Goal: Task Accomplishment & Management: Use online tool/utility

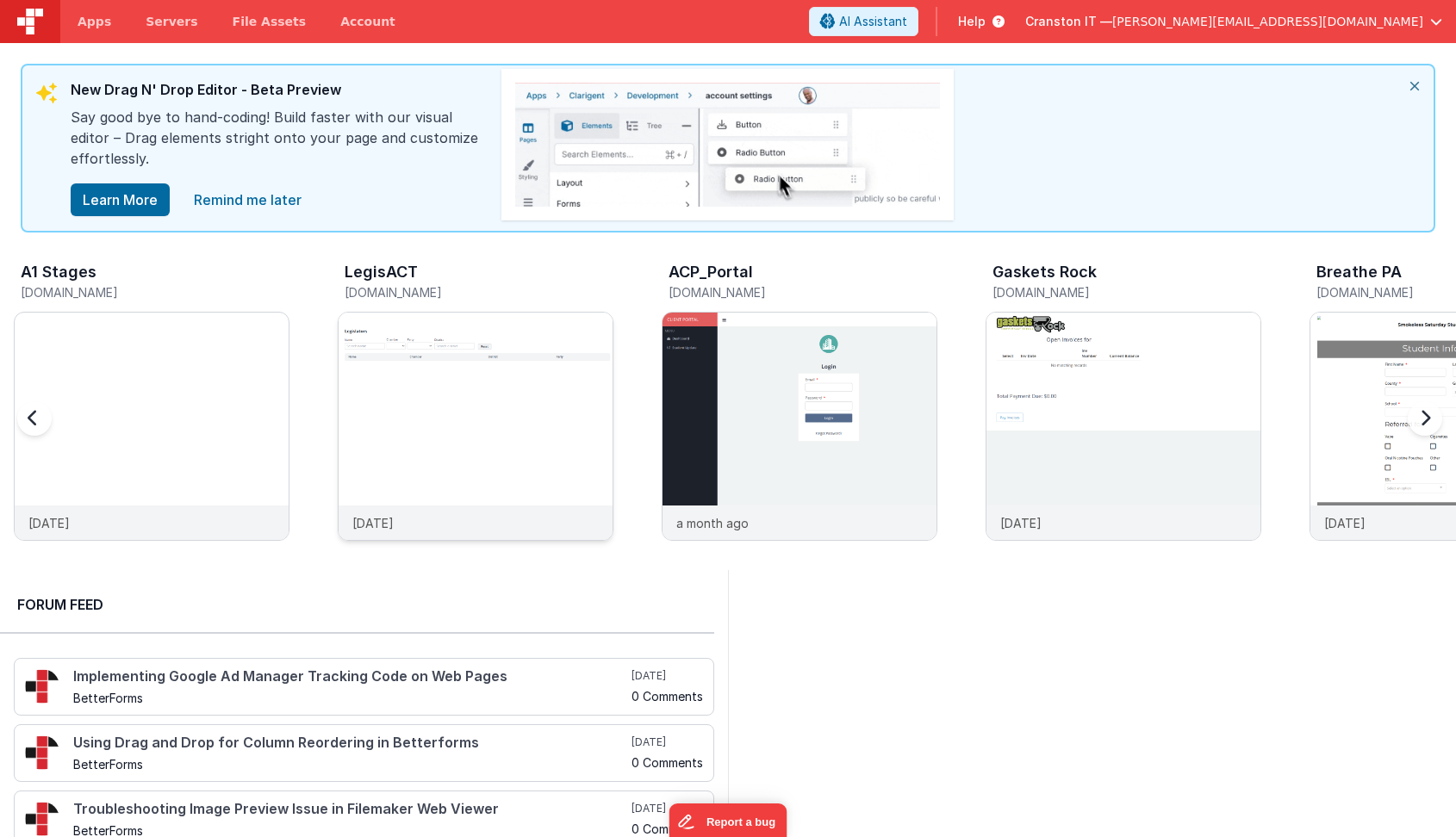
click at [426, 433] on img at bounding box center [475, 449] width 274 height 274
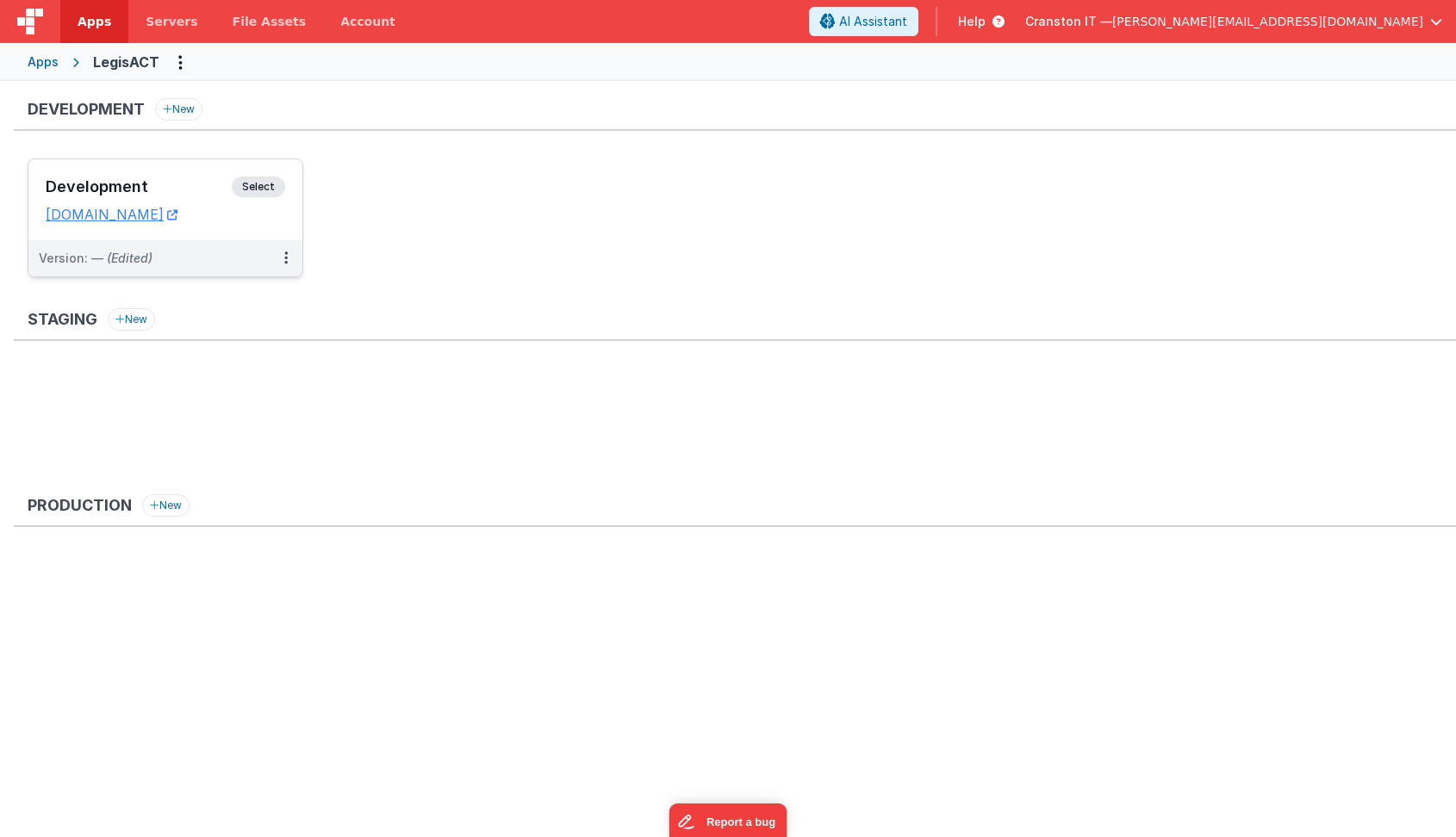
click at [260, 178] on span "Select" at bounding box center [259, 187] width 54 height 20
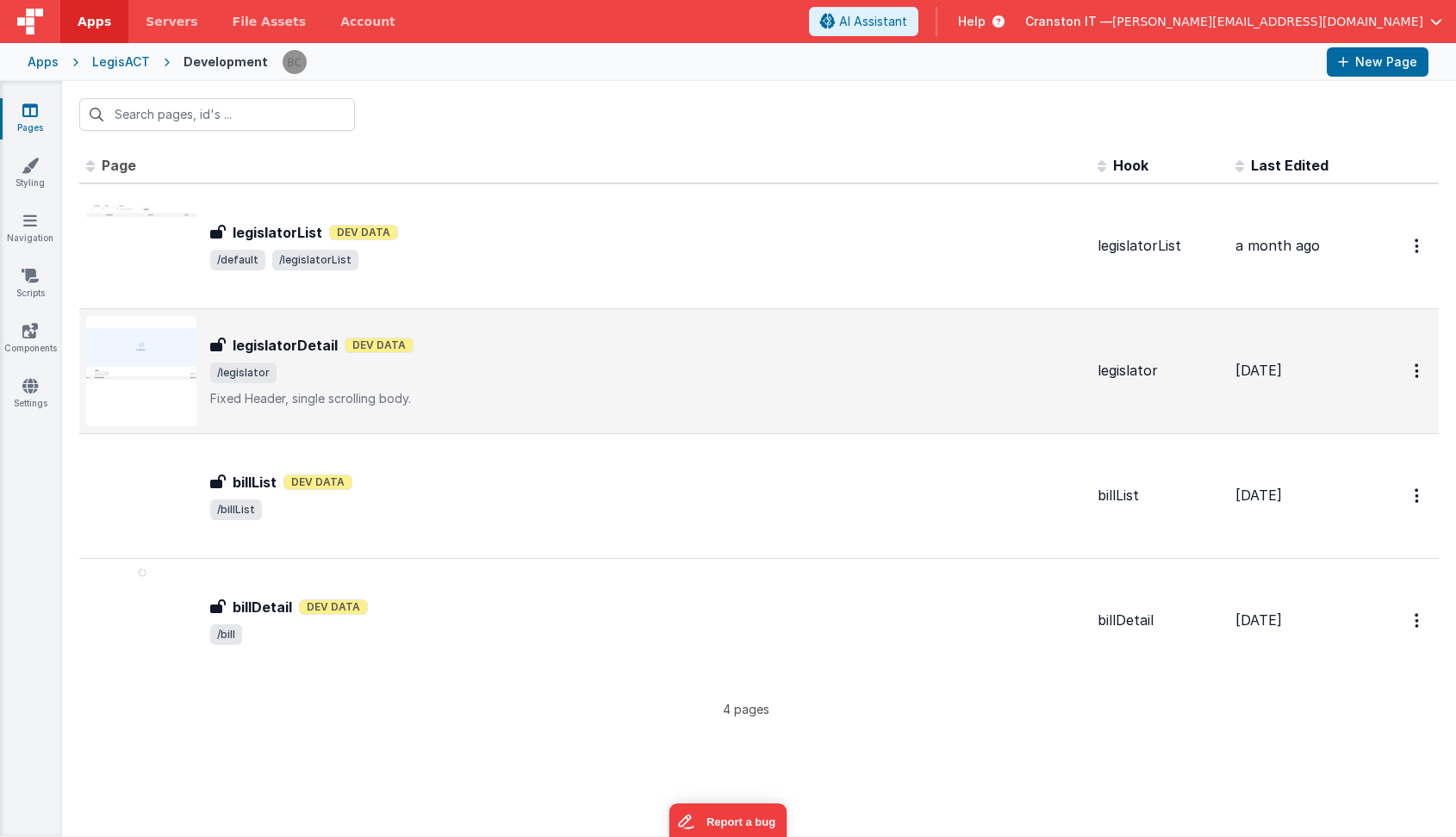
click at [525, 397] on p "Fixed Header, single scrolling body." at bounding box center [647, 399] width 873 height 18
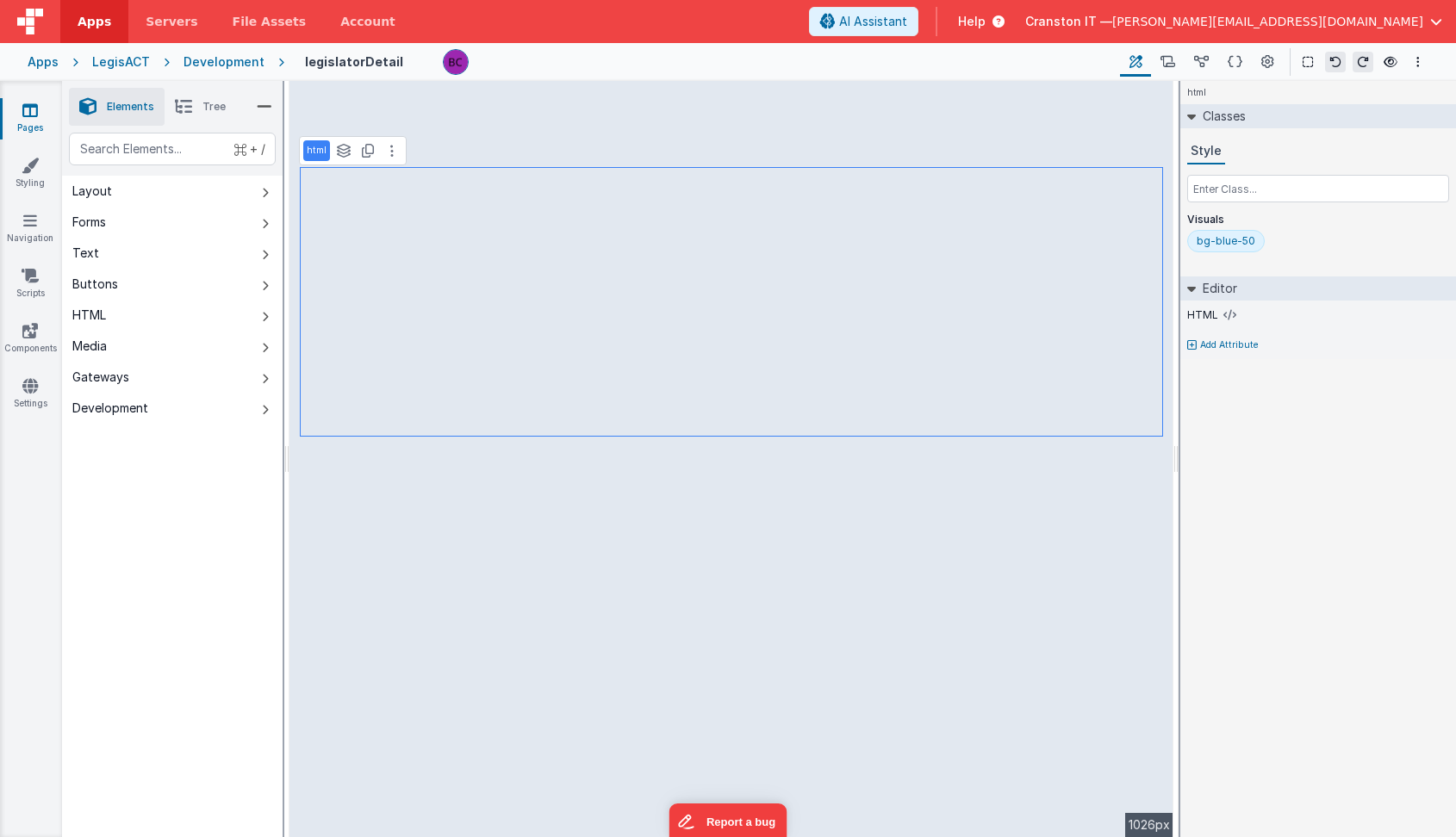
click at [317, 150] on p "html" at bounding box center [316, 151] width 19 height 14
click at [1226, 314] on icon at bounding box center [1230, 314] width 13 height 14
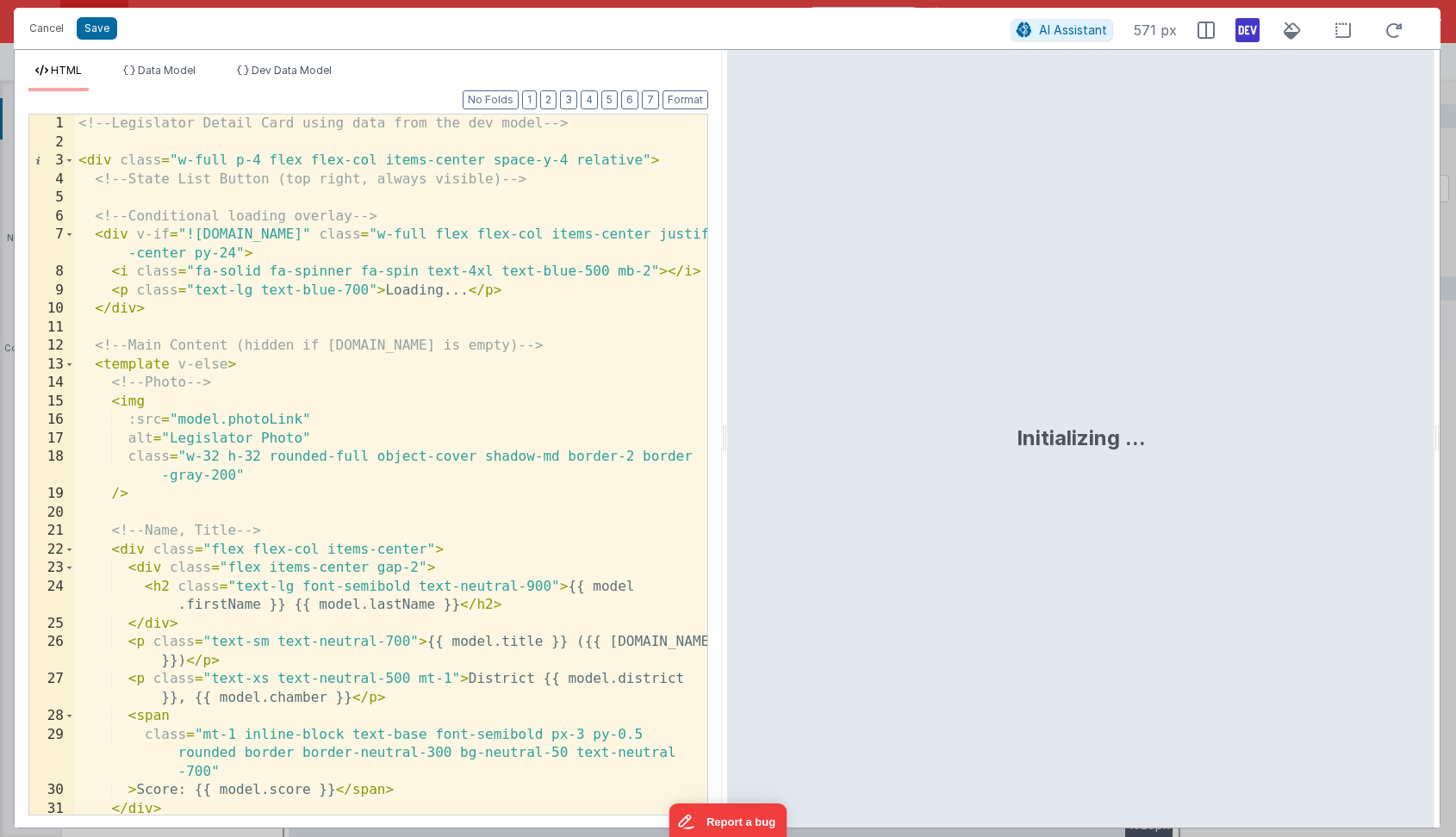
click at [476, 270] on div "<!-- Legislator Detail Card using data from the dev model --> < div class = "w-…" at bounding box center [391, 483] width 633 height 737
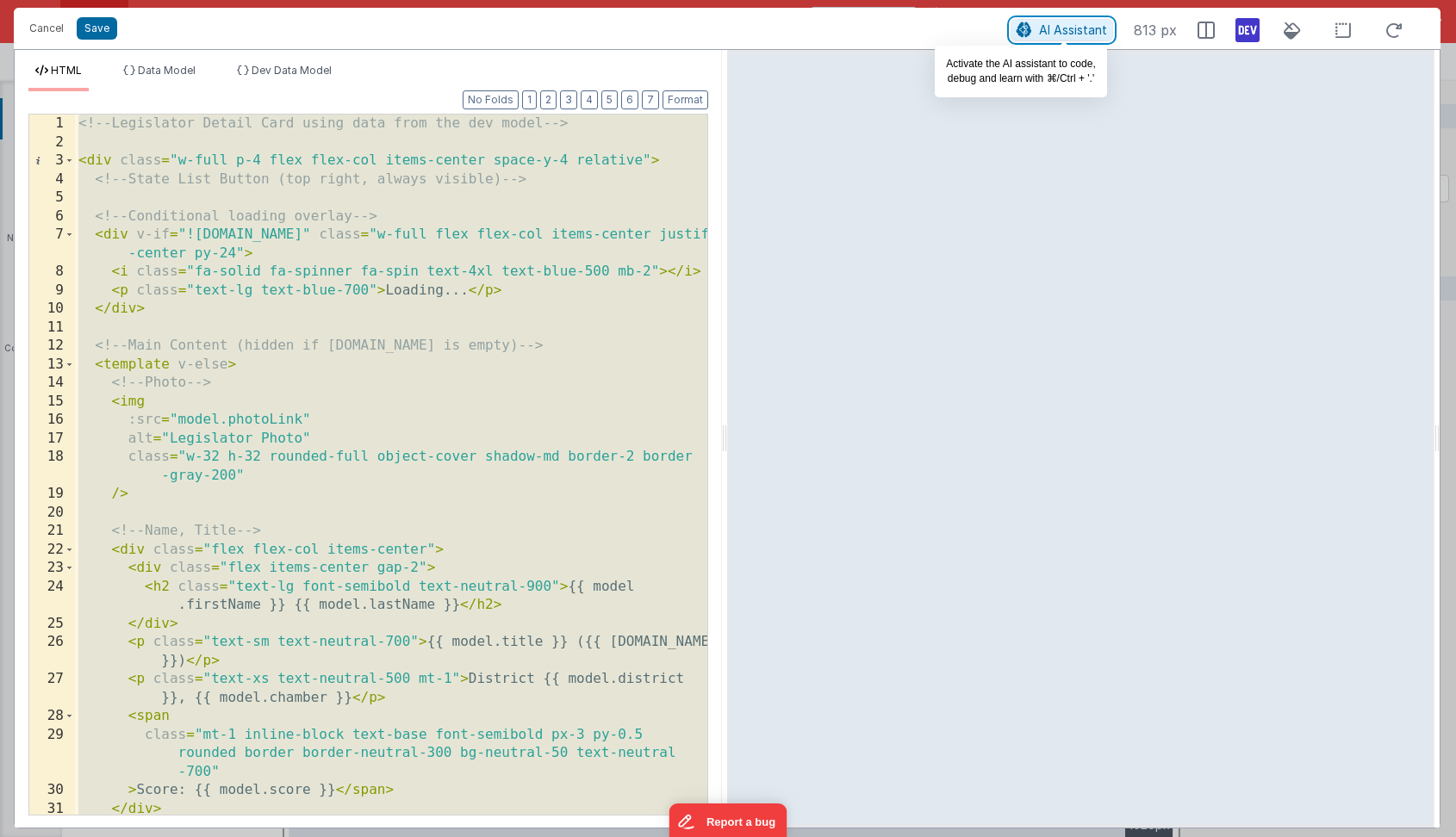
click at [1048, 26] on span "AI Assistant" at bounding box center [1073, 30] width 68 height 15
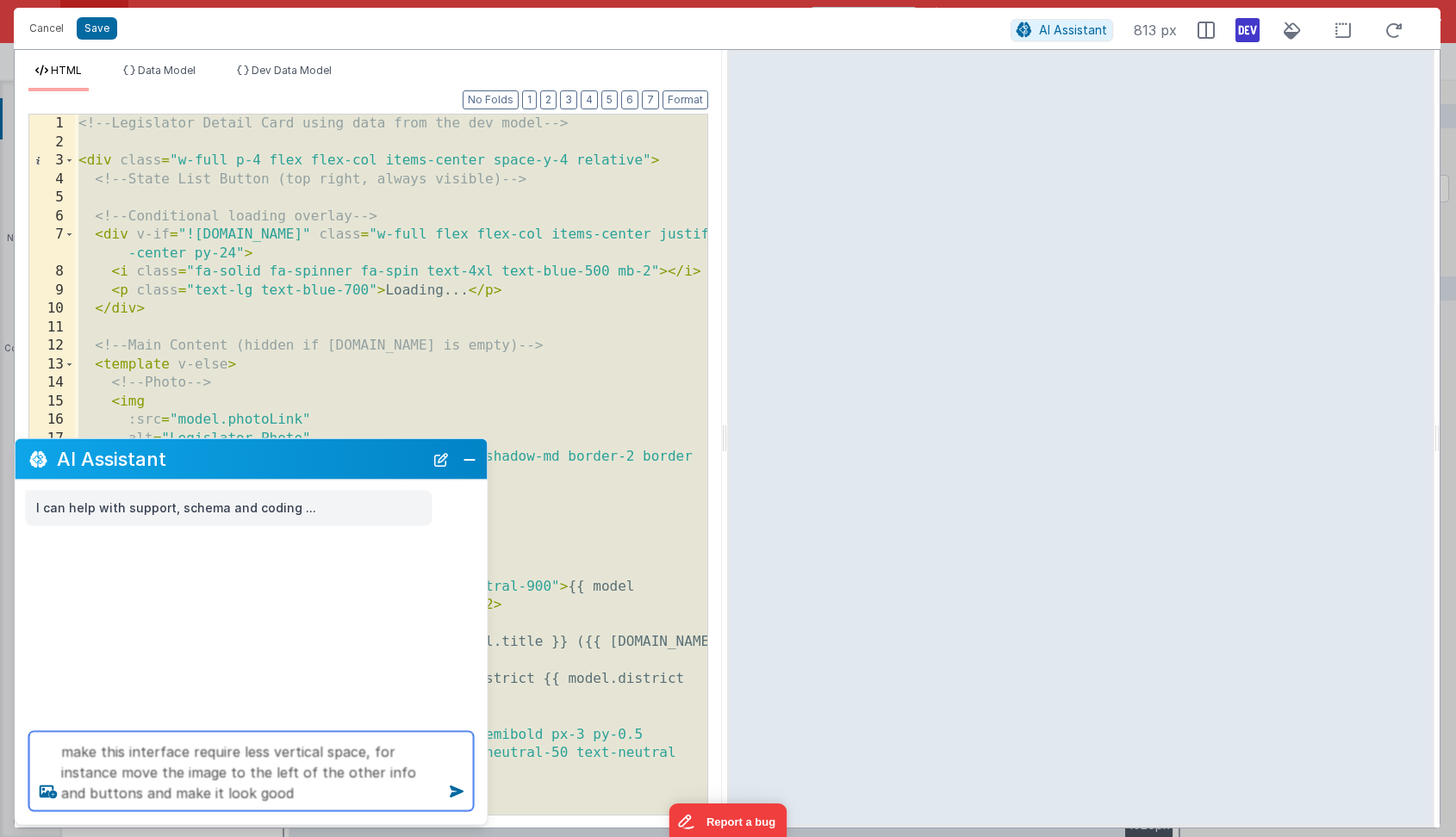
type textarea "make this interface require less vertical space, for instance move the image to…"
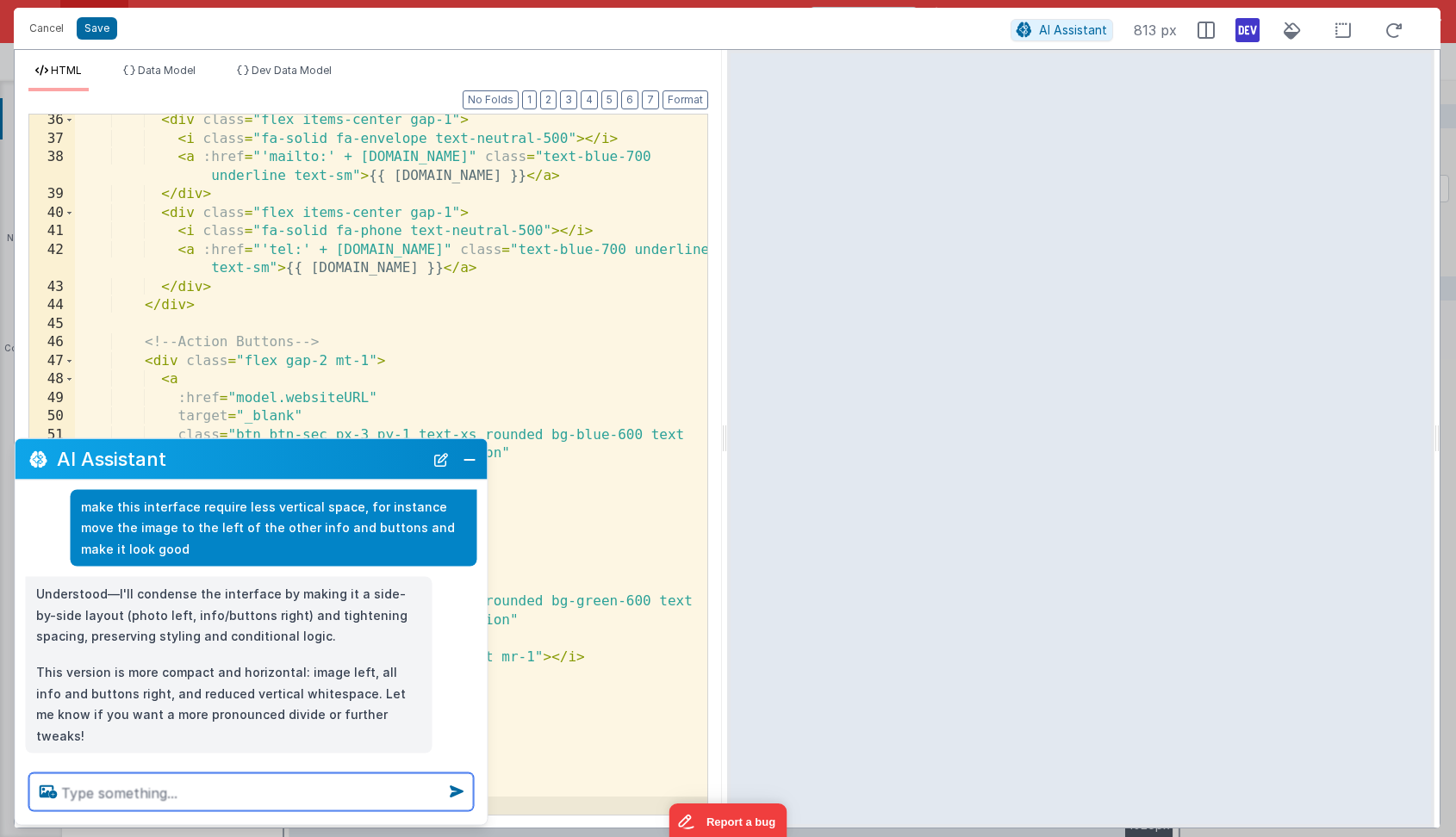
scroll to position [52, 0]
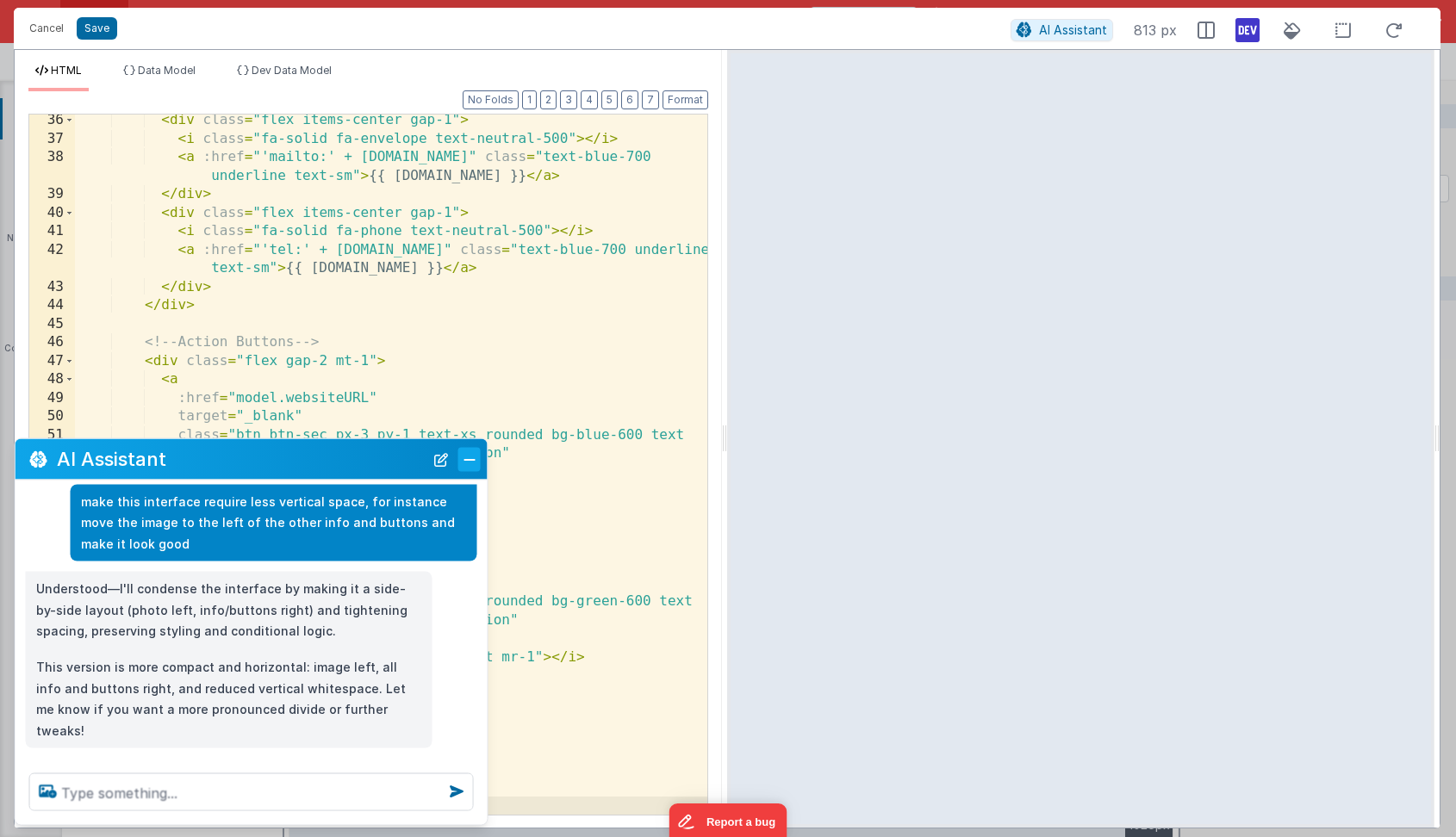
click at [472, 462] on button "Close" at bounding box center [469, 459] width 22 height 24
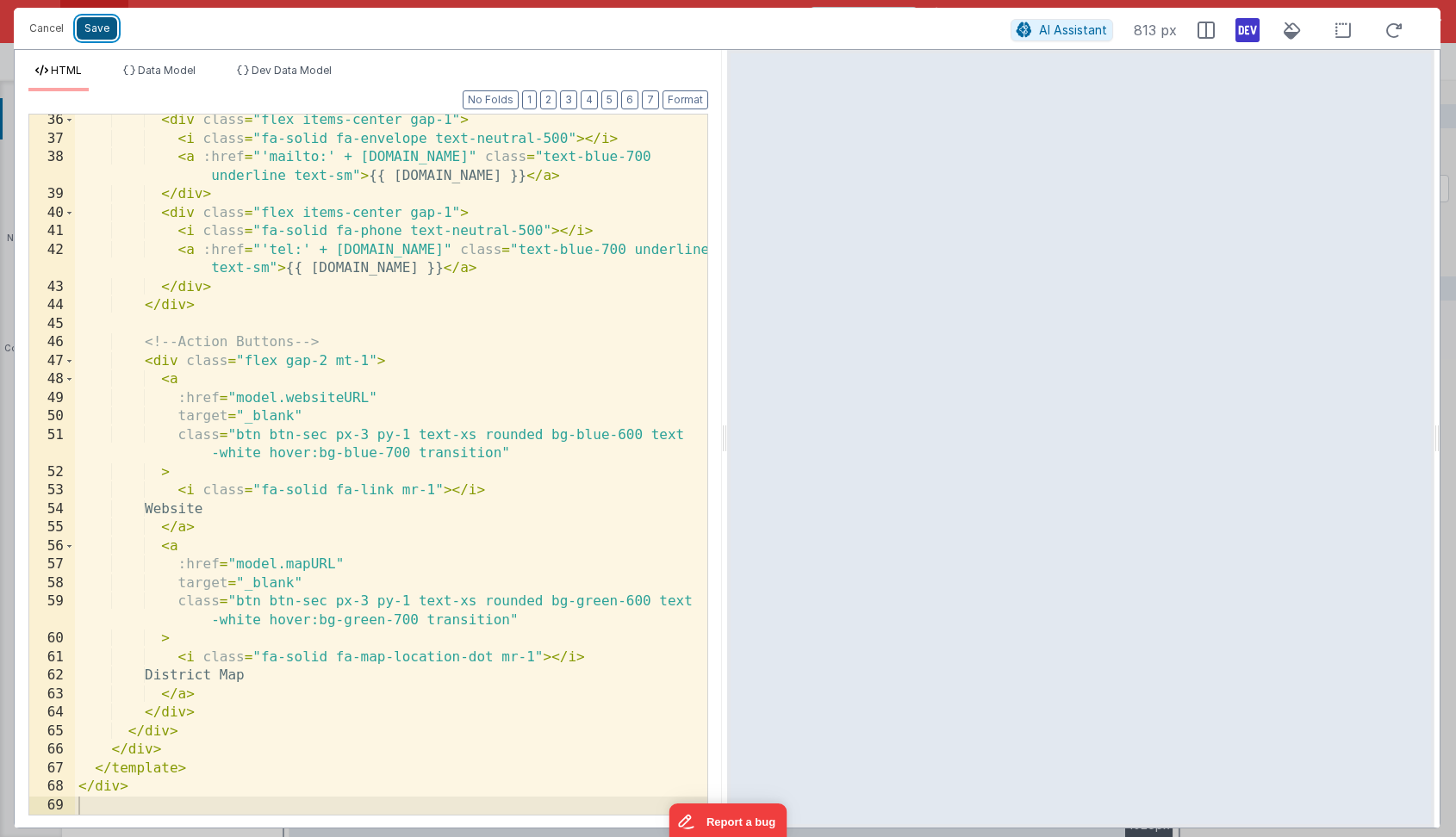
click at [87, 22] on button "Save" at bounding box center [97, 29] width 41 height 22
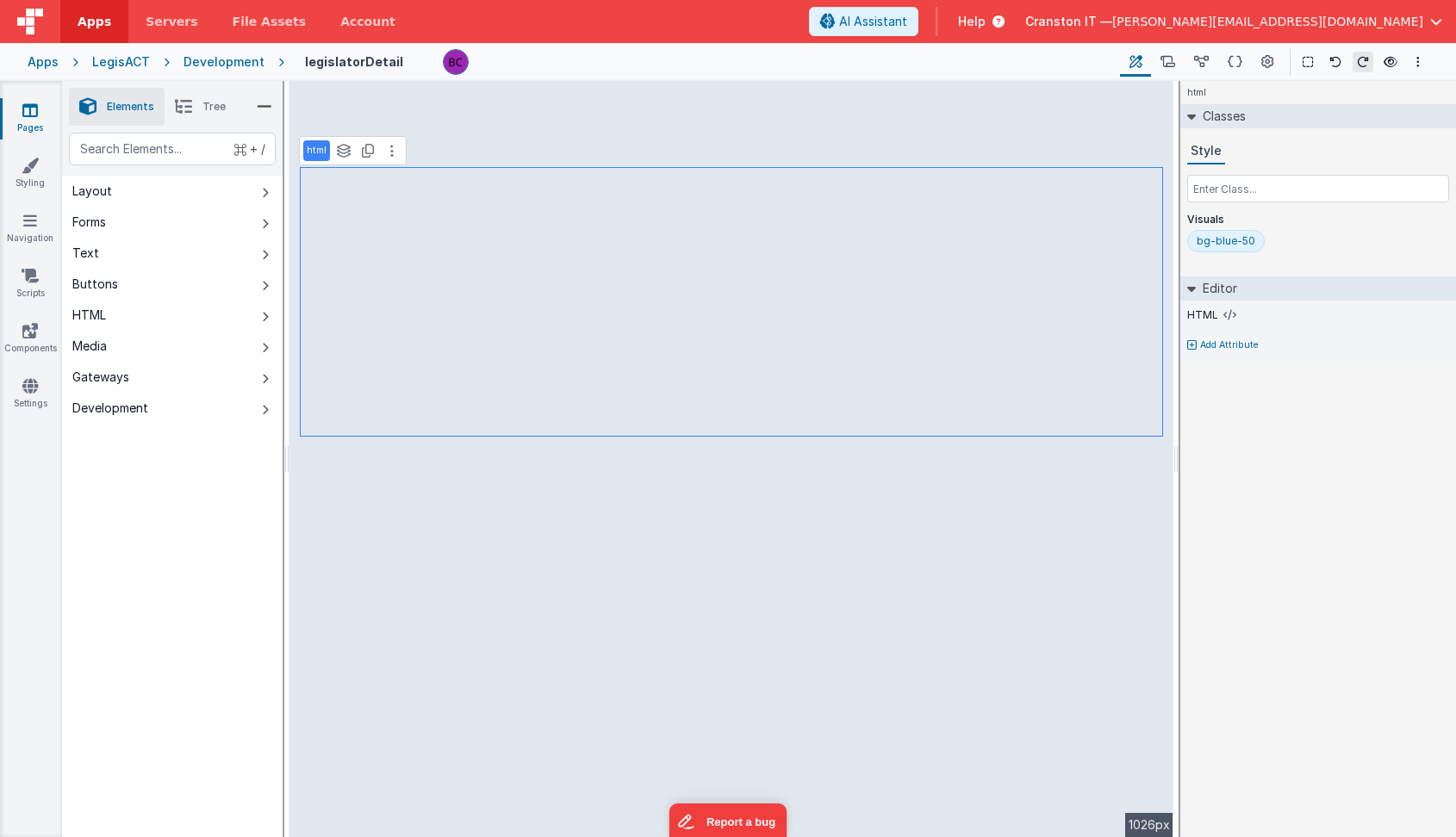
click at [320, 155] on p "html" at bounding box center [316, 151] width 19 height 14
click at [1228, 320] on icon at bounding box center [1230, 314] width 13 height 14
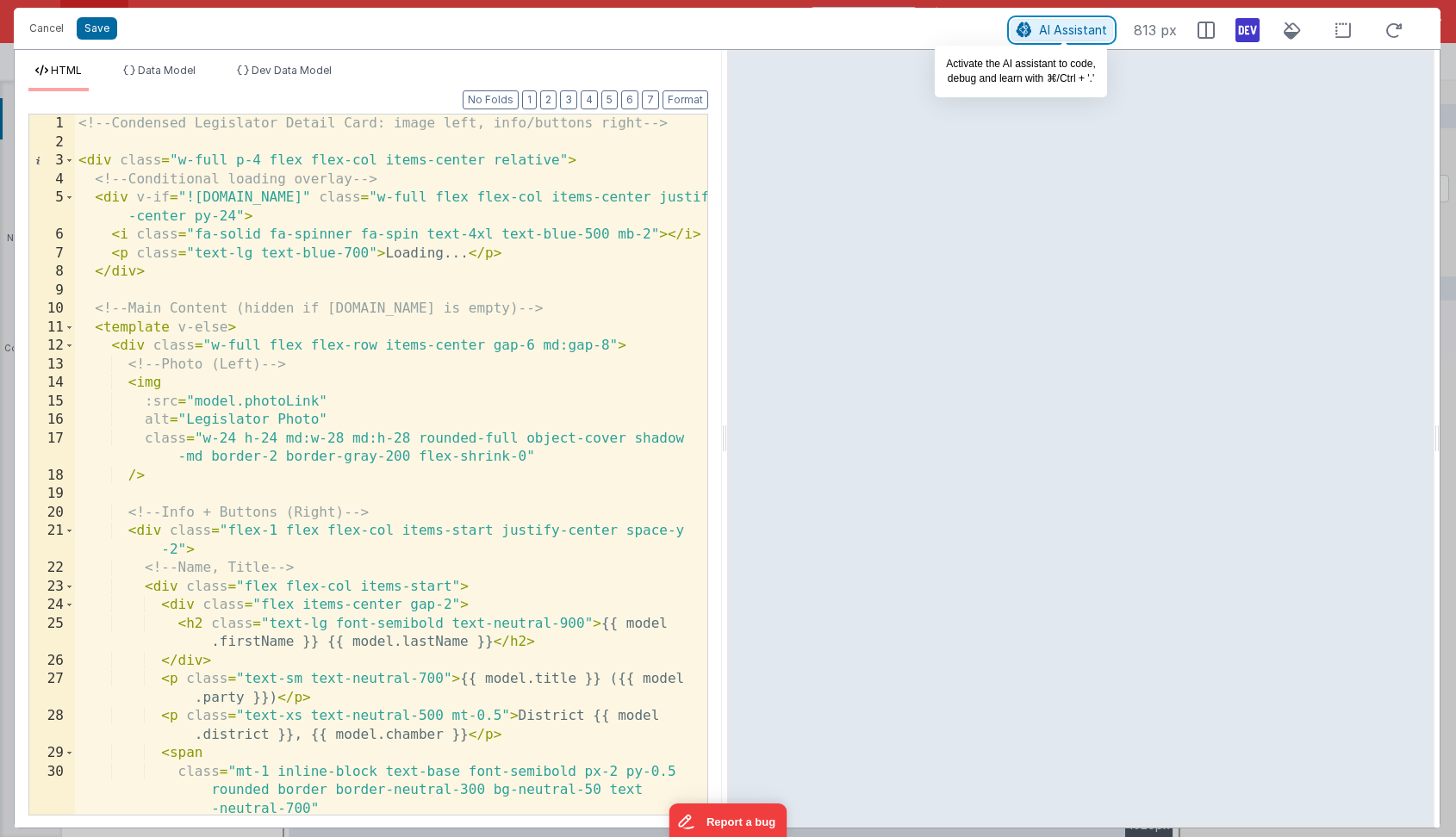
click at [1075, 27] on span "AI Assistant" at bounding box center [1073, 30] width 68 height 15
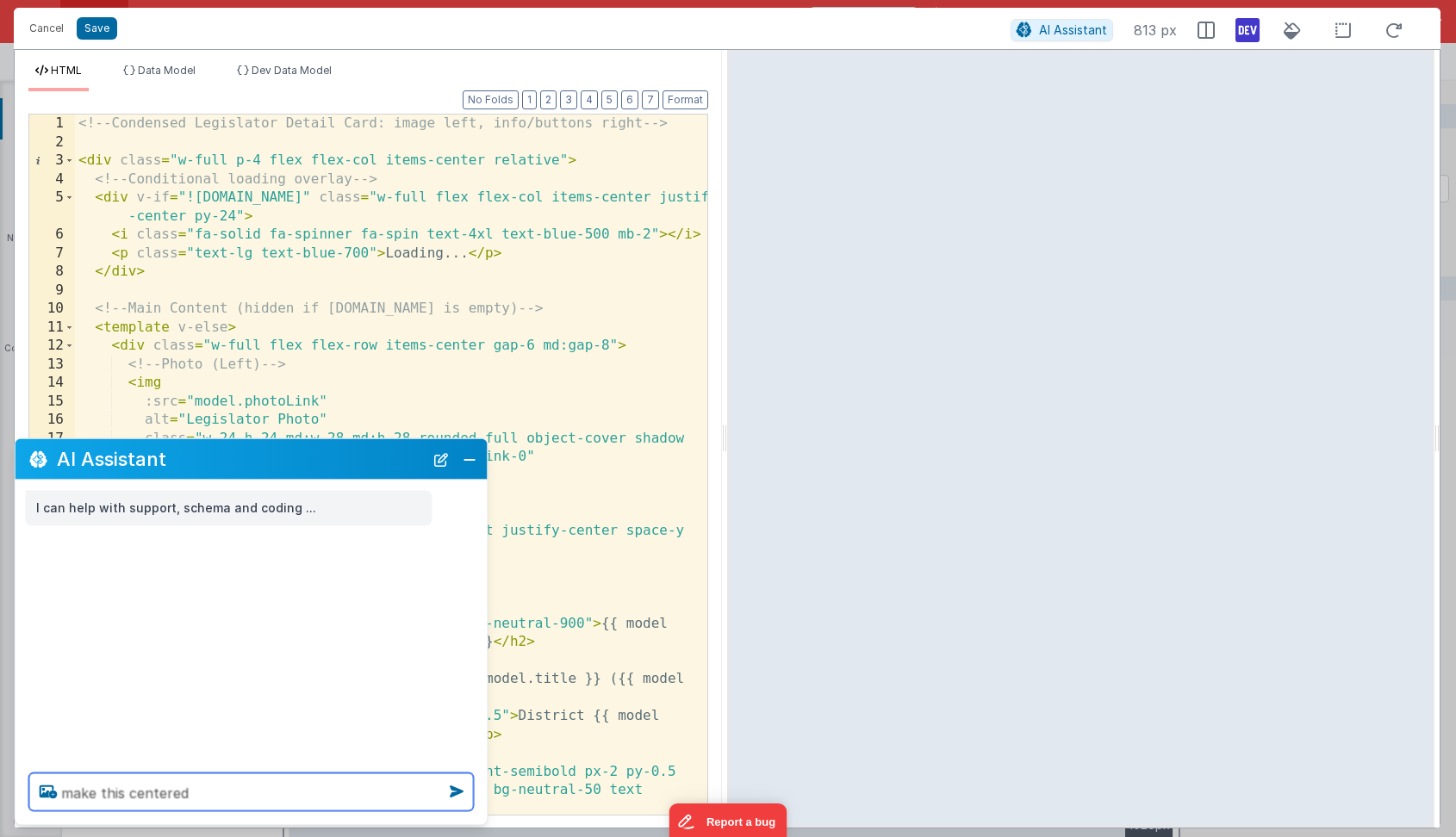
type textarea "make this centered"
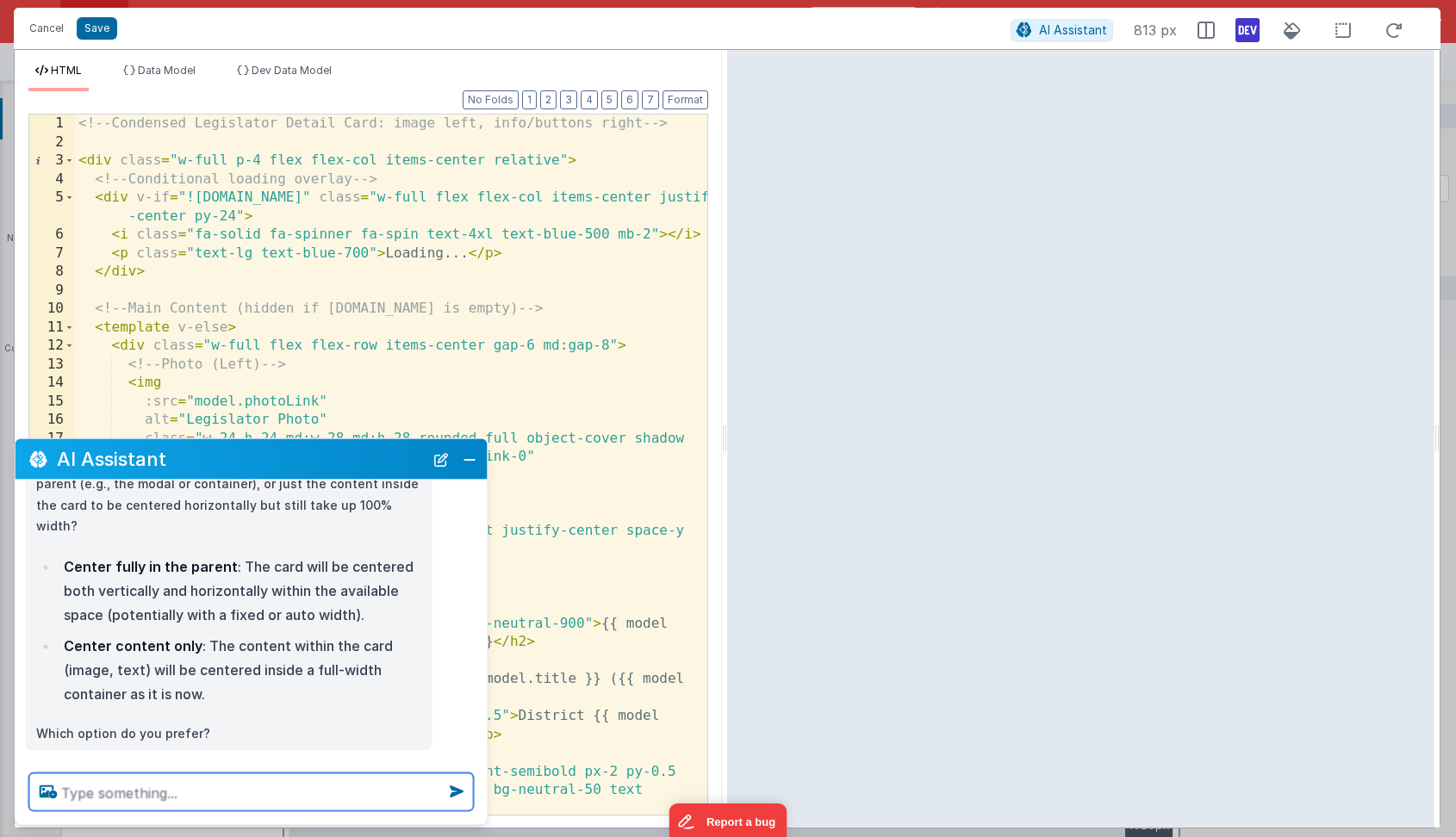
scroll to position [159, 0]
type textarea "center the content"
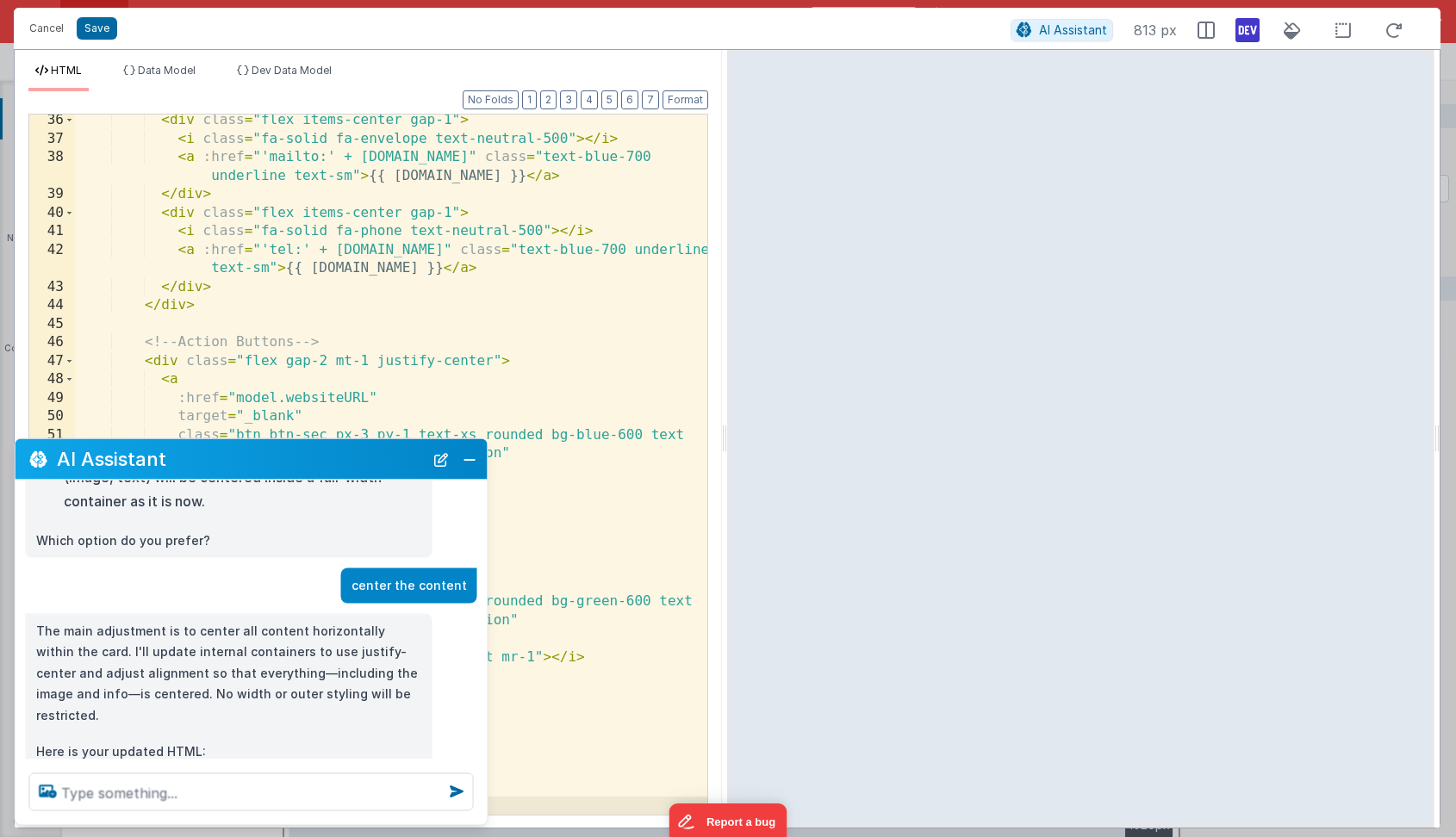
scroll to position [340, 0]
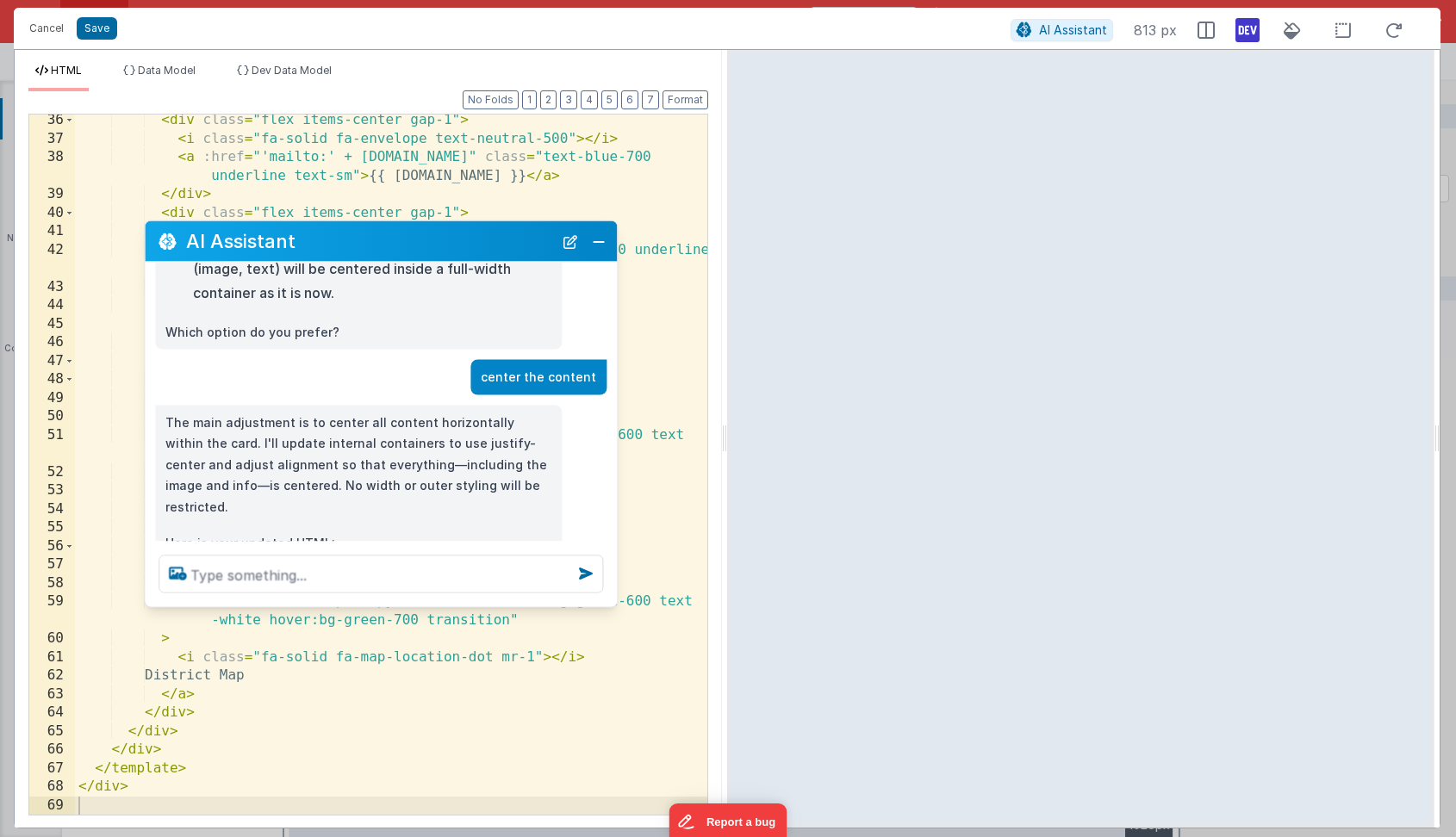
click at [471, 248] on h2 "AI Assistant" at bounding box center [369, 241] width 367 height 20
click at [103, 30] on button "Save" at bounding box center [97, 29] width 41 height 22
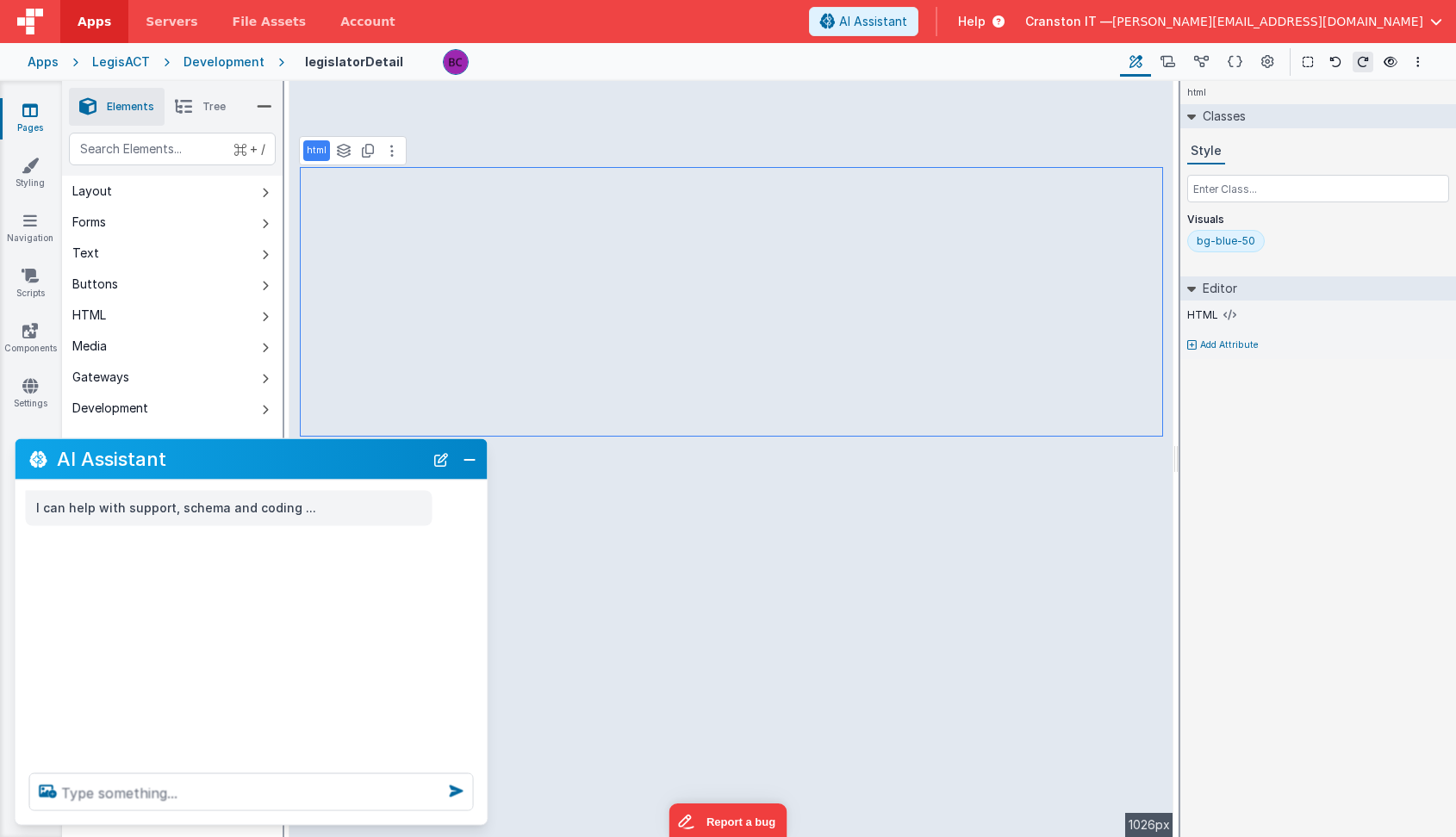
scroll to position [0, 0]
click at [326, 158] on div "html" at bounding box center [316, 151] width 27 height 20
click at [394, 149] on button at bounding box center [392, 151] width 20 height 20
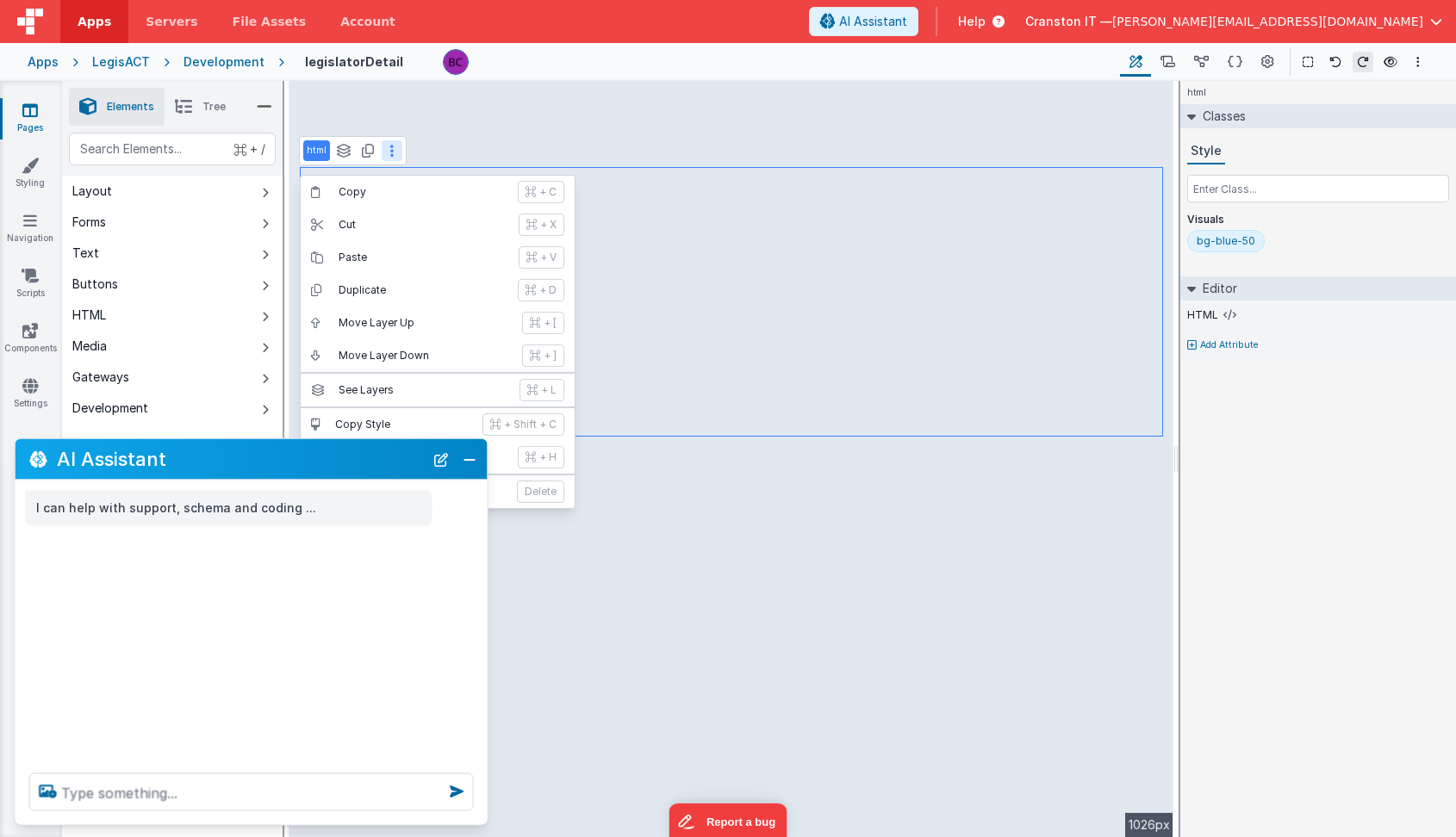
click at [395, 163] on div "html Copy + C Cut + X Paste + V Duplicate + D Move Layer Up + [ Move Layer Down…" at bounding box center [352, 151] width 107 height 30
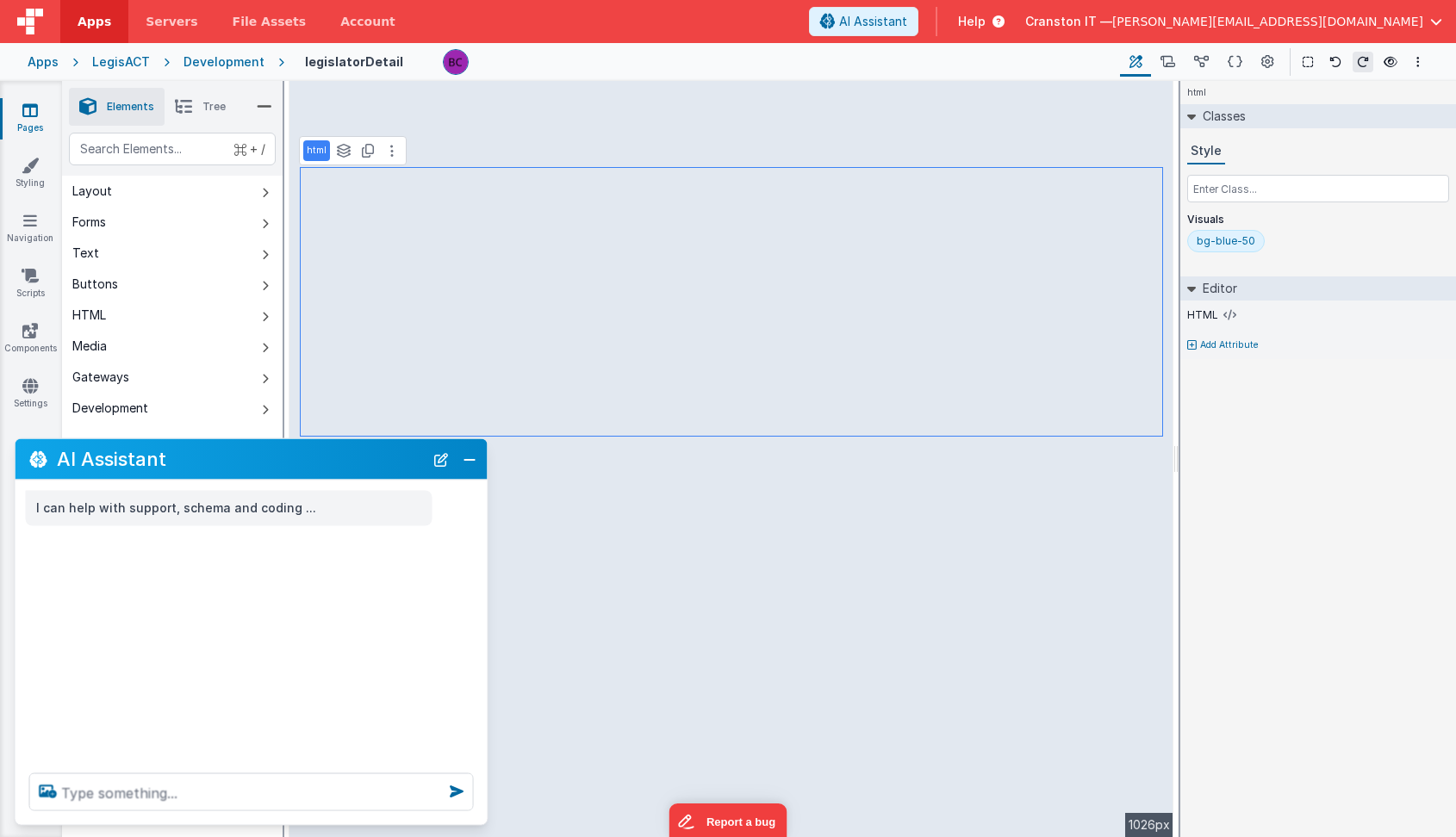
click at [315, 153] on p "html" at bounding box center [316, 151] width 19 height 14
click at [473, 458] on button "Close" at bounding box center [469, 459] width 22 height 24
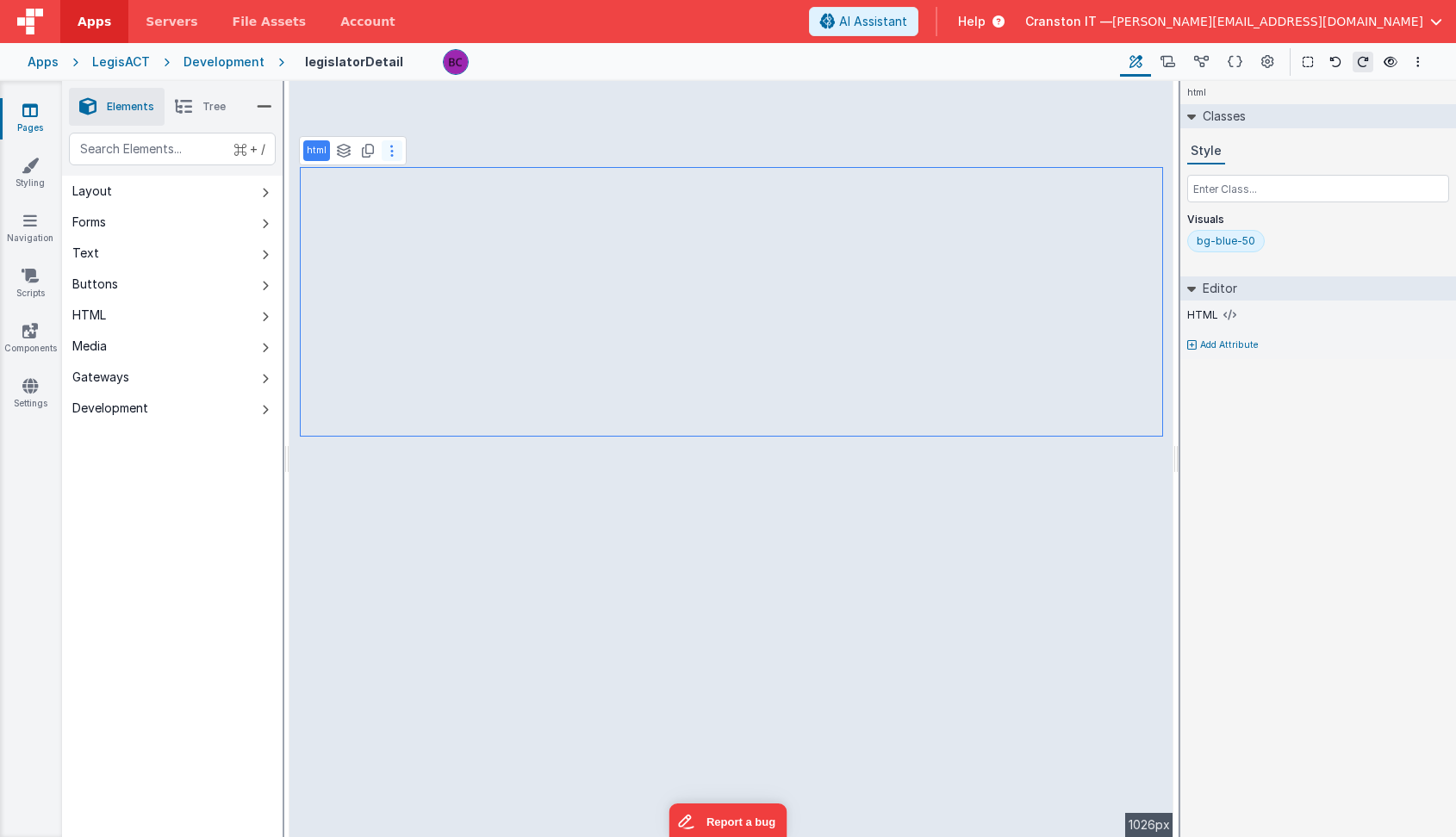
click at [393, 157] on button at bounding box center [392, 151] width 20 height 20
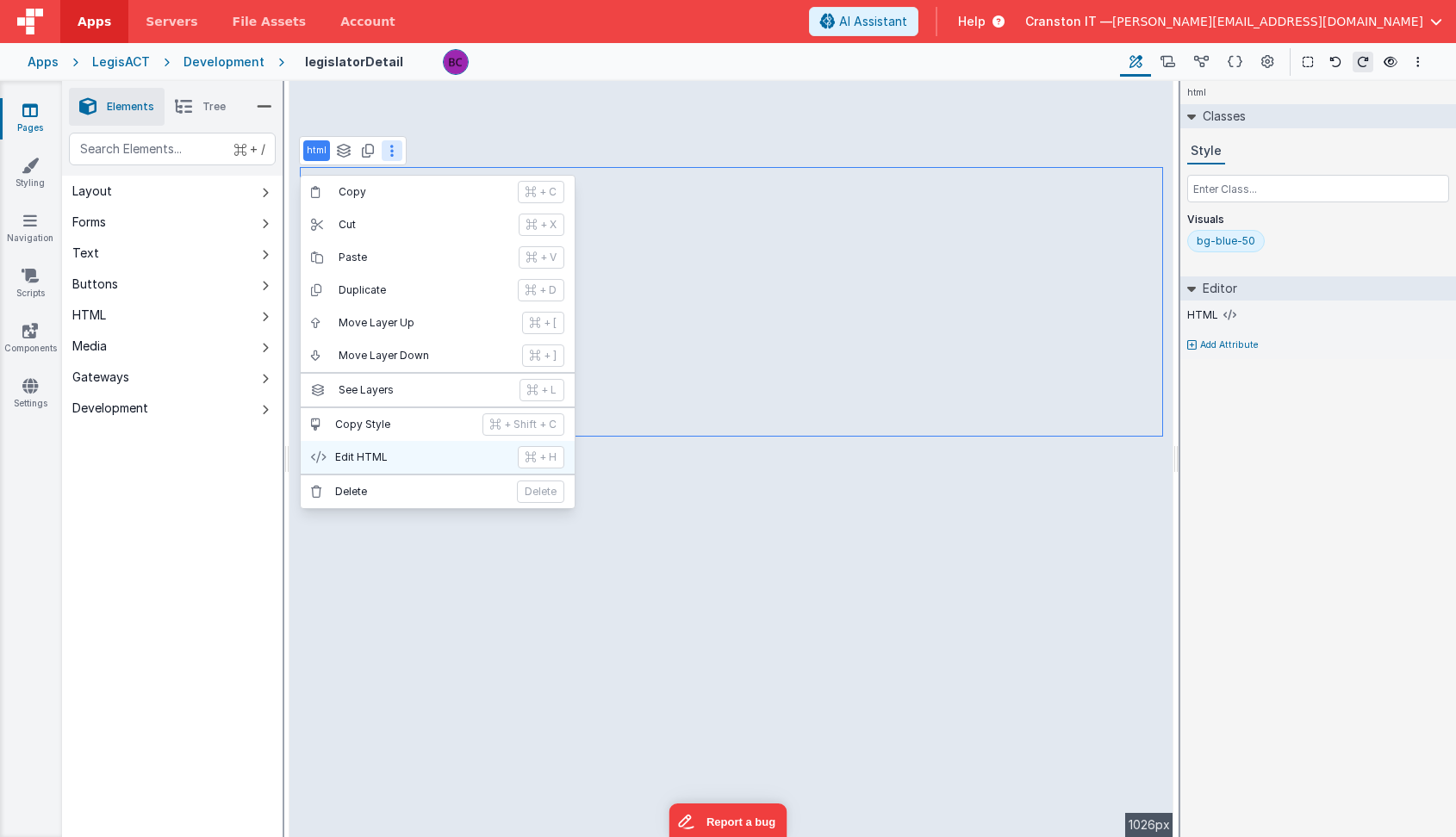
click at [367, 454] on p "Edit HTML" at bounding box center [421, 457] width 172 height 14
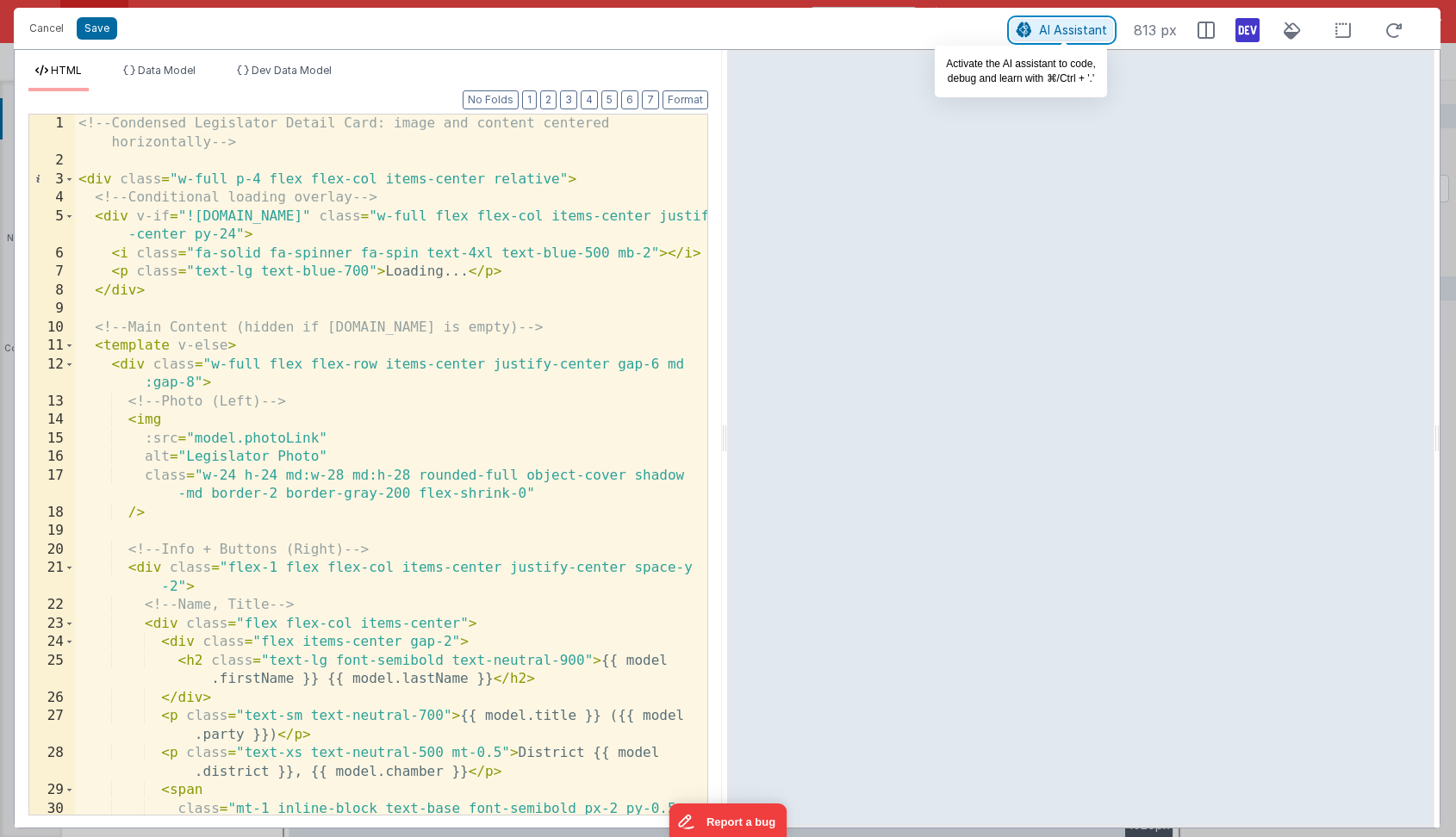
click at [1083, 30] on span "AI Assistant" at bounding box center [1073, 30] width 68 height 15
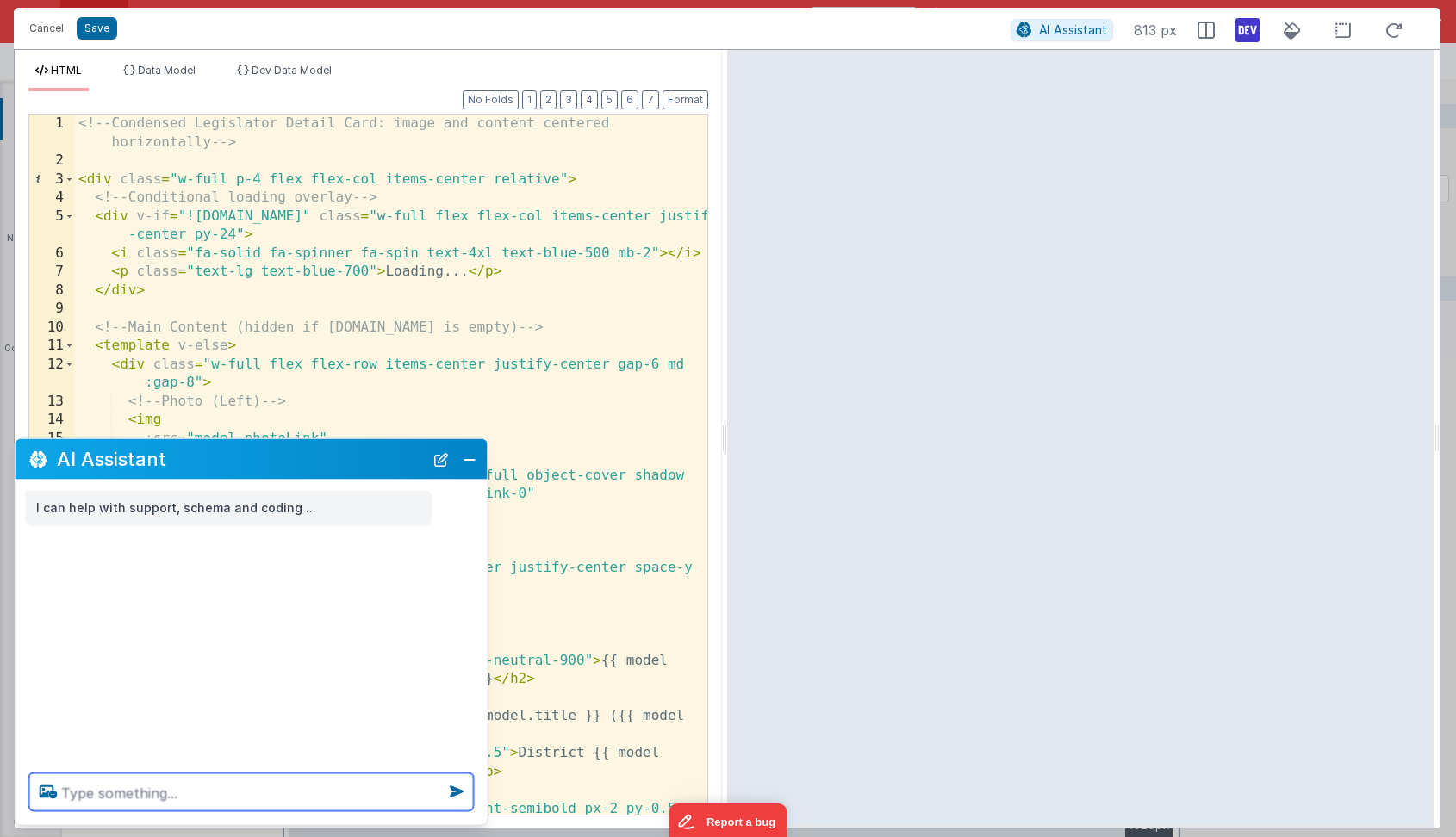
click at [106, 779] on textarea at bounding box center [252, 792] width 445 height 38
click at [265, 792] on textarea "move the image to be to the imediate" at bounding box center [252, 792] width 445 height 38
click at [260, 787] on textarea "move the image to be to the imediate" at bounding box center [252, 792] width 445 height 38
click at [342, 794] on textarea "move the image to be to the immediate" at bounding box center [252, 792] width 445 height 38
type textarea "move the image to be to the immediate left of the rest of the contant"
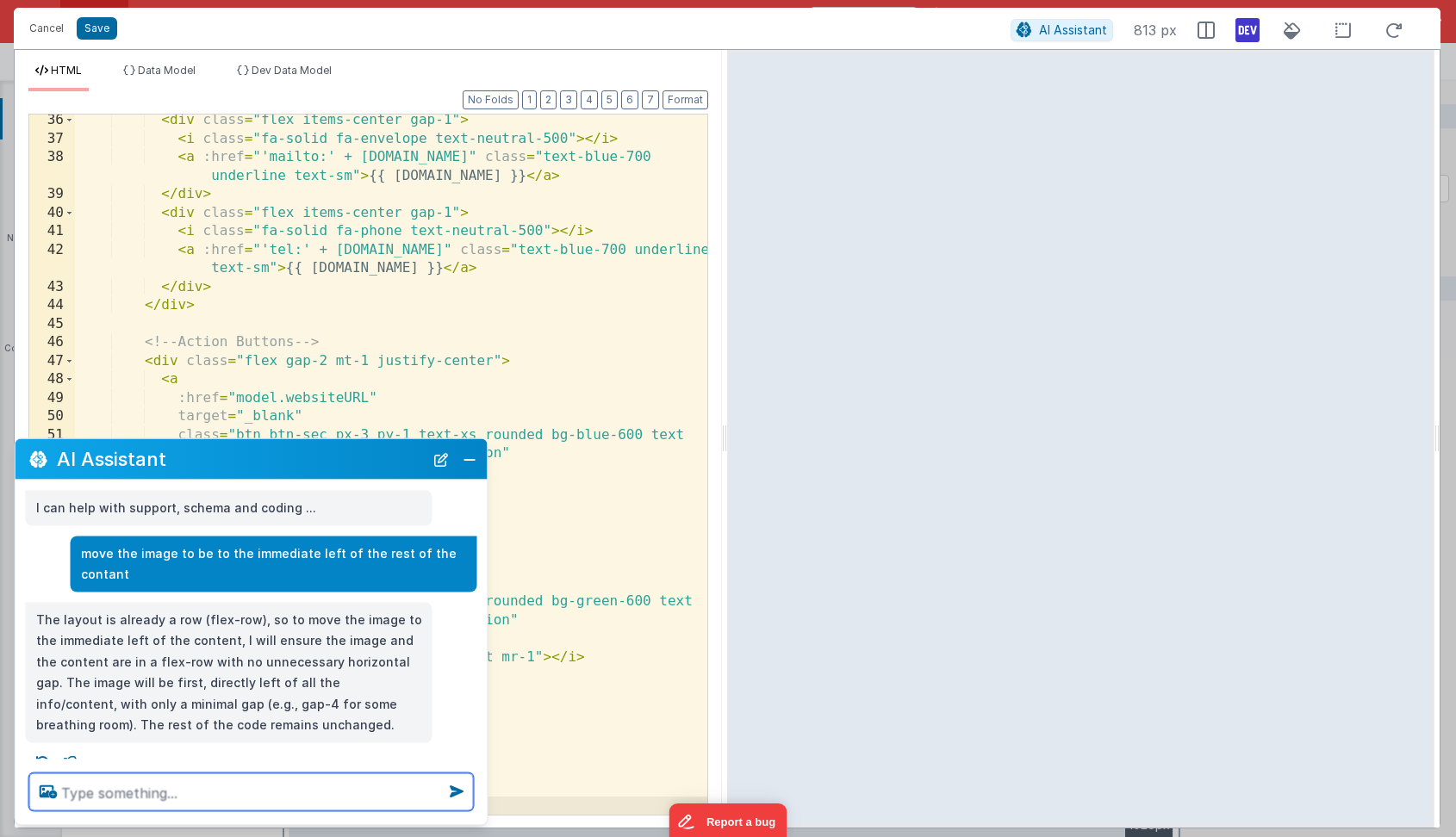
scroll to position [16, 0]
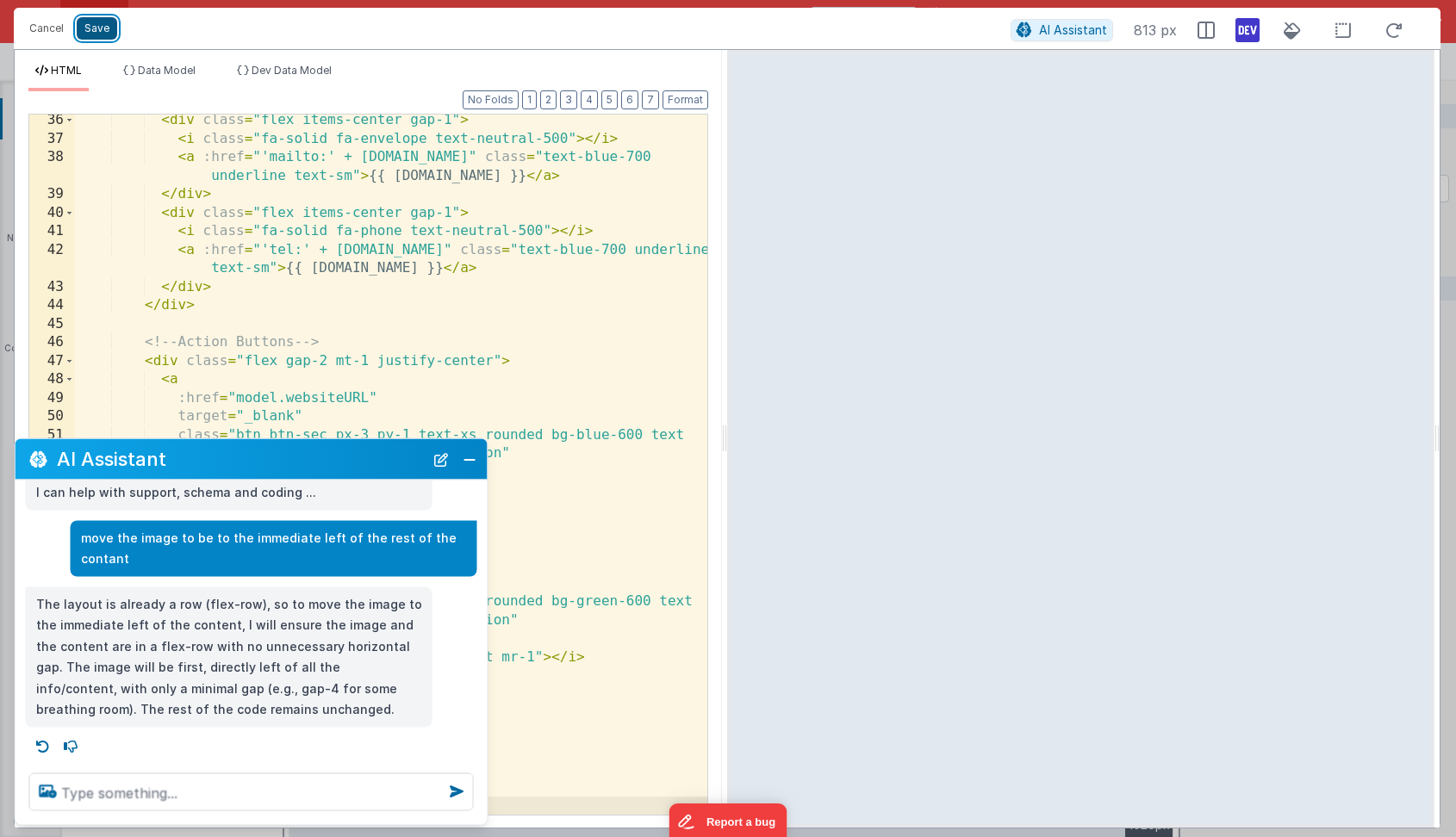
click at [96, 20] on button "Save" at bounding box center [97, 29] width 41 height 22
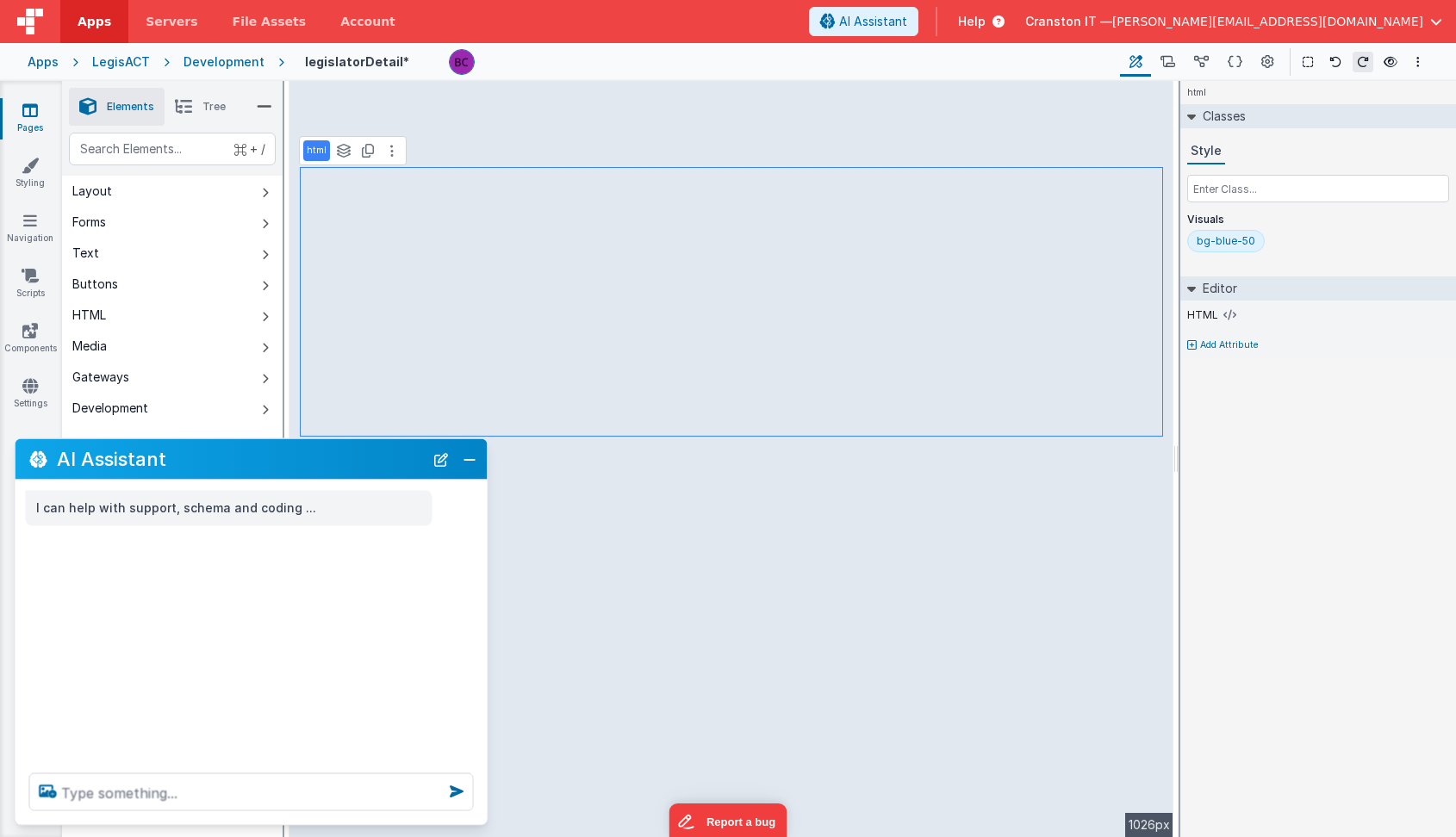
scroll to position [0, 0]
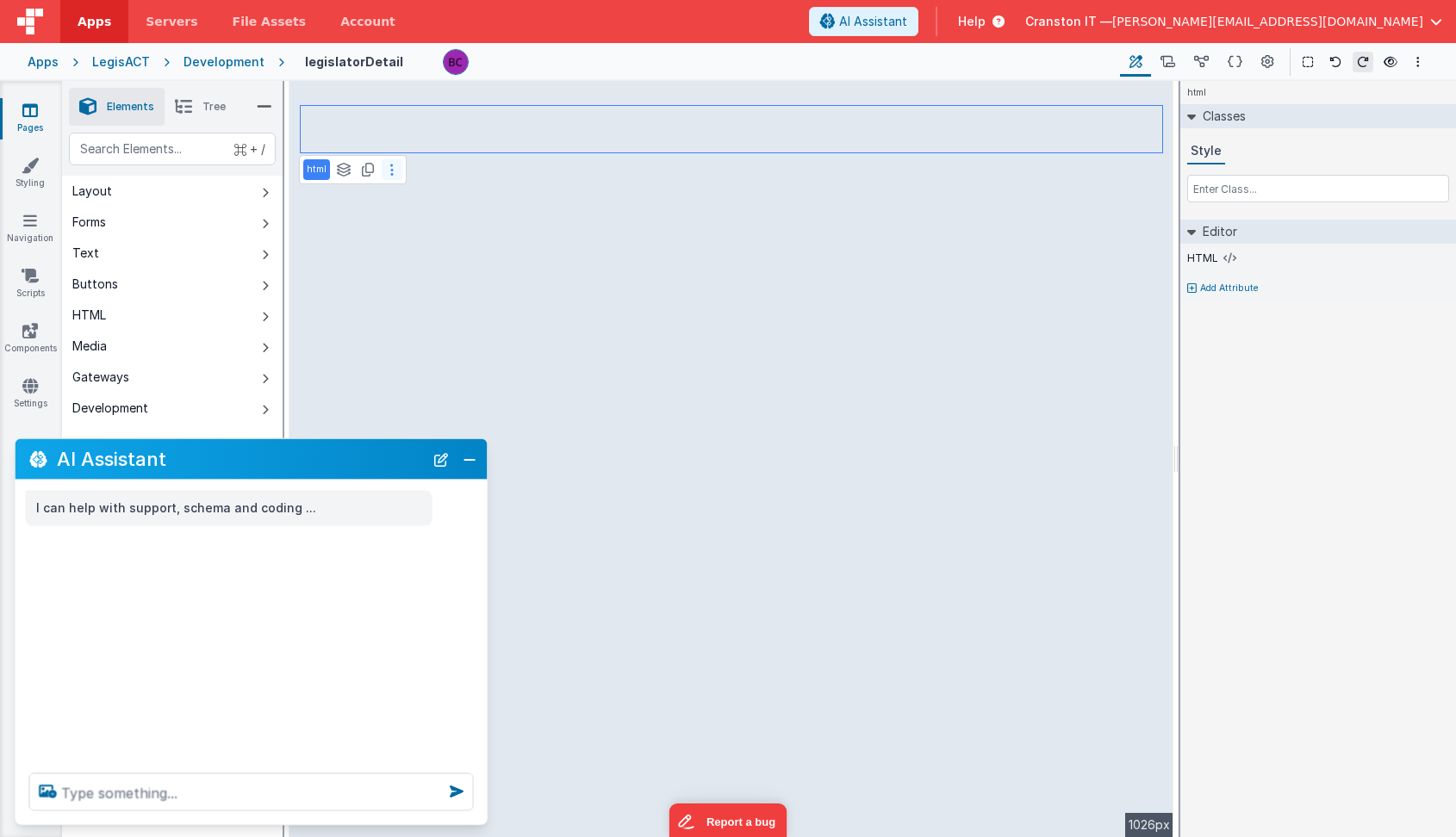
click at [390, 169] on icon at bounding box center [392, 169] width 4 height 14
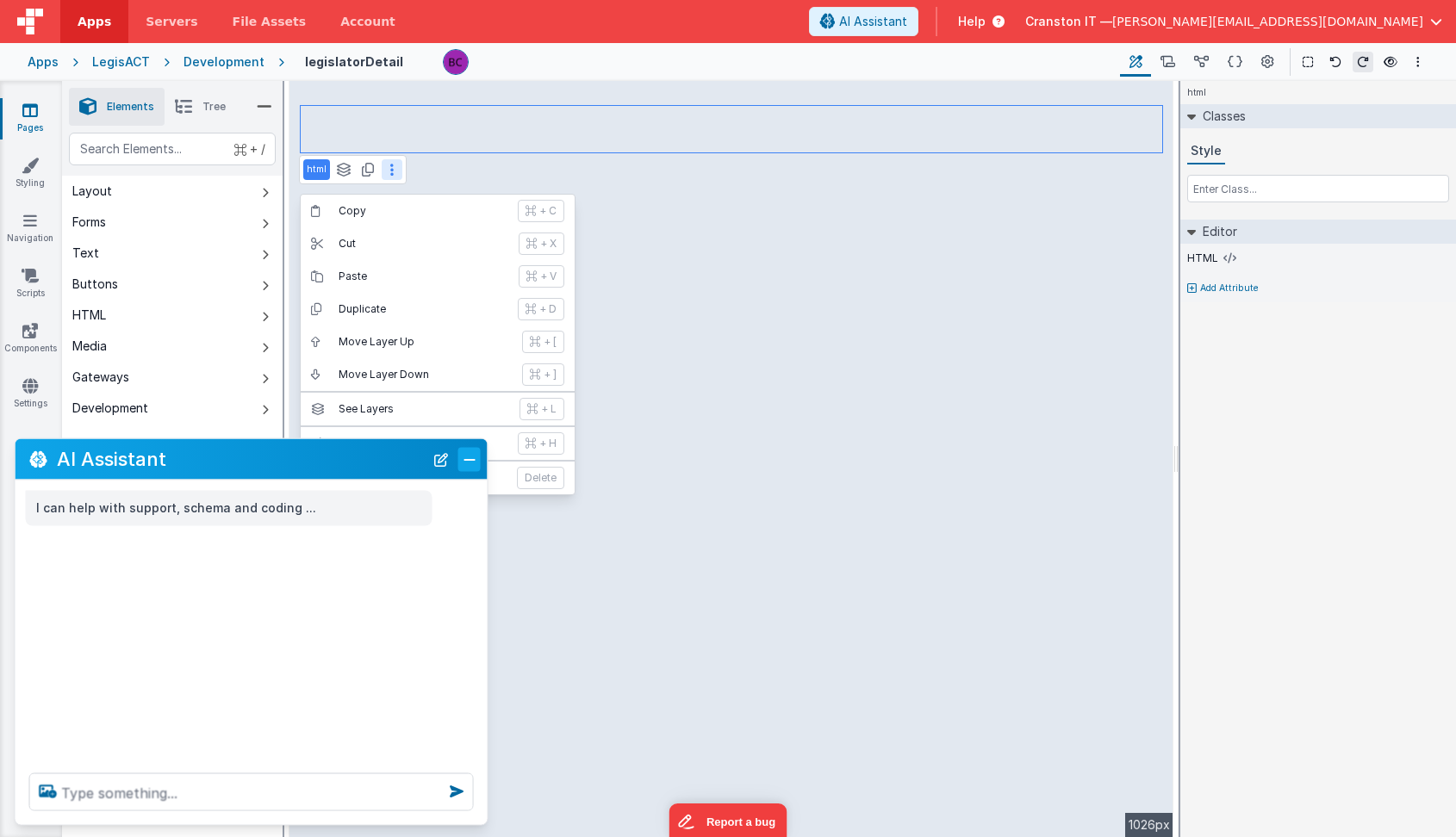
click at [465, 457] on button "Close" at bounding box center [469, 459] width 22 height 24
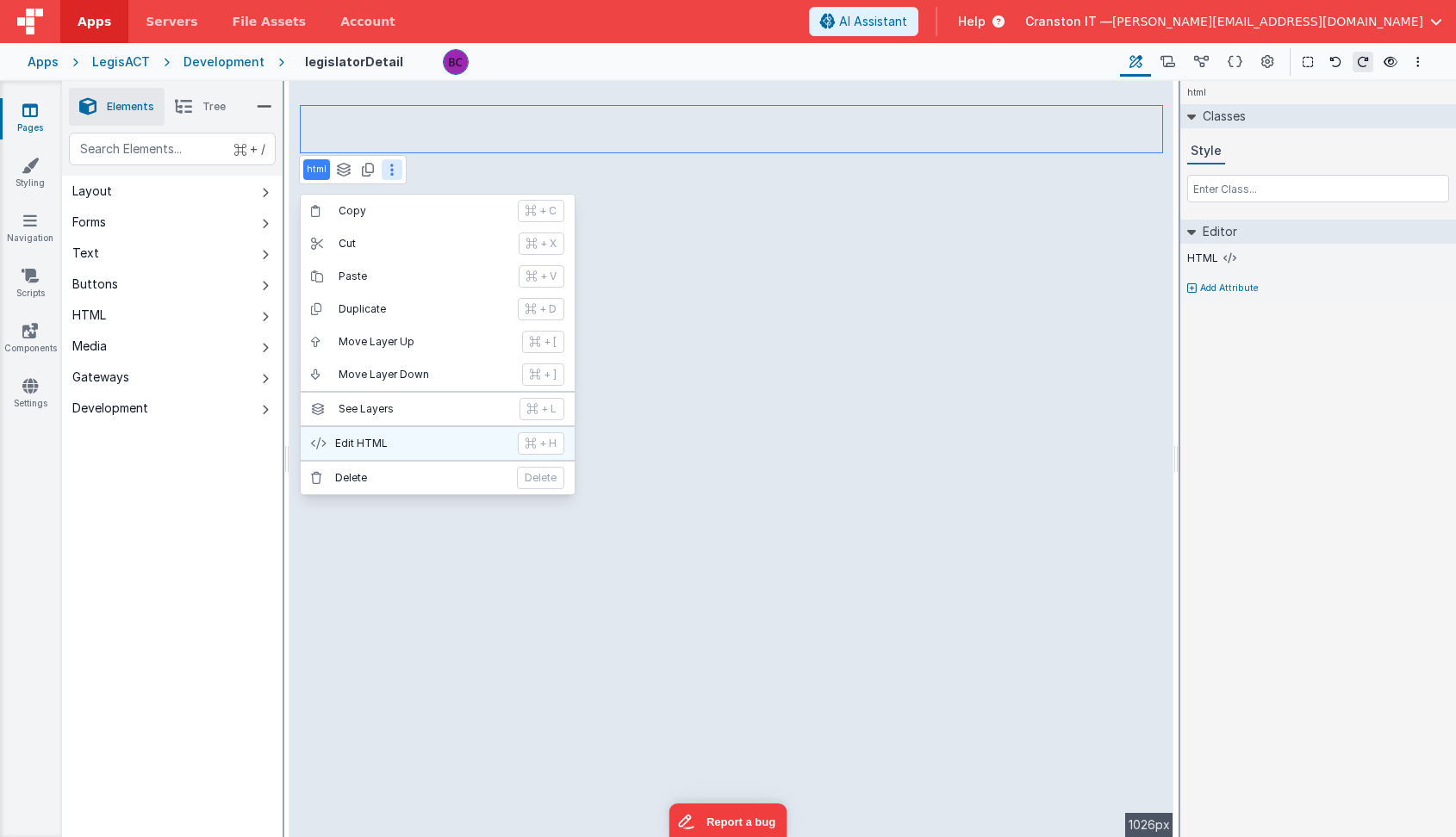
click at [388, 445] on p "Edit HTML" at bounding box center [421, 443] width 172 height 14
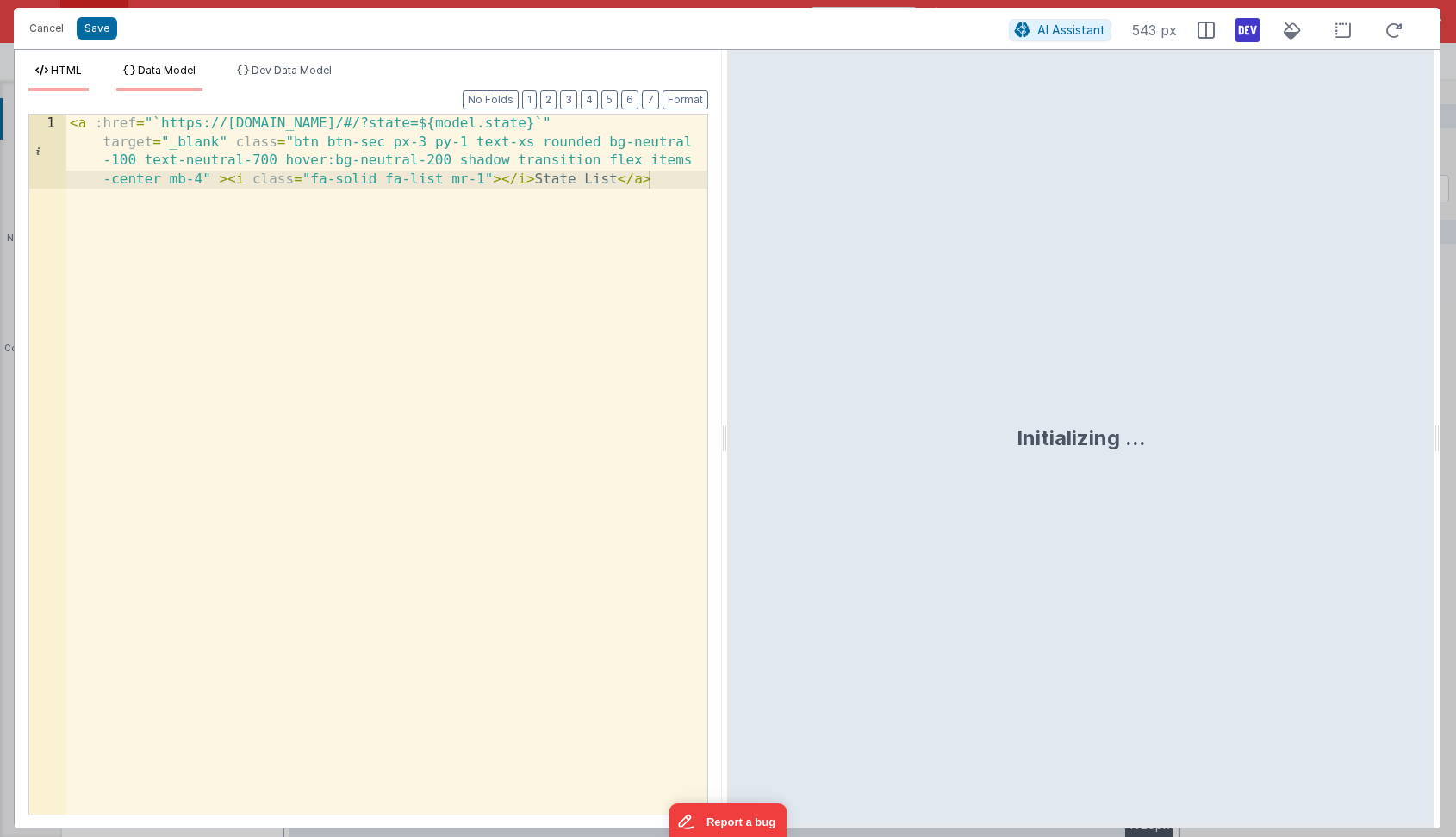
click at [161, 73] on span "Data Model" at bounding box center [167, 70] width 57 height 13
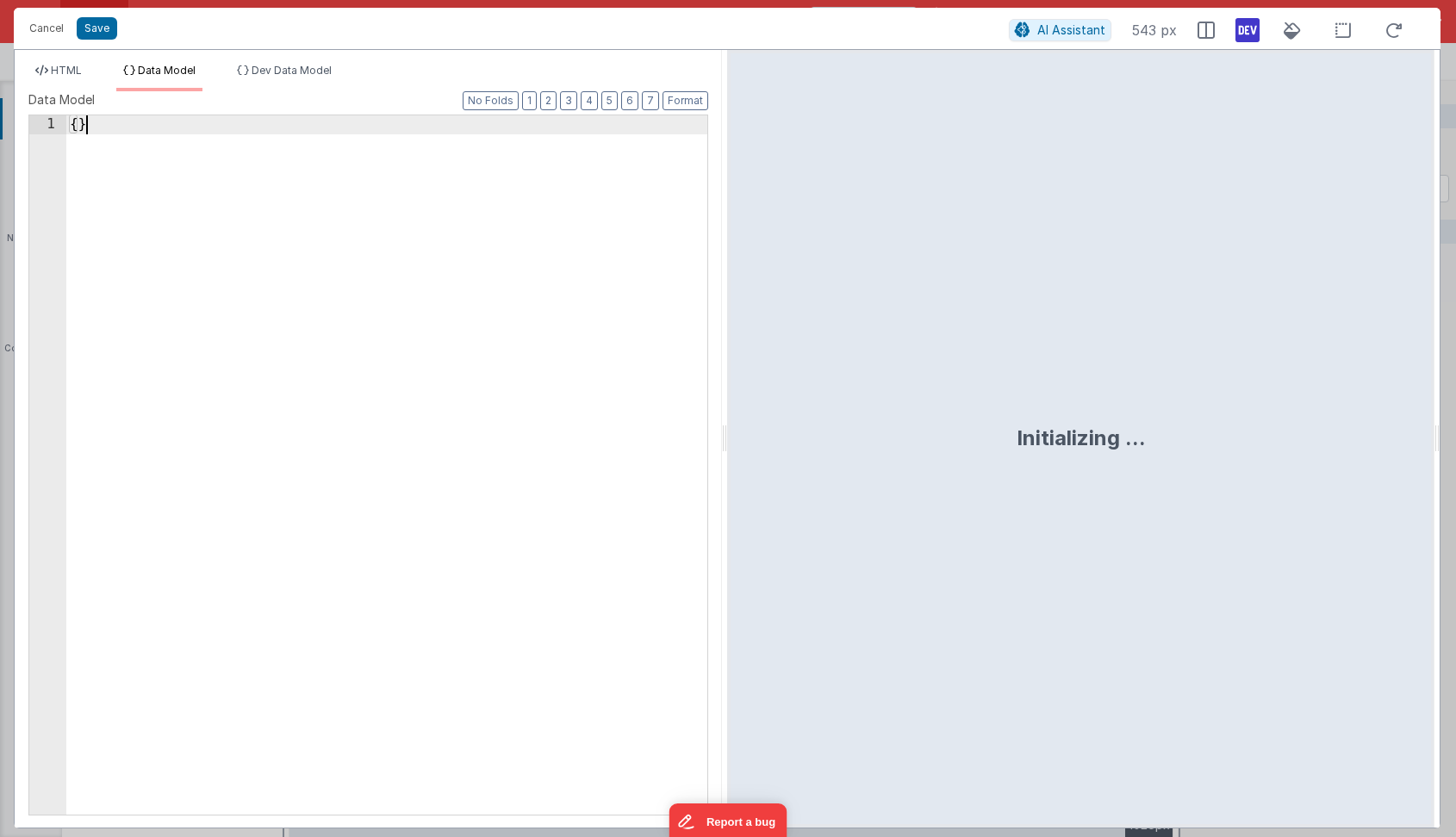
click at [265, 270] on div "{ }" at bounding box center [387, 484] width 641 height 736
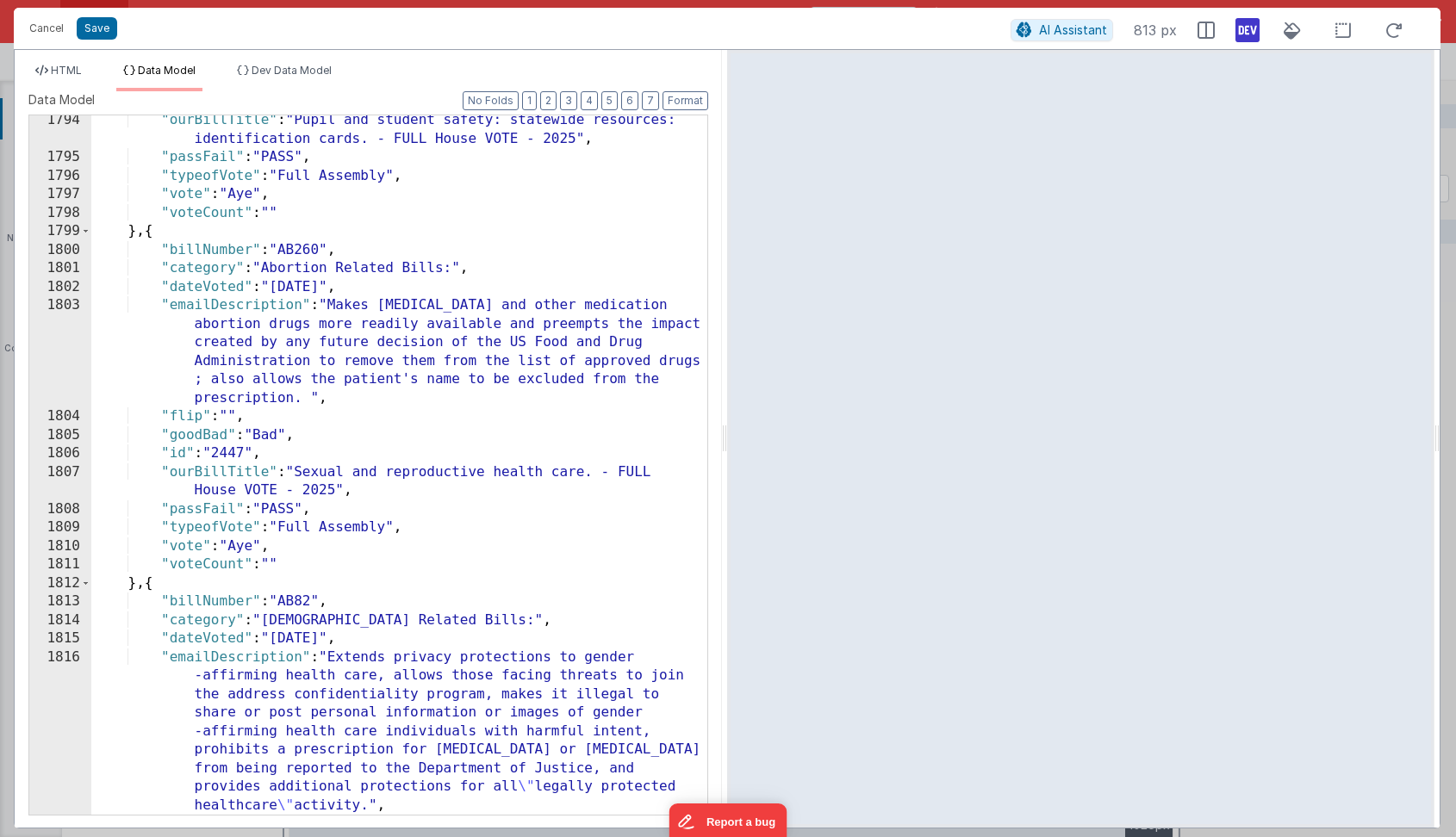
scroll to position [27527, 0]
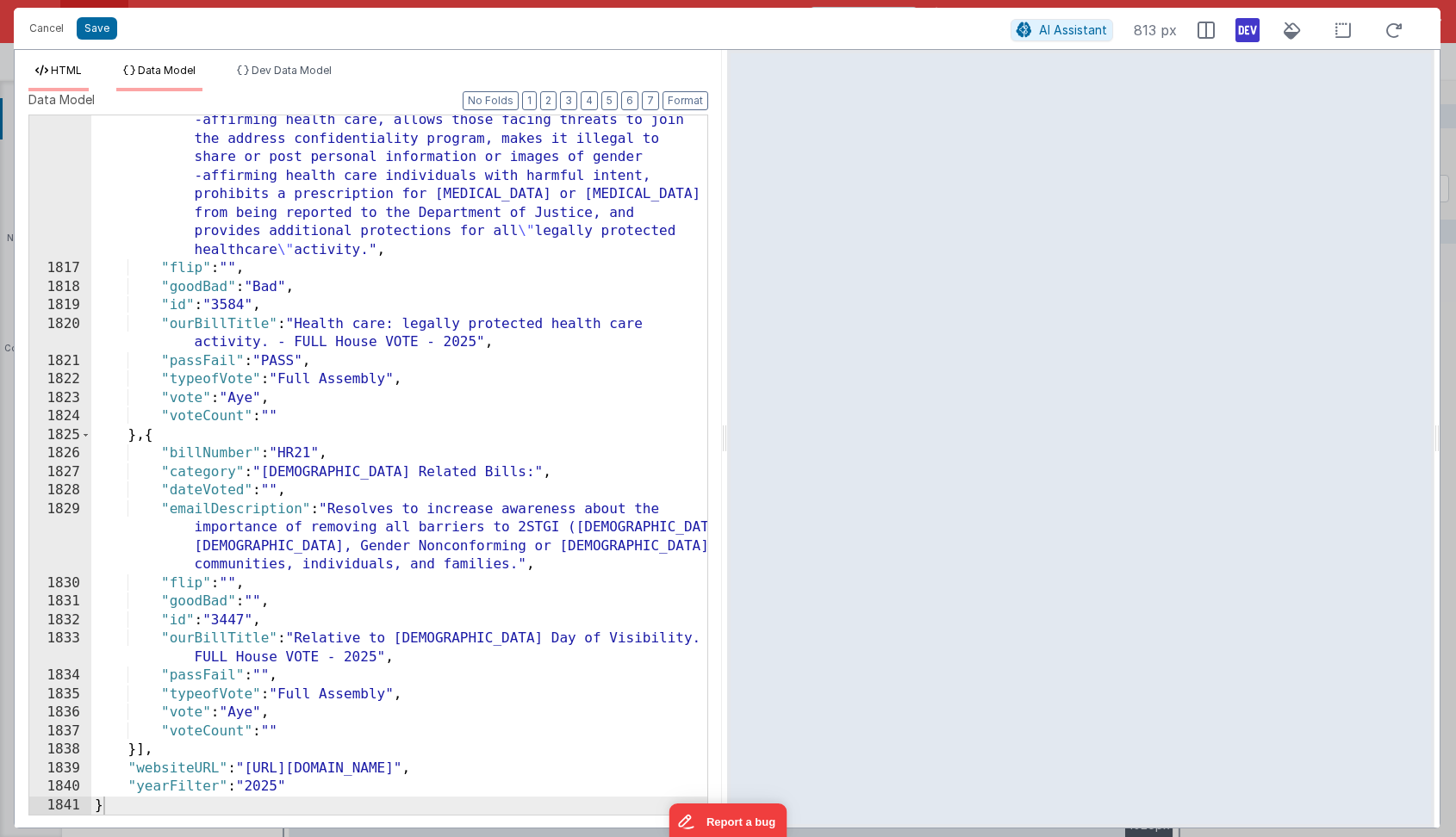
click at [69, 66] on span "HTML" at bounding box center [67, 70] width 31 height 13
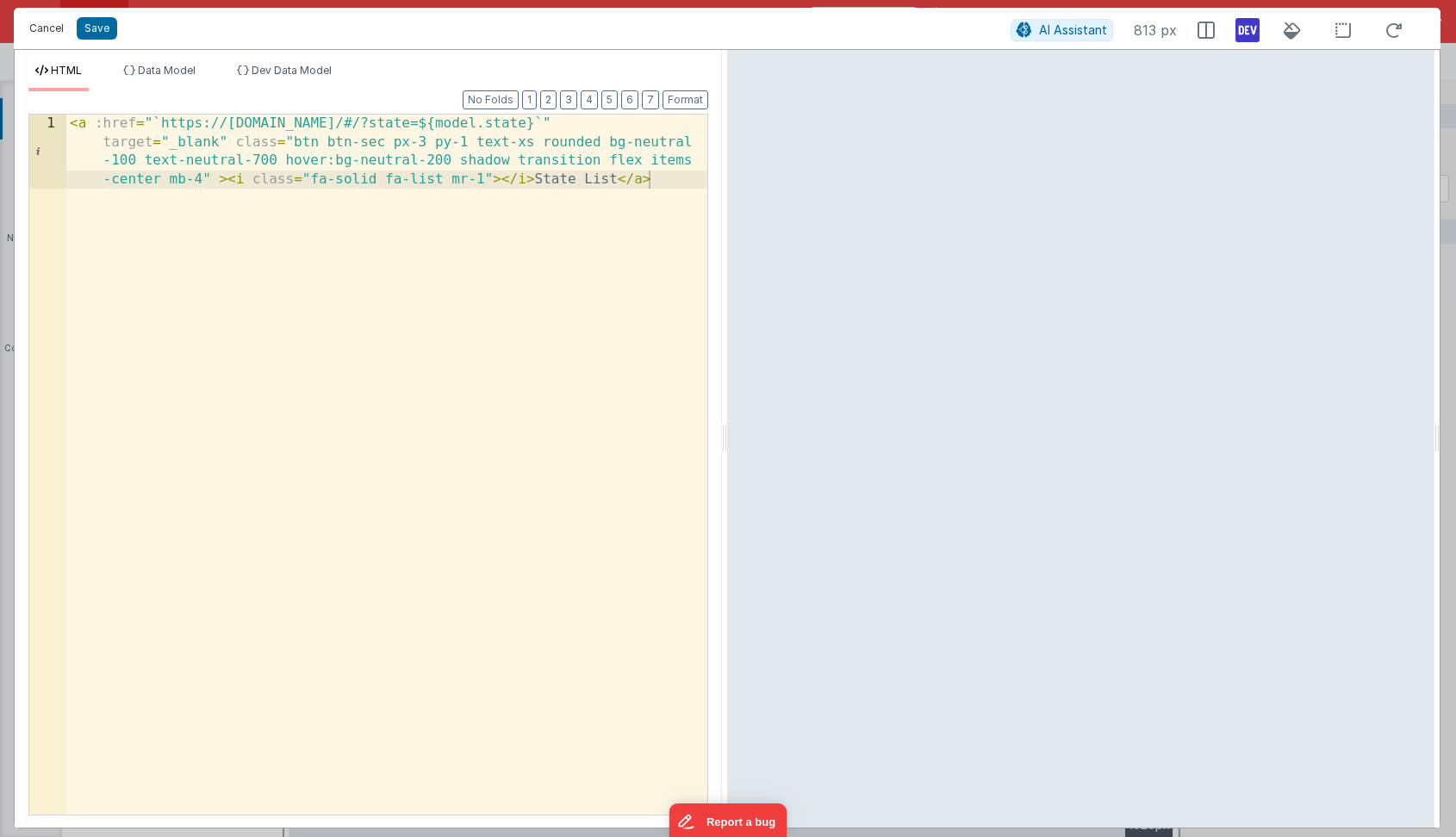
click at [45, 25] on button "Cancel" at bounding box center [46, 29] width 52 height 24
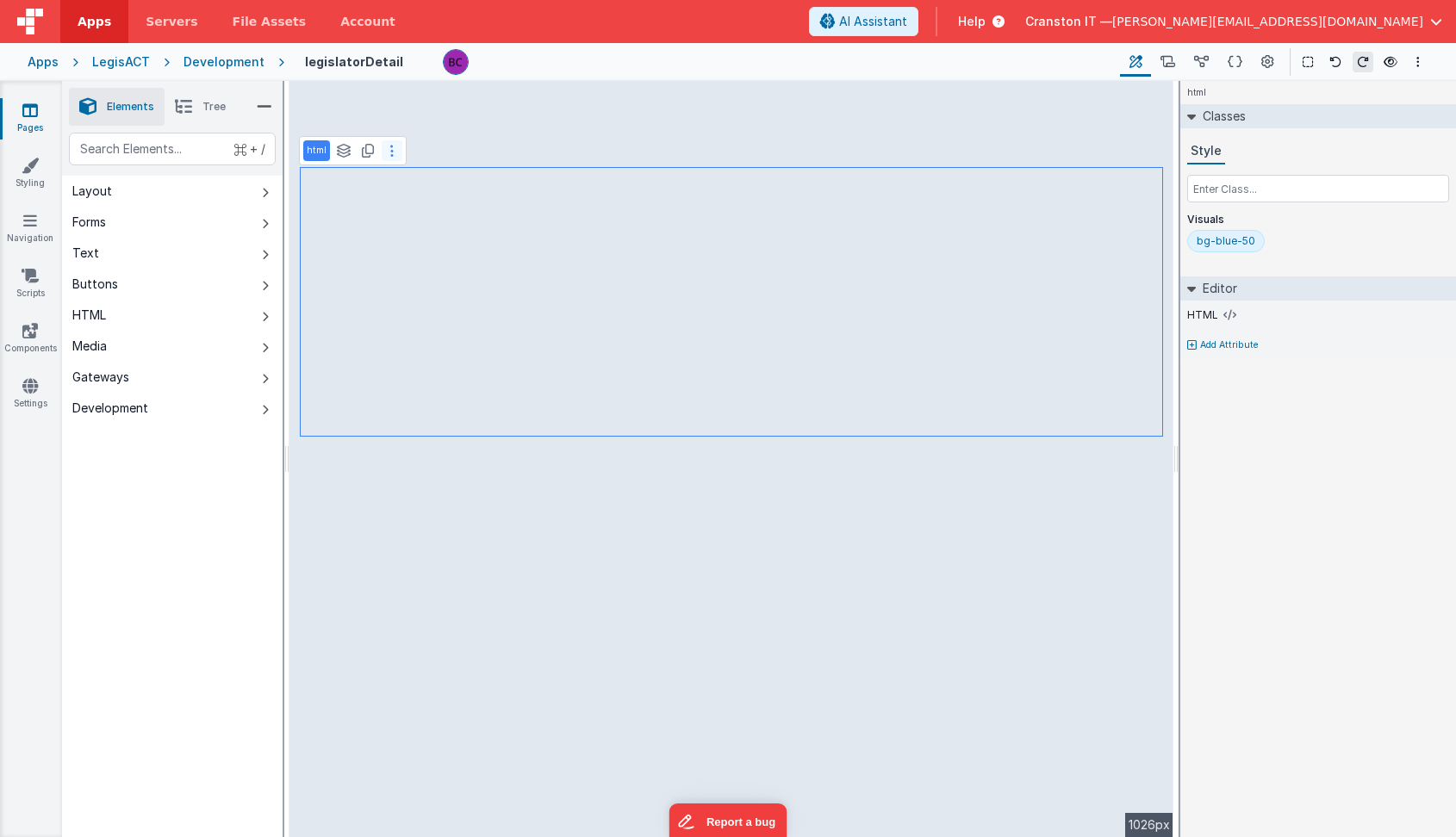
click at [393, 152] on button at bounding box center [392, 151] width 20 height 20
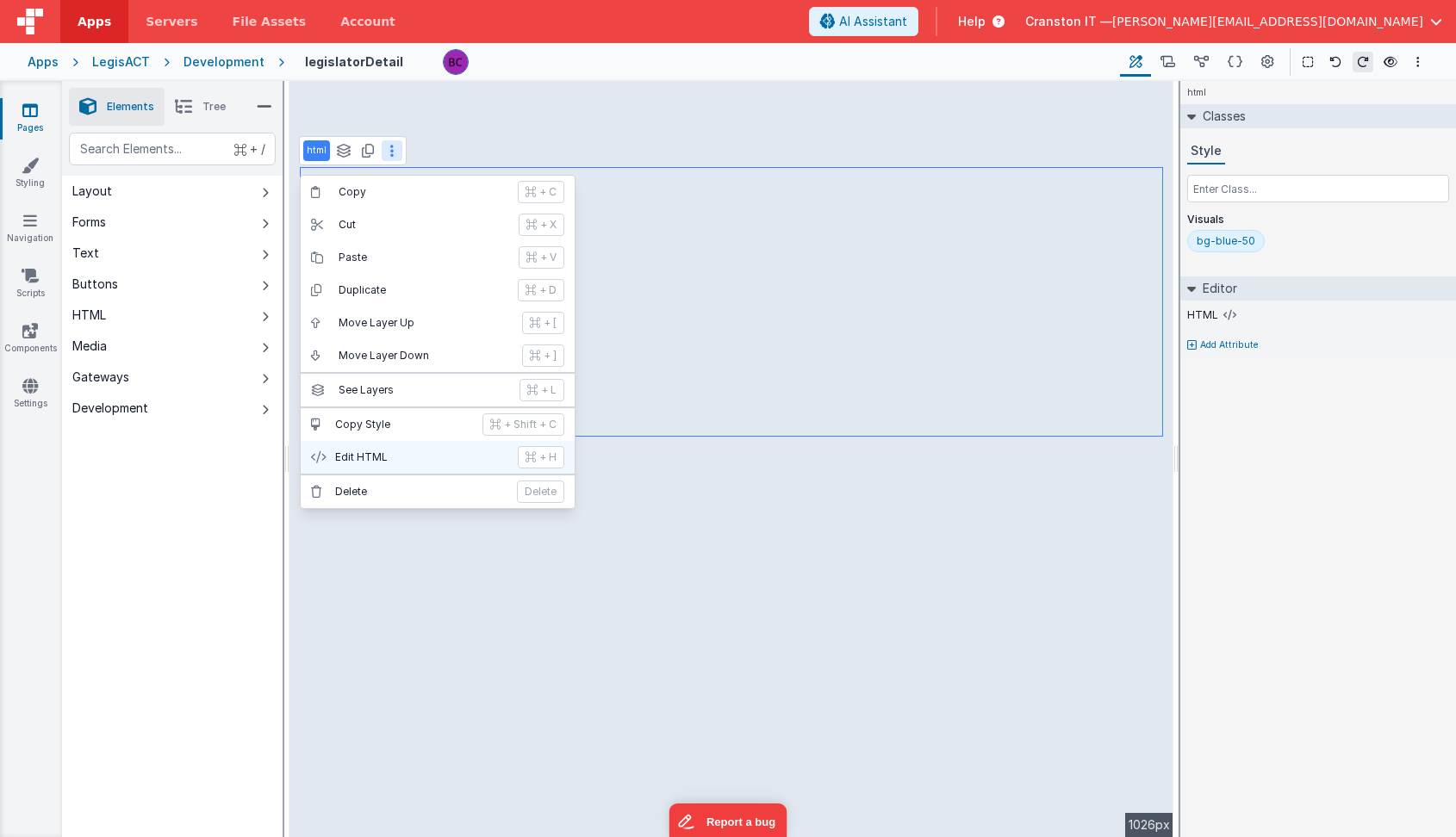
click at [389, 462] on p "Edit HTML" at bounding box center [421, 457] width 172 height 14
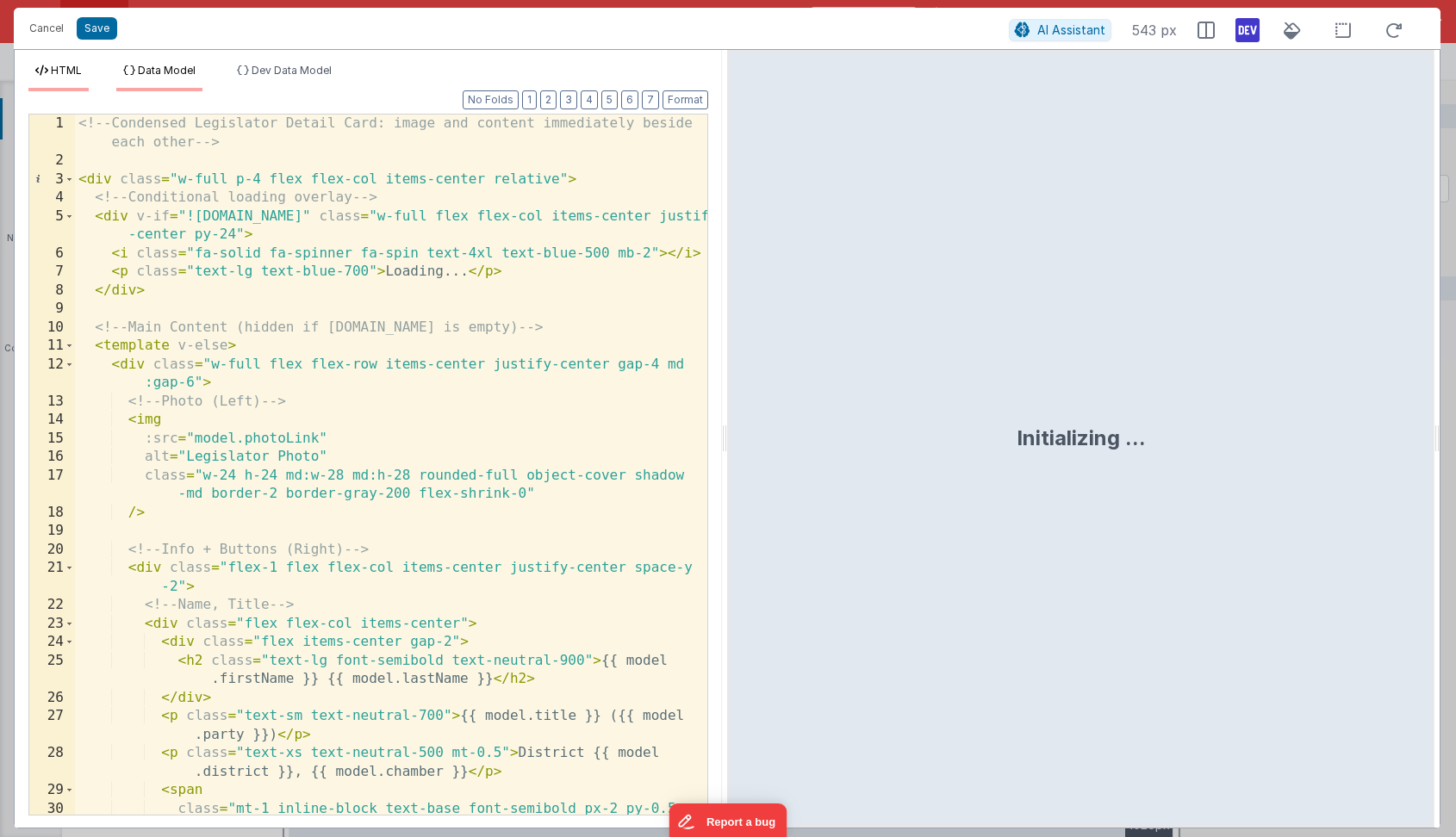
click at [183, 65] on span "Data Model" at bounding box center [167, 70] width 57 height 13
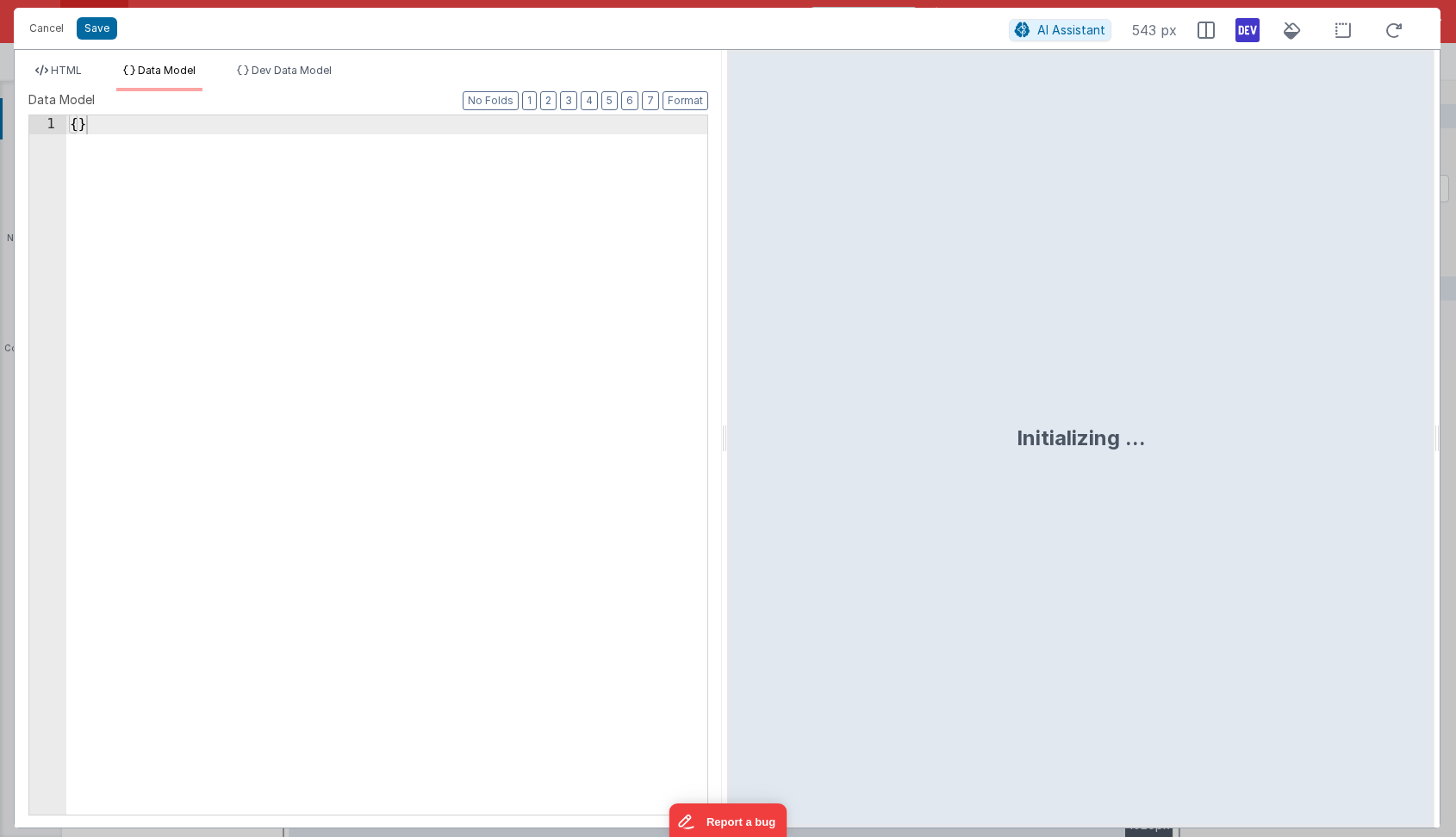
click at [189, 221] on div "1 { } XXXXXXXXXXXXXXXXXXXXXXXXXXXXXXXXXXXXXXXXXXXXXXXXXX" at bounding box center [368, 465] width 680 height 701
drag, startPoint x: 189, startPoint y: 221, endPoint x: 67, endPoint y: 89, distance: 179.7
click at [66, 88] on div "HTML Data Model Dev Data Model Format 7 6 5 4 3 2 1 No Folds 1 2 3 4 5 6 7 8 9 …" at bounding box center [368, 446] width 708 height 764
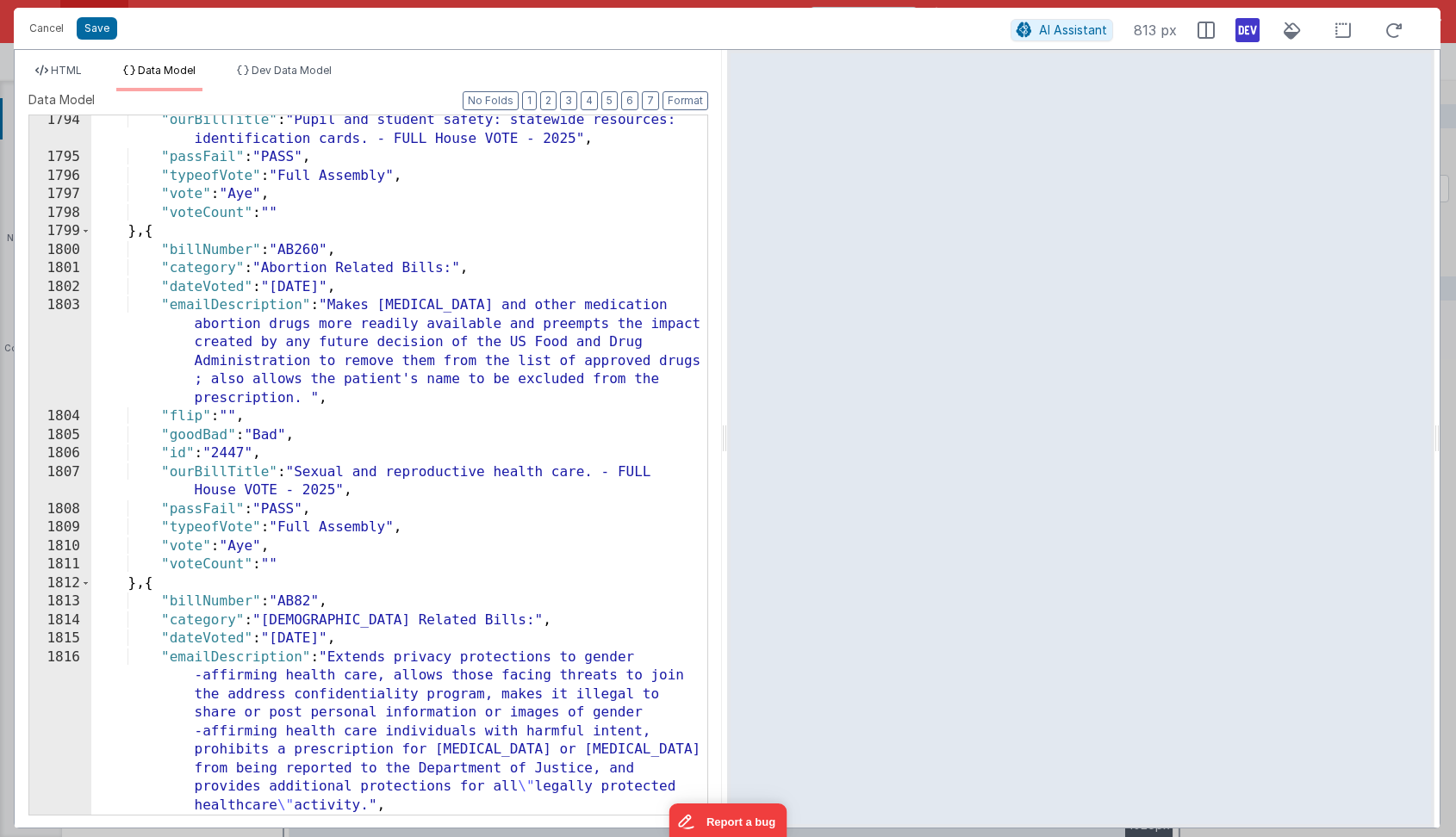
click at [370, 255] on div ""ourBillTitle" : "Pupil and student safety: statewide resources: identification…" at bounding box center [400, 488] width 616 height 756
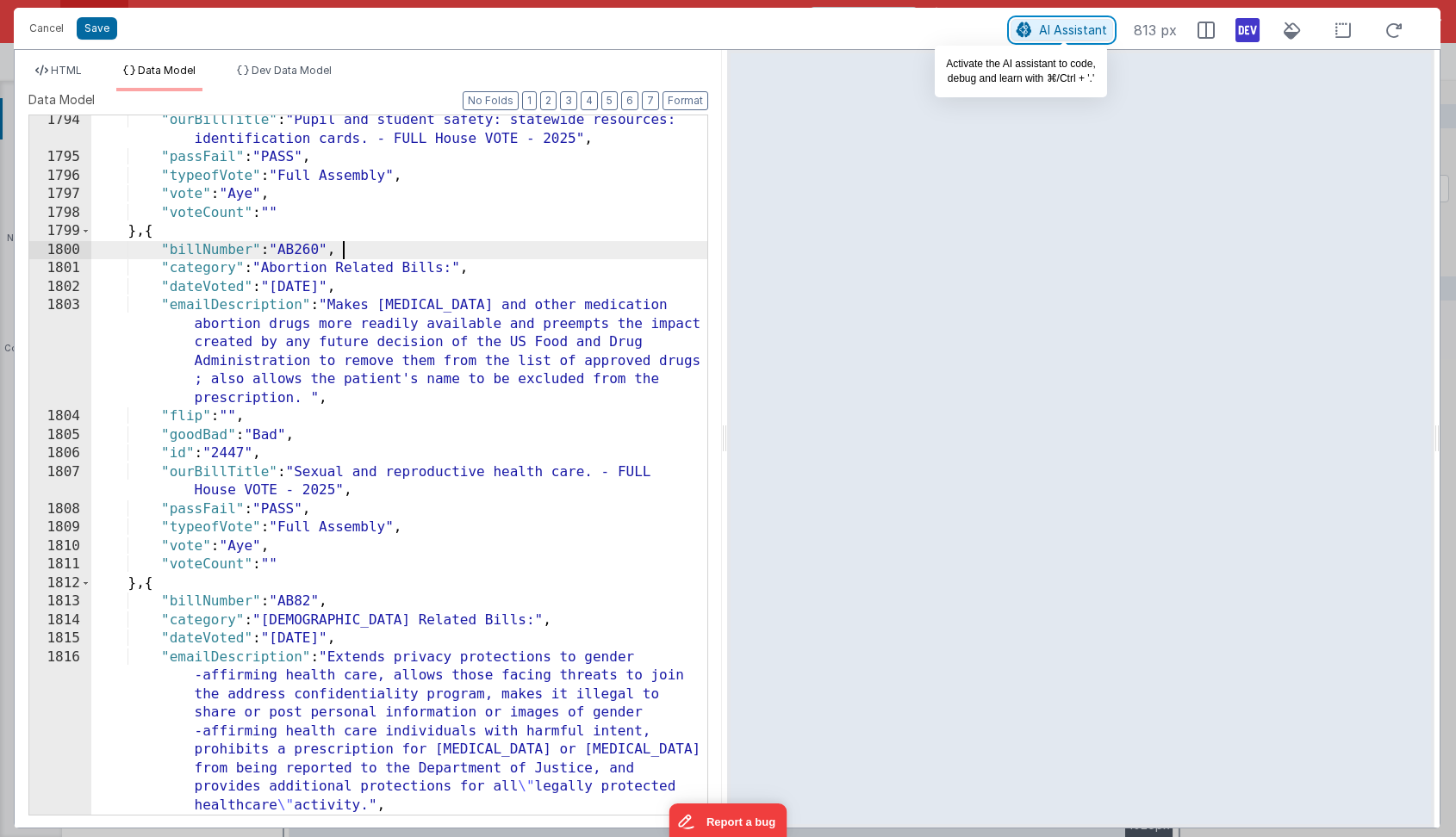
click at [1077, 32] on span "AI Assistant" at bounding box center [1073, 30] width 68 height 15
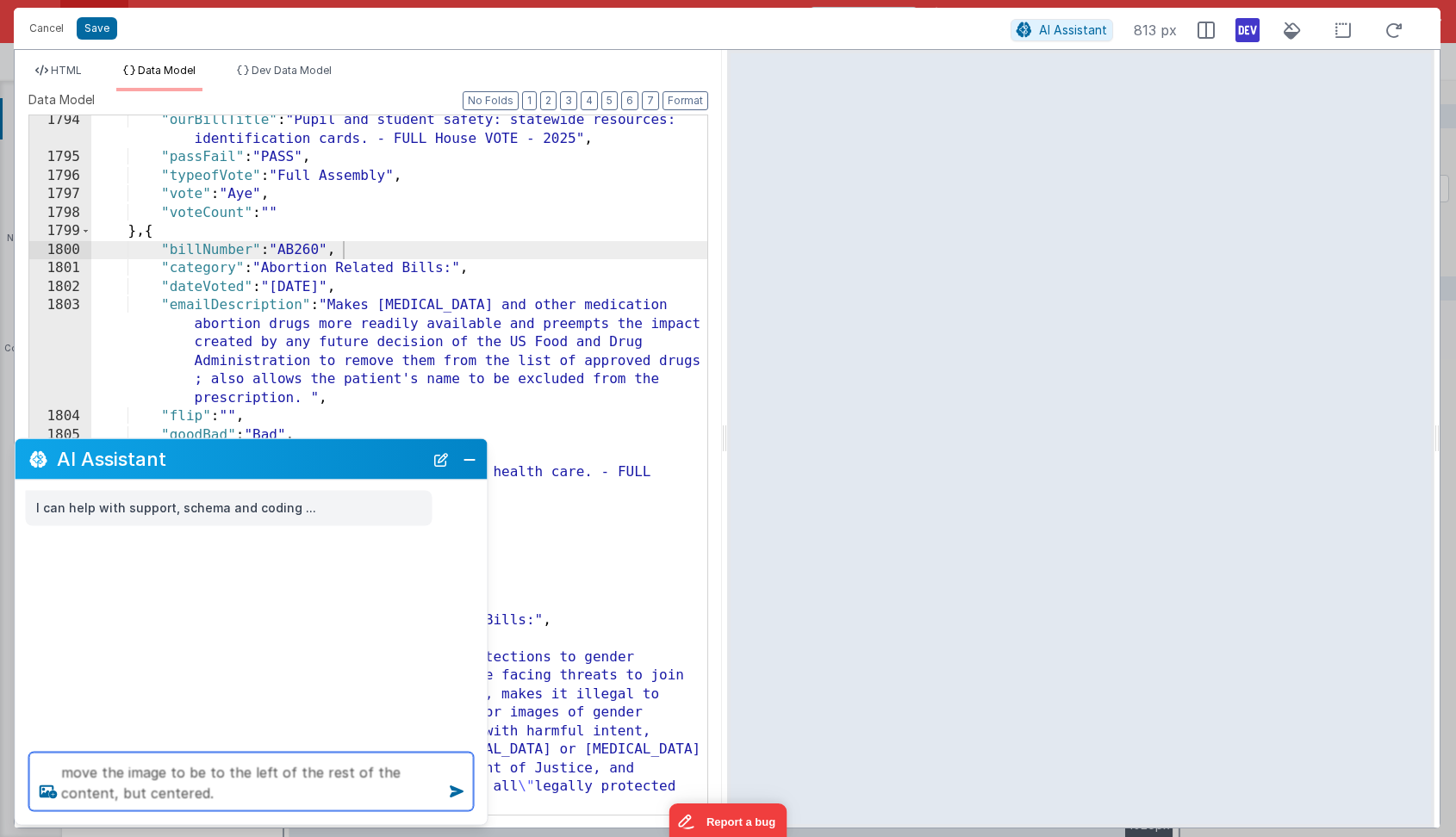
click at [83, 791] on textarea "move the image to be to the left of the rest of the content, but centered." at bounding box center [252, 782] width 445 height 58
click at [204, 789] on textarea "move the image to be to the left of the rest of the content, but more centered.…" at bounding box center [252, 782] width 445 height 58
type textarea "move the image to be to the left of the rest of the content, but more centered.…"
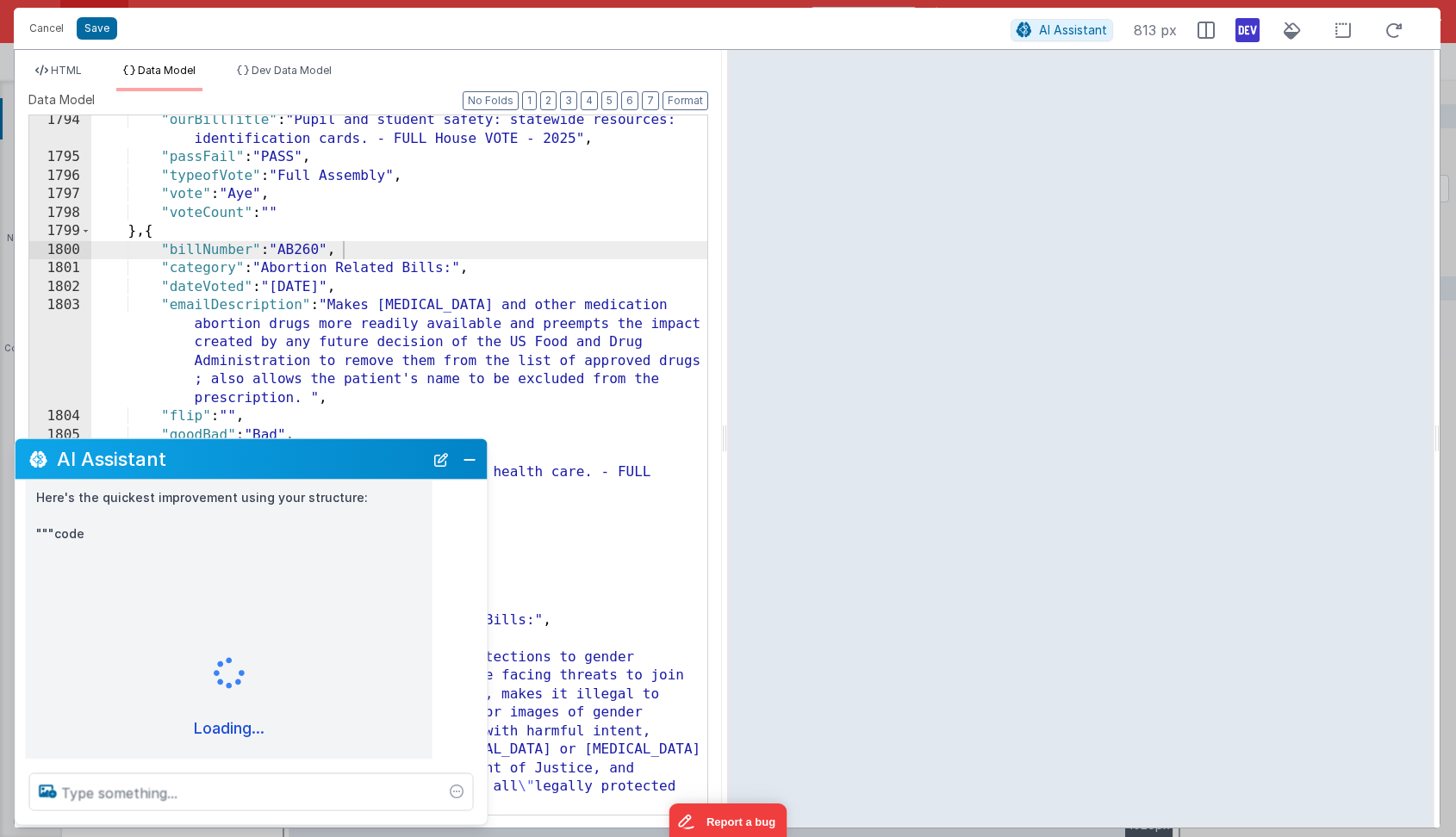
scroll to position [511, 0]
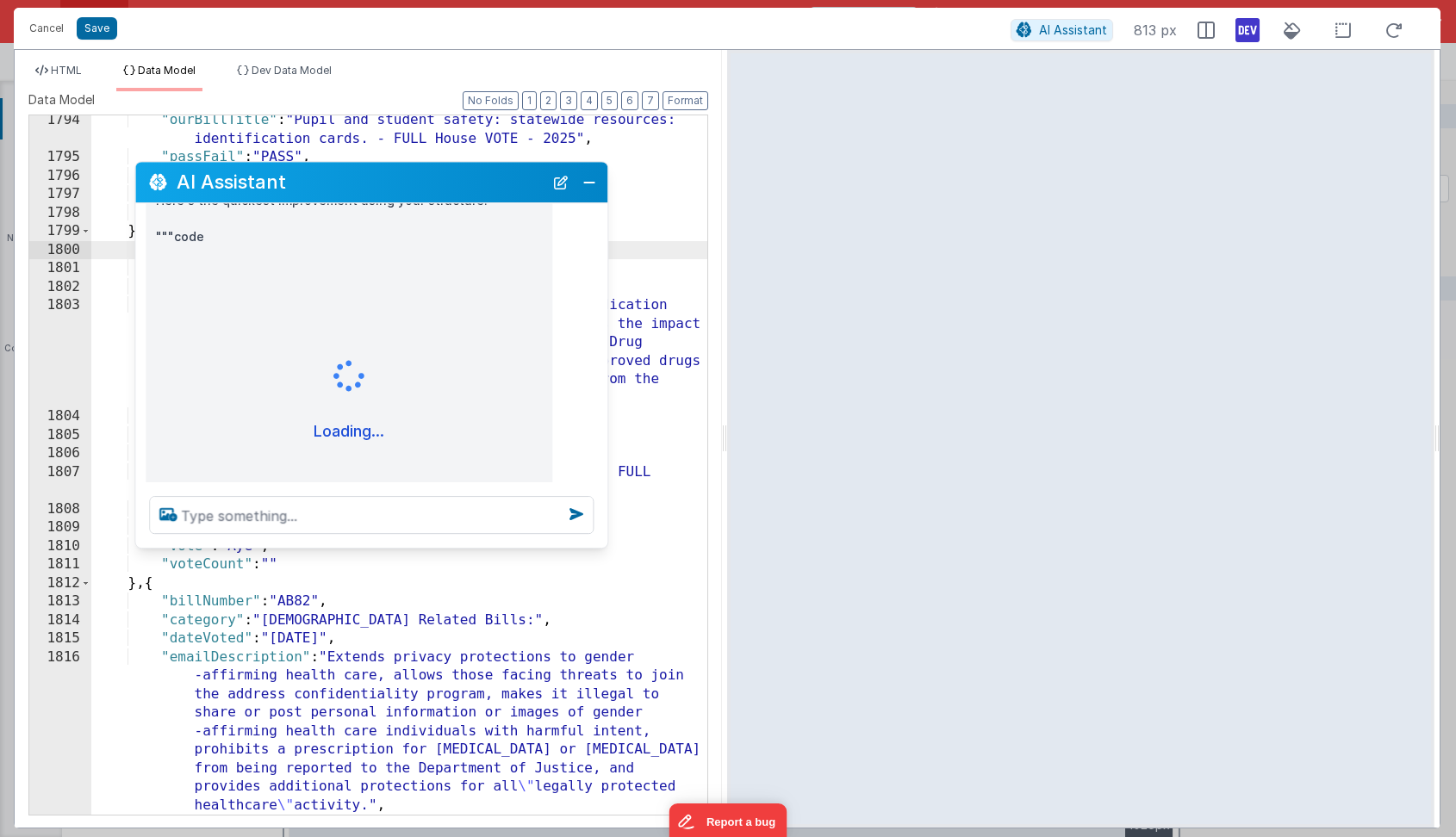
drag, startPoint x: 348, startPoint y: 455, endPoint x: 468, endPoint y: 180, distance: 300.0
click at [468, 179] on h2 "AI Assistant" at bounding box center [360, 182] width 367 height 20
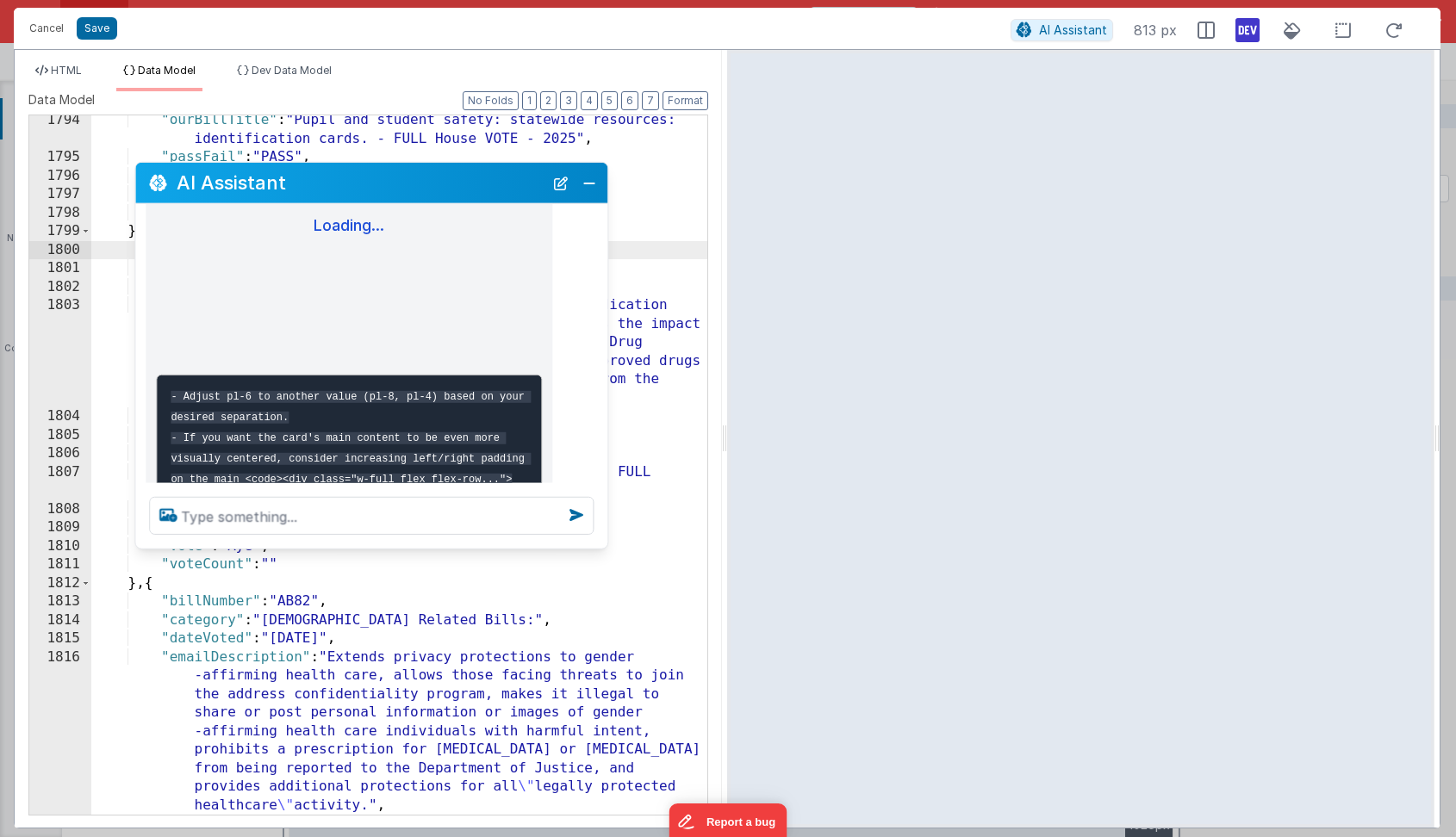
scroll to position [877, 0]
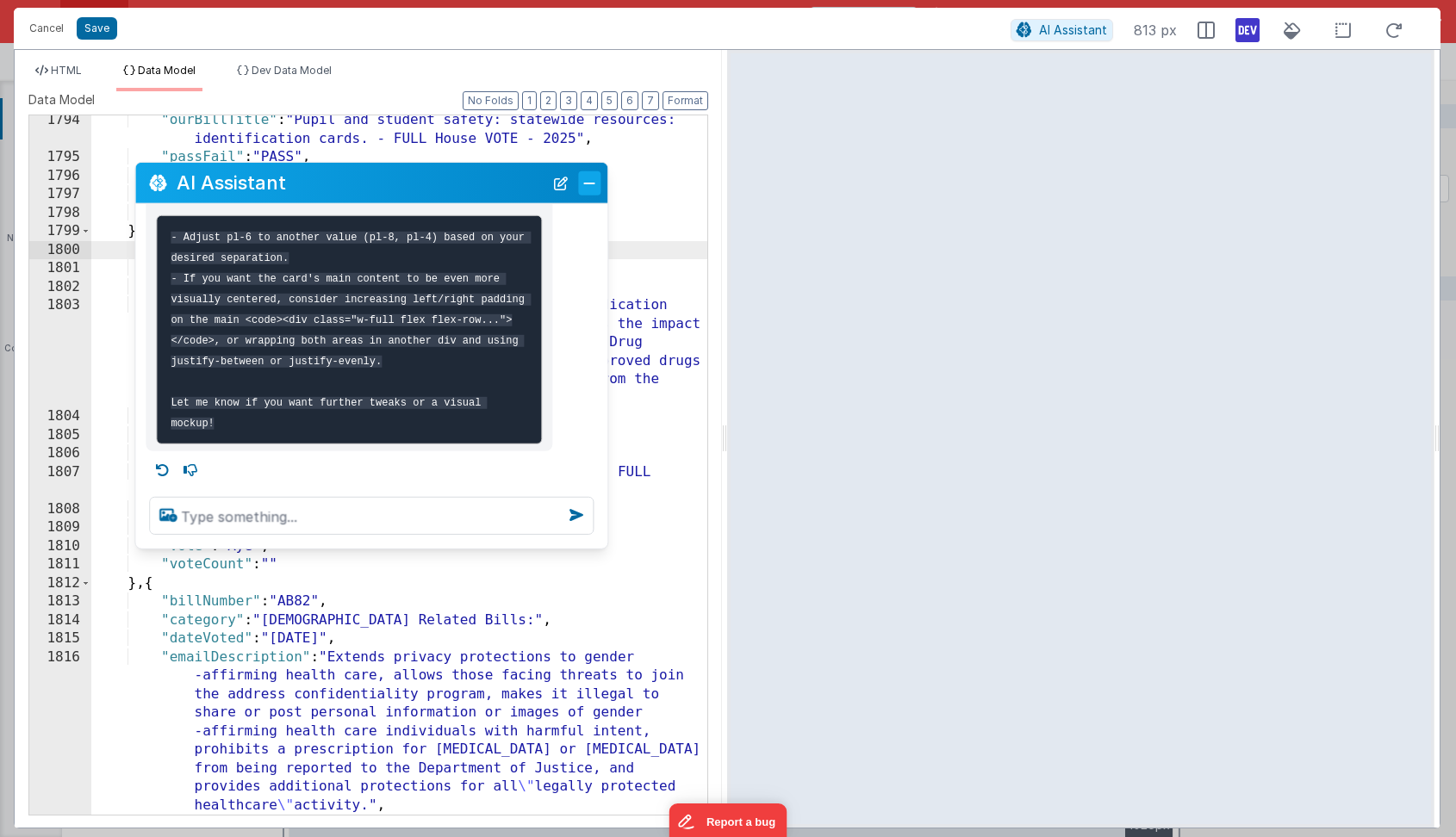
click at [592, 182] on button "Close" at bounding box center [589, 182] width 22 height 24
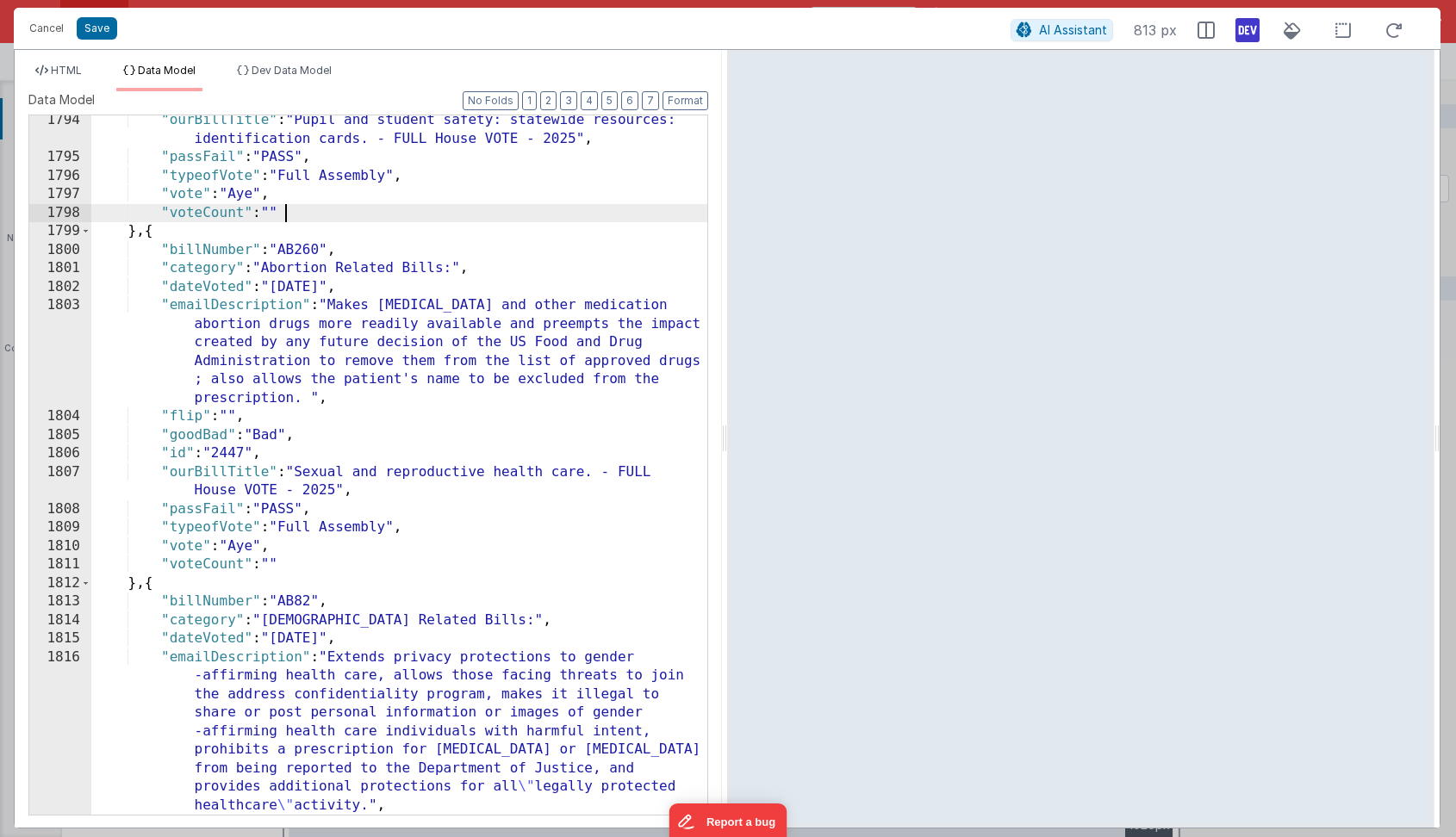
click at [443, 216] on div ""ourBillTitle" : "Pupil and student safety: statewide resources: identification…" at bounding box center [400, 488] width 616 height 756
click at [60, 60] on div "HTML Data Model Dev Data Model Format 7 6 5 4 3 2 1 No Folds 1 2 3 4 5 6 7 8 9 …" at bounding box center [368, 438] width 708 height 778
click at [58, 70] on span "HTML" at bounding box center [67, 70] width 31 height 13
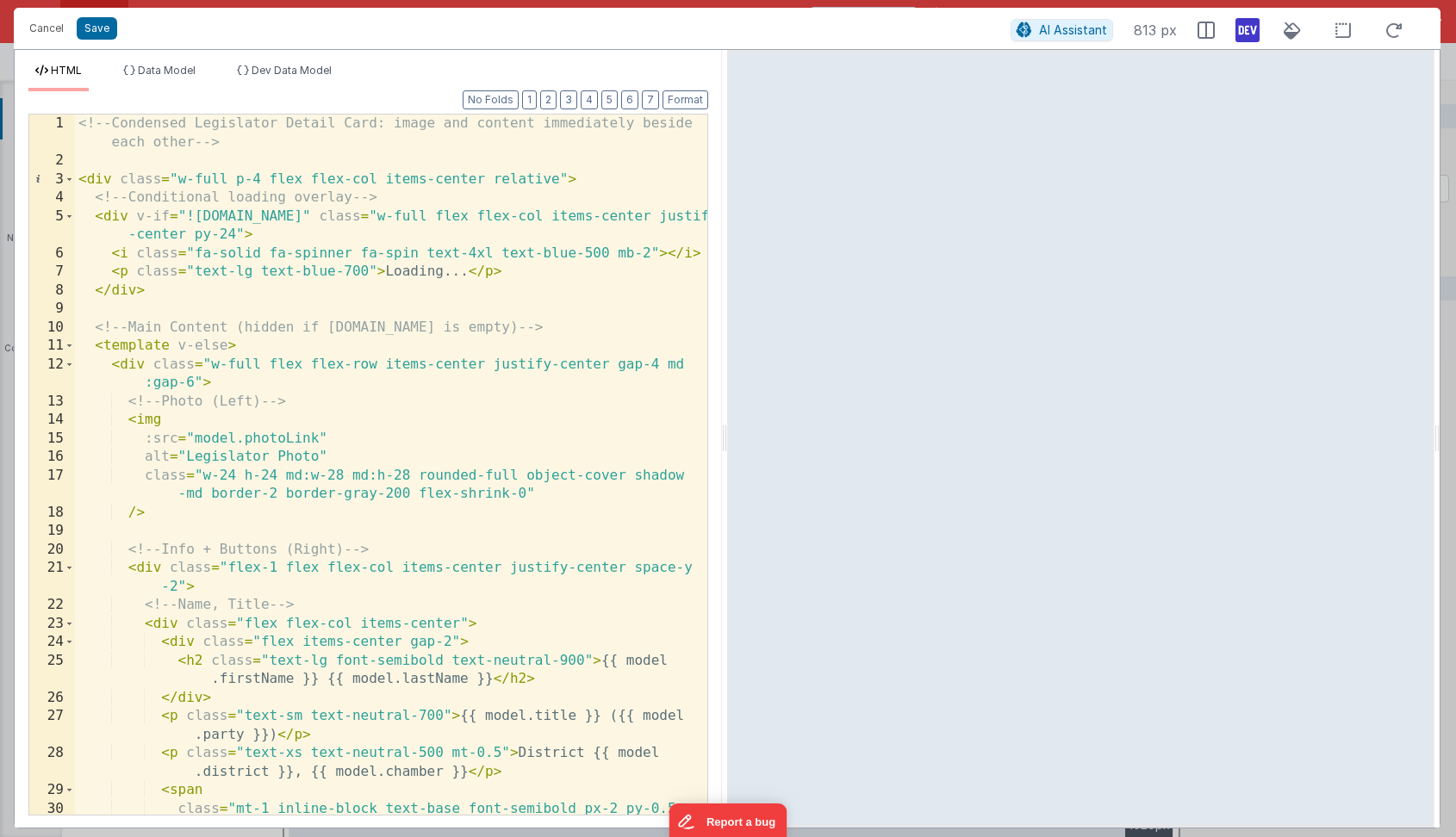
click at [315, 309] on div "<!-- Condensed Legislator Detail Card: image and content immediately beside eac…" at bounding box center [391, 511] width 633 height 794
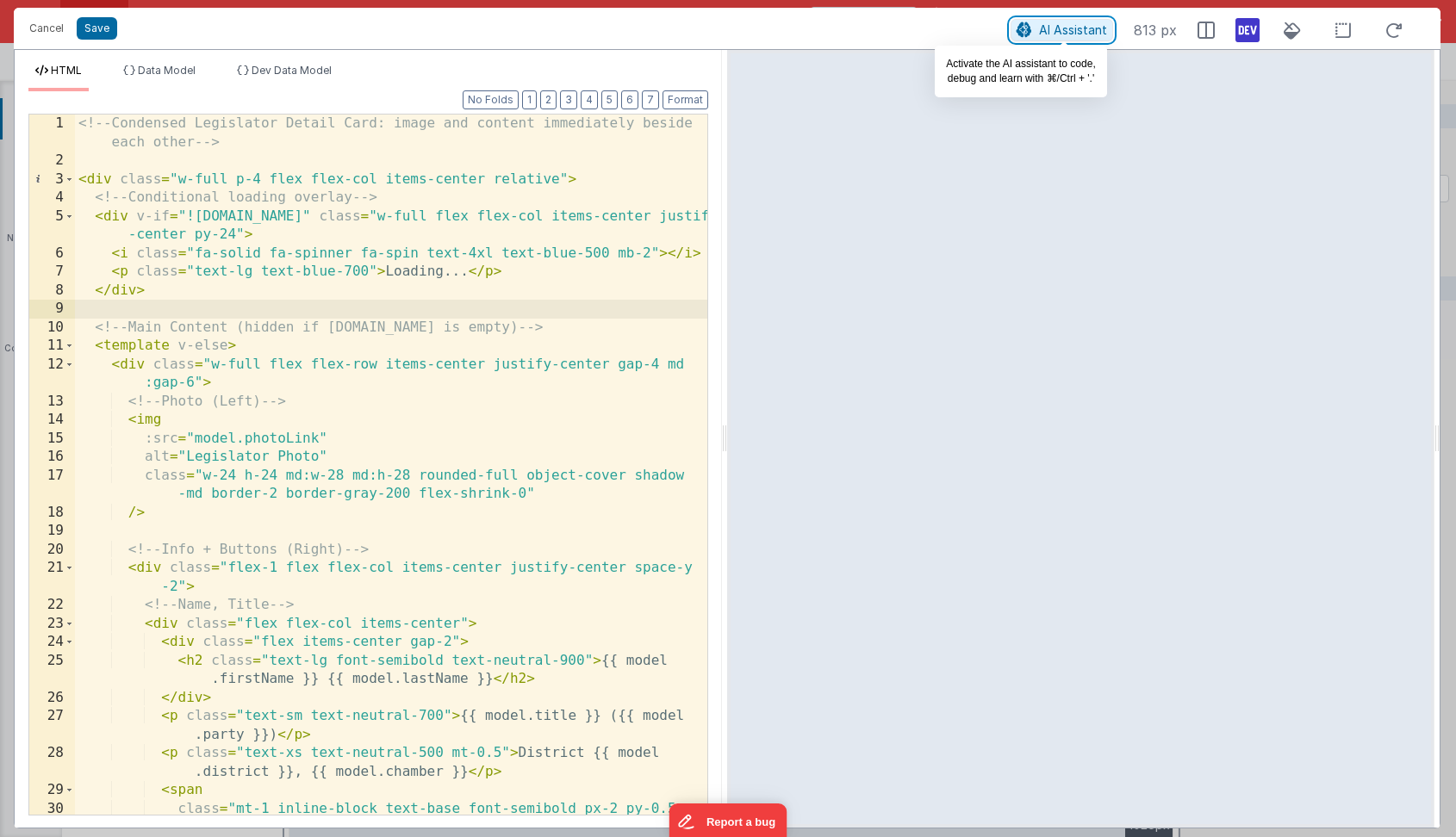
click at [1047, 32] on span "AI Assistant" at bounding box center [1073, 30] width 68 height 15
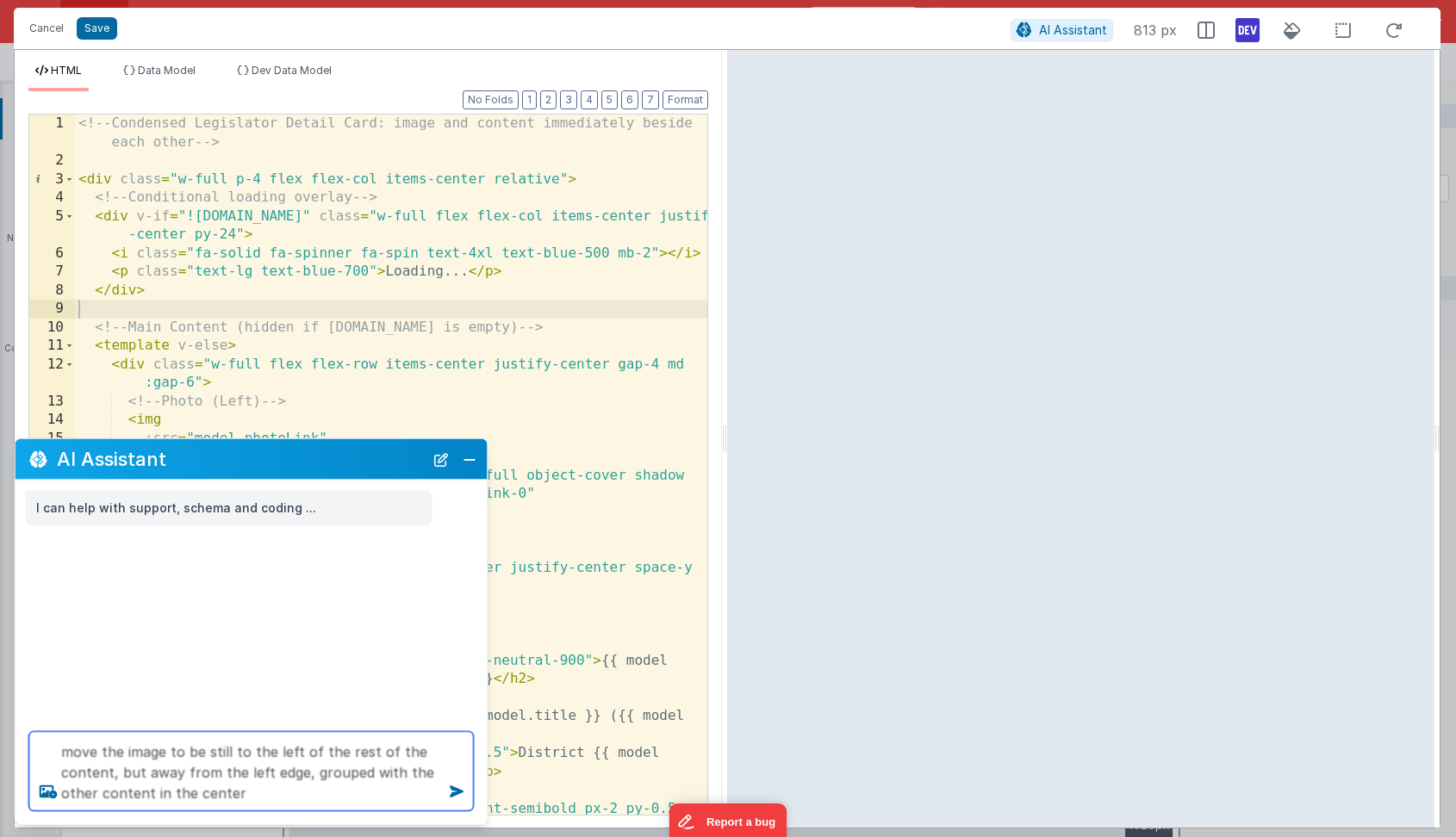
type textarea "move the image to be still to the left of the rest of the content, but away fro…"
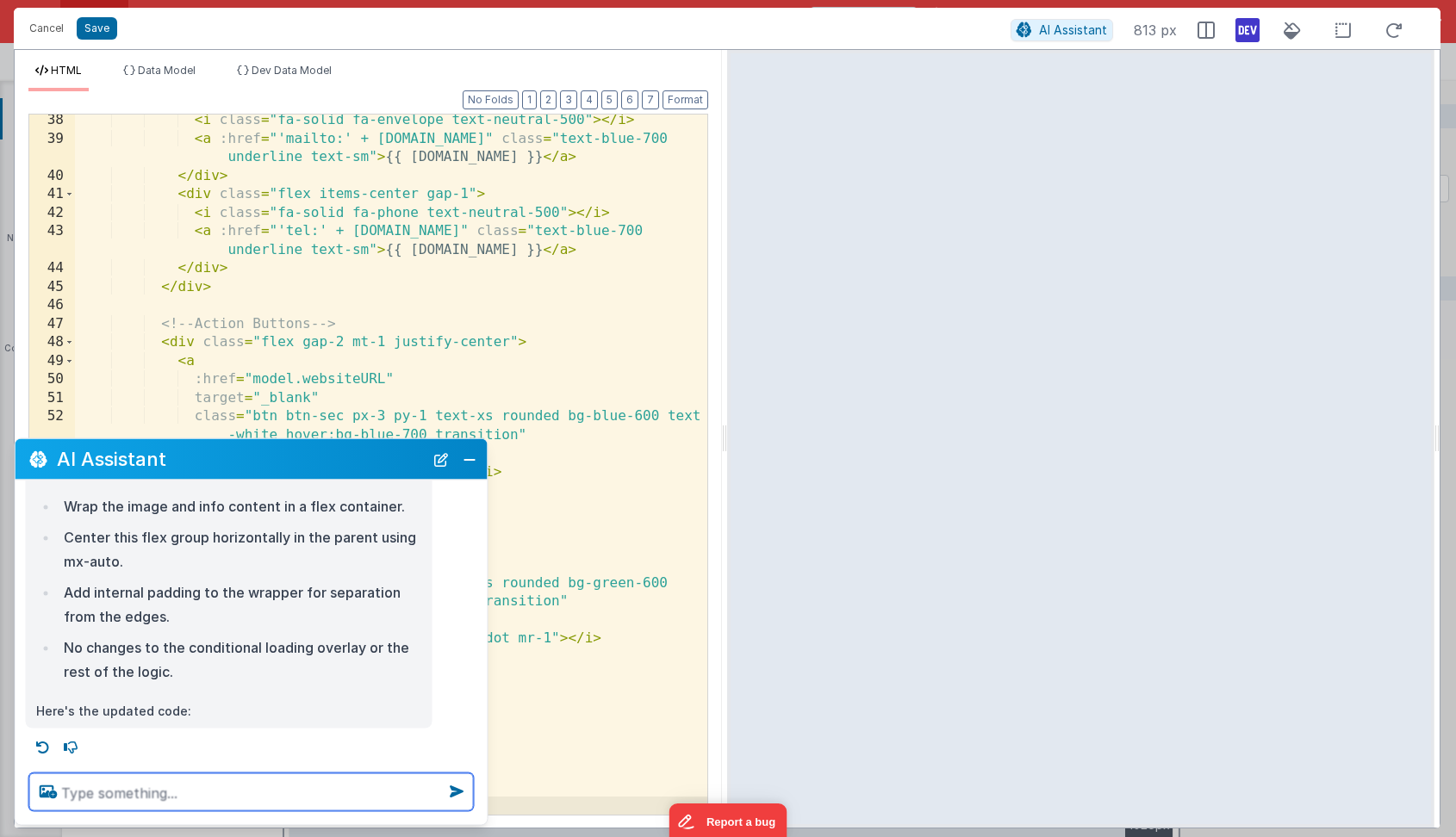
scroll to position [255, 0]
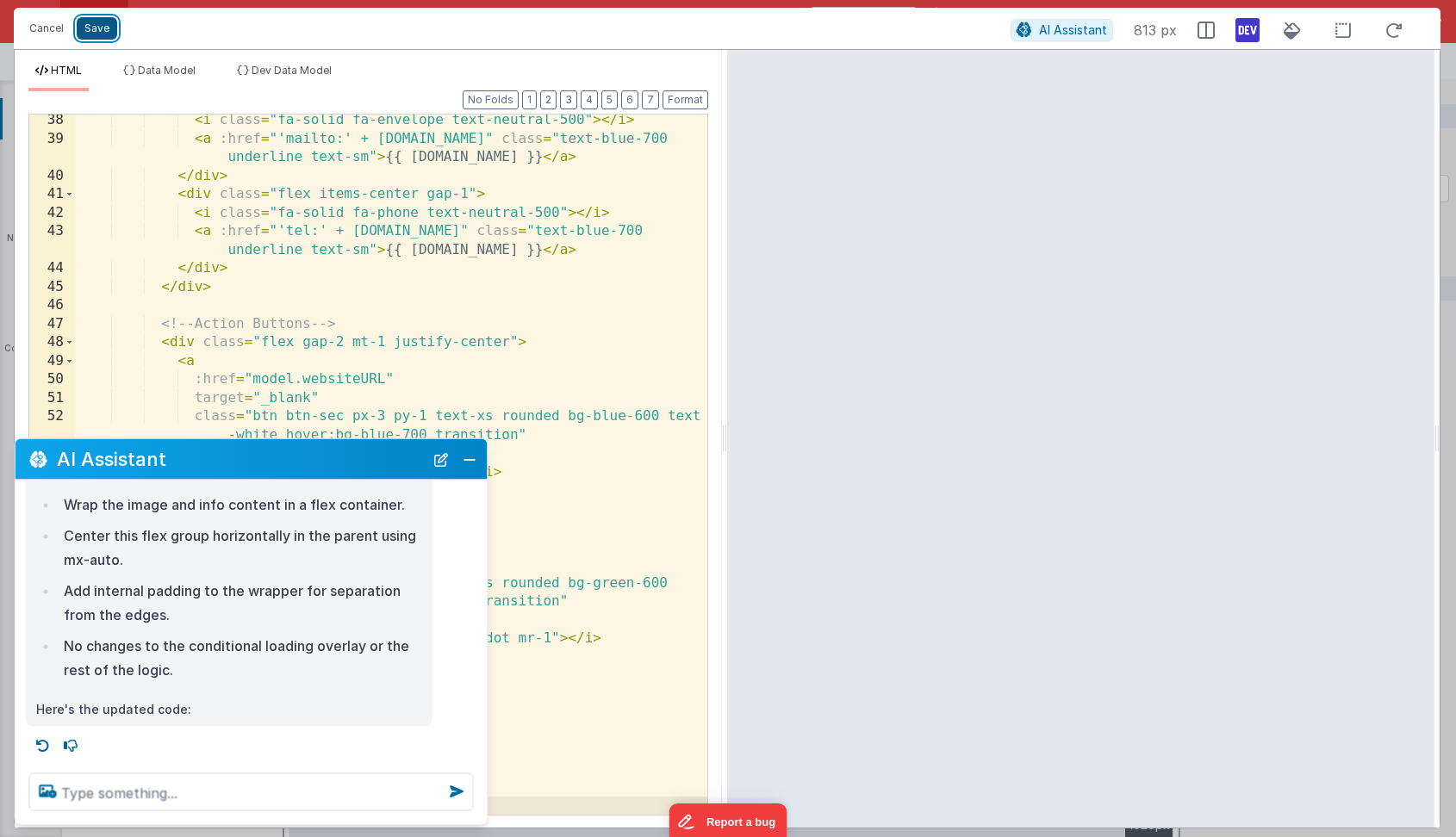
click at [98, 23] on button "Save" at bounding box center [97, 29] width 41 height 22
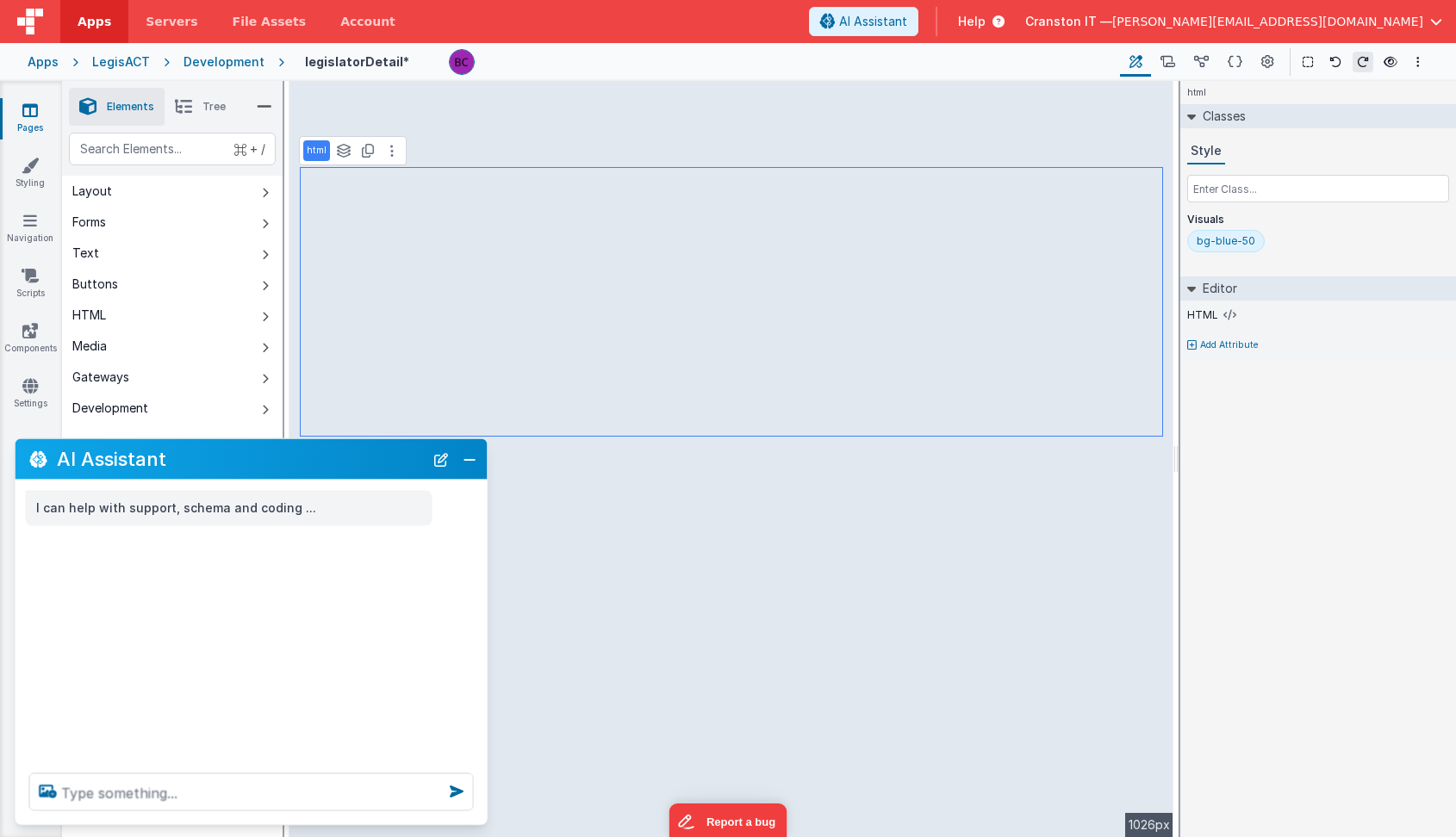
scroll to position [0, 0]
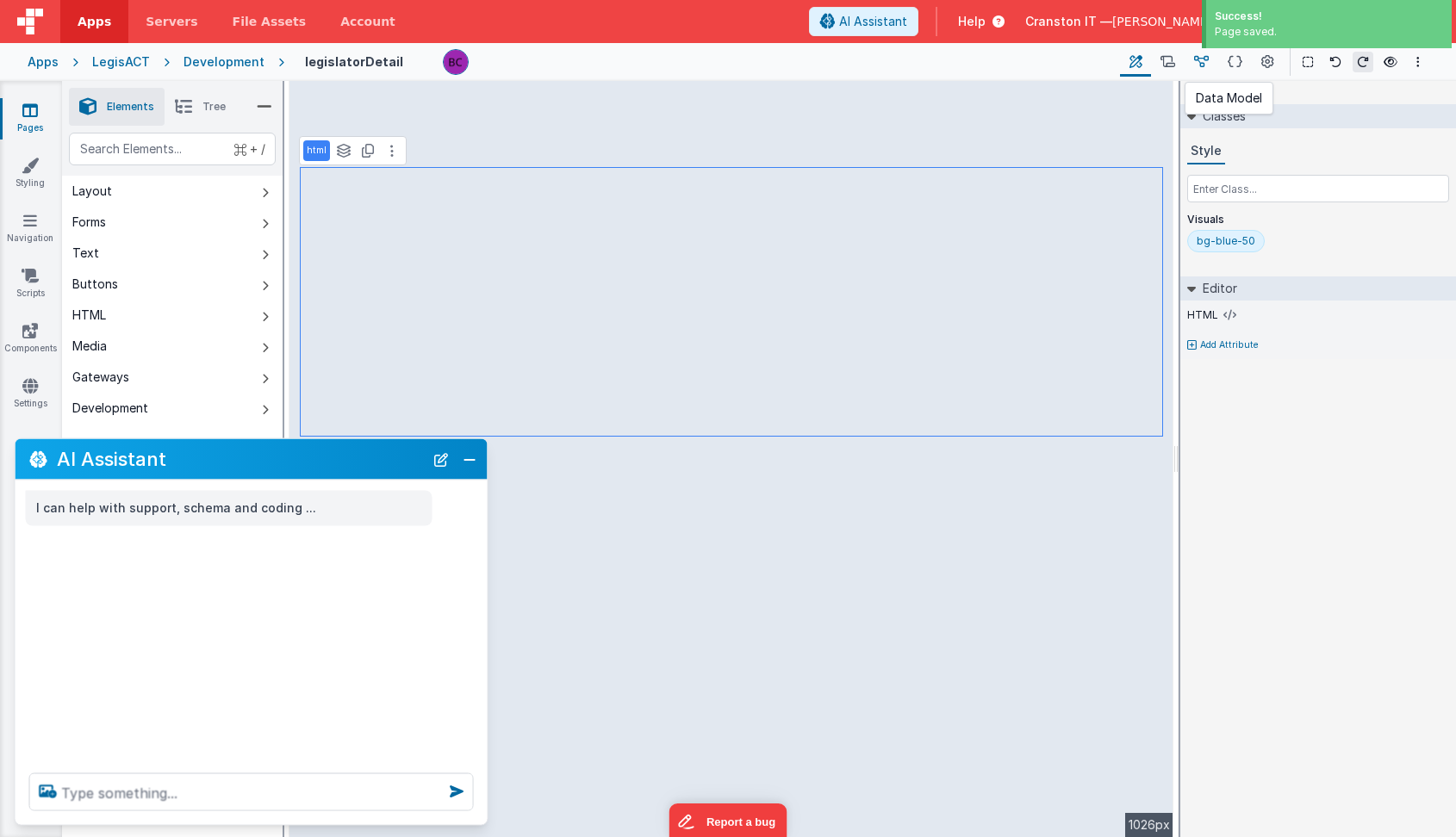
click at [1199, 60] on icon at bounding box center [1202, 63] width 15 height 18
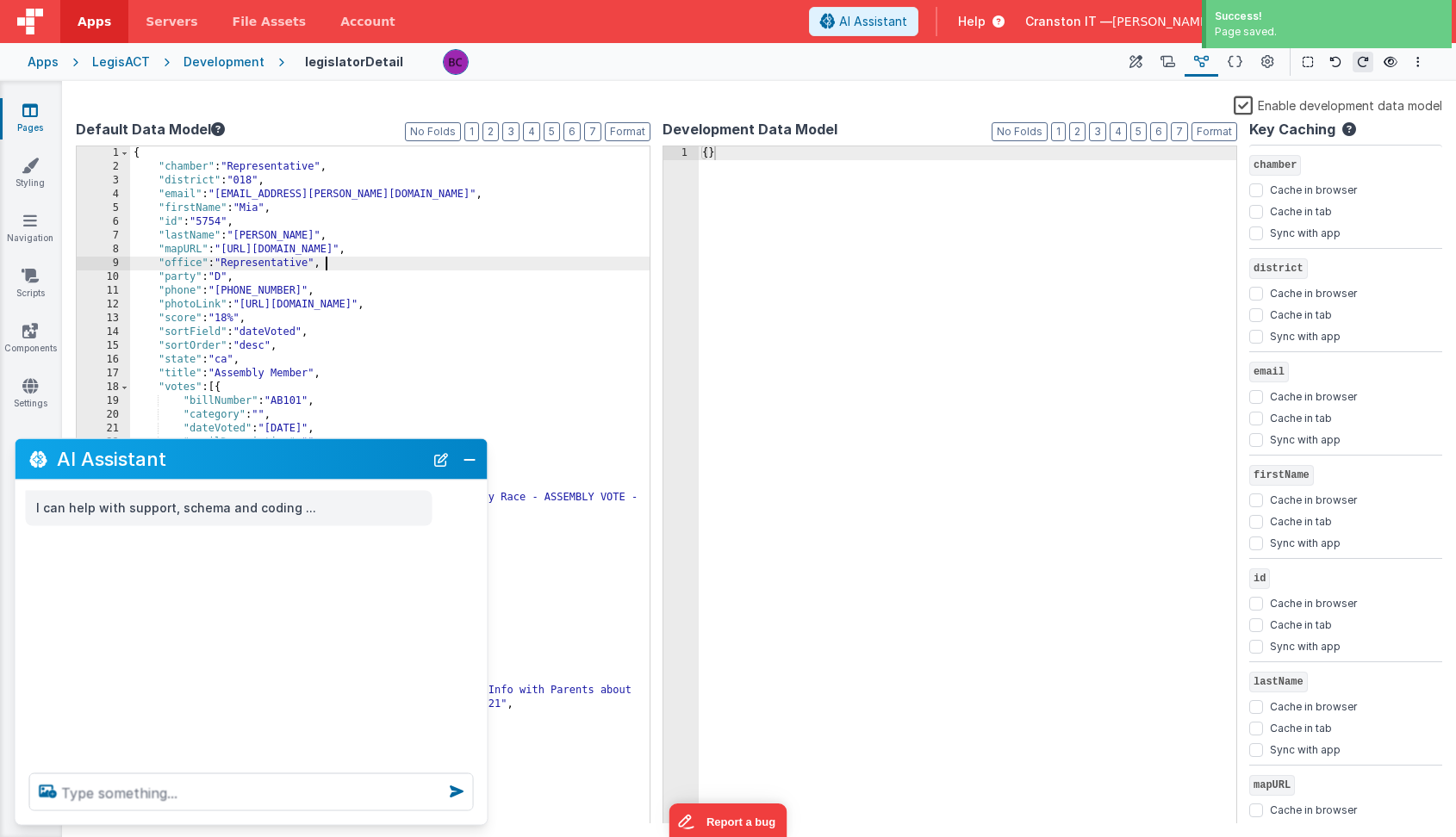
click at [521, 260] on div "{ "chamber" : "Representative" , "district" : "018" , "email" : "assemblymember…" at bounding box center [390, 499] width 520 height 706
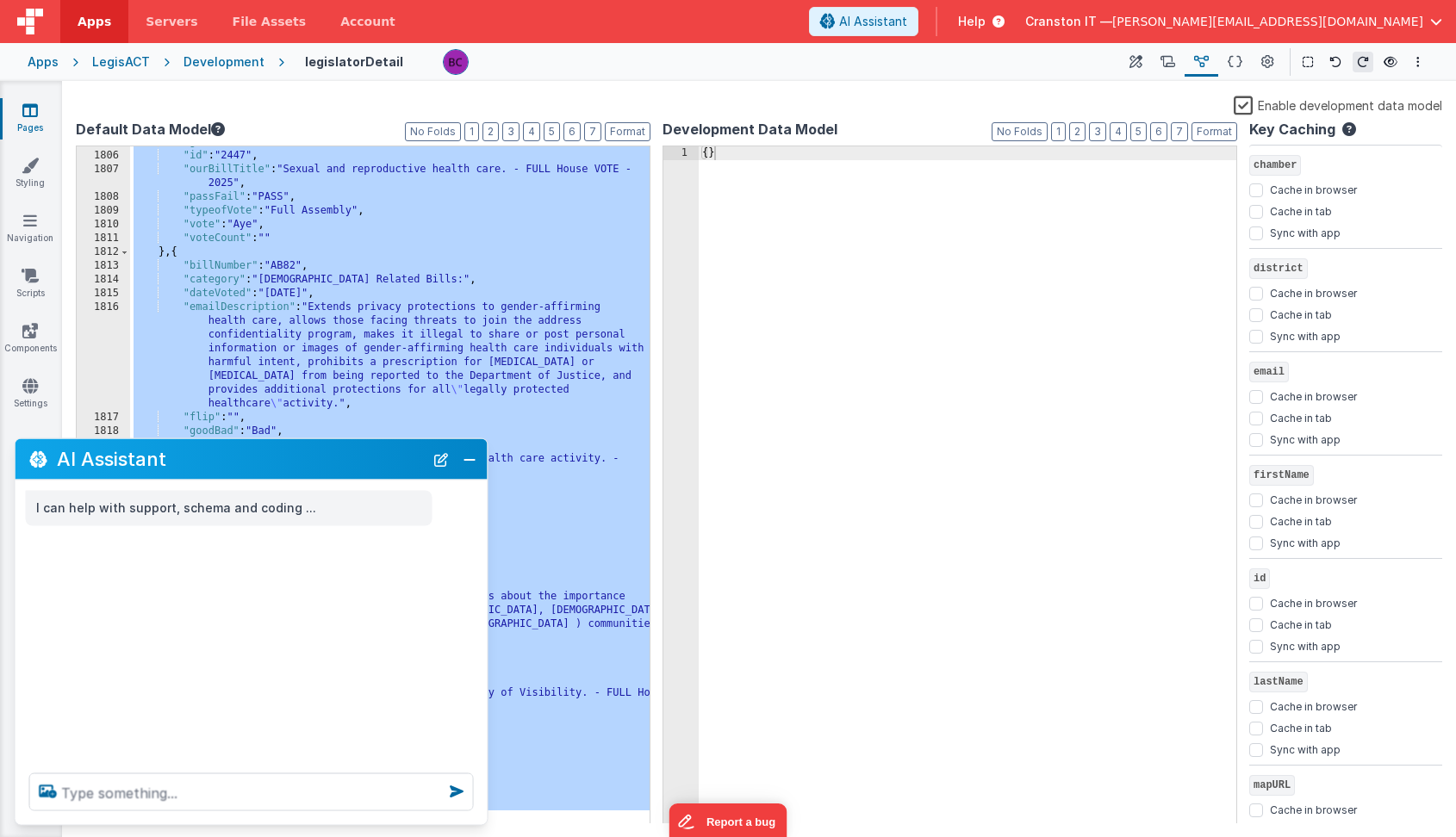
scroll to position [27549, 0]
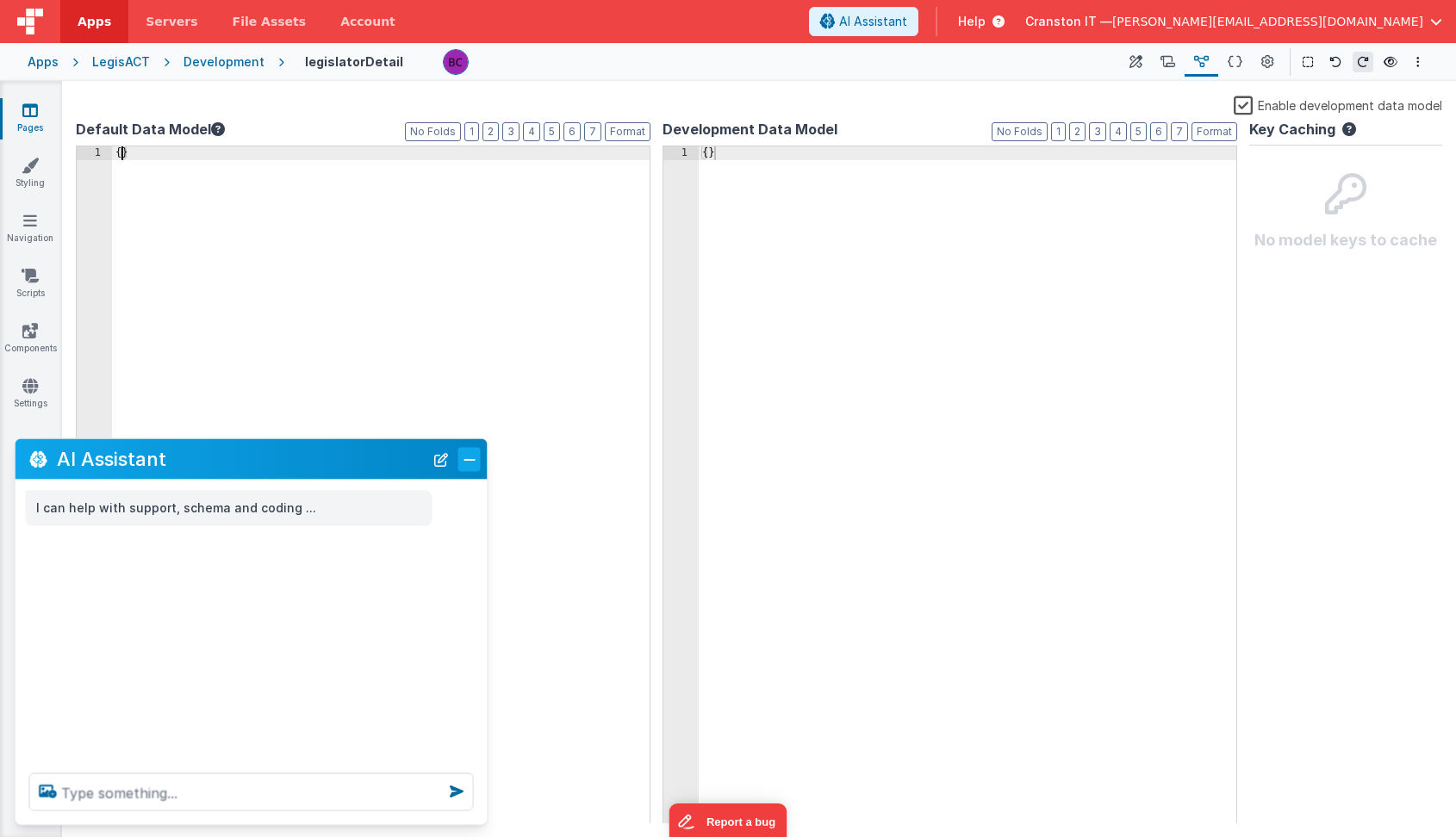
click at [470, 461] on button "Close" at bounding box center [469, 459] width 22 height 24
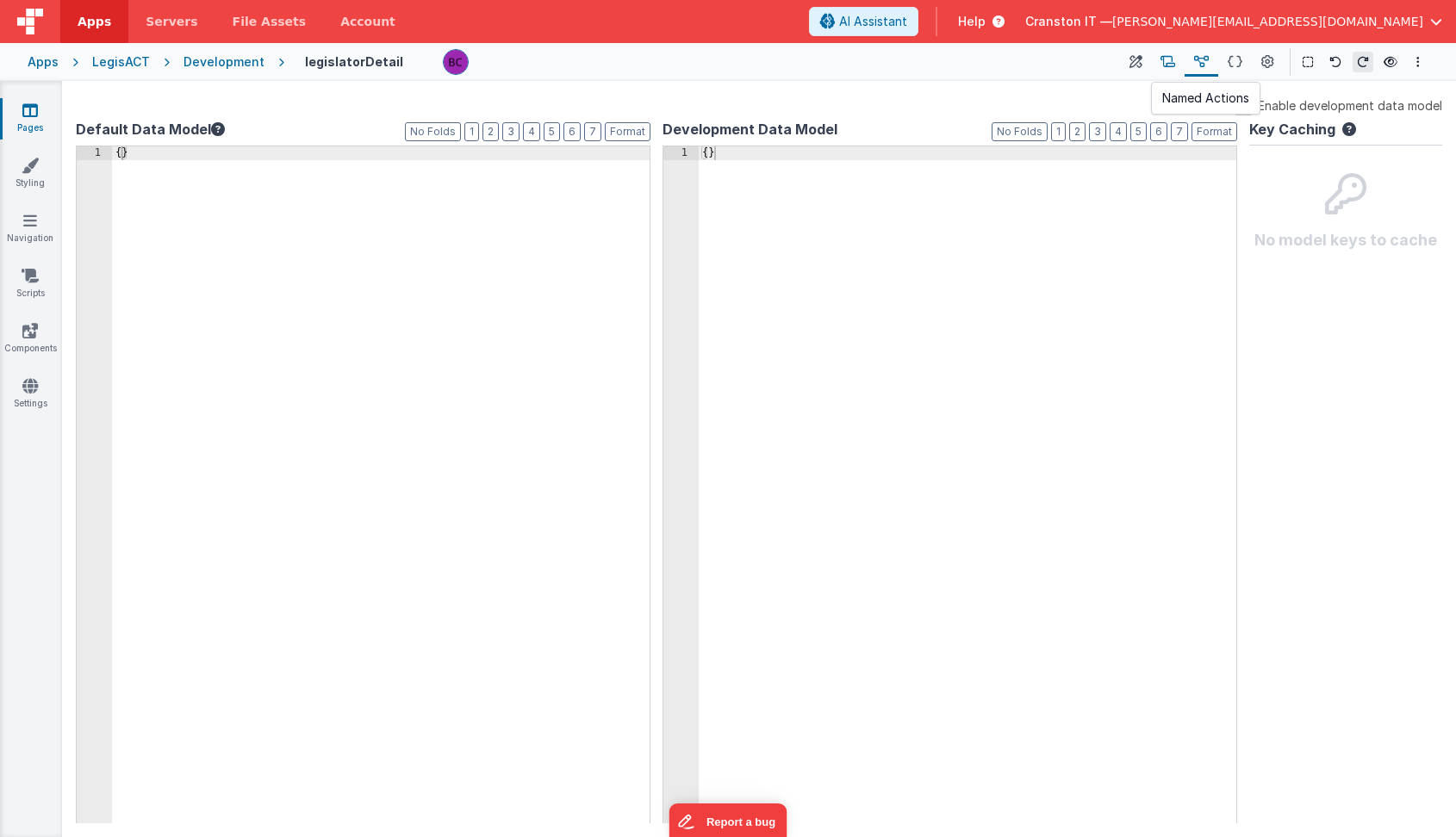
click at [1166, 58] on icon at bounding box center [1168, 63] width 15 height 18
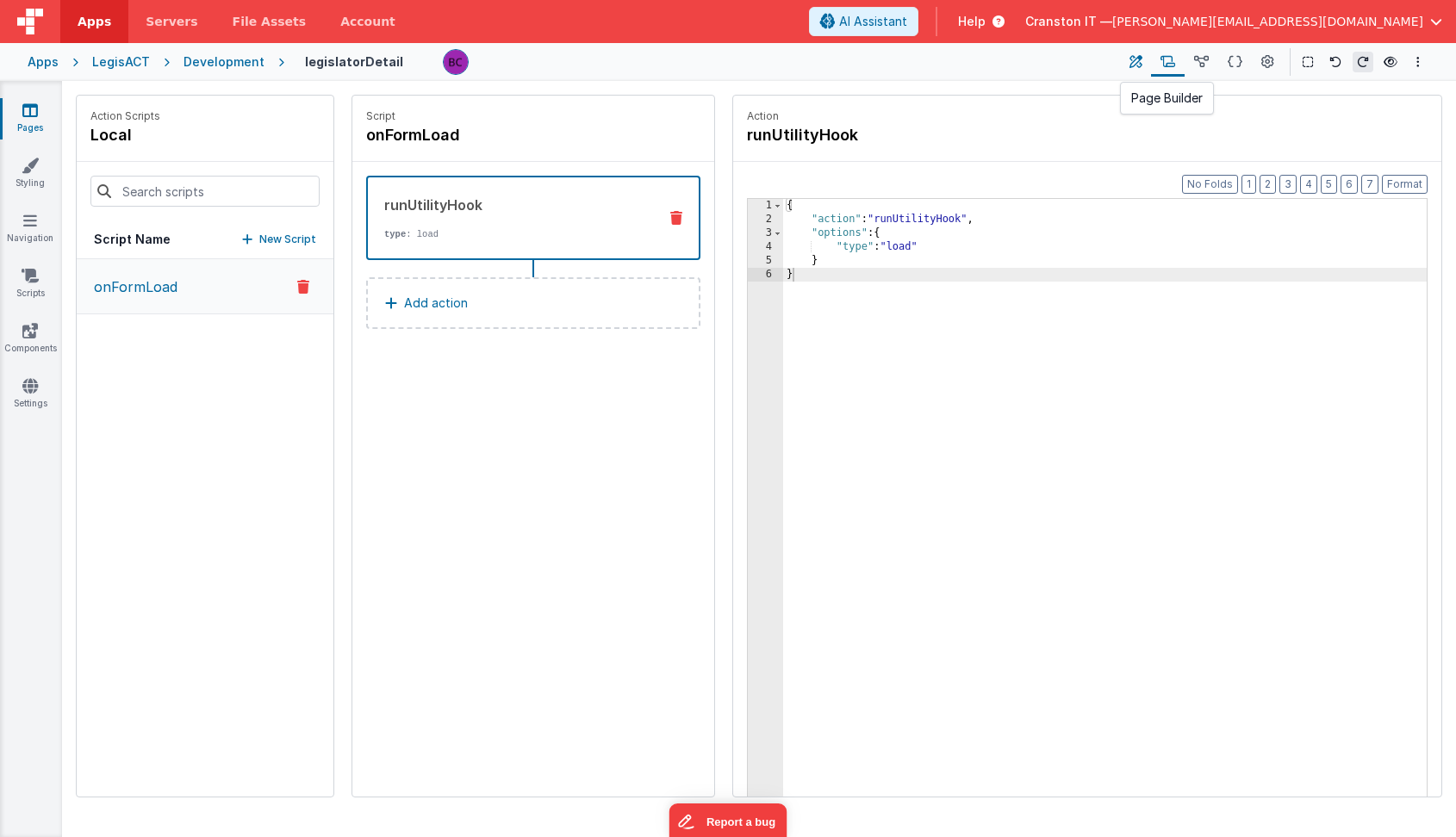
click at [1142, 62] on icon at bounding box center [1136, 63] width 13 height 18
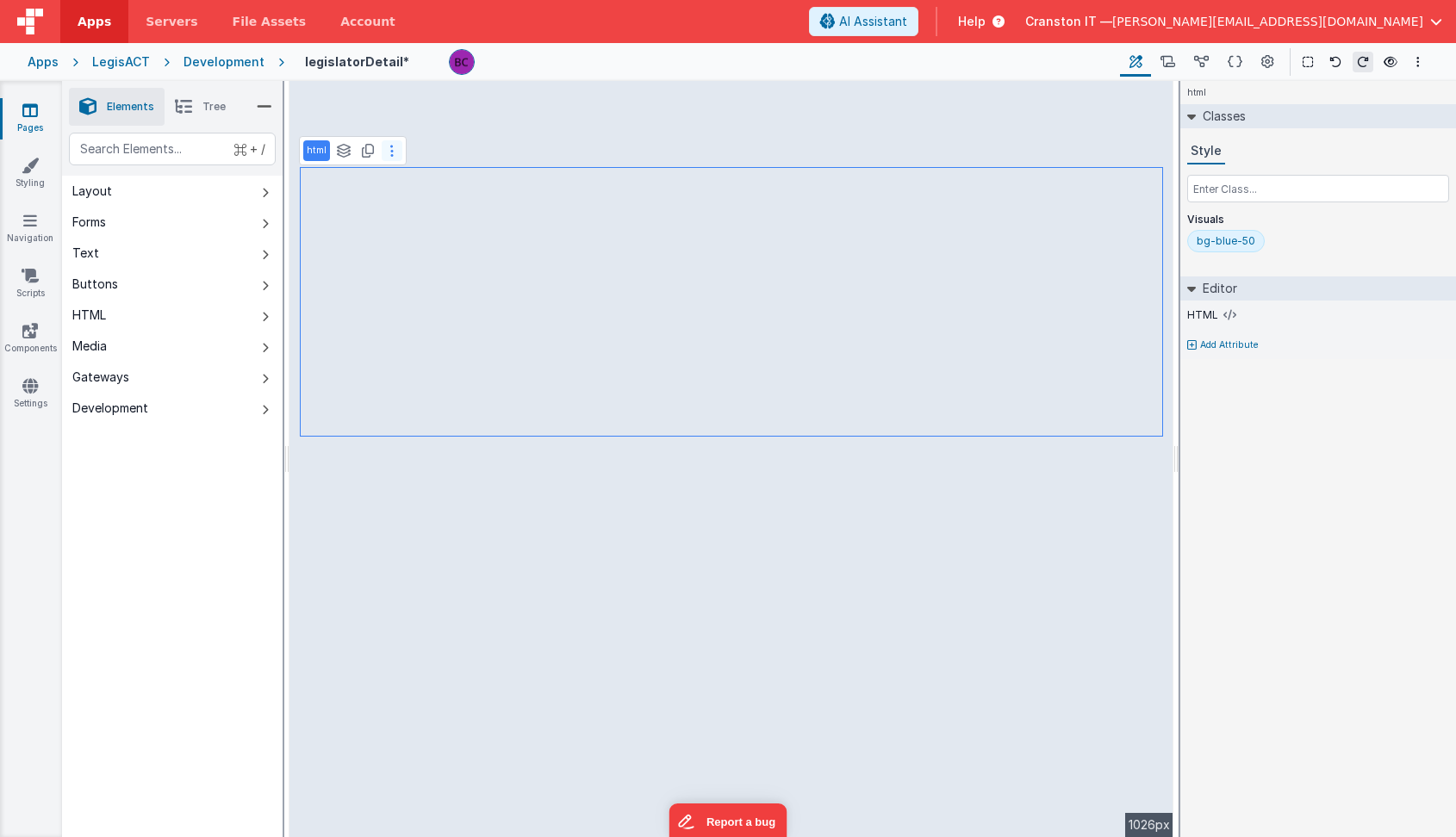
click at [393, 153] on button at bounding box center [392, 151] width 20 height 20
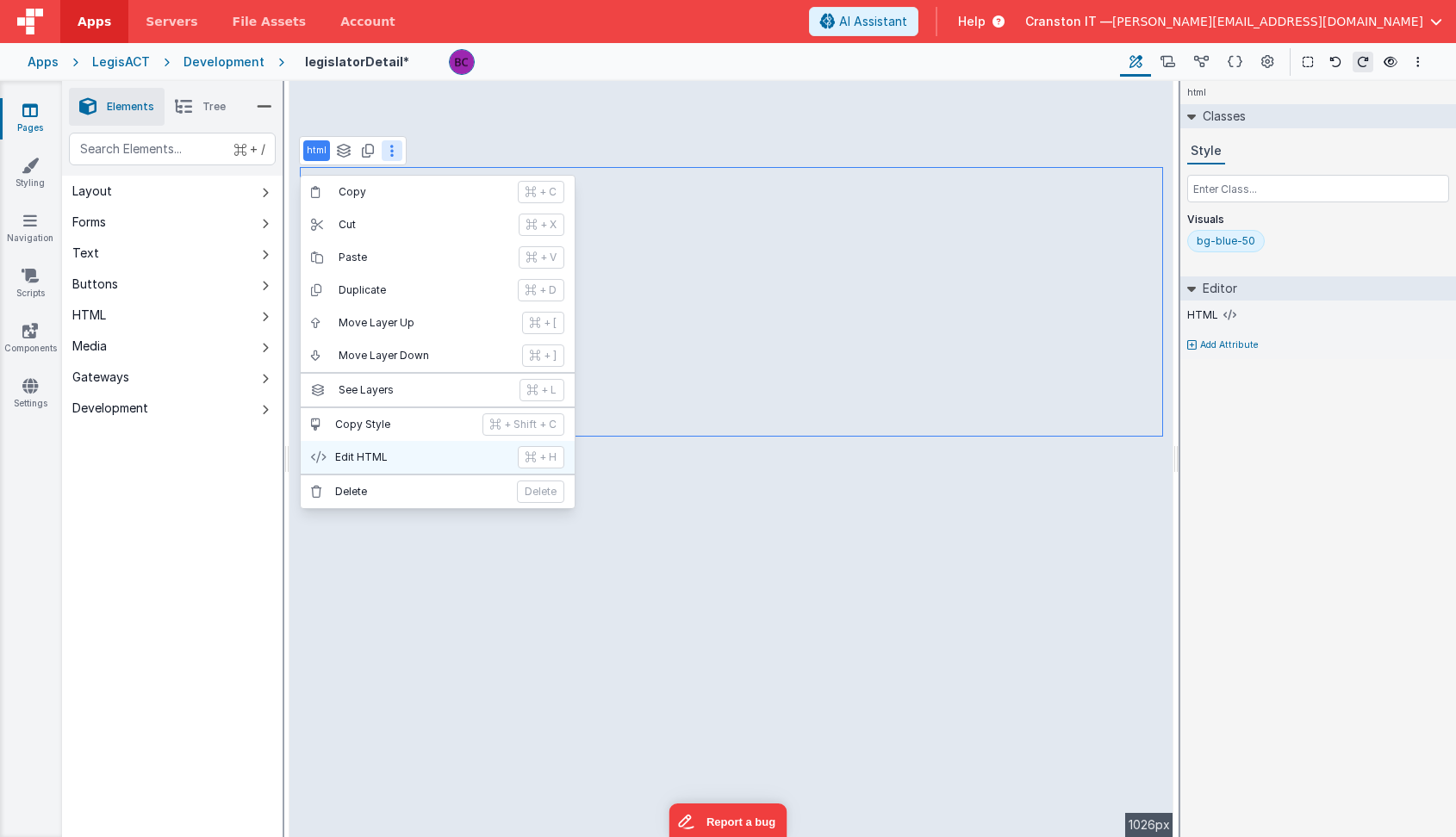
click at [393, 457] on p "Edit HTML" at bounding box center [421, 457] width 172 height 14
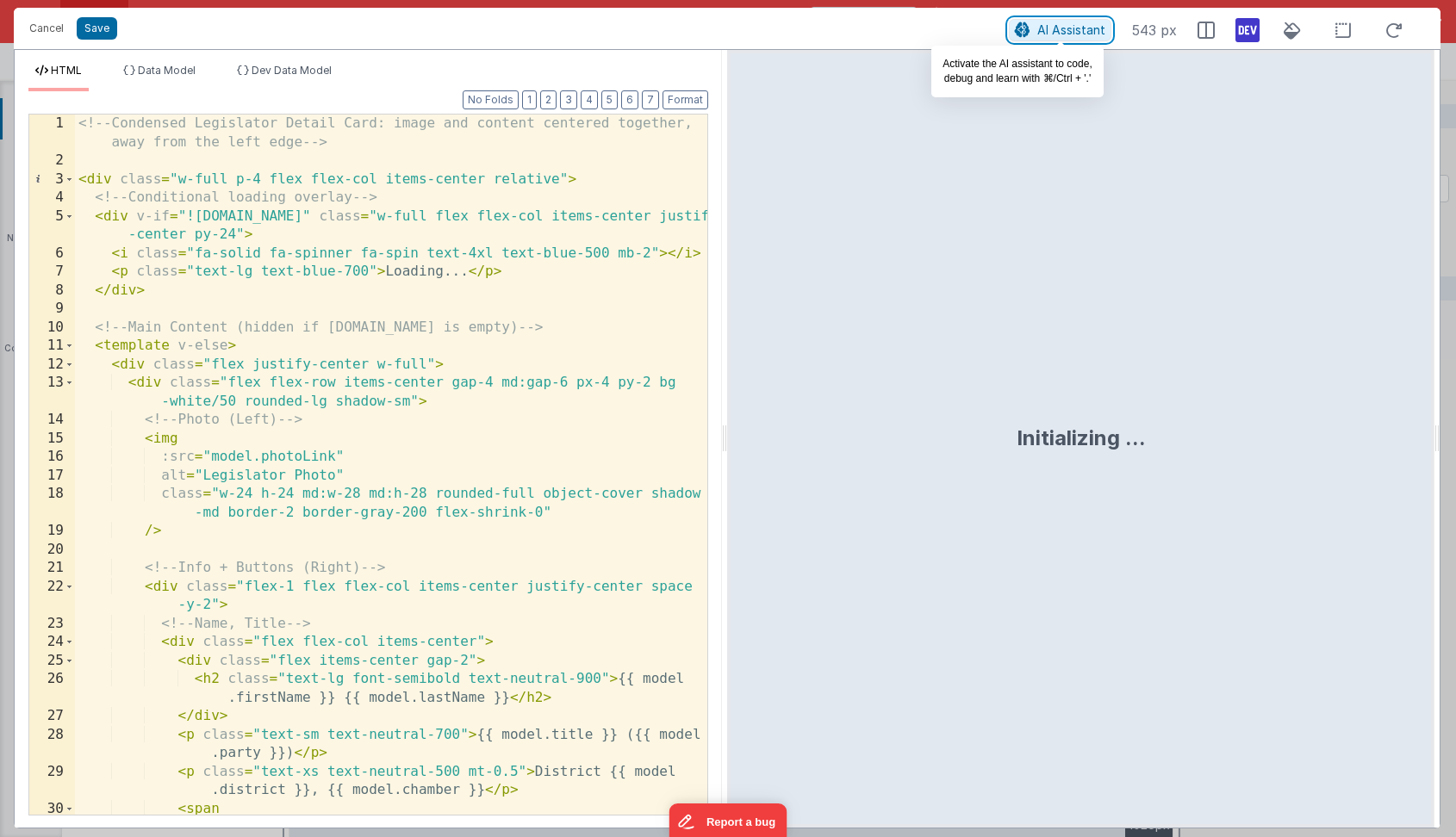
click at [1064, 31] on span "AI Assistant" at bounding box center [1071, 30] width 68 height 15
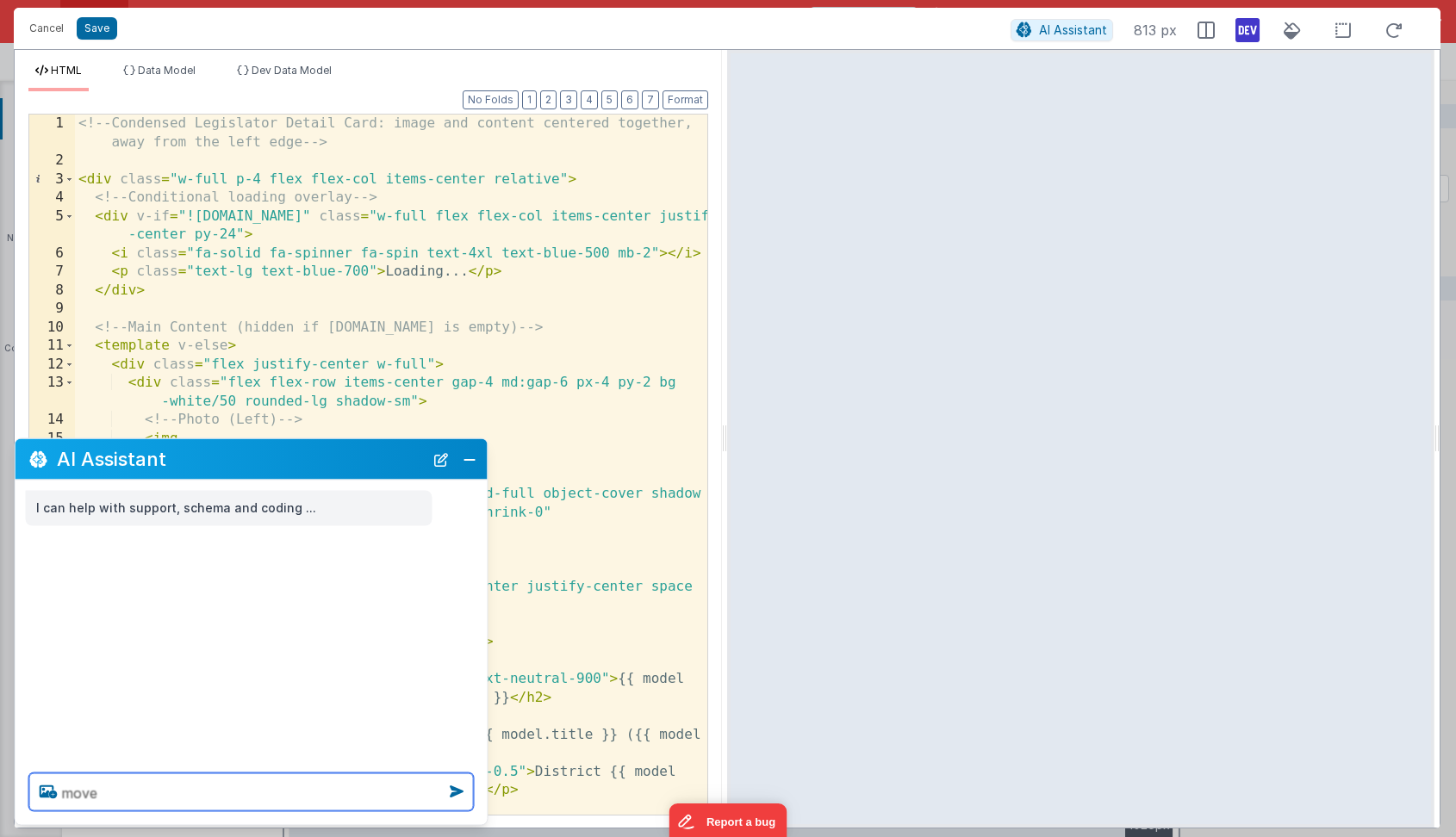
click at [154, 788] on textarea "move" at bounding box center [252, 792] width 445 height 38
type textarea "move the image a little closer to the content"
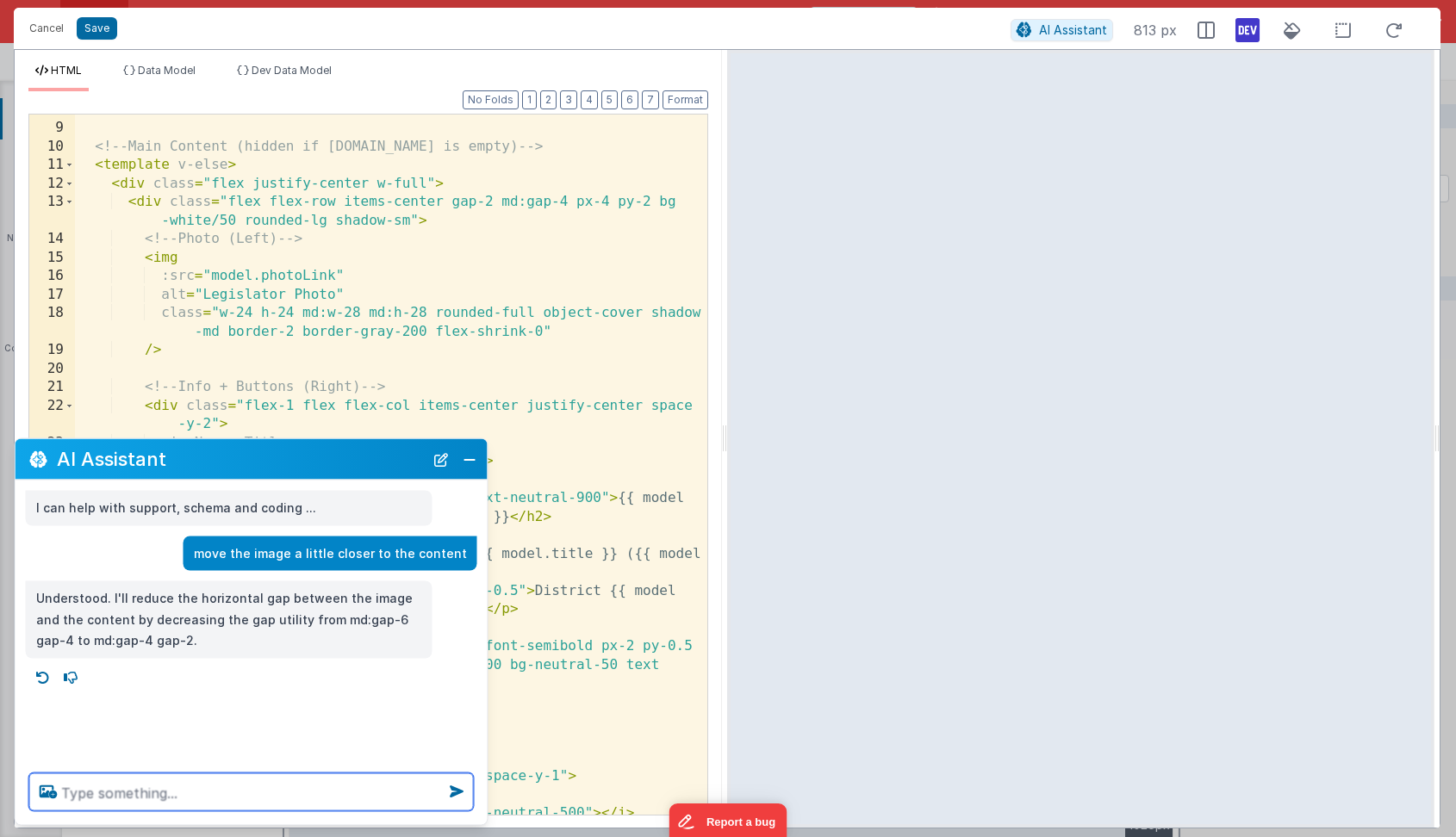
scroll to position [873, 0]
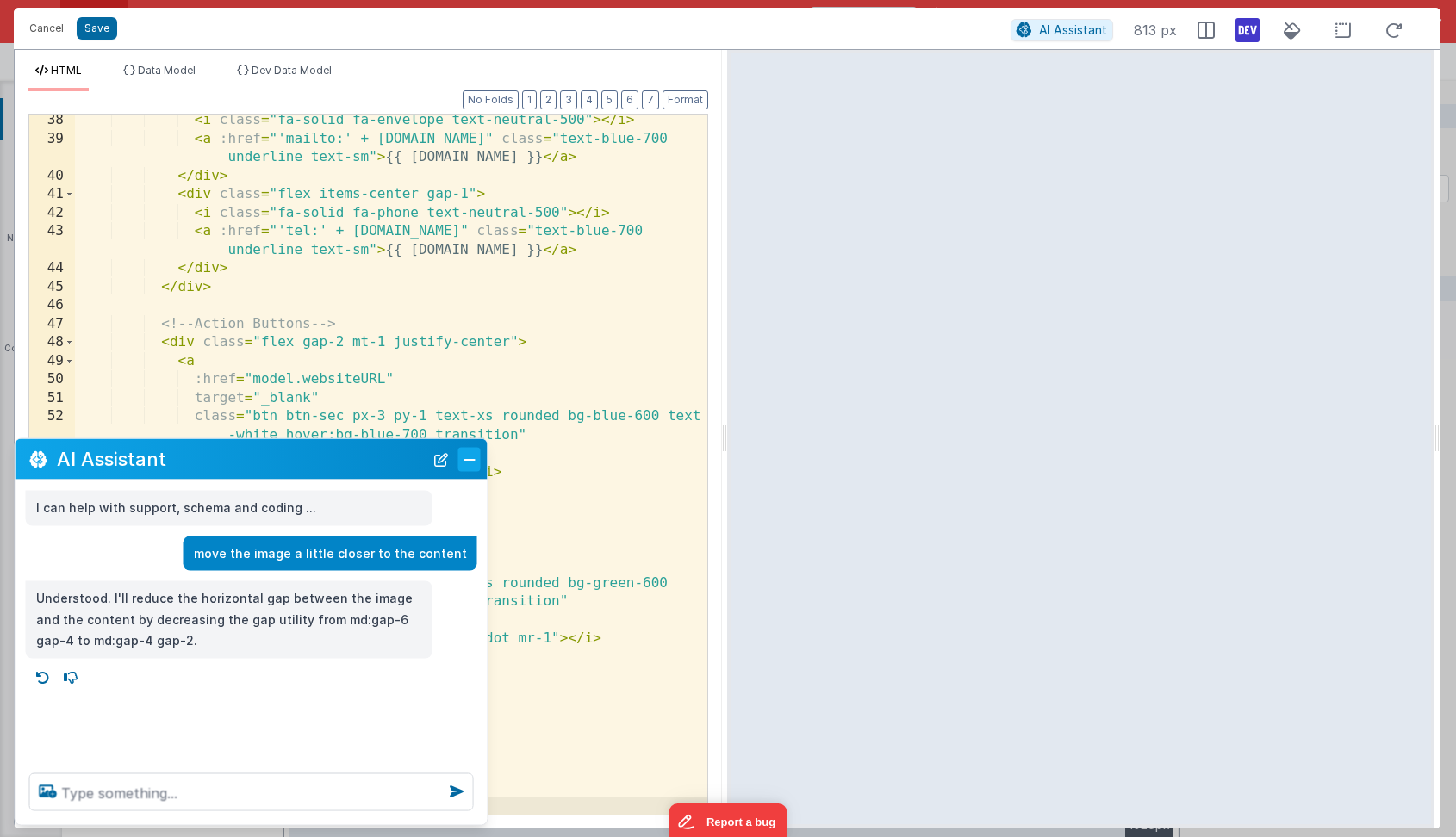
click at [466, 458] on button "Close" at bounding box center [469, 459] width 22 height 24
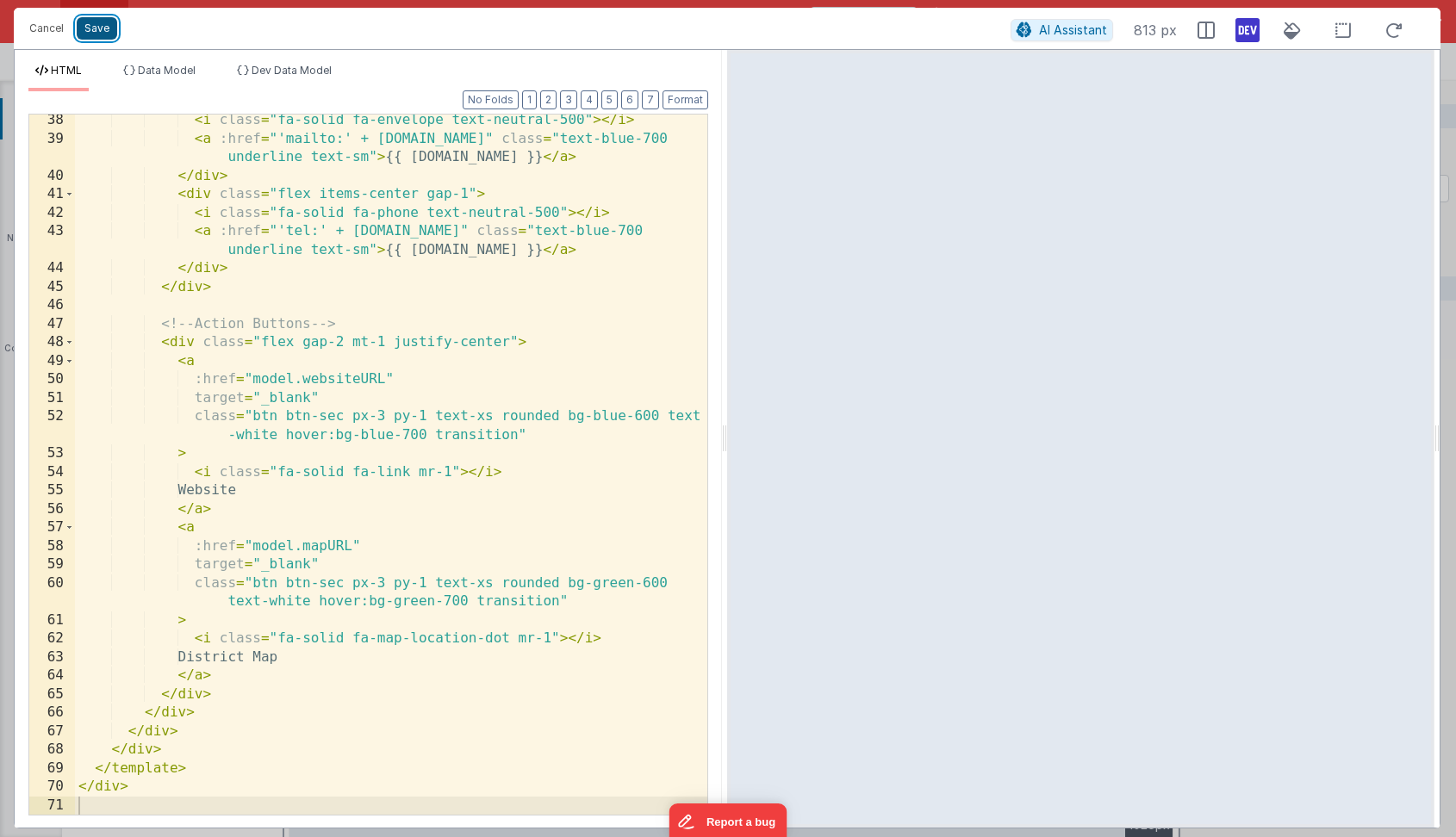
click at [94, 29] on button "Save" at bounding box center [97, 29] width 41 height 22
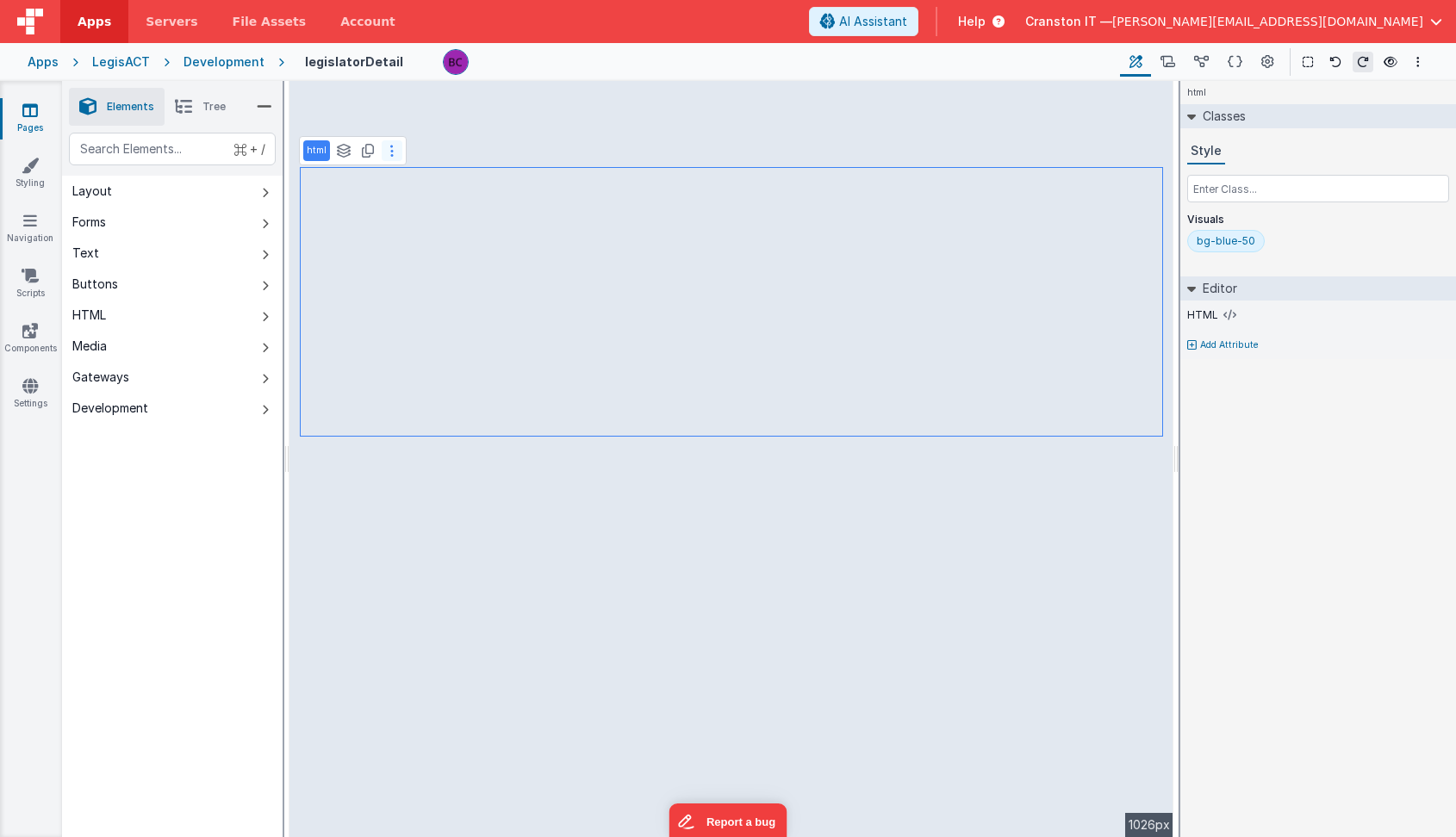
click at [395, 156] on button at bounding box center [392, 151] width 20 height 20
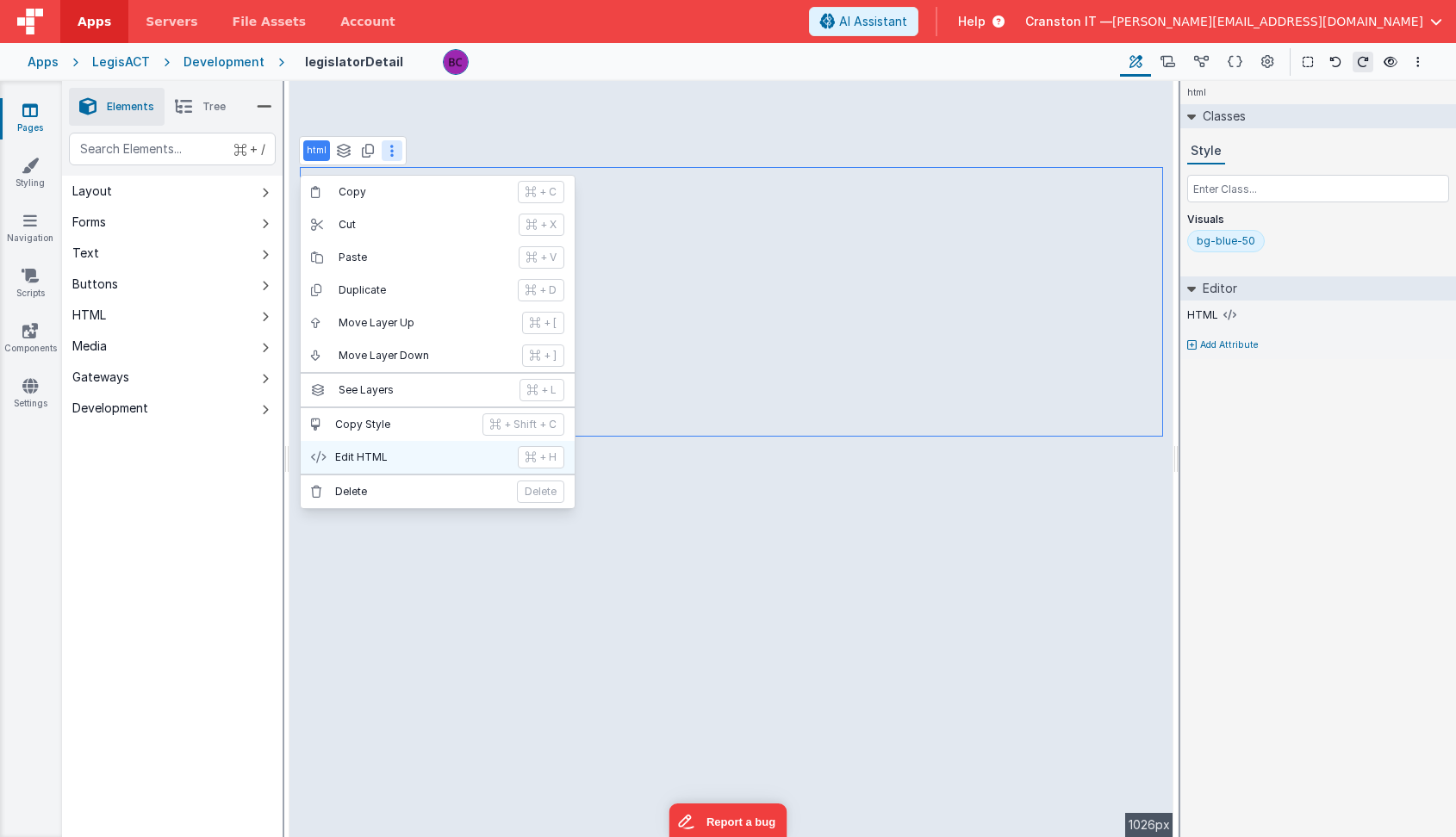
click at [383, 460] on p "Edit HTML" at bounding box center [421, 457] width 172 height 14
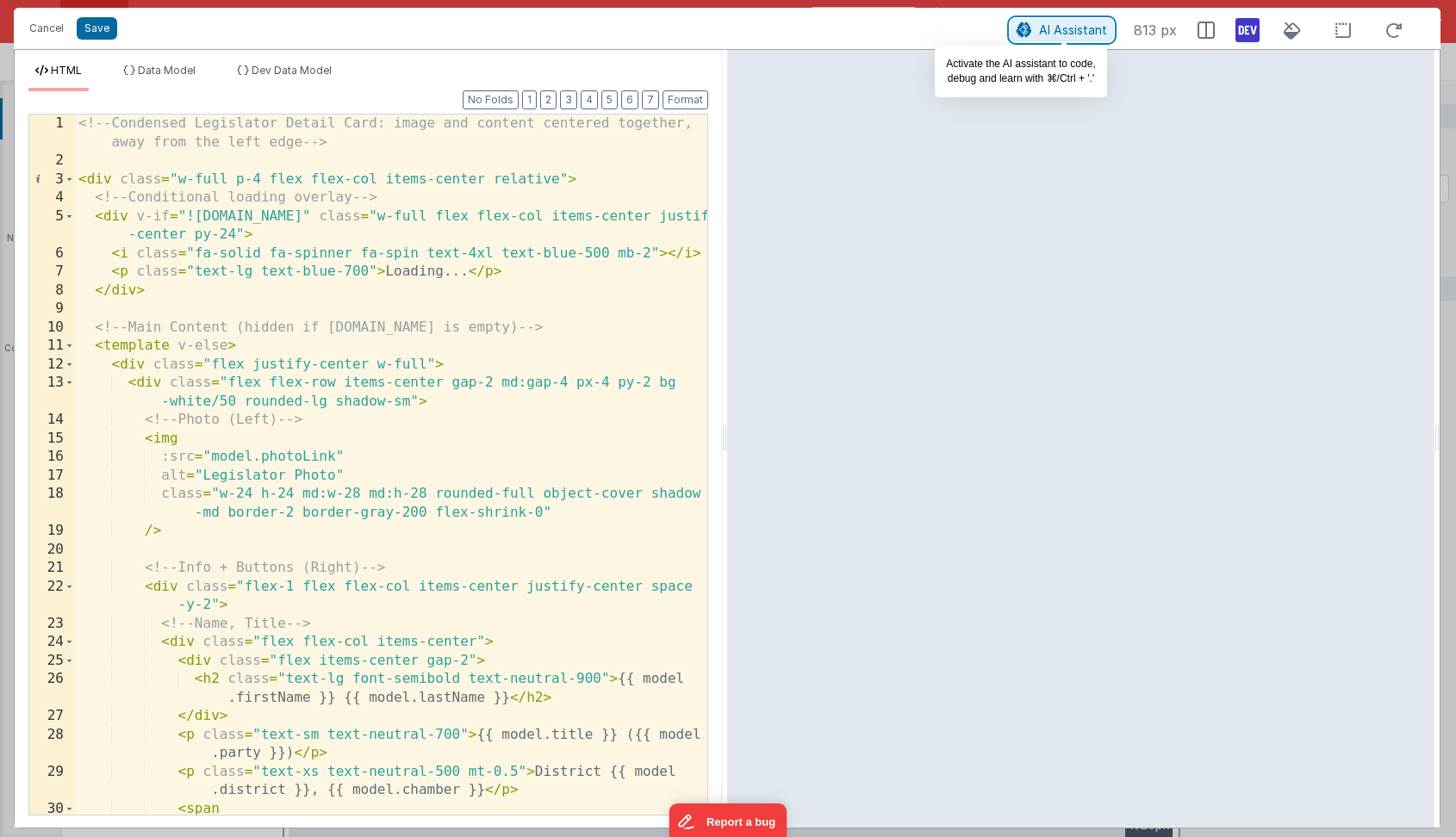
click at [1081, 33] on span "AI Assistant" at bounding box center [1073, 30] width 68 height 15
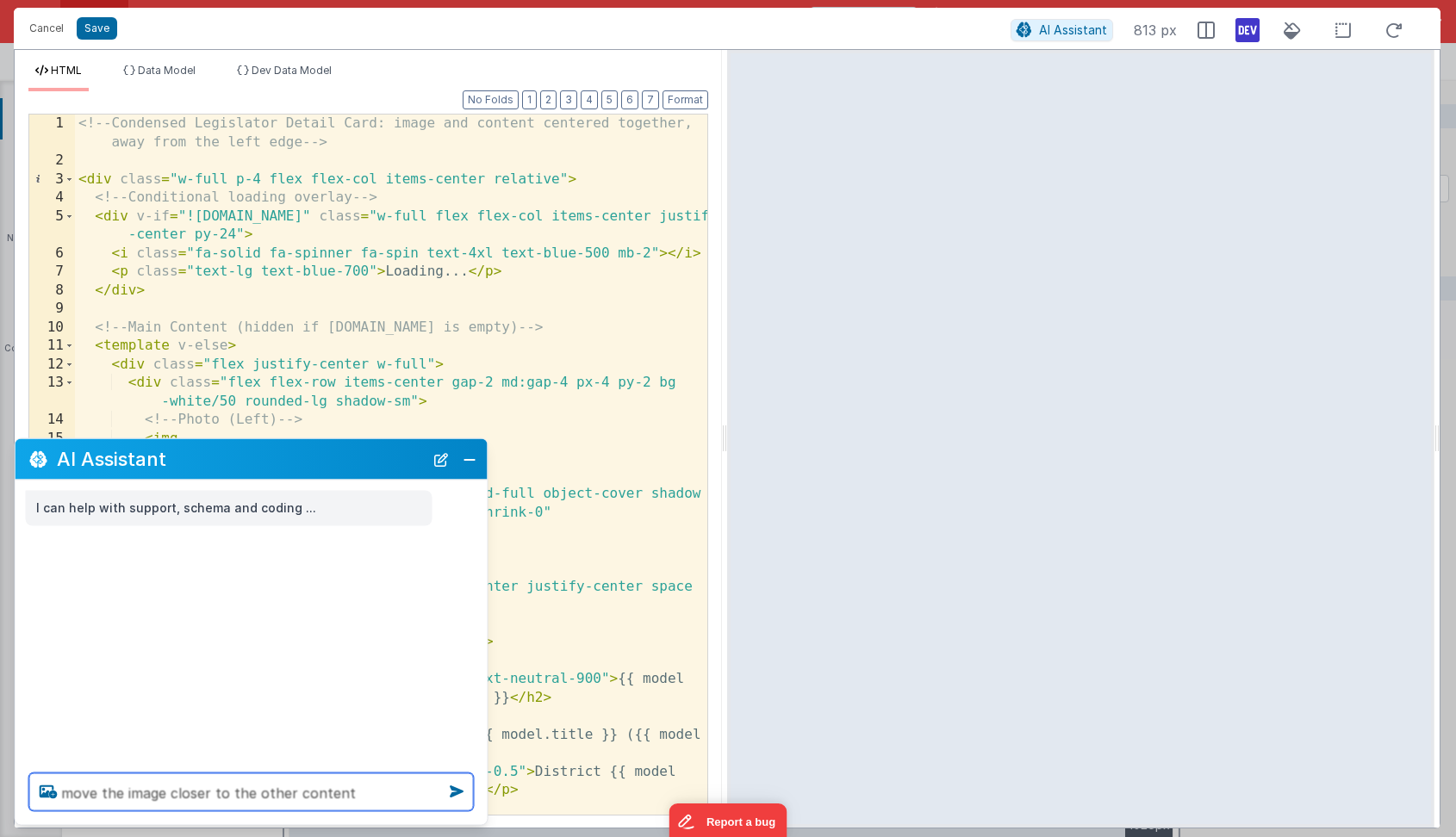
type textarea "move the image closer to the other content"
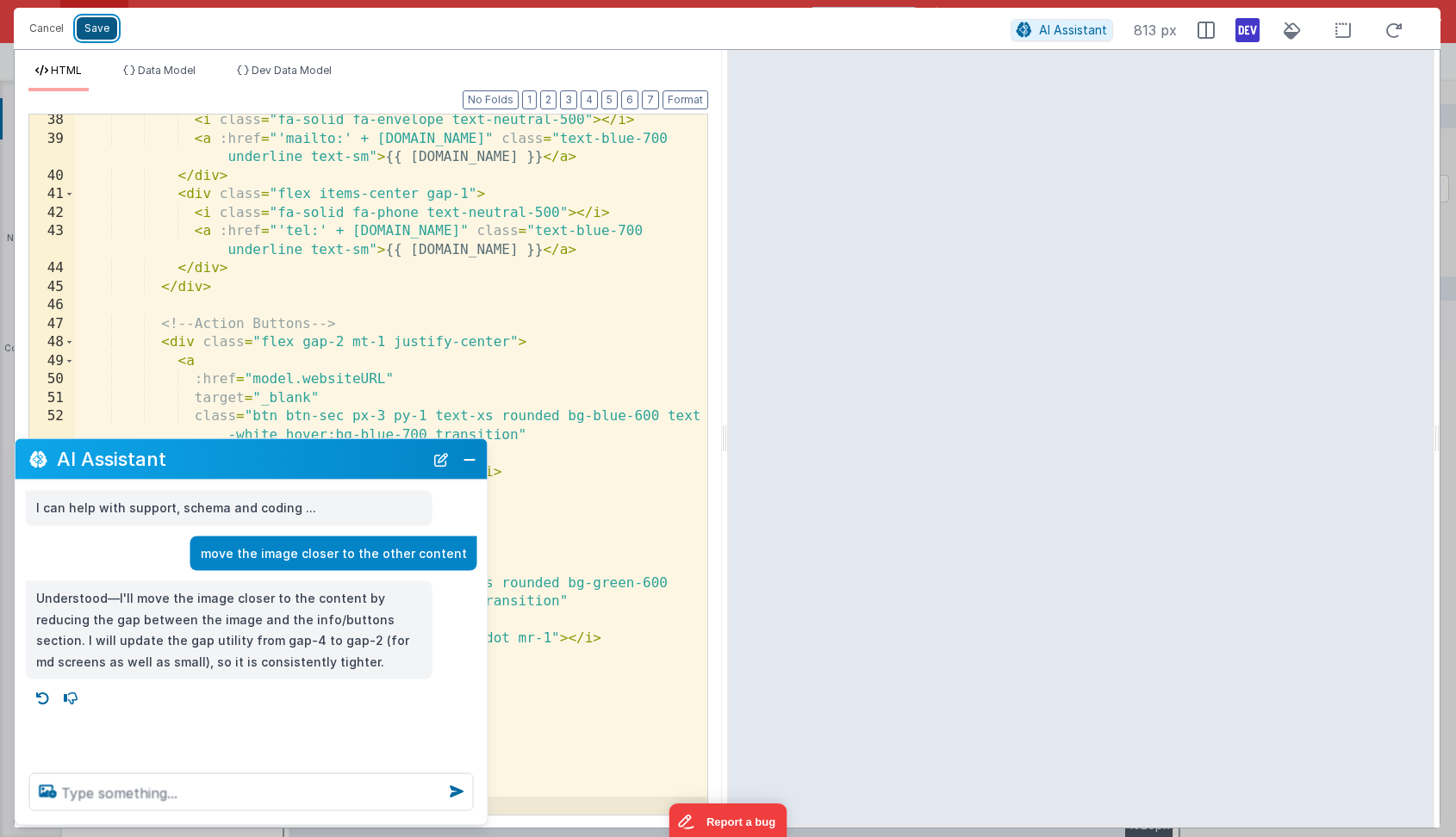
click at [101, 25] on button "Save" at bounding box center [97, 29] width 41 height 22
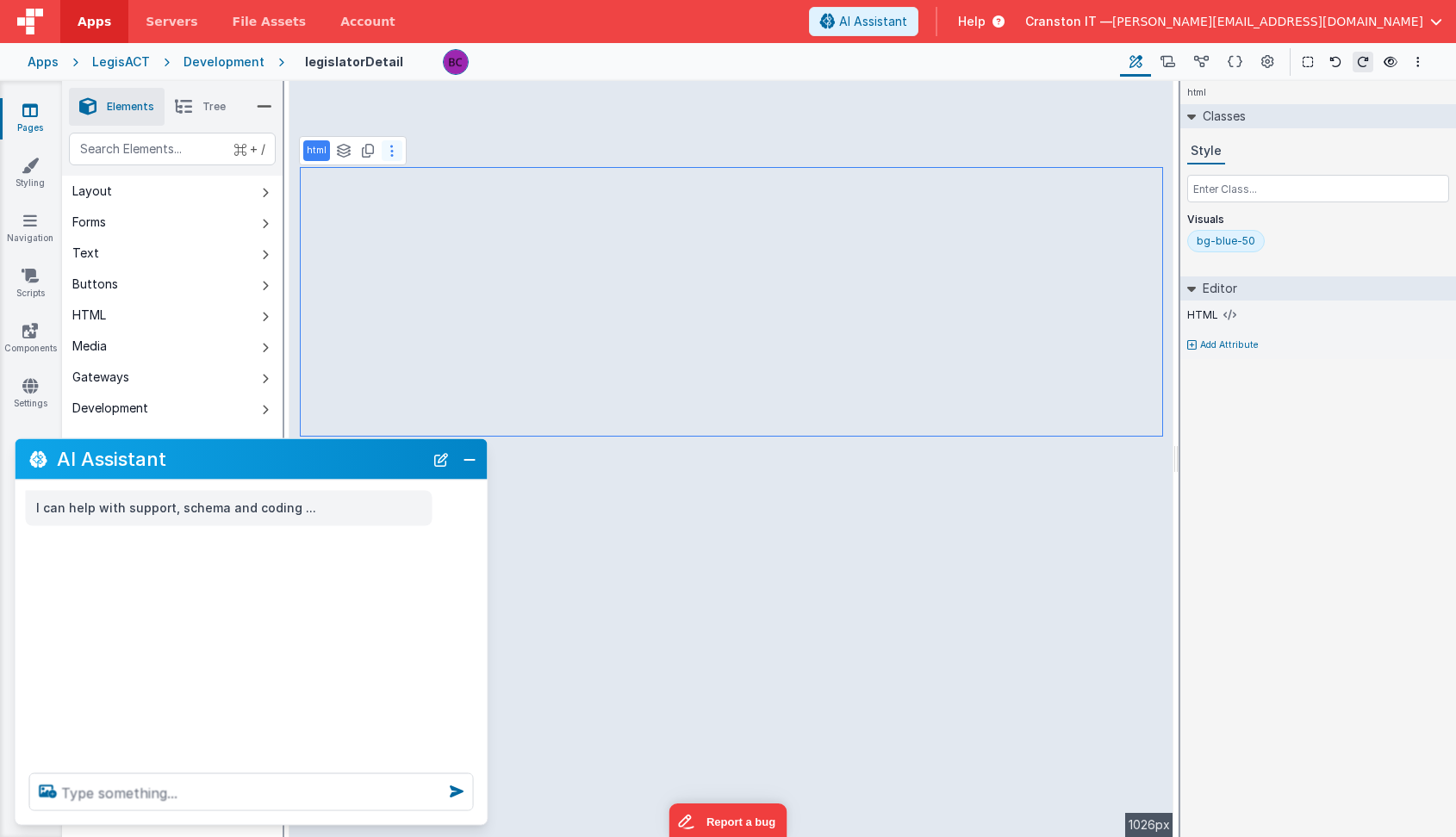
click at [390, 151] on icon at bounding box center [392, 151] width 4 height 14
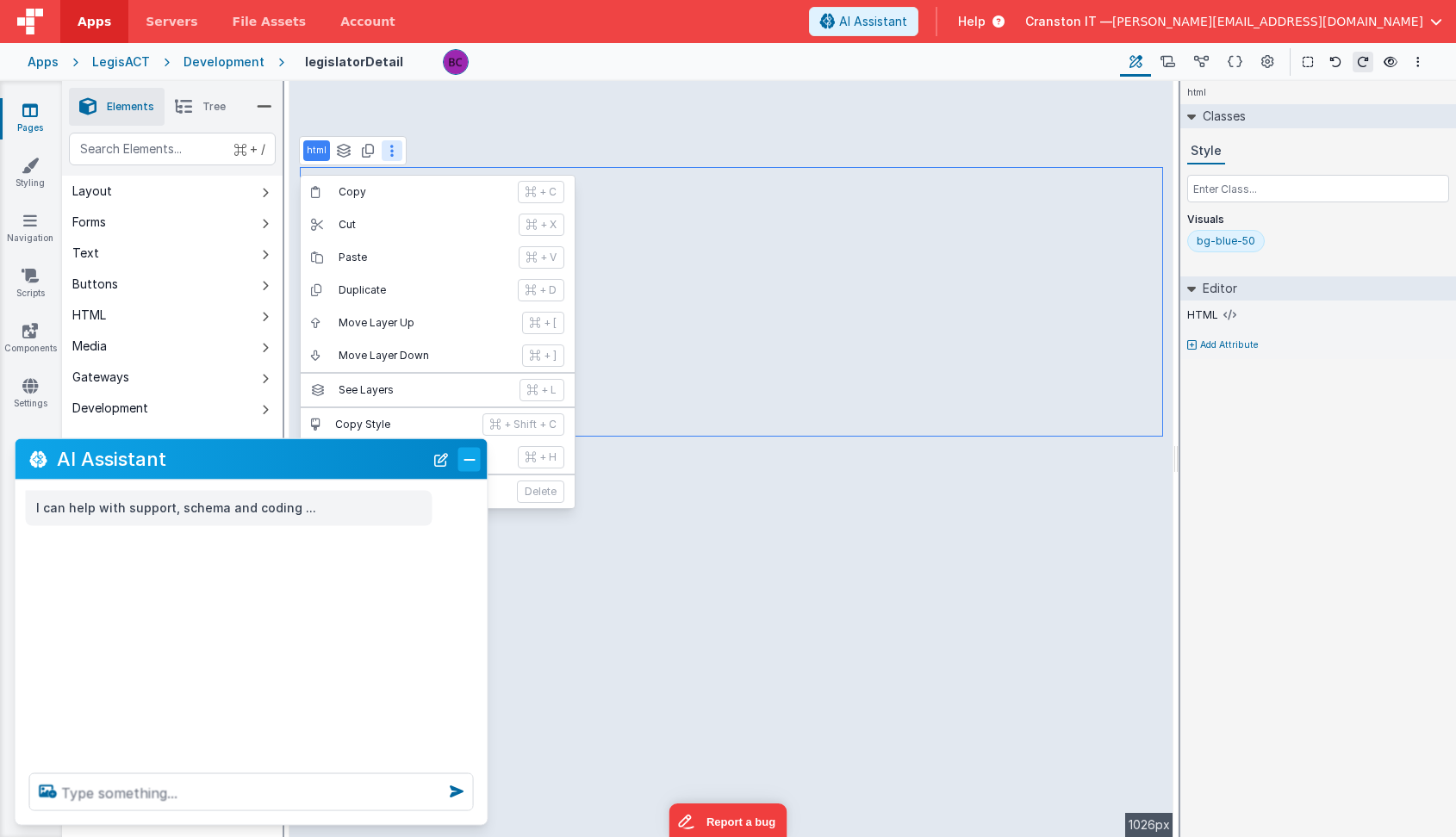
click at [465, 456] on button "Close" at bounding box center [469, 459] width 22 height 24
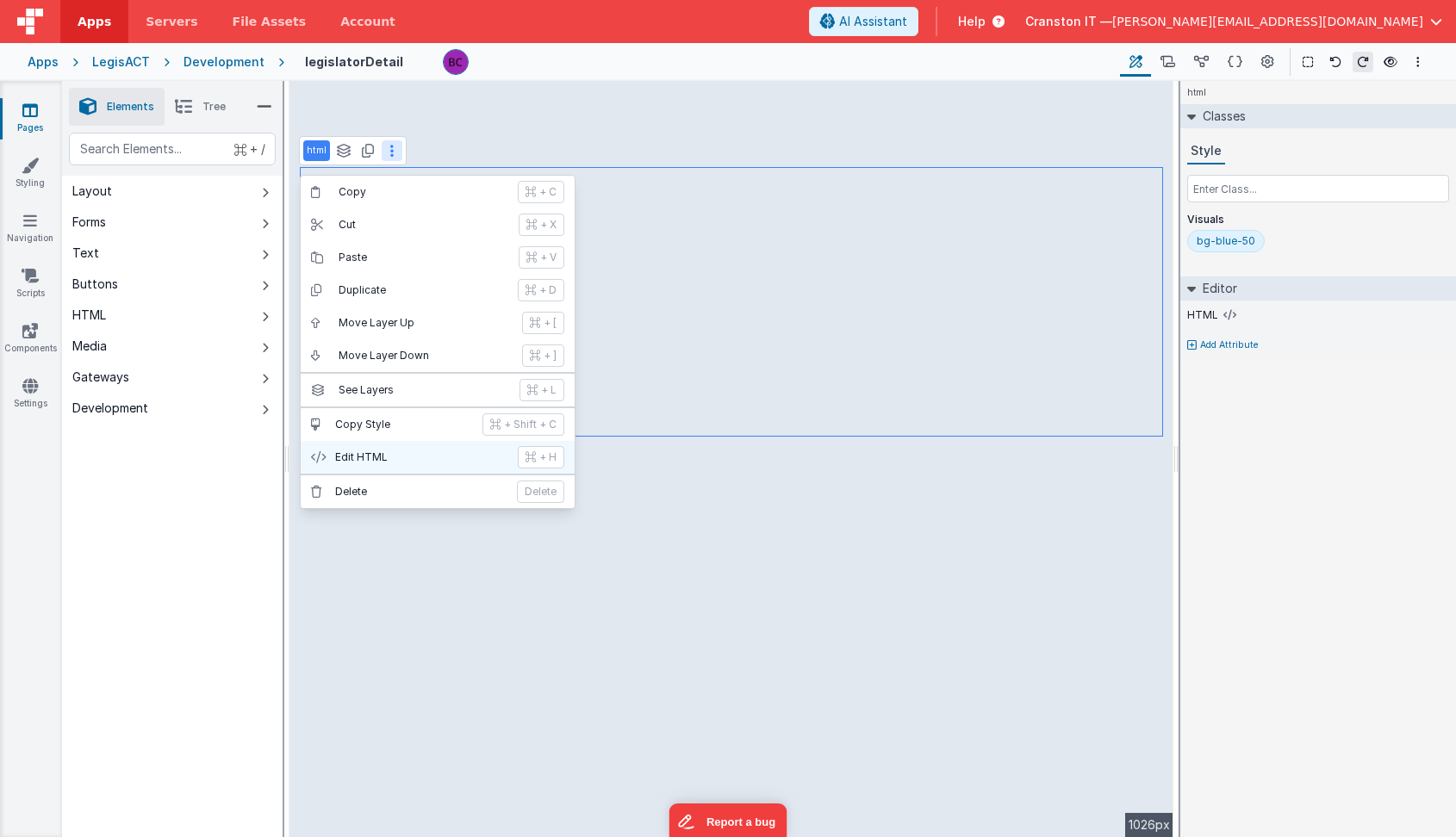
click at [415, 464] on button "Edit HTML + H" at bounding box center [438, 457] width 274 height 32
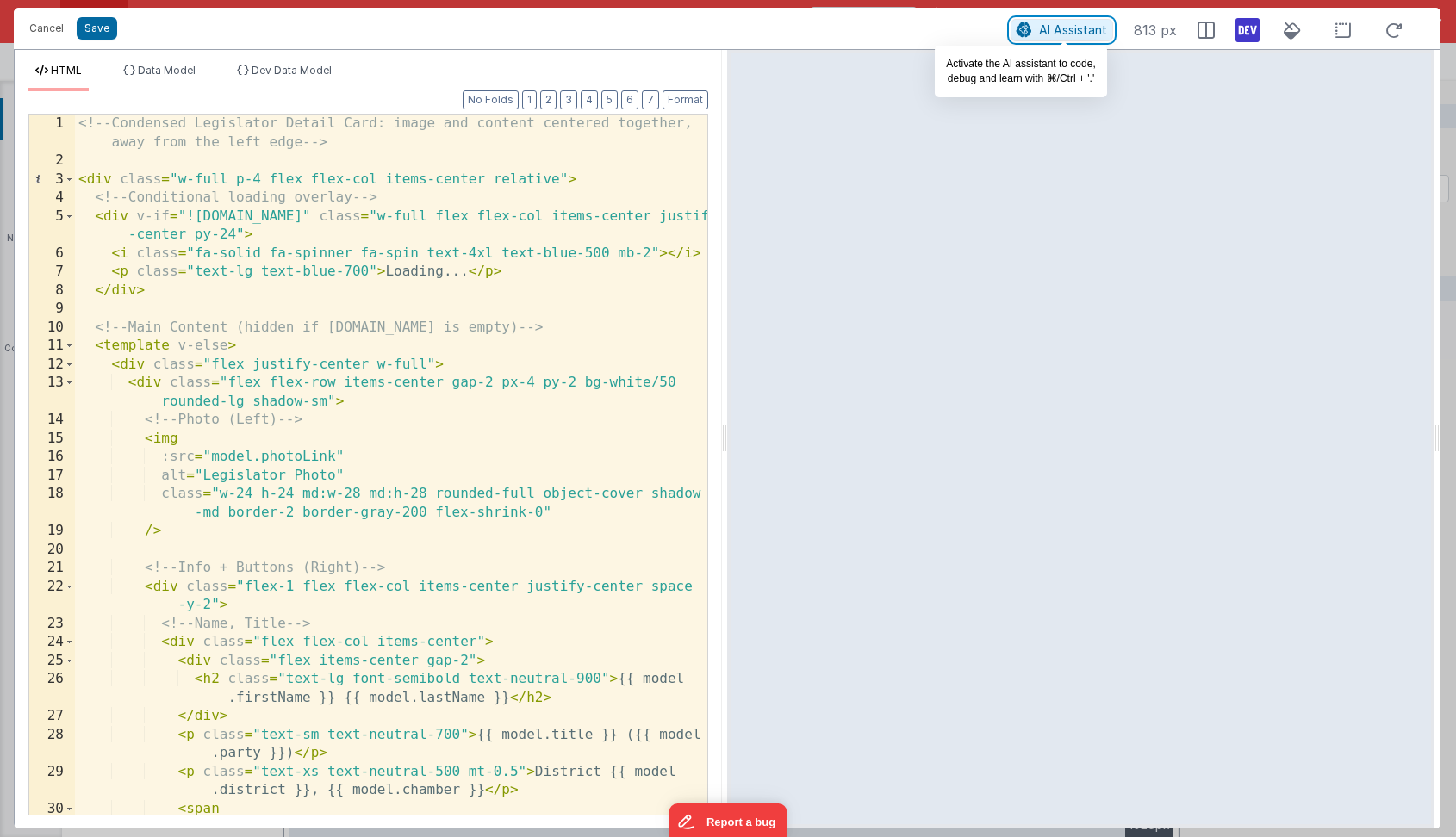
click at [1059, 27] on span "AI Assistant" at bounding box center [1073, 30] width 68 height 15
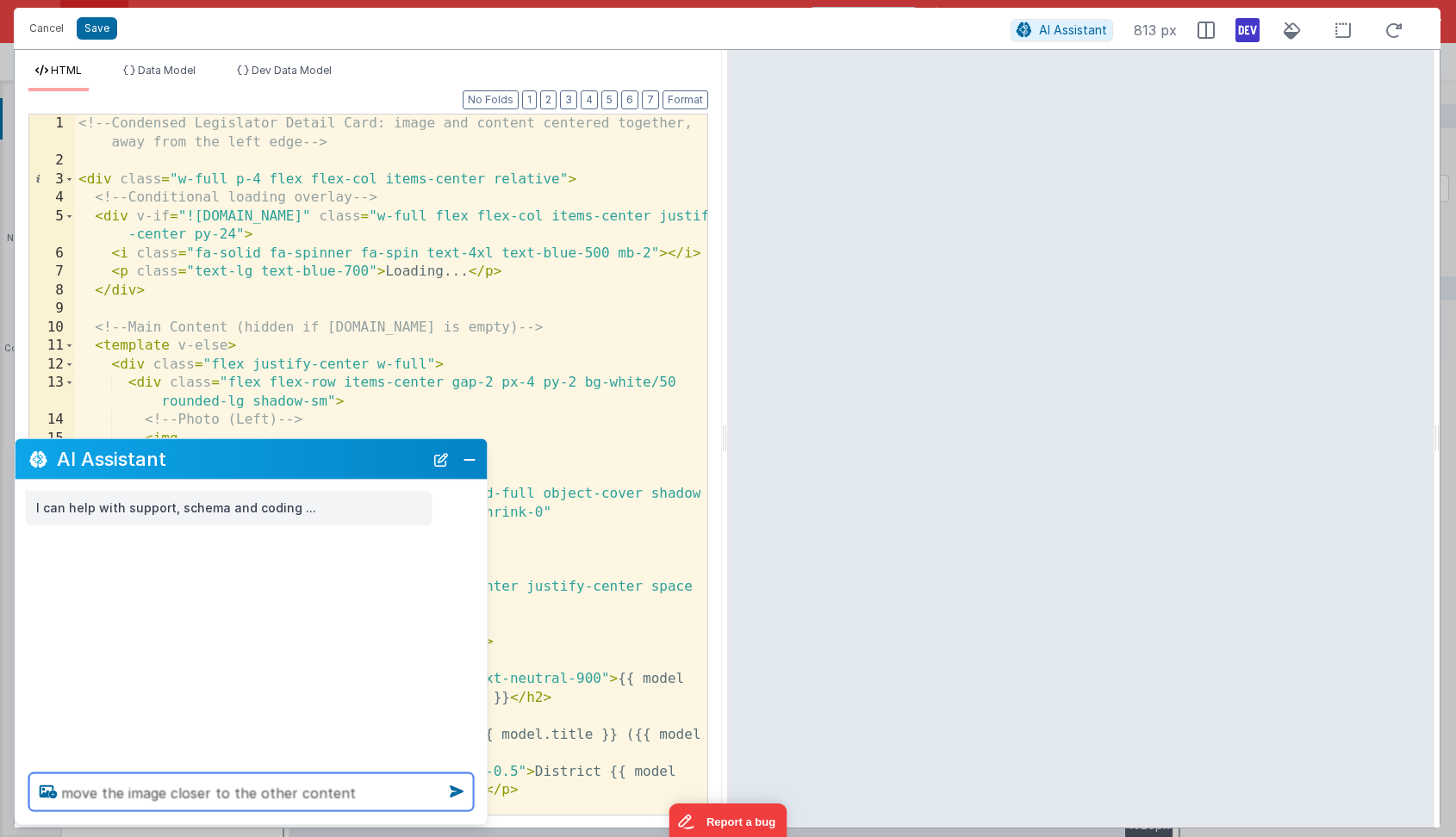
type textarea "move the image closer to the other content"
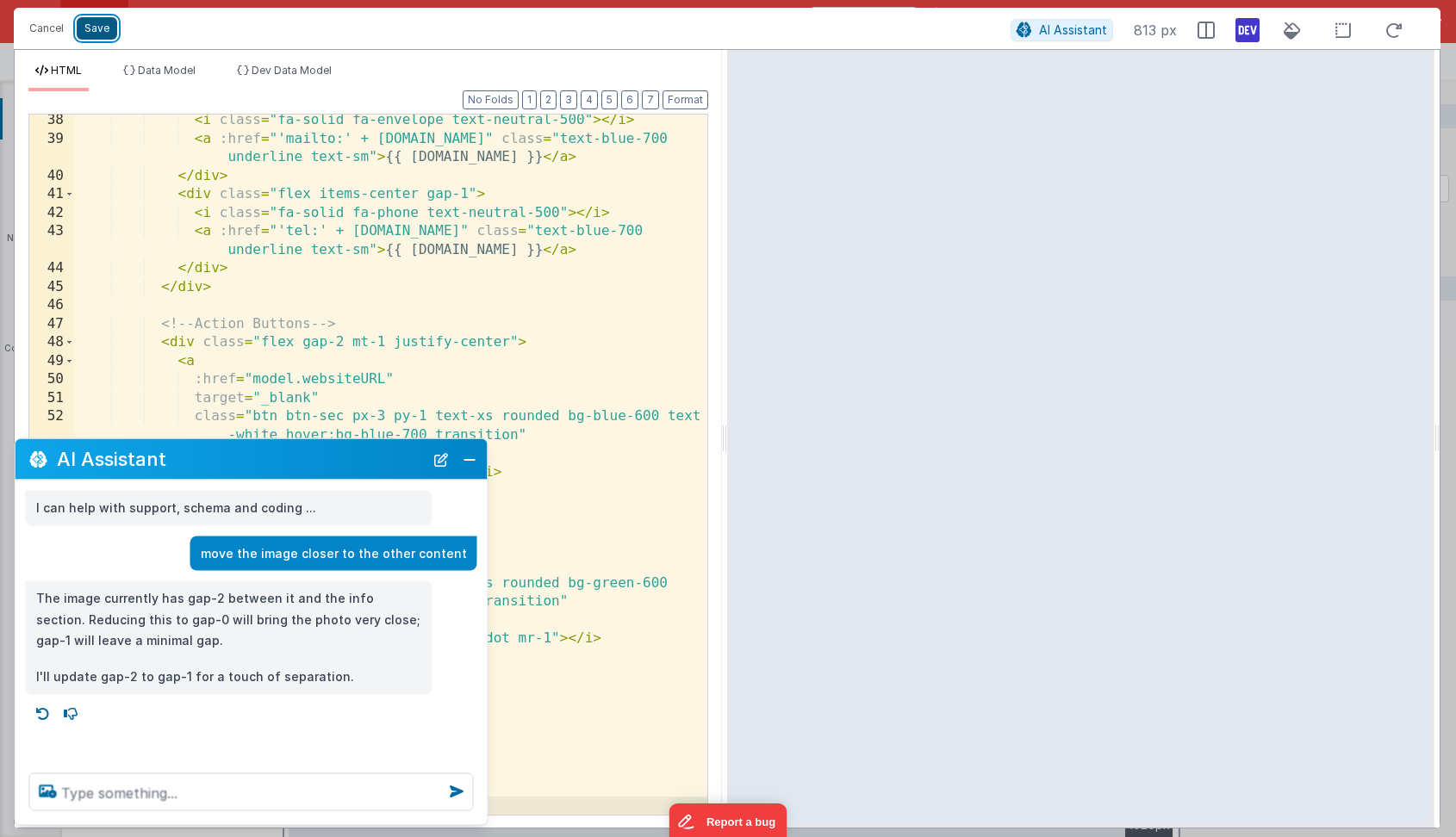
click at [96, 26] on button "Save" at bounding box center [97, 29] width 41 height 22
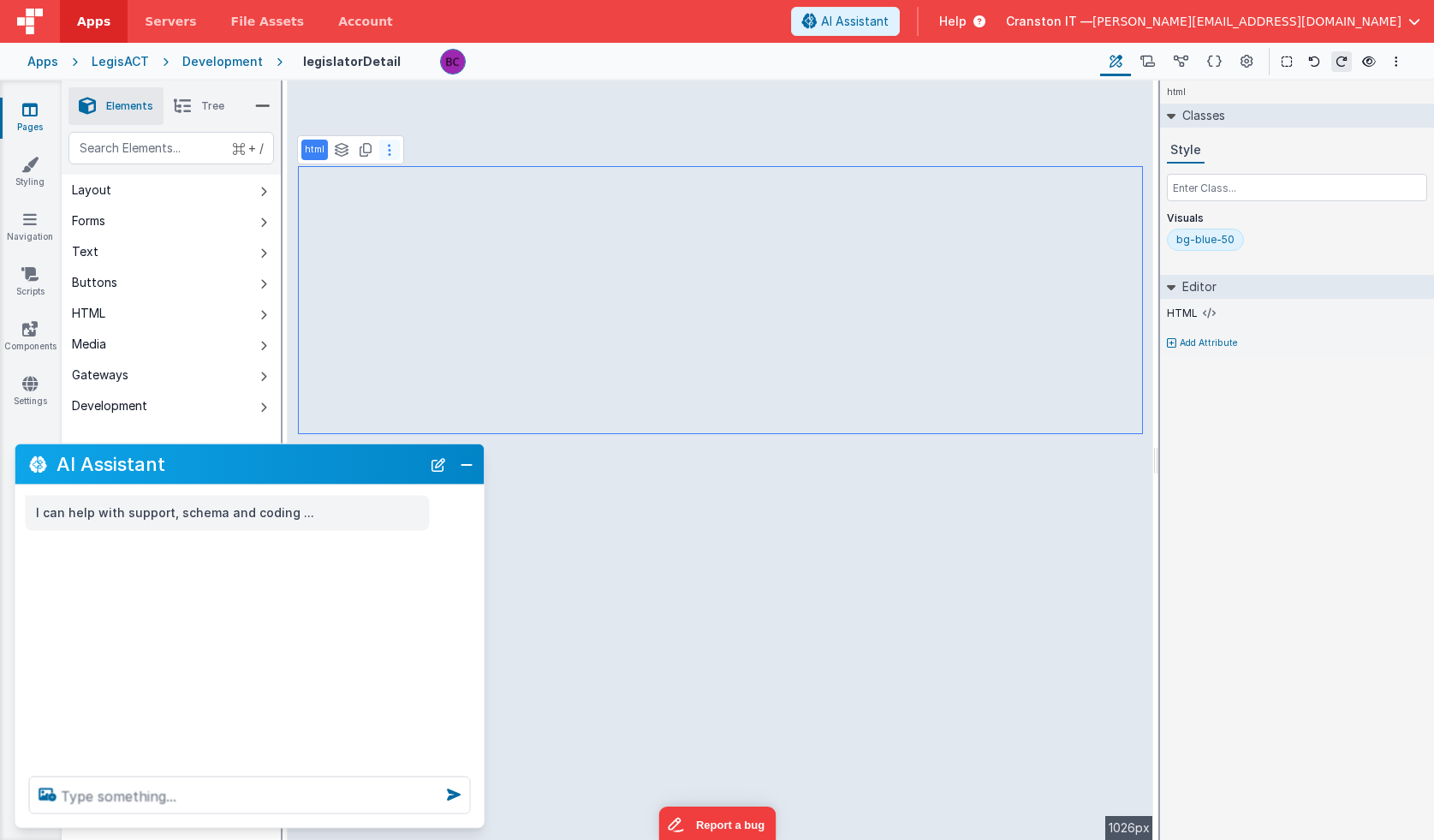
click at [388, 151] on icon at bounding box center [390, 150] width 4 height 14
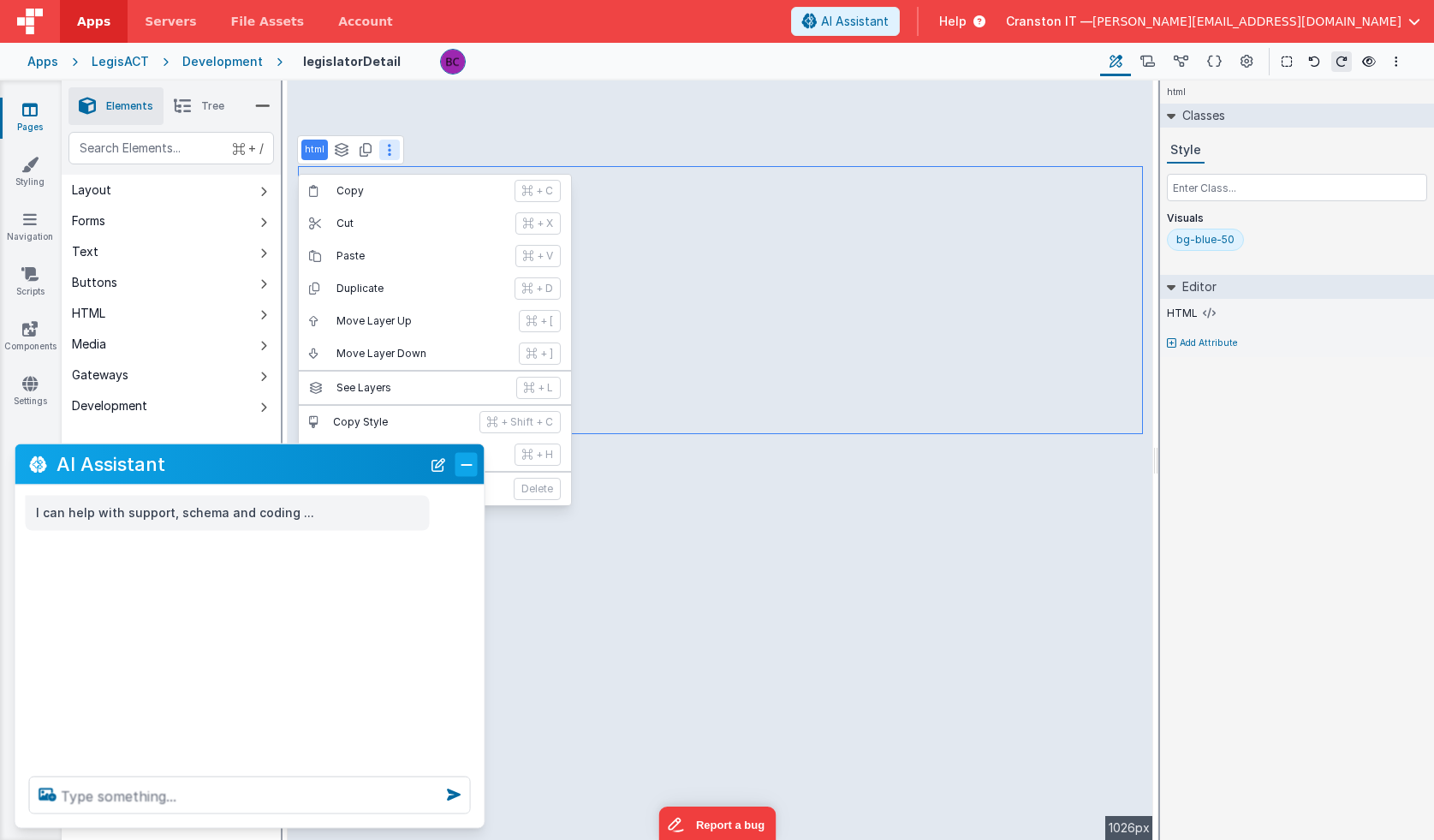
click at [469, 468] on button "Close" at bounding box center [466, 464] width 22 height 24
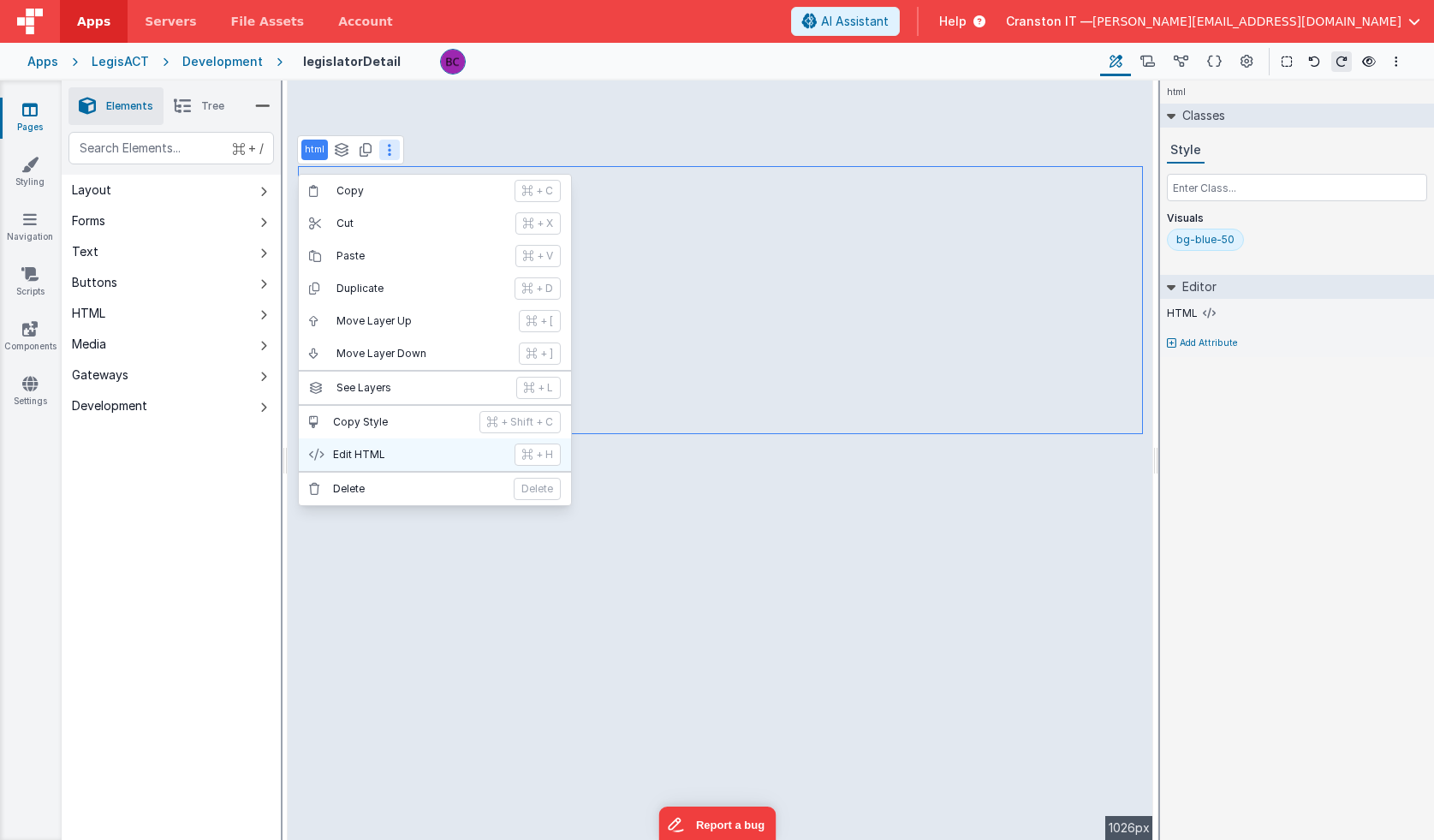
click at [381, 459] on p "Edit HTML" at bounding box center [418, 454] width 171 height 14
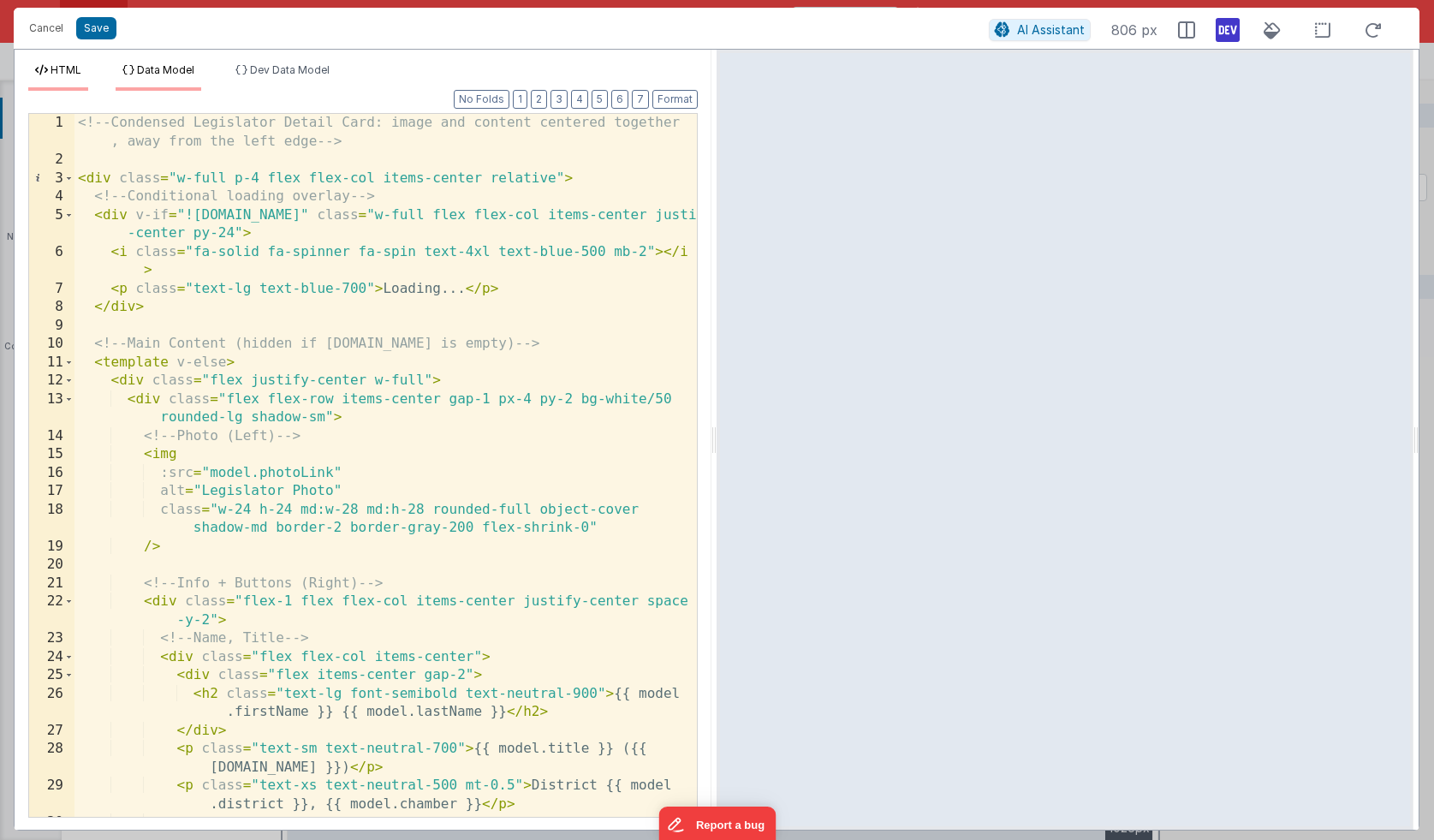
click at [179, 69] on span "Data Model" at bounding box center [165, 70] width 57 height 13
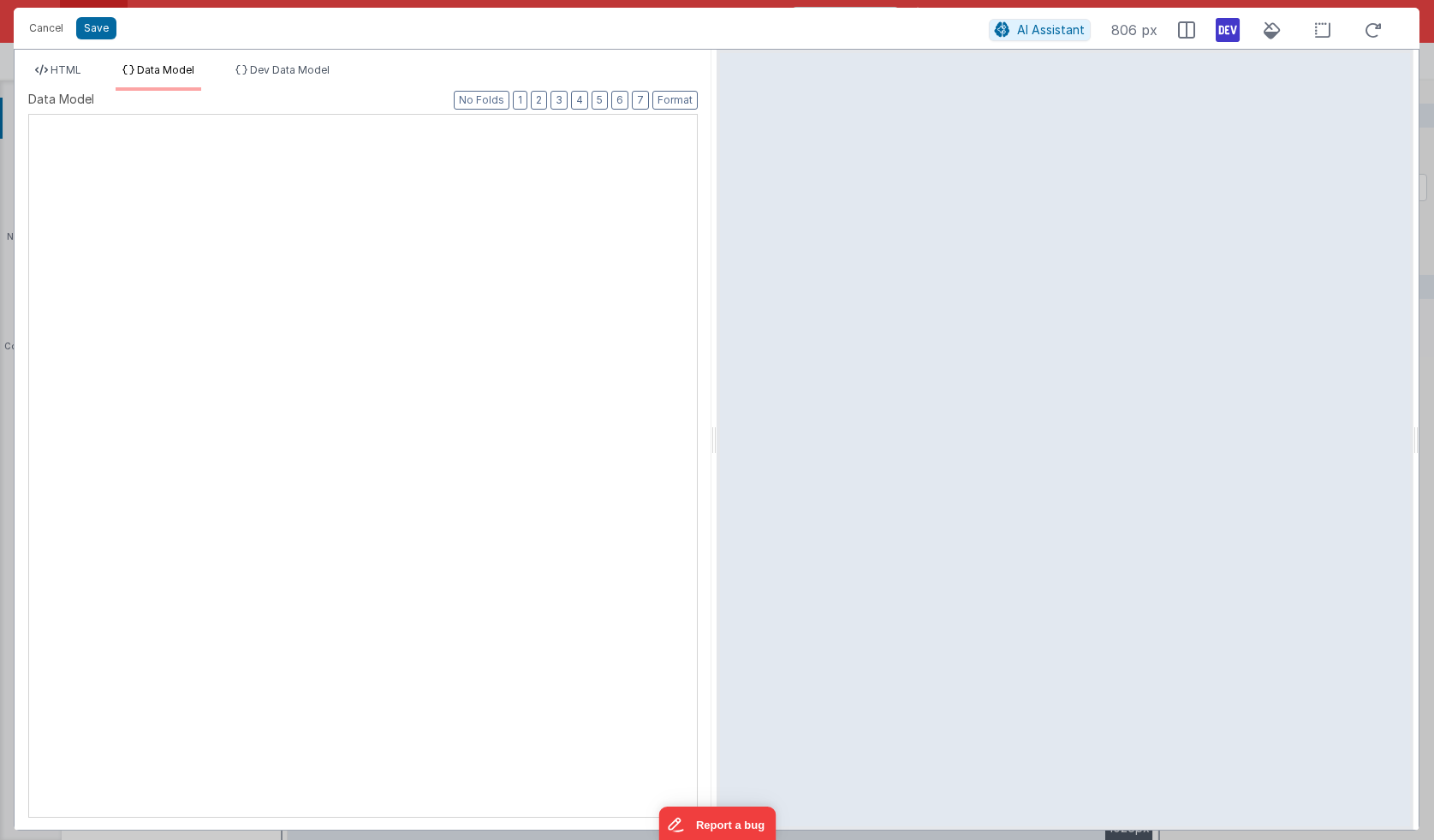
click at [213, 259] on div "XXXXXXXXXXXXXXXXXXXXXXXXXXXXXXXXXXXXXXXXXXXXXXXXXX" at bounding box center [363, 466] width 669 height 704
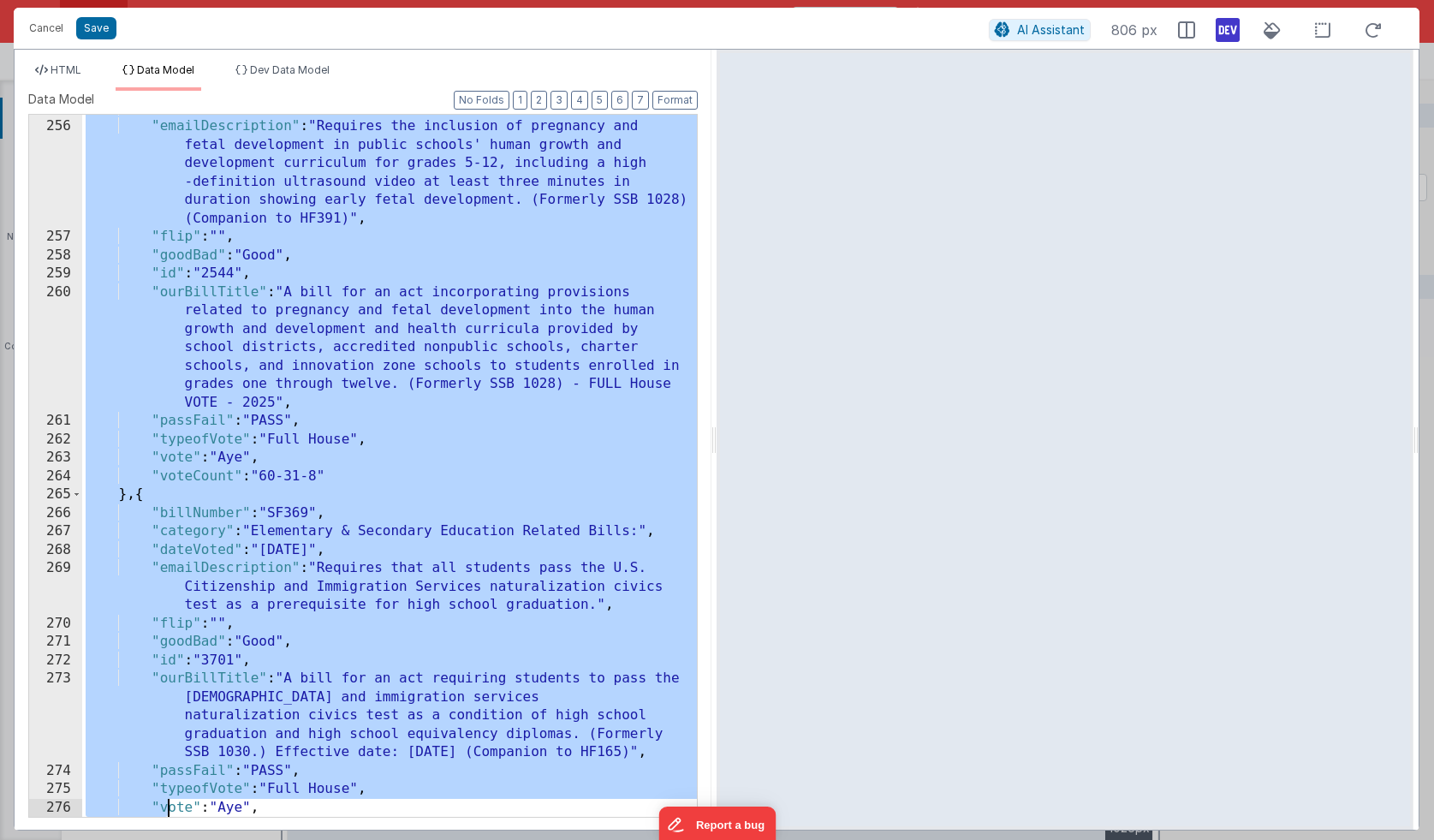
scroll to position [7690, 0]
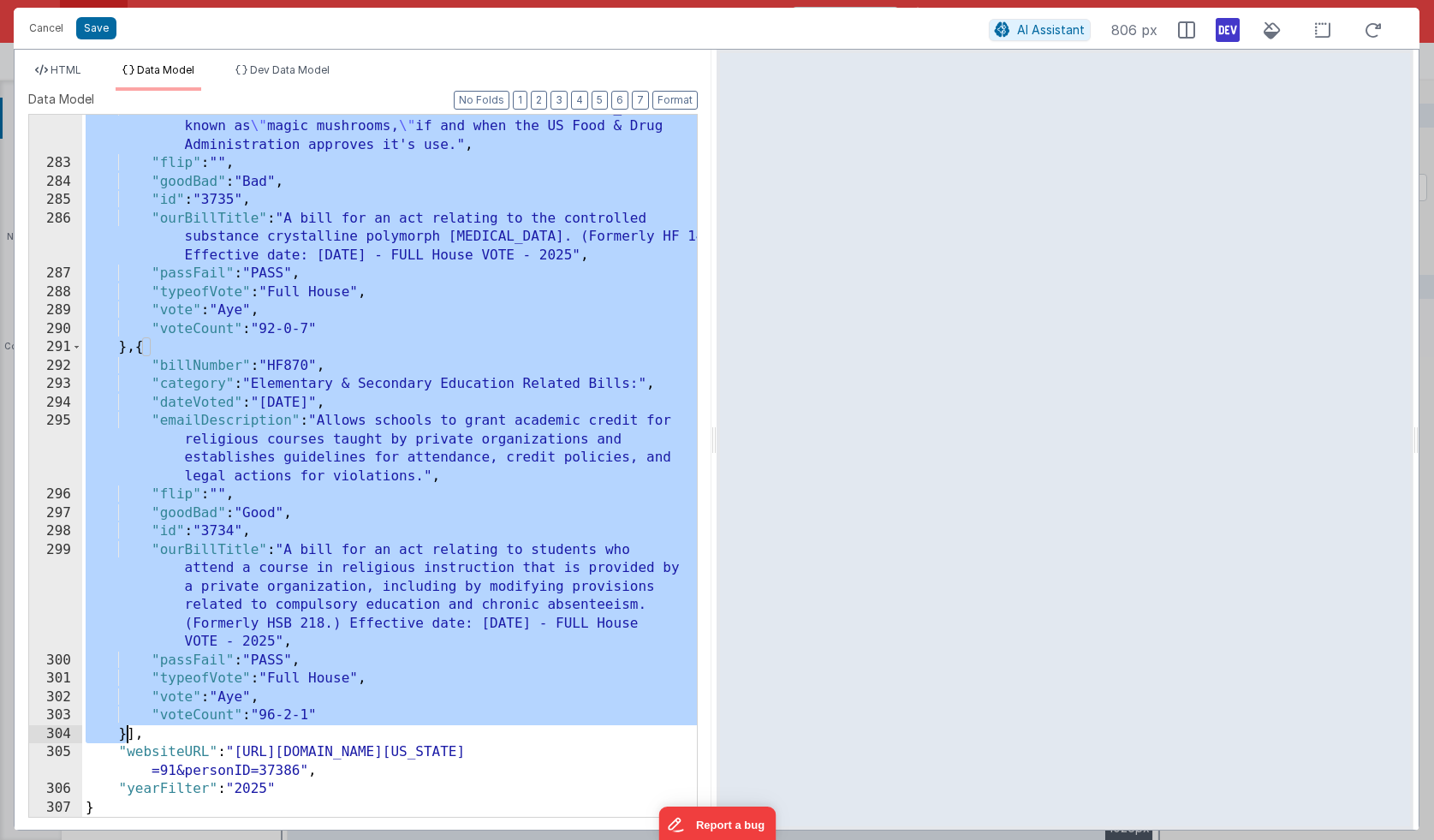
drag, startPoint x: 199, startPoint y: 241, endPoint x: 129, endPoint y: 733, distance: 497.0
click at [129, 733] on div ""emailDescription" : "Allows doctors to prescribe psilocybin, also known as \" …" at bounding box center [389, 487] width 615 height 776
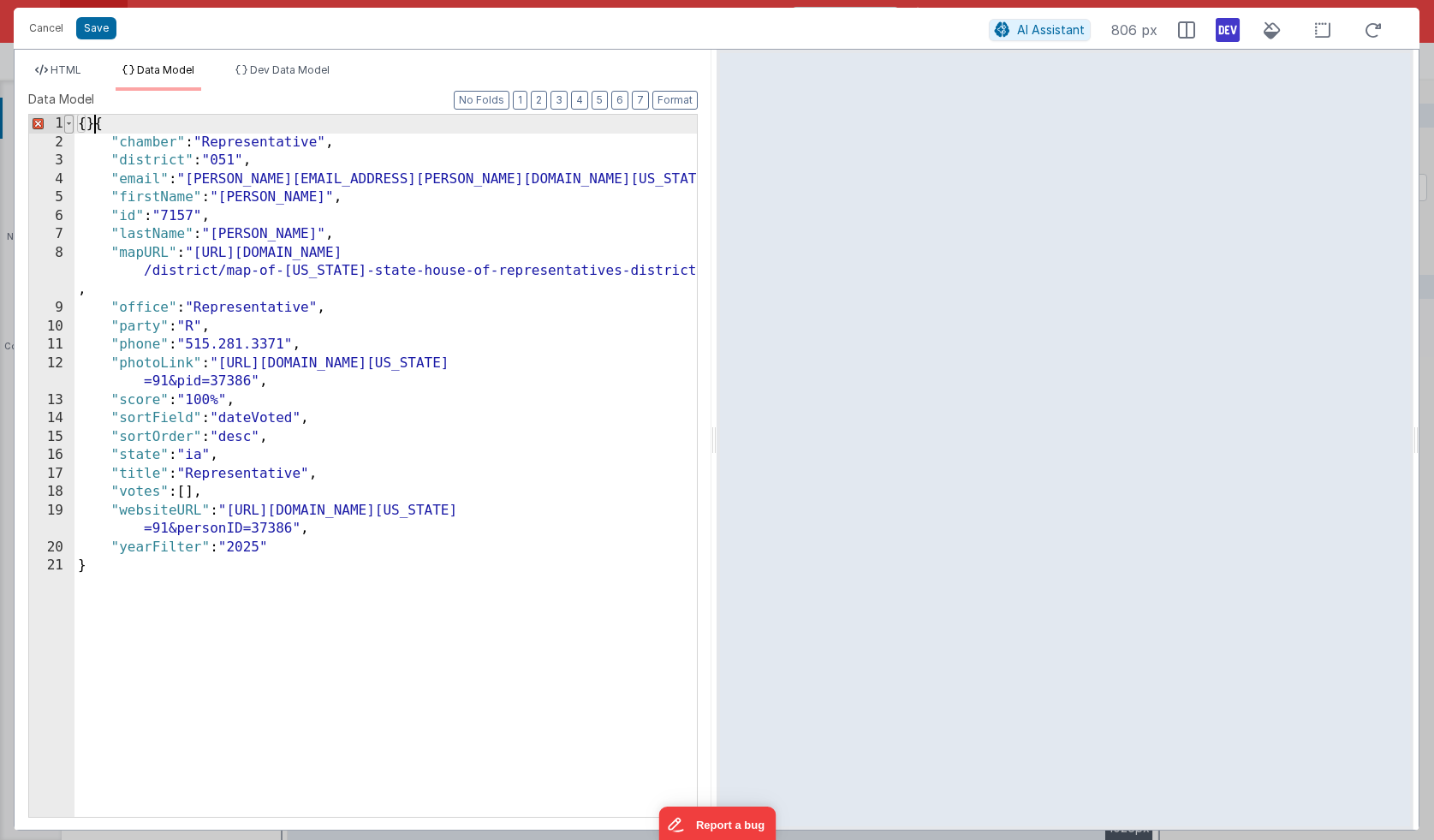
drag, startPoint x: 94, startPoint y: 124, endPoint x: 65, endPoint y: 125, distance: 29.0
click at [67, 125] on div "1 2 3 4 5 6 7 8 9 10 11 12 13 14 15 16 17 18 19 20 21 { } { "chamber" : "Repres…" at bounding box center [363, 466] width 669 height 704
click at [72, 64] on span "HTML" at bounding box center [66, 70] width 31 height 13
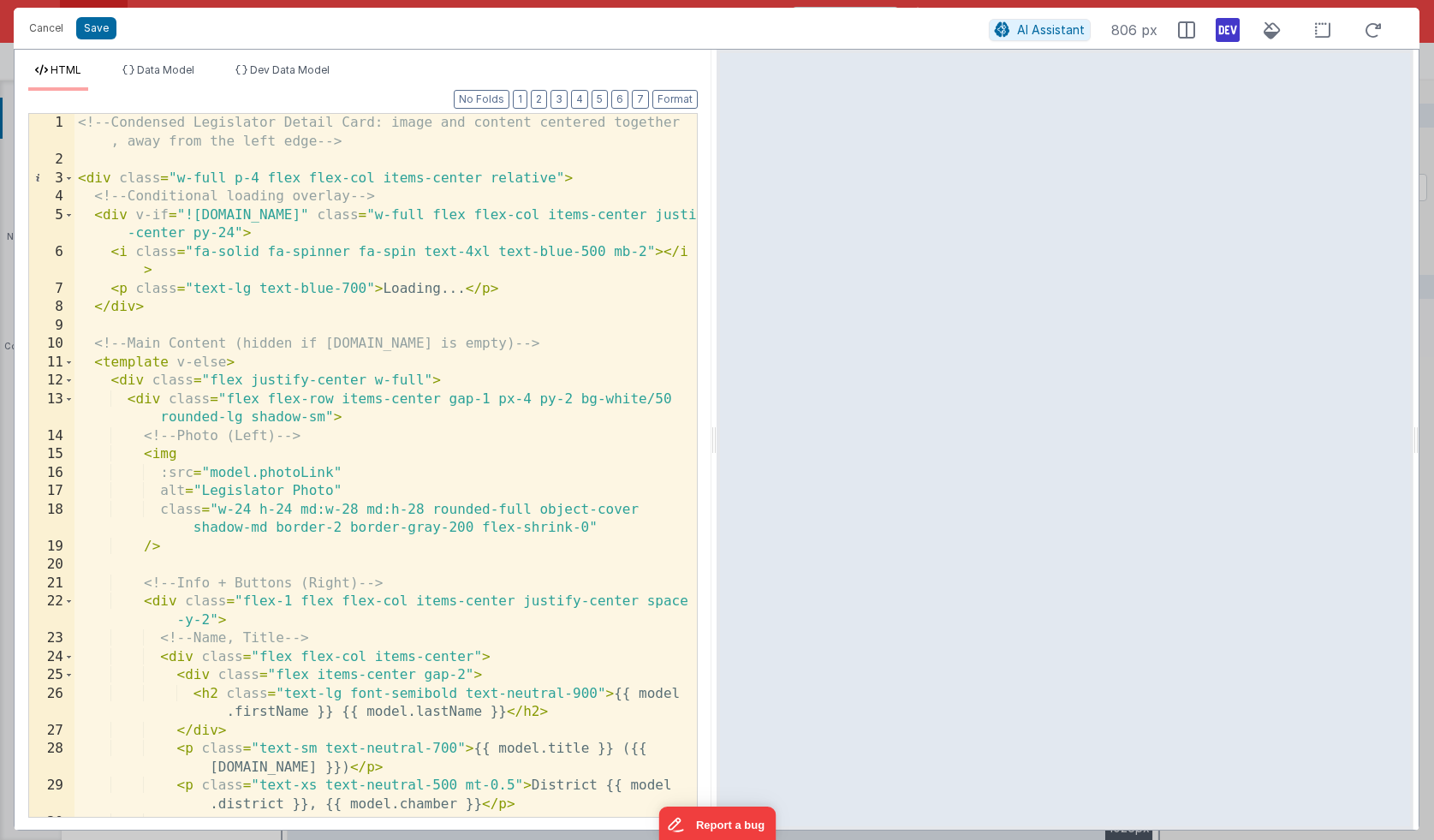
click at [483, 443] on div "<!-- Condensed Legislator Detail Card: image and content centered together , aw…" at bounding box center [385, 511] width 622 height 795
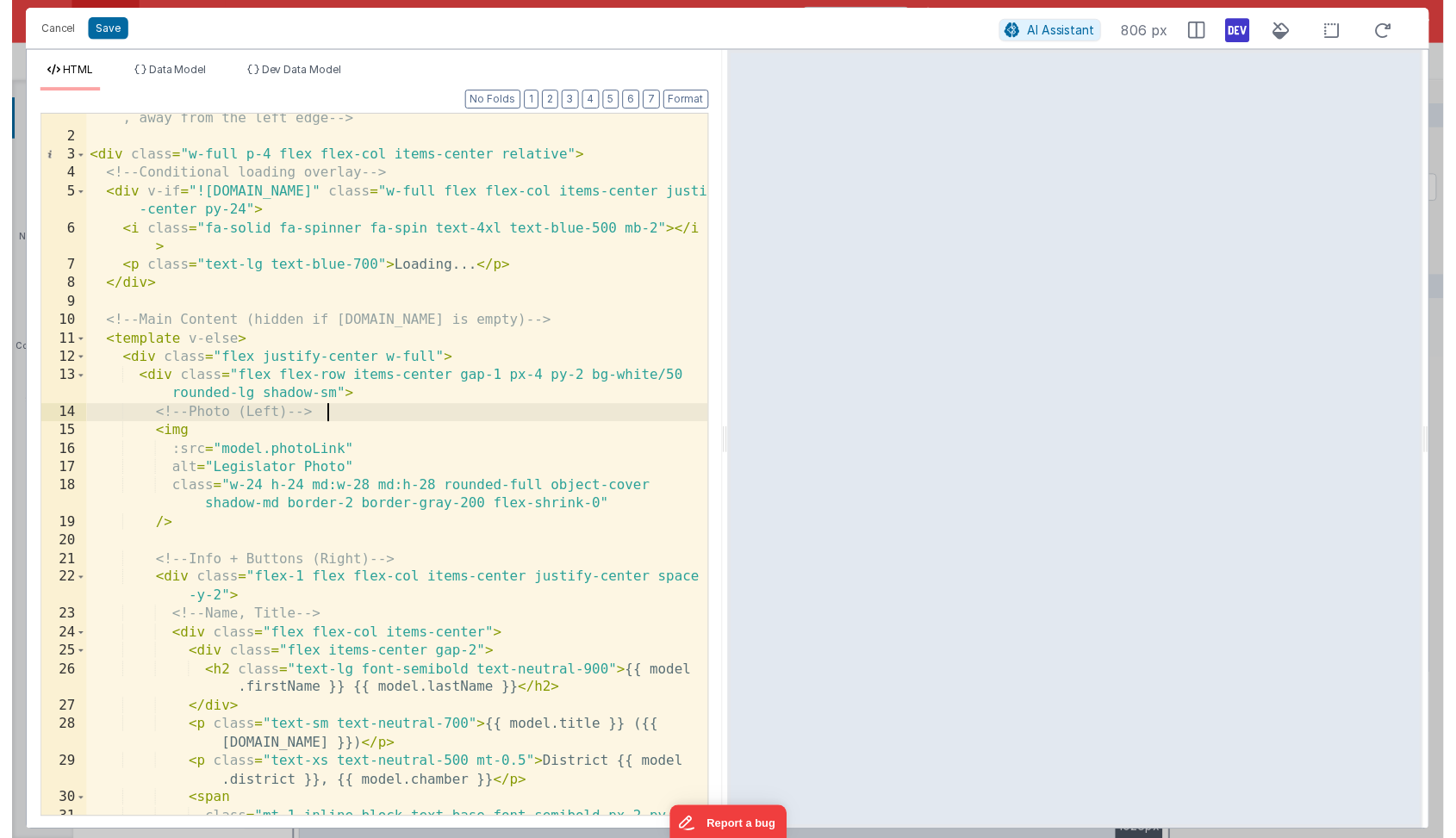
scroll to position [26, 0]
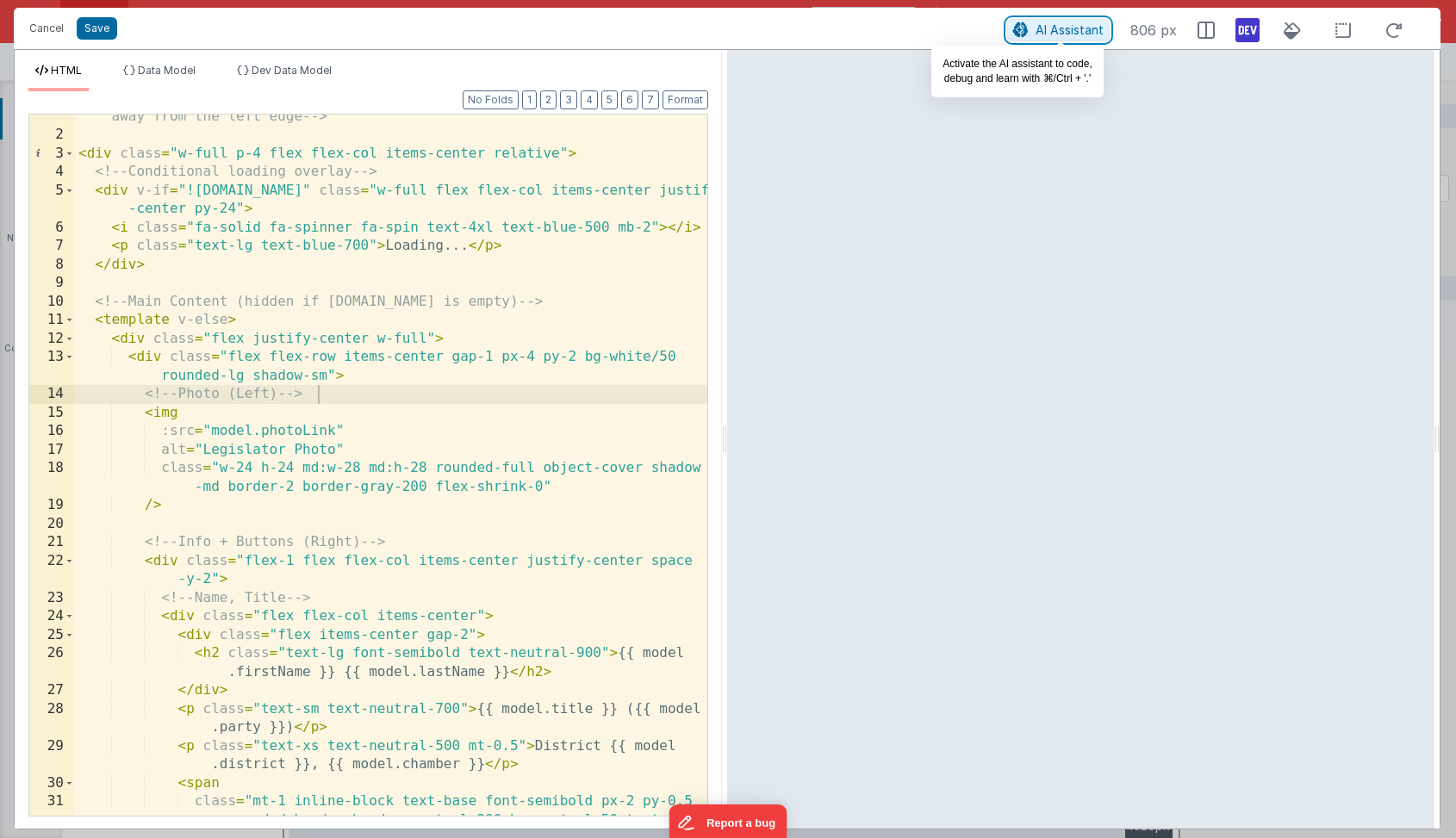
click at [1078, 31] on span "AI Assistant" at bounding box center [1070, 30] width 68 height 15
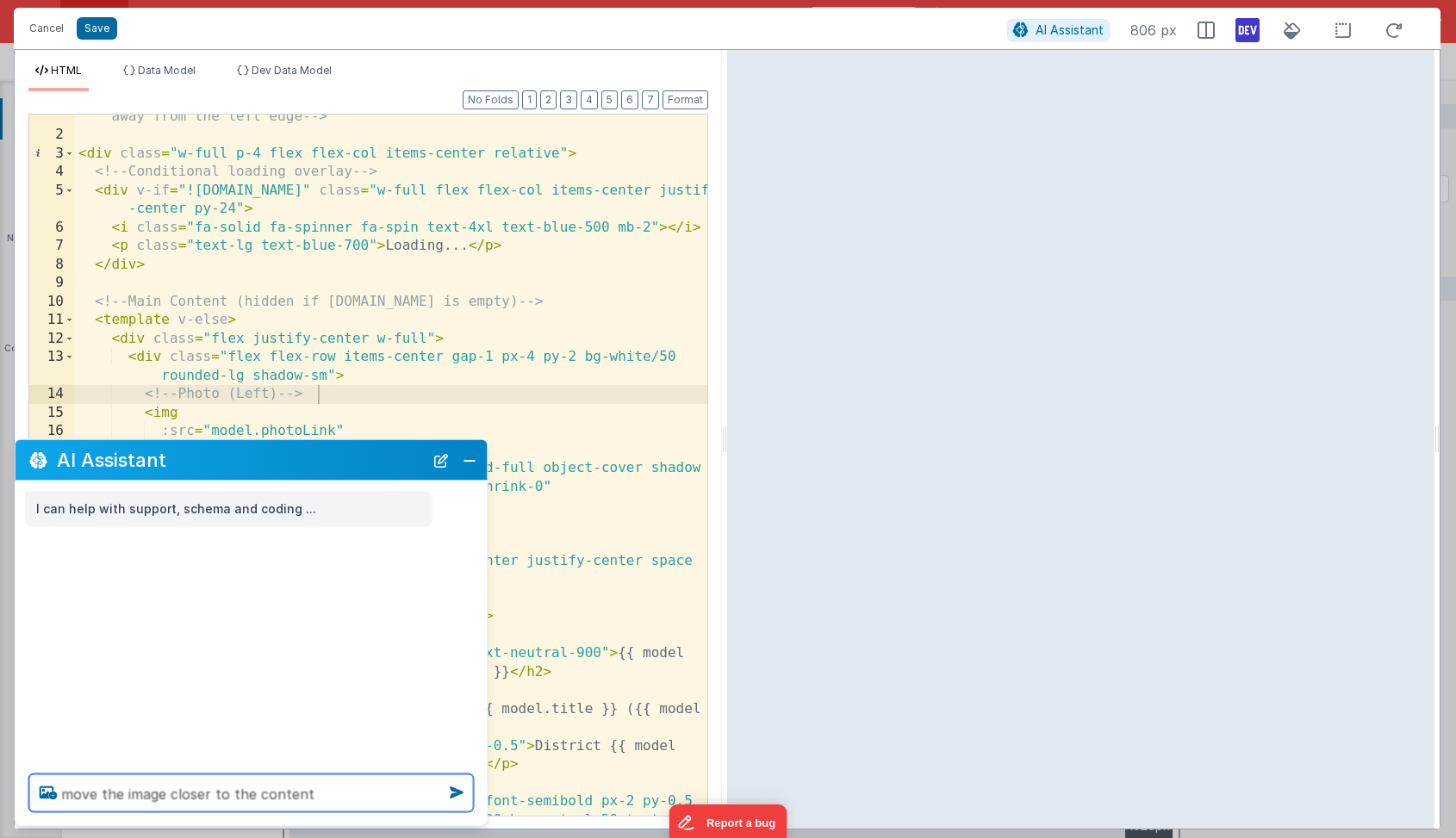
type textarea "move the image closer to the content"
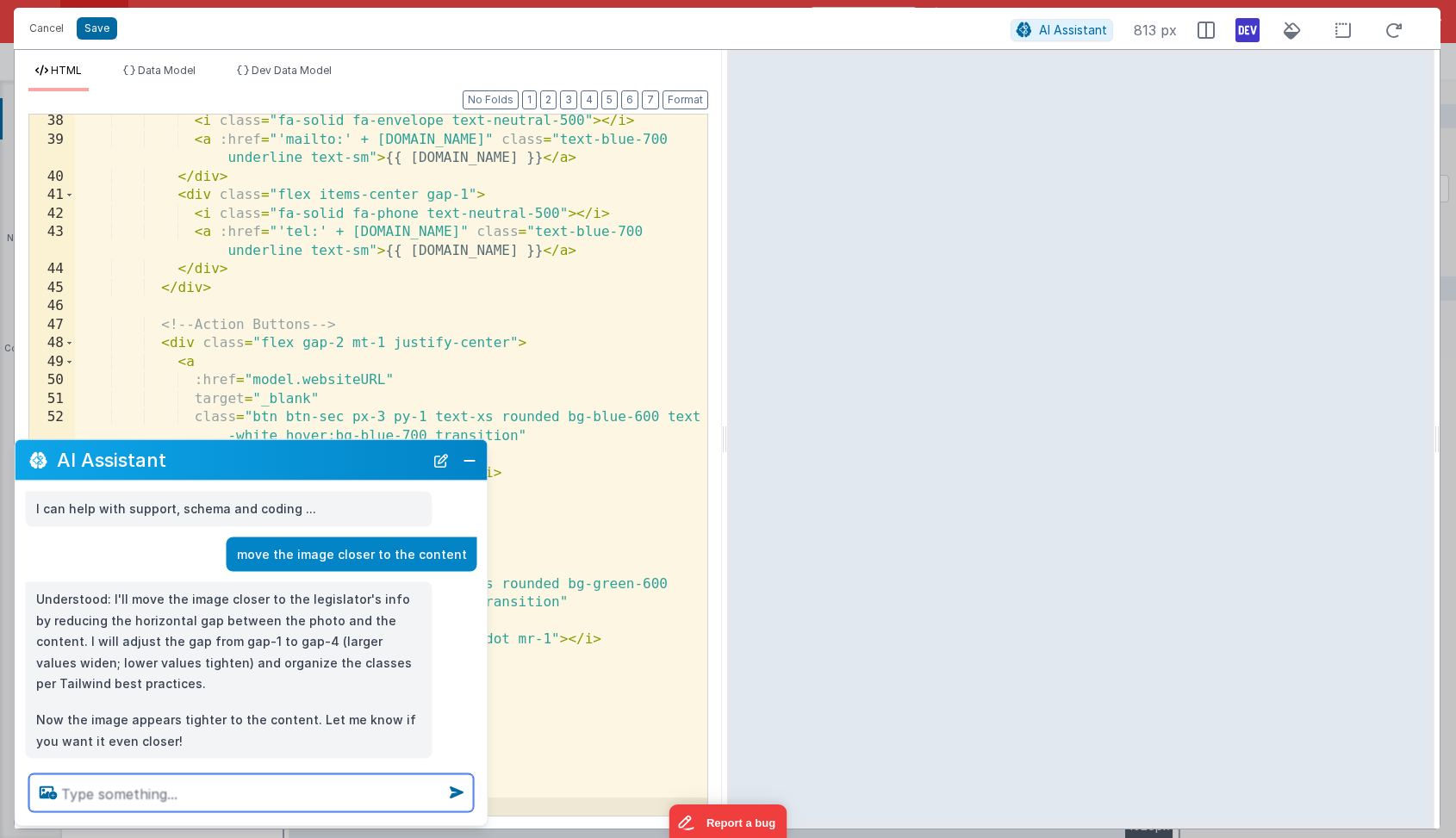
scroll to position [31, 0]
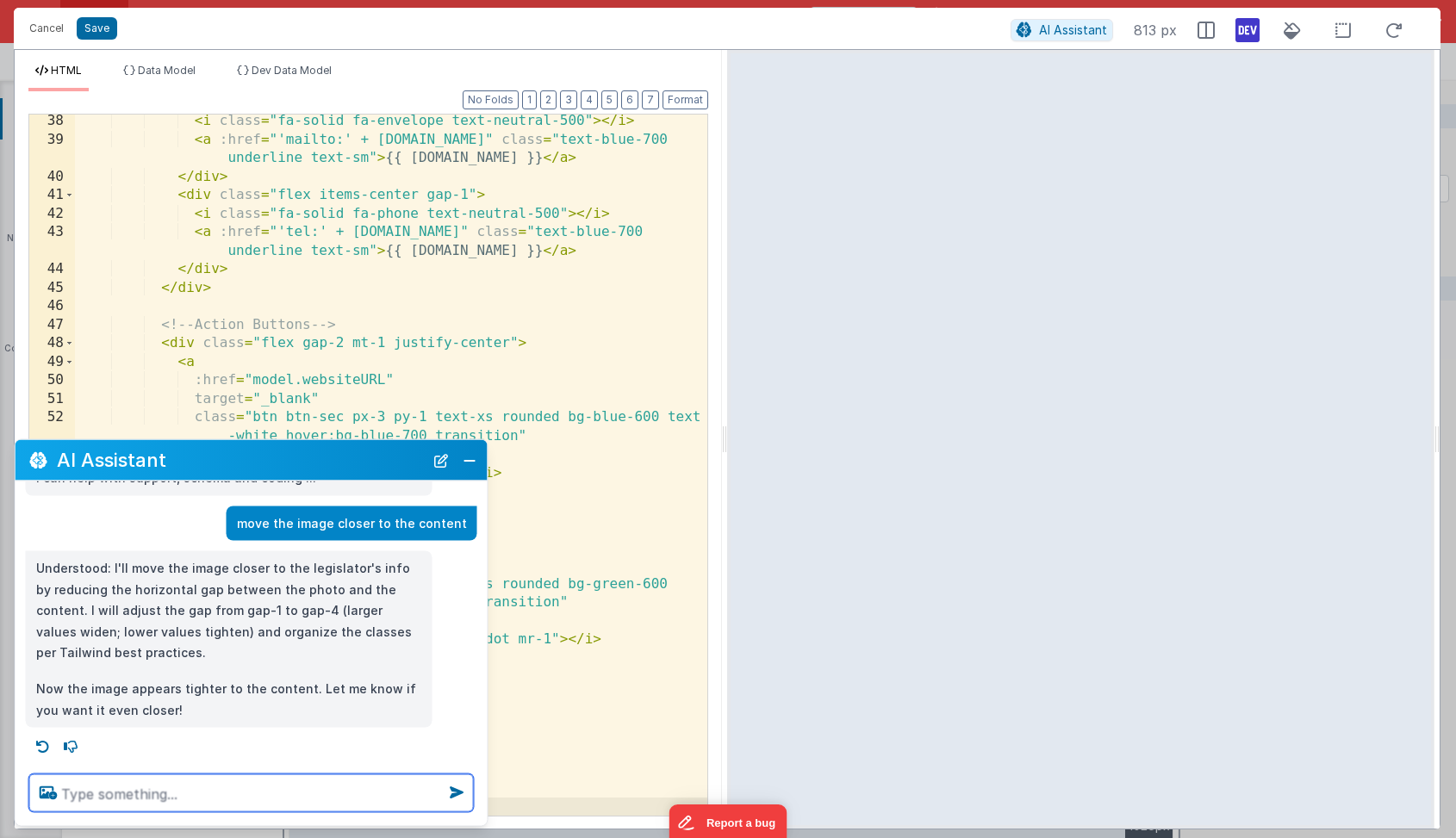
click at [179, 801] on textarea at bounding box center [252, 793] width 445 height 38
type textarea "make it even tighter"
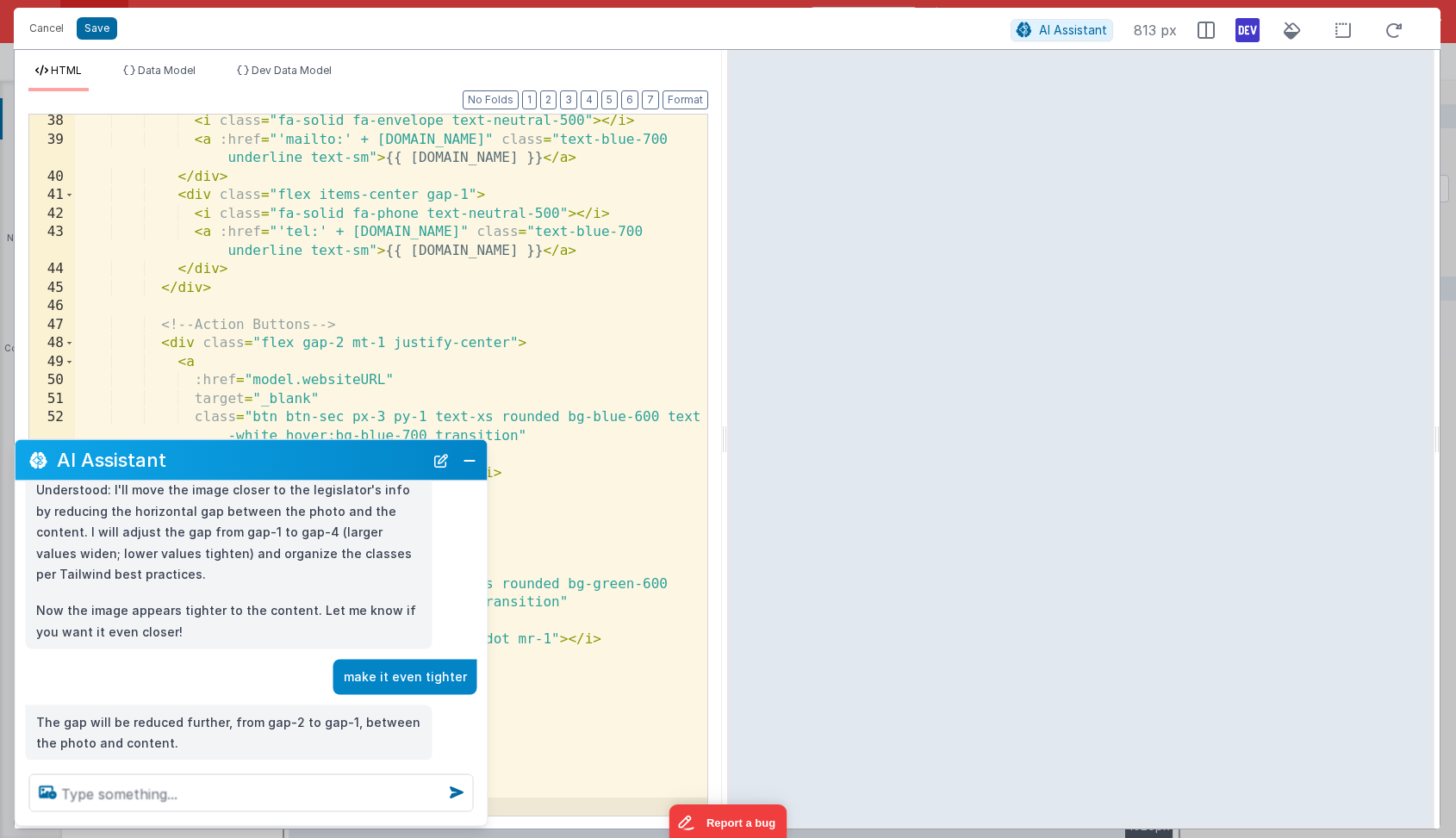
scroll to position [142, 0]
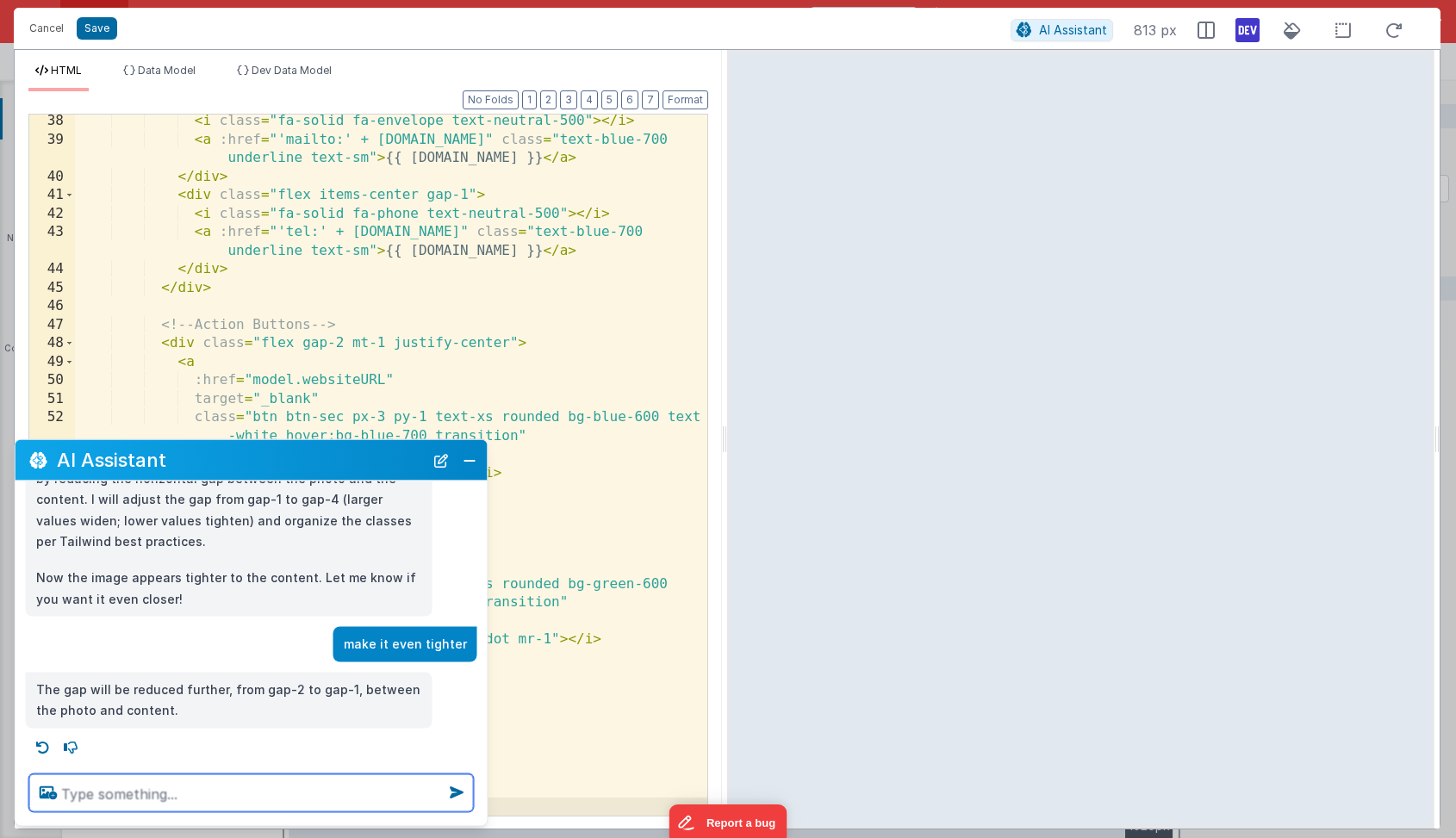
click at [212, 792] on textarea at bounding box center [252, 793] width 445 height 38
type textarea "it seems to not be moving"
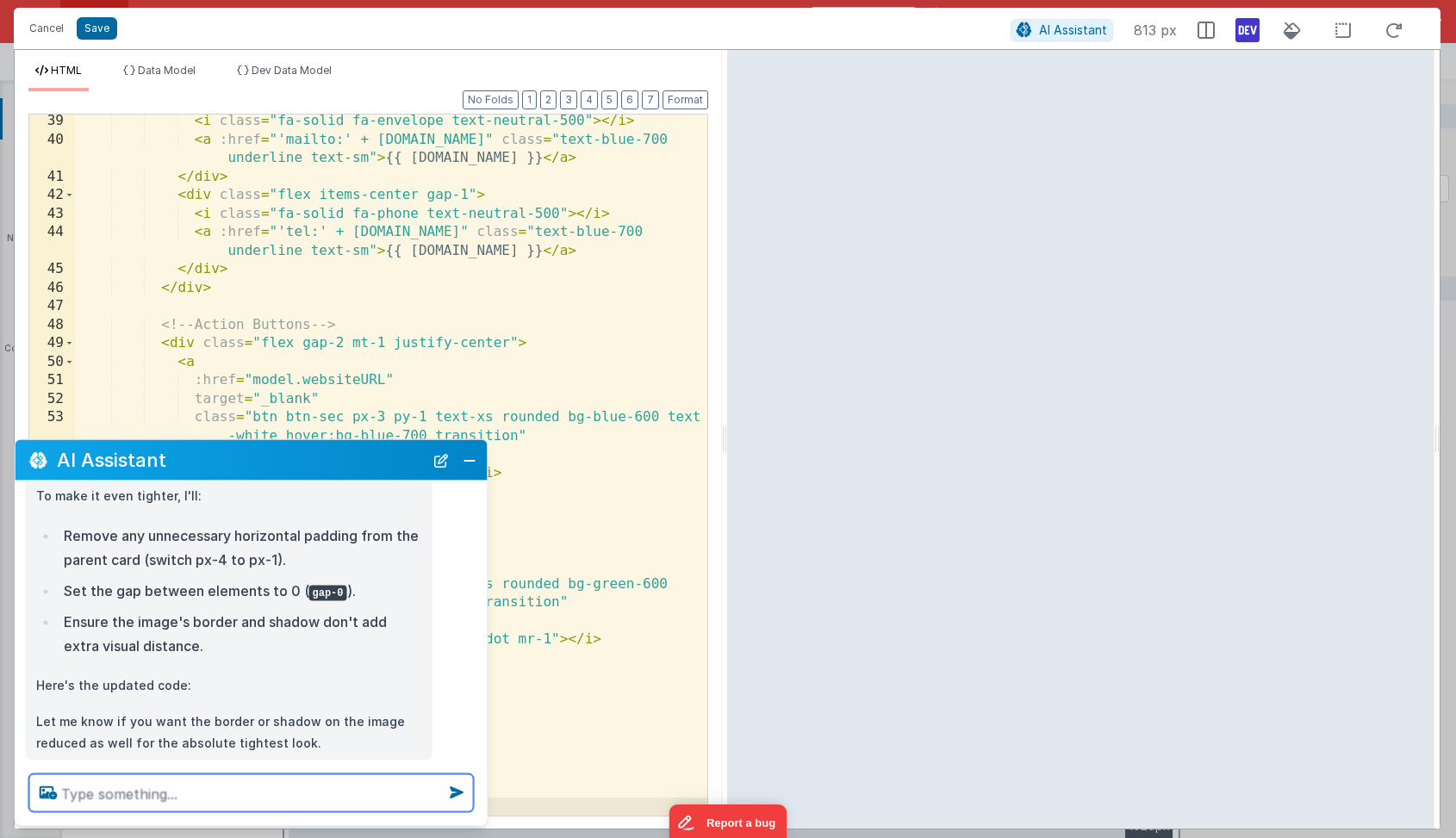
scroll to position [580, 0]
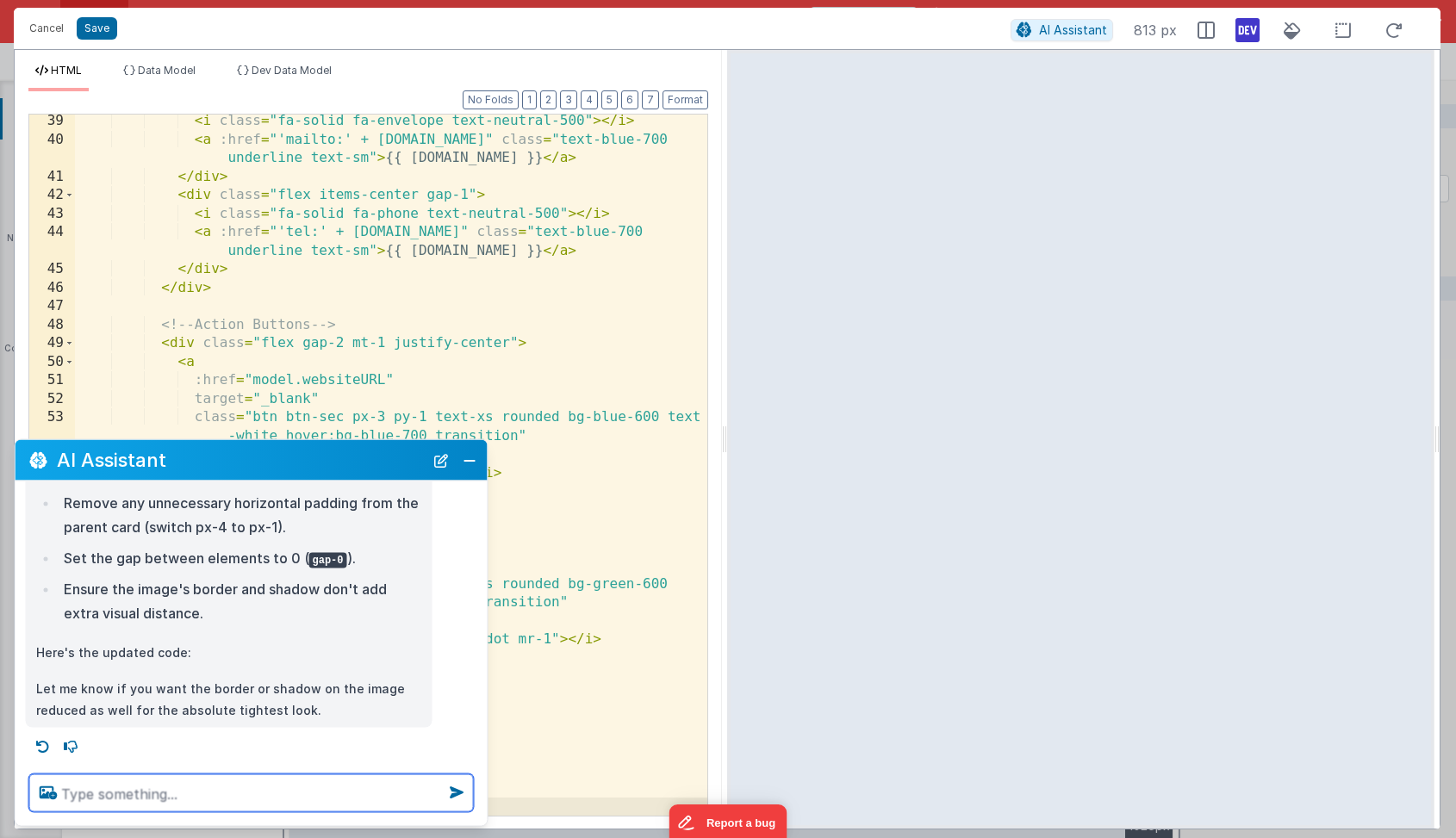
click at [136, 792] on textarea at bounding box center [252, 793] width 445 height 38
type textarea "i think the website button is pushing it out still"
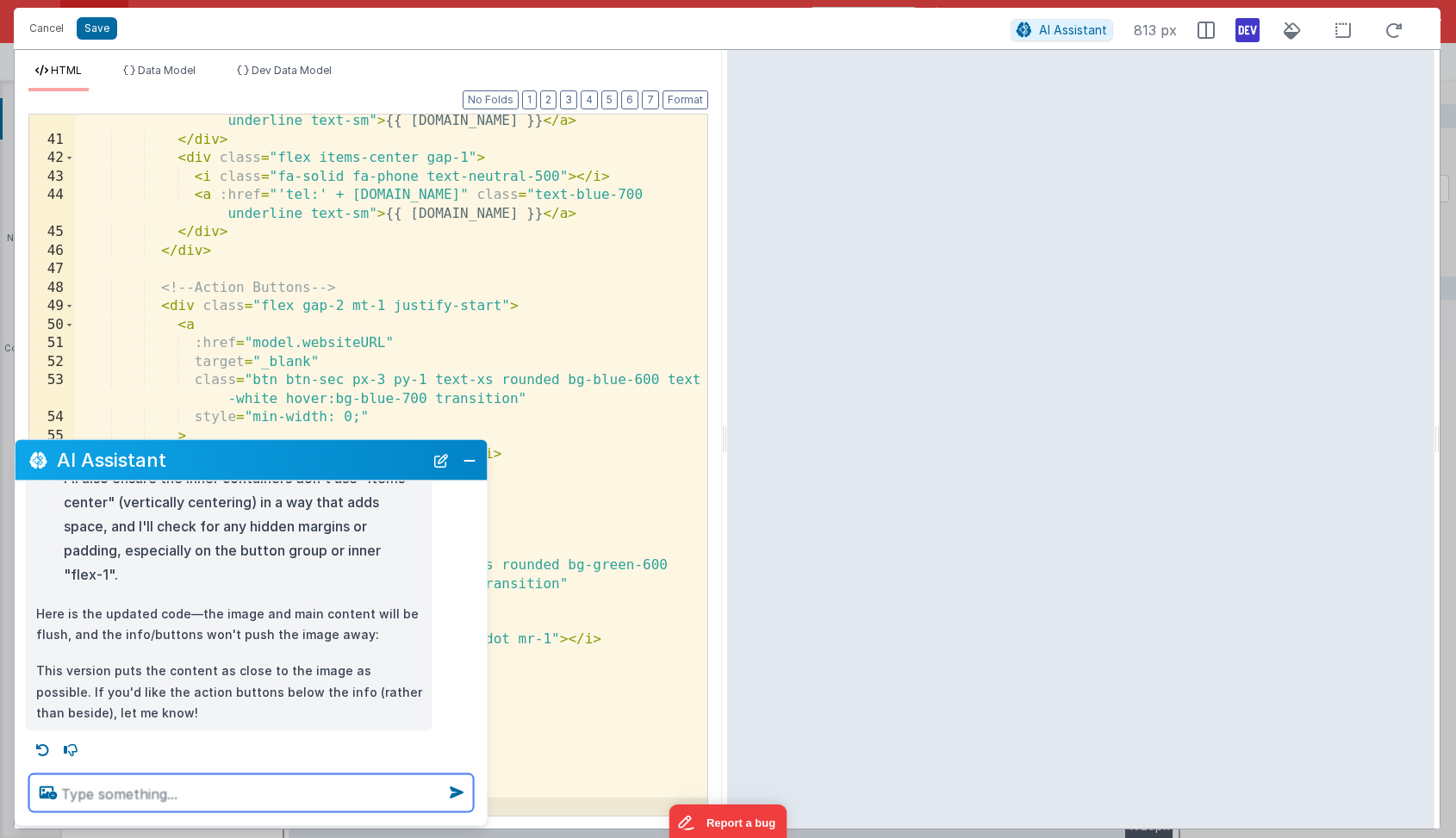
scroll to position [1064, 0]
click at [203, 796] on textarea at bounding box center [252, 793] width 445 height 38
type textarea "center the image vertically with the rest of the content"
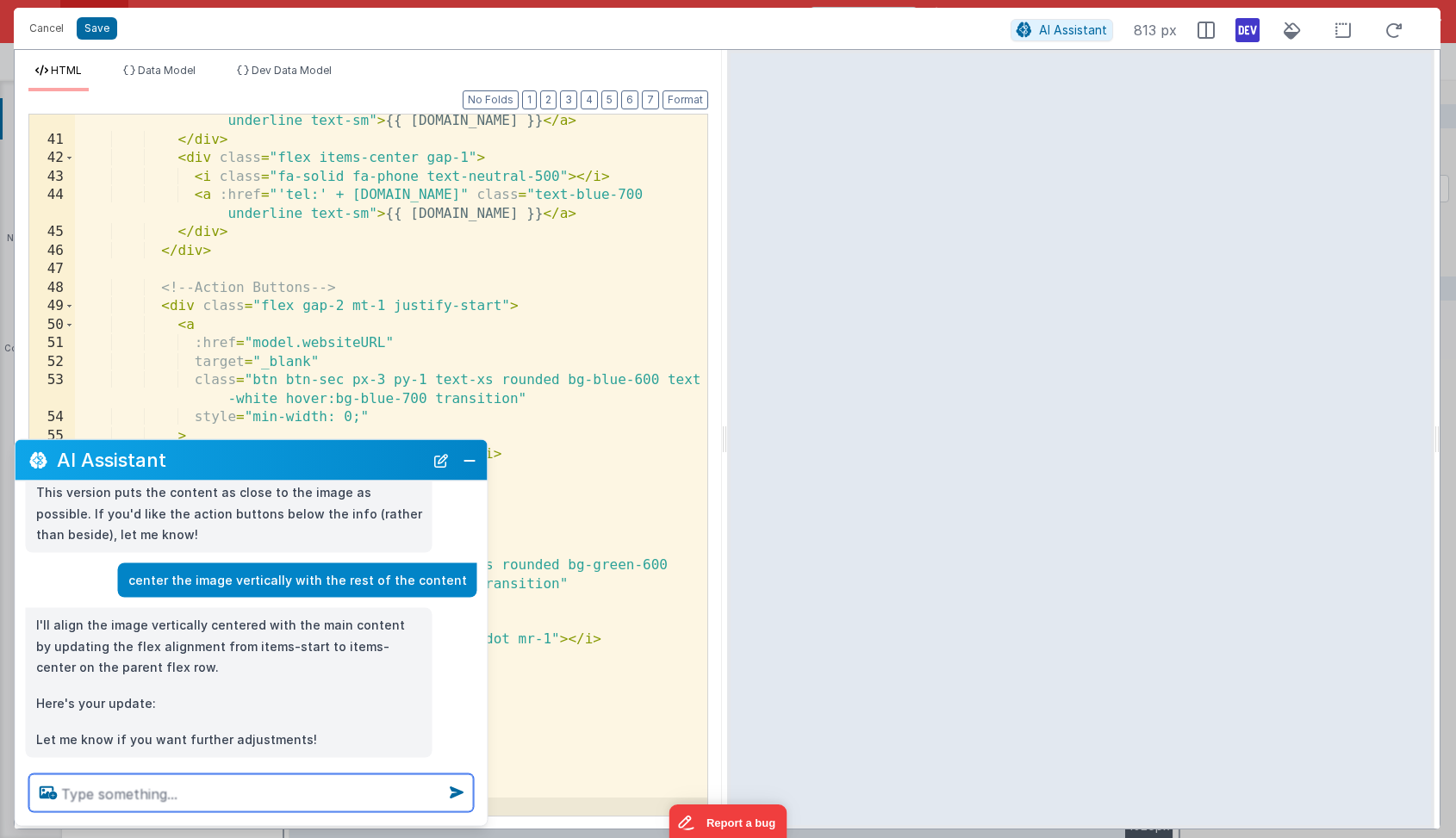
scroll to position [1269, 0]
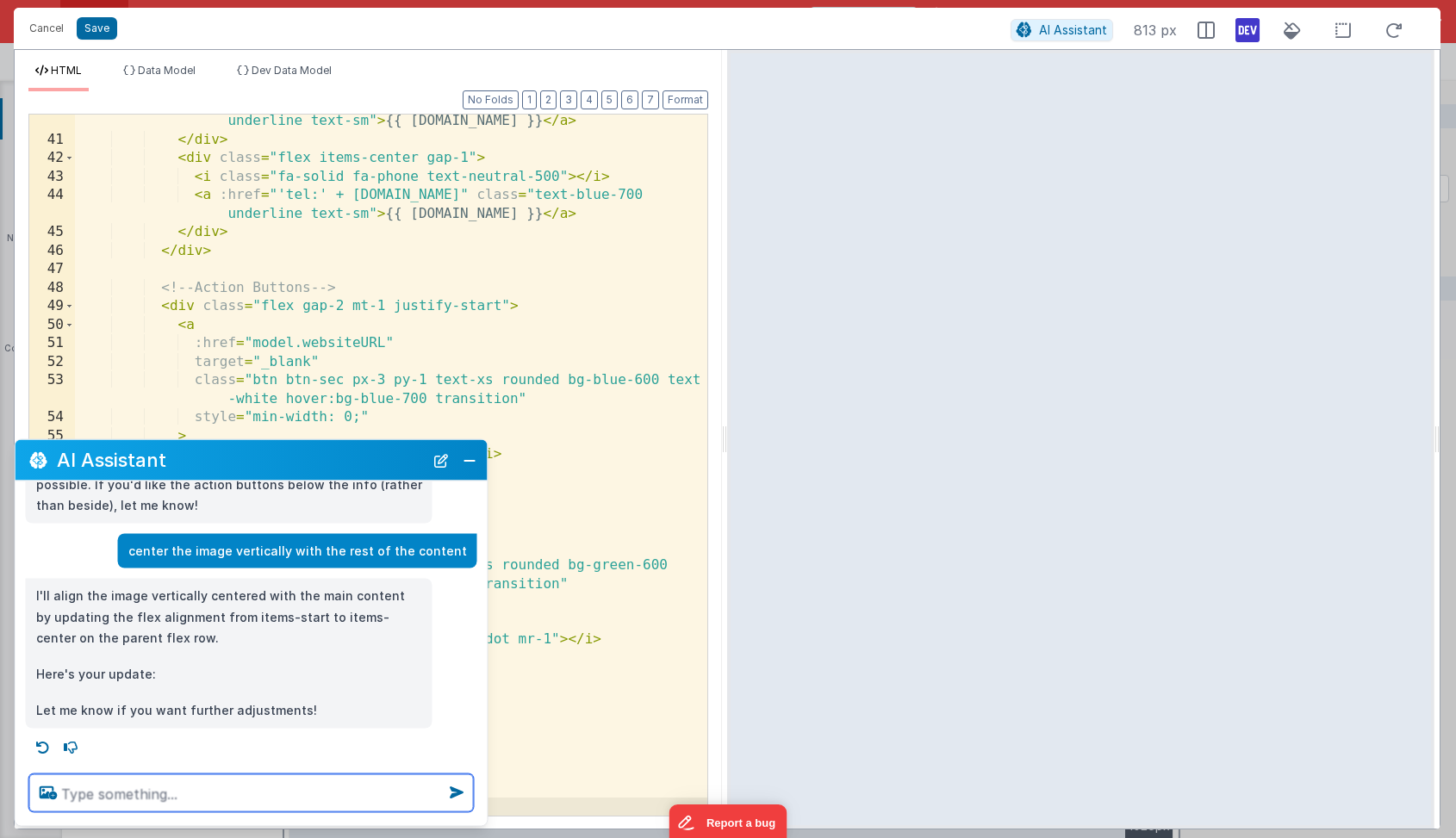
click at [172, 784] on textarea at bounding box center [252, 793] width 445 height 38
type textarea "undo that"
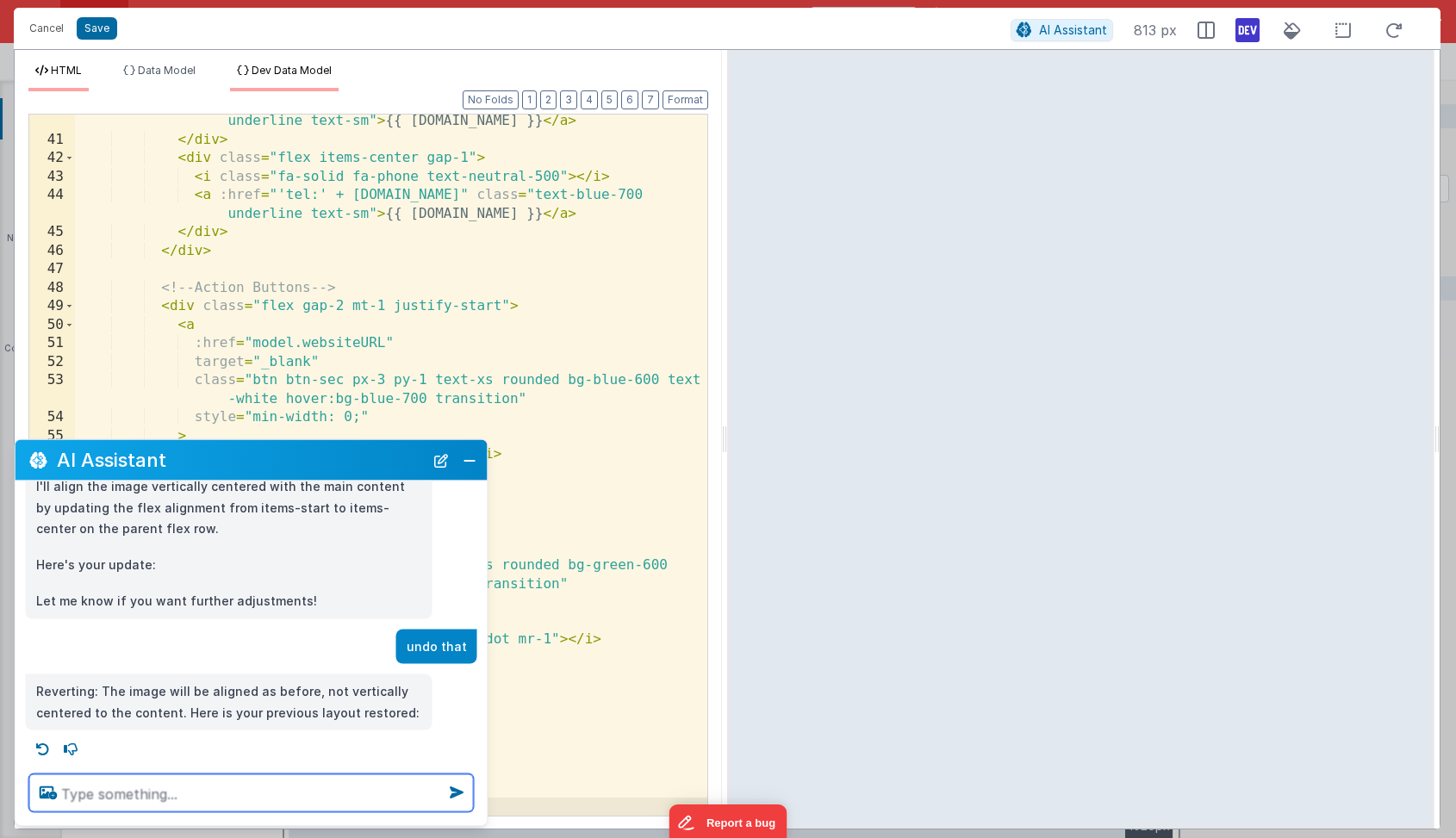
scroll to position [1381, 0]
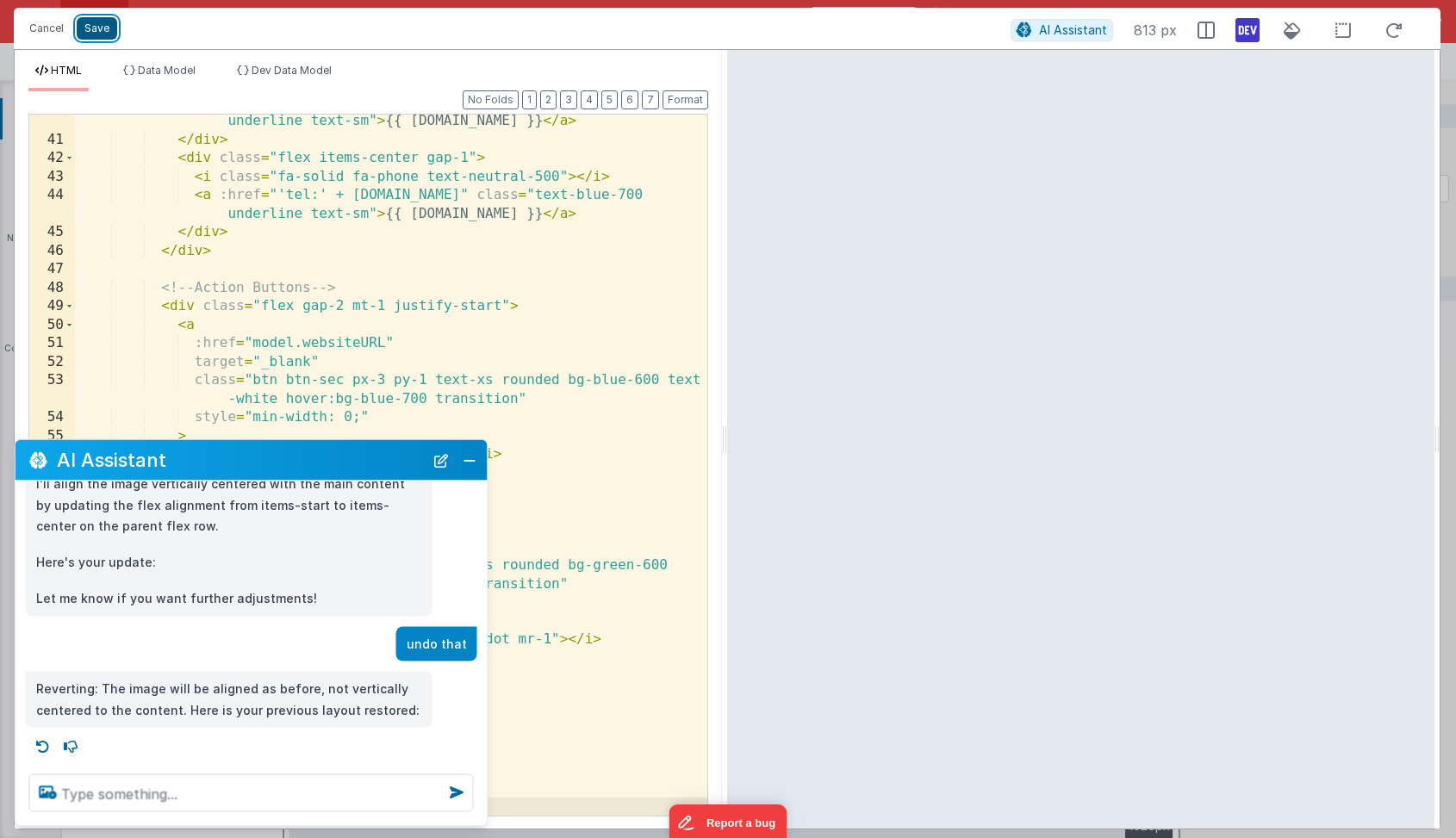
click at [96, 29] on button "Save" at bounding box center [97, 29] width 41 height 22
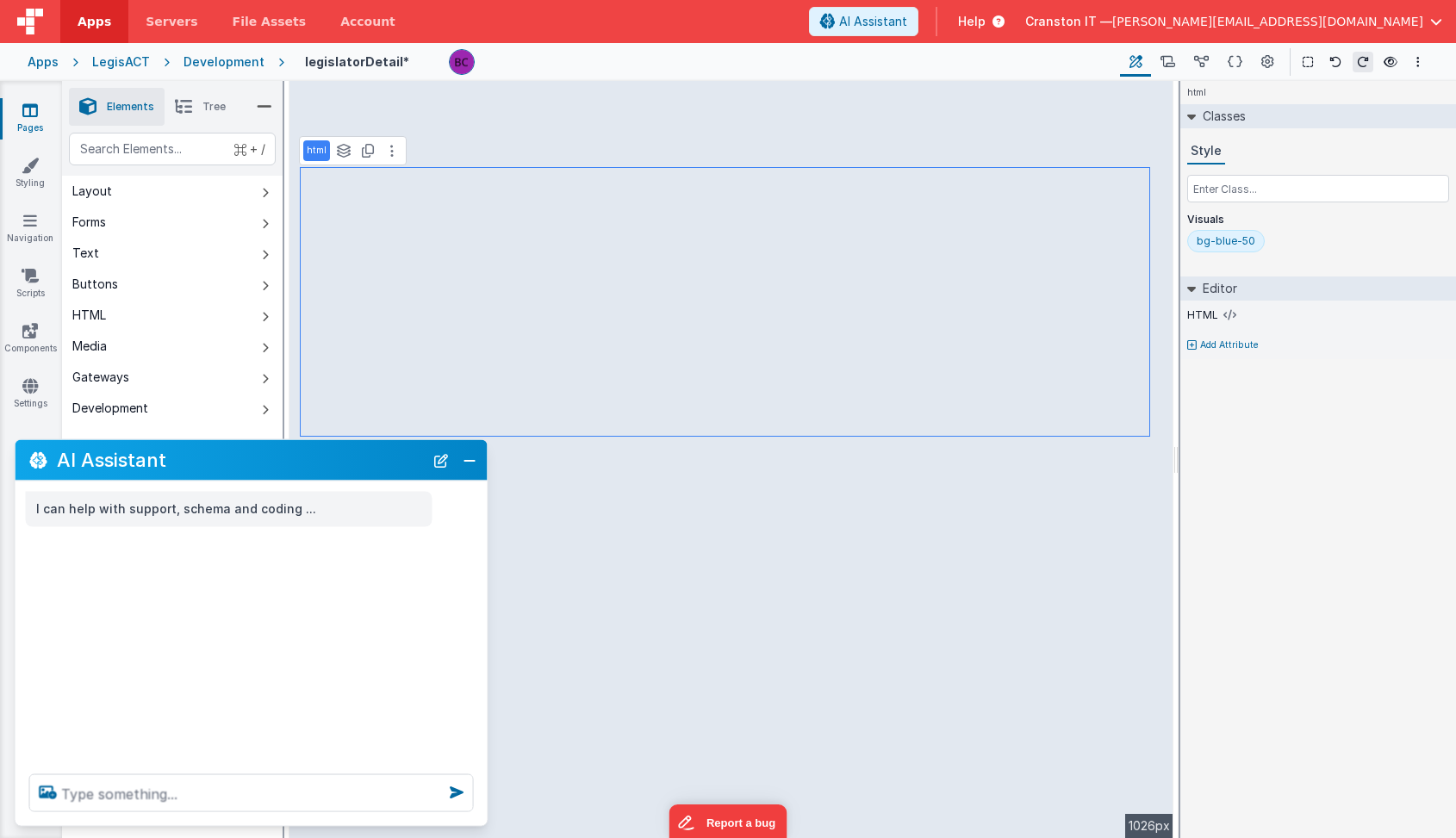
scroll to position [0, 0]
click at [310, 157] on p "html" at bounding box center [316, 151] width 19 height 14
click at [388, 151] on button at bounding box center [392, 151] width 20 height 20
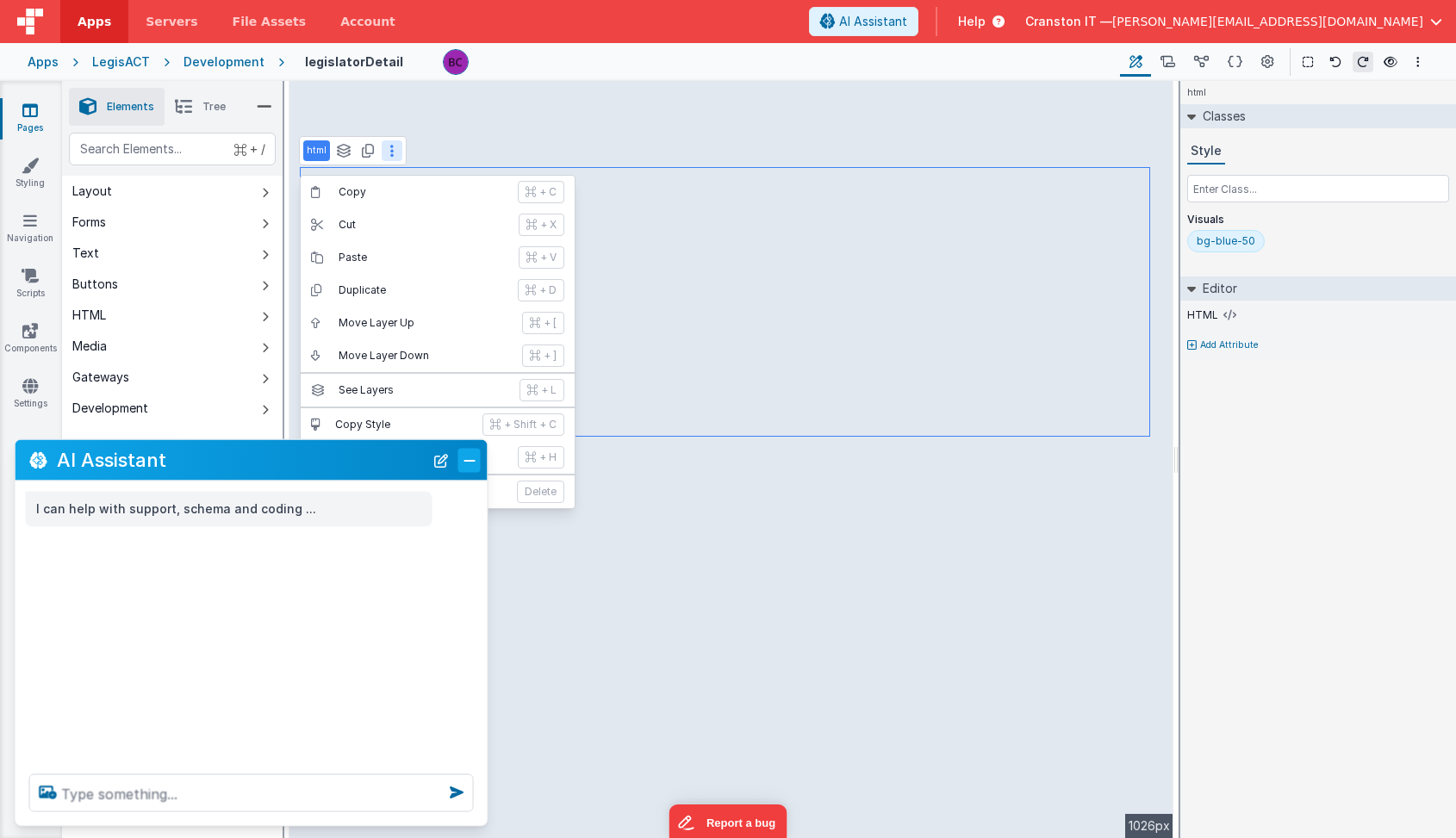
click at [470, 461] on button "Close" at bounding box center [469, 460] width 22 height 24
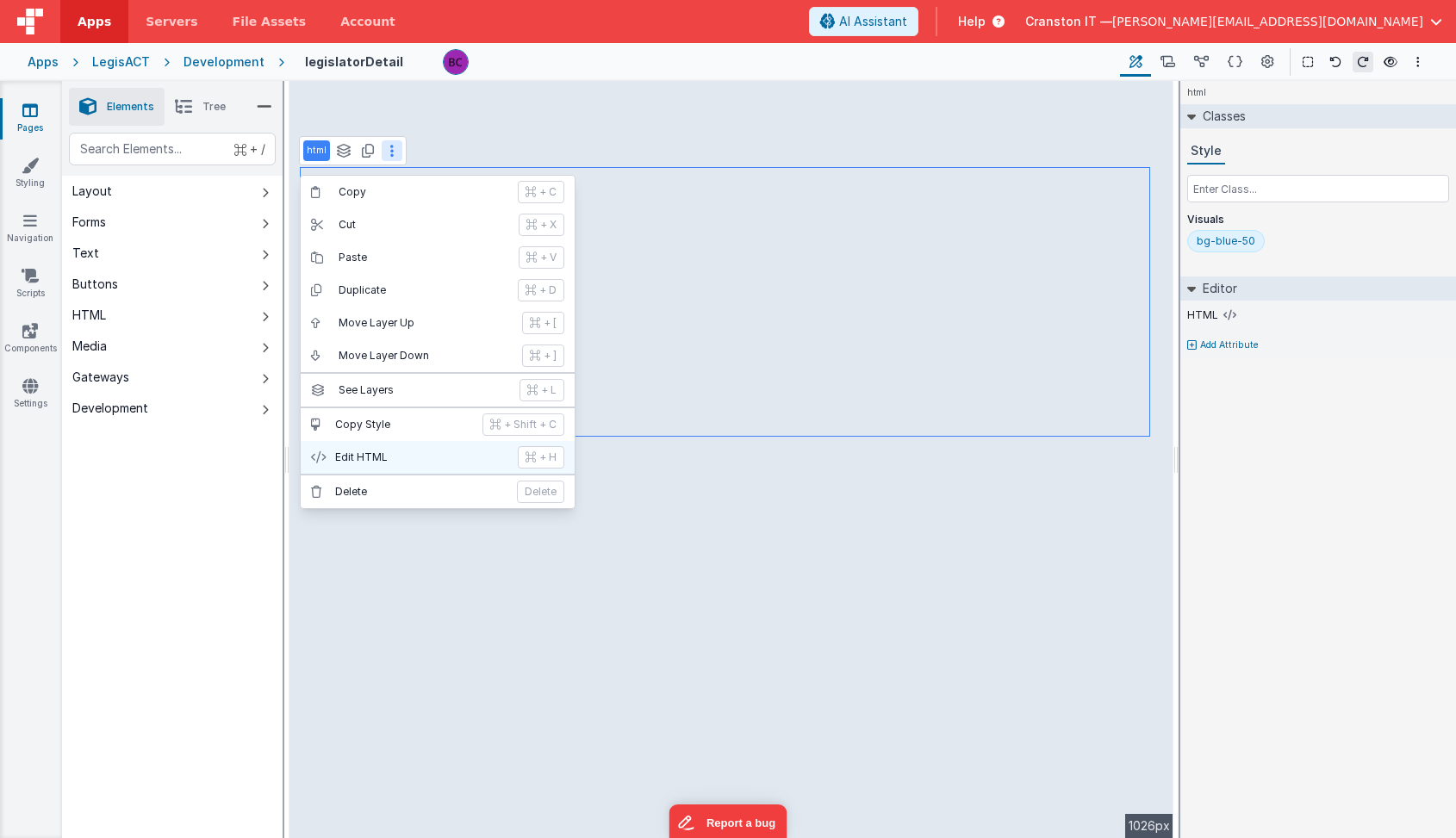
click at [382, 461] on p "Edit HTML" at bounding box center [421, 457] width 172 height 14
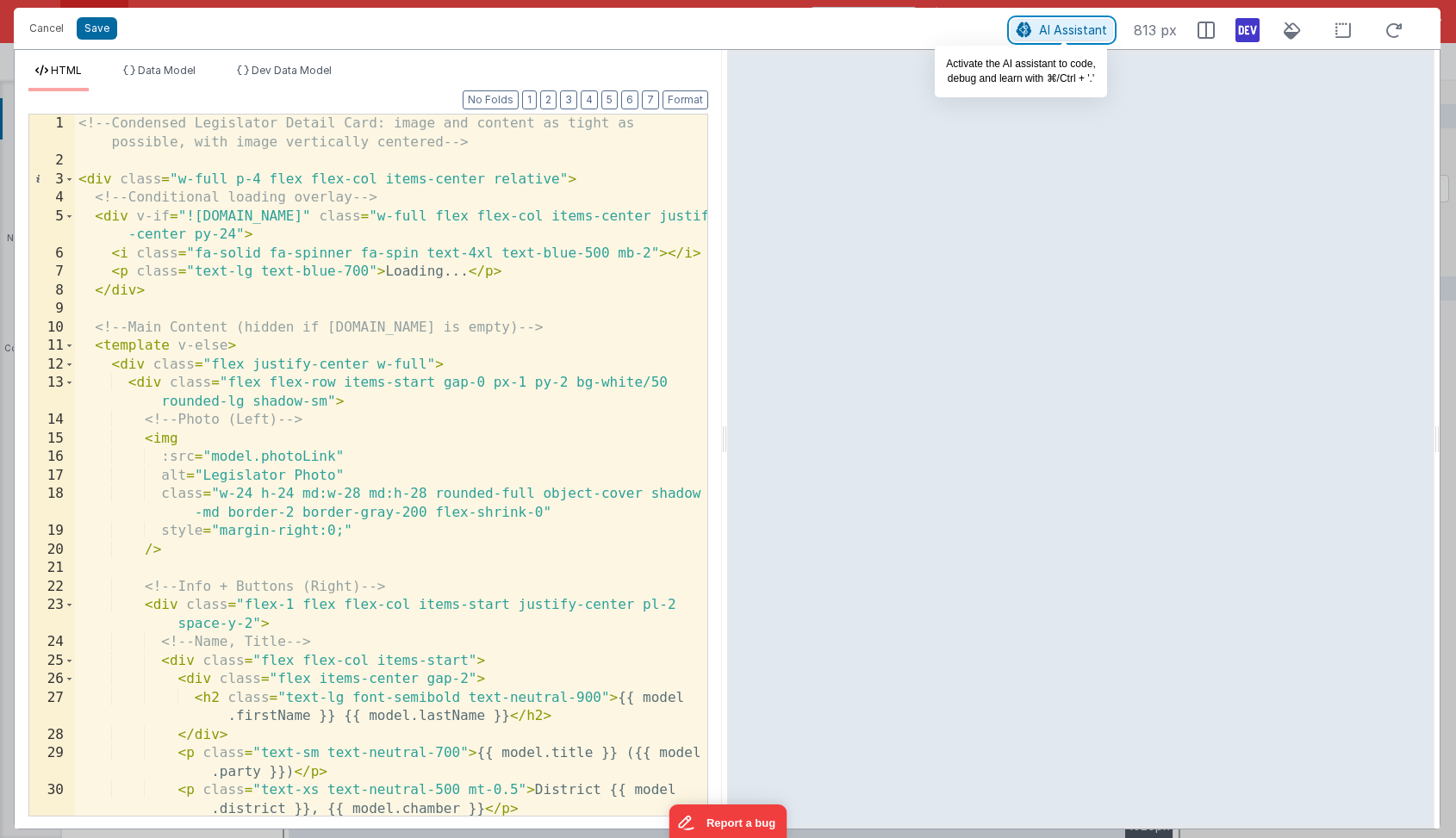
click at [1054, 31] on span "AI Assistant" at bounding box center [1073, 30] width 68 height 15
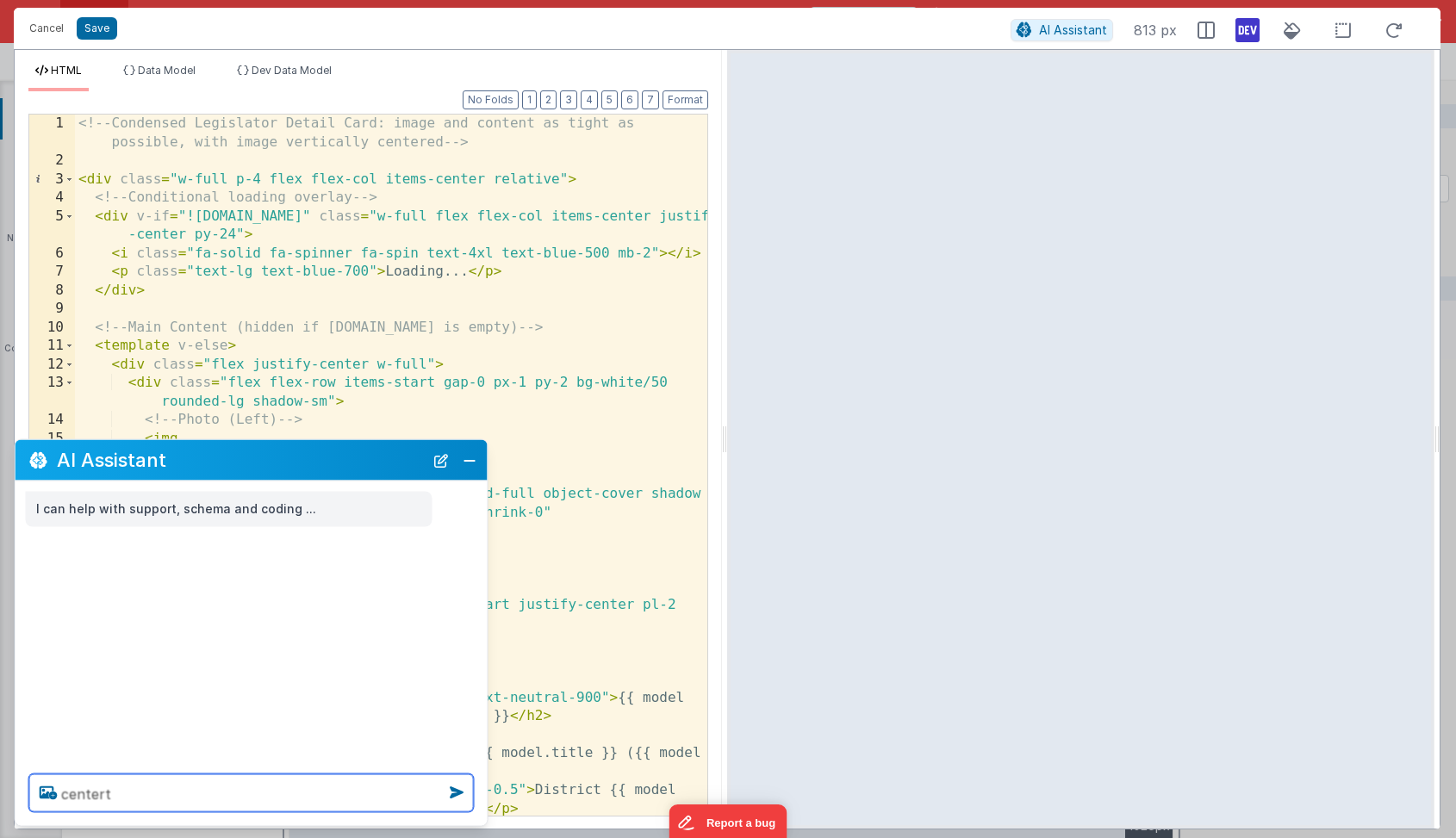
click at [167, 784] on textarea "centert" at bounding box center [252, 793] width 445 height 38
type textarea "center the image vertiacally"
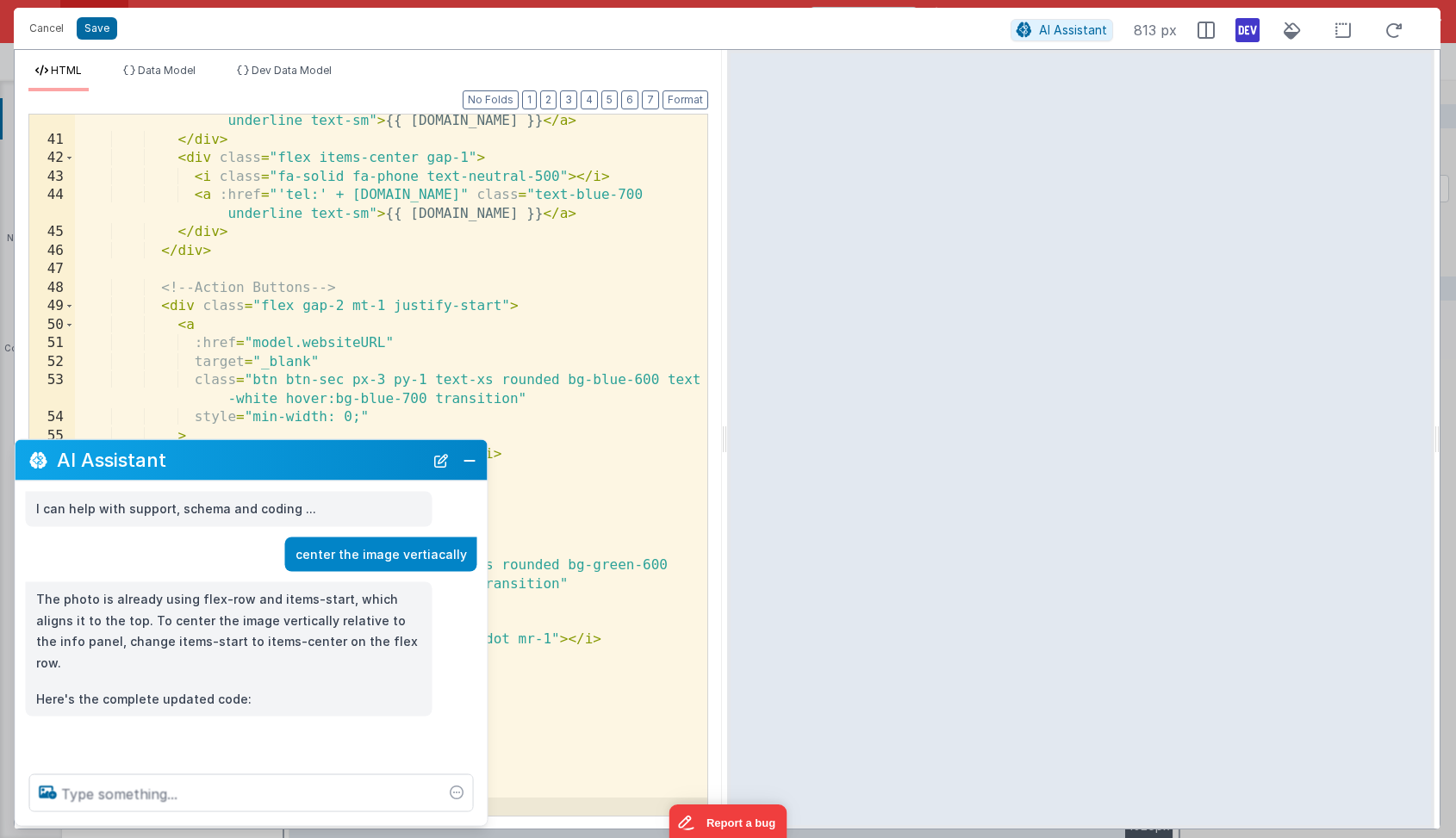
scroll to position [929, 0]
click at [103, 28] on button "Save" at bounding box center [97, 29] width 41 height 22
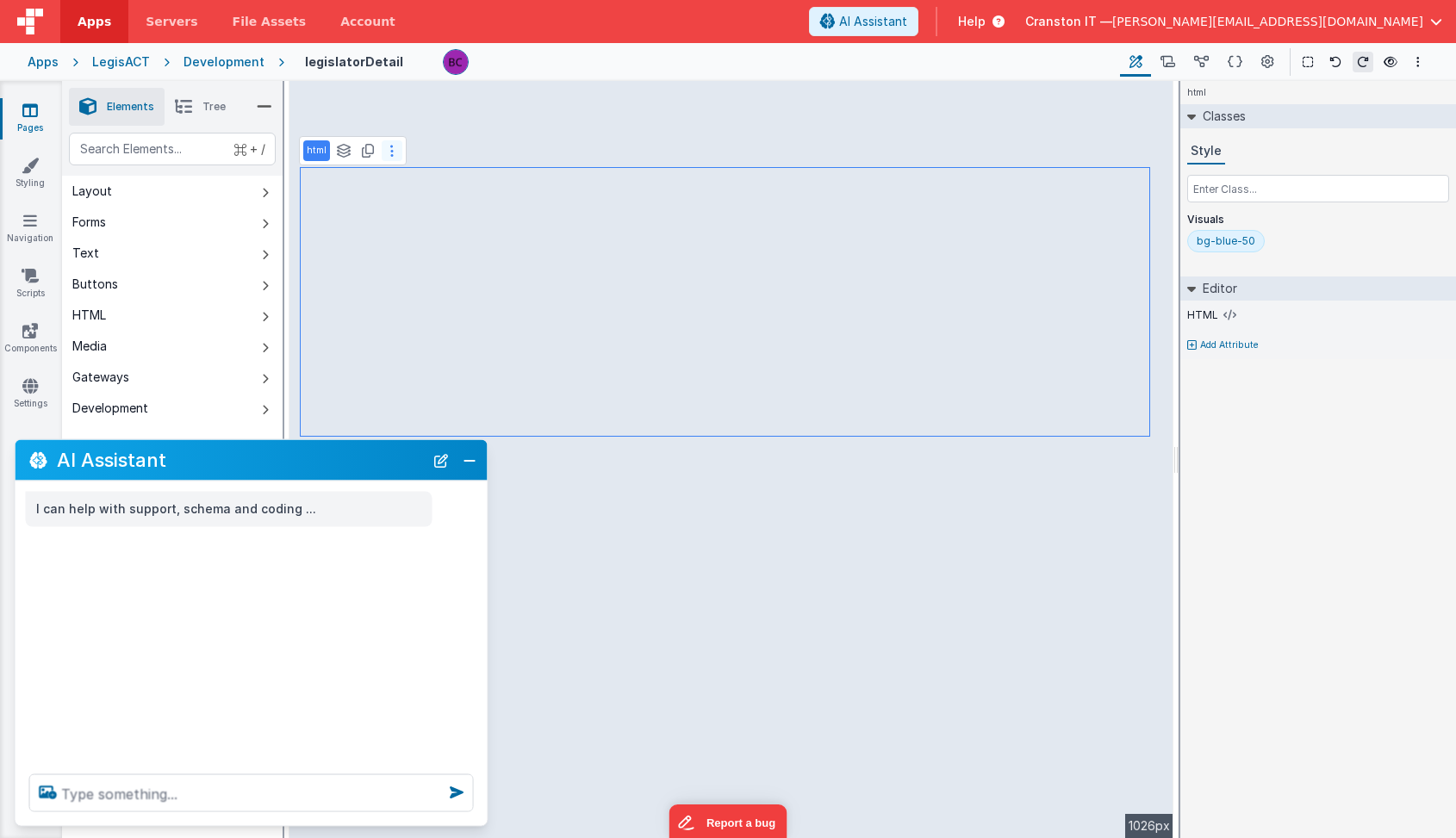
click at [392, 151] on icon at bounding box center [392, 151] width 4 height 14
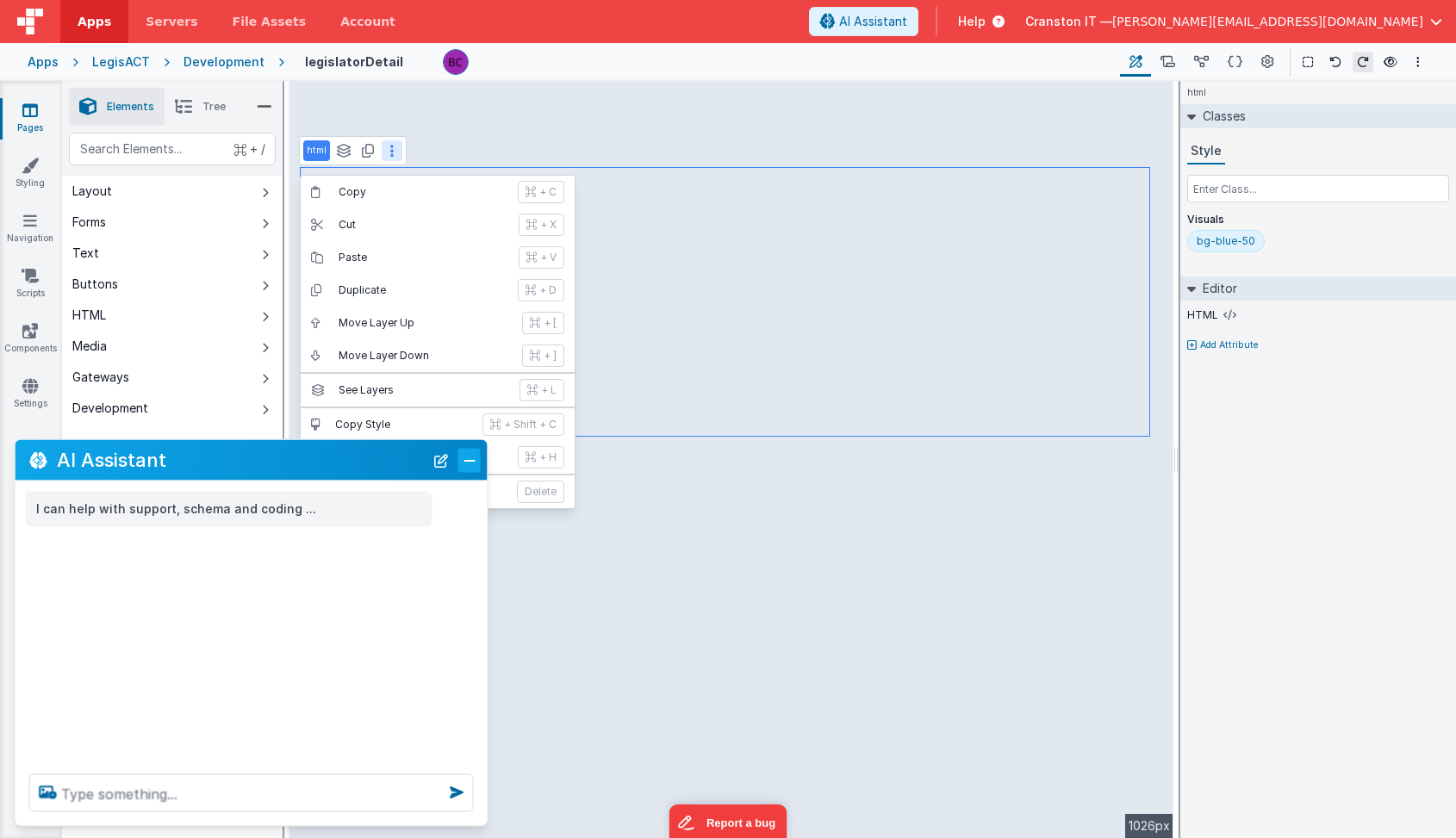
click at [462, 456] on button "Close" at bounding box center [469, 460] width 22 height 24
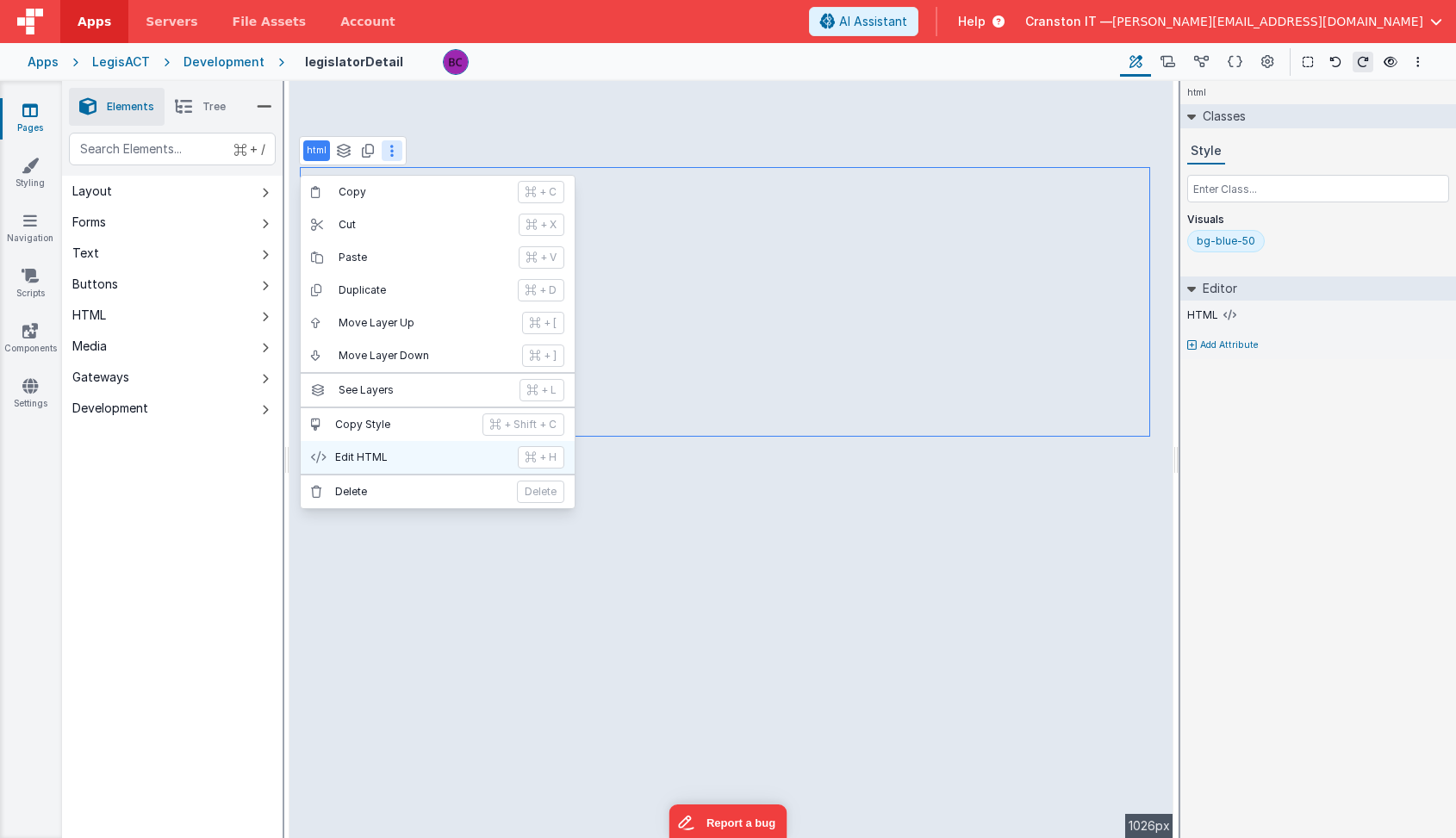
click at [364, 463] on p "Edit HTML" at bounding box center [421, 457] width 172 height 14
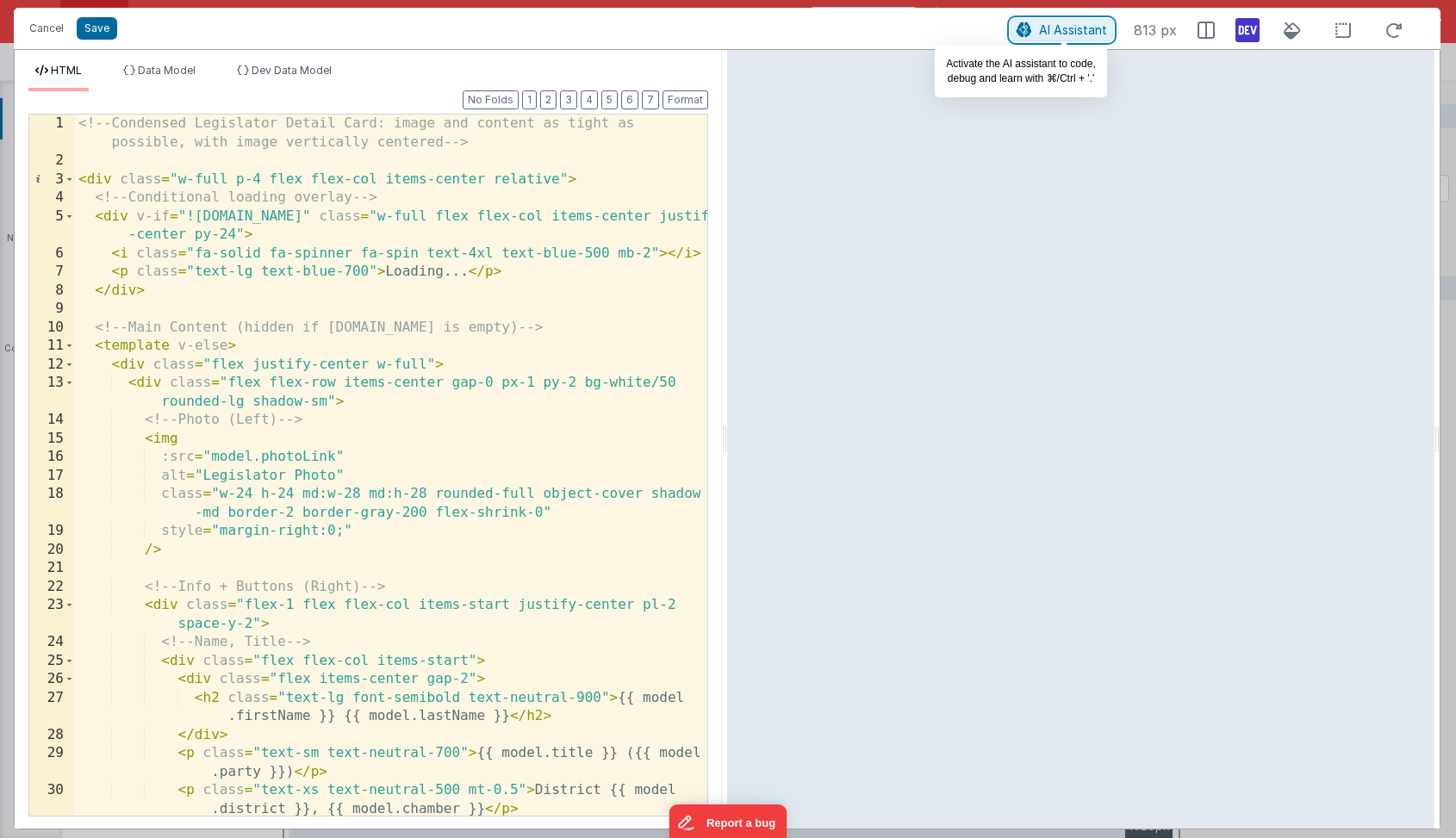
click at [1071, 27] on span "AI Assistant" at bounding box center [1073, 30] width 68 height 15
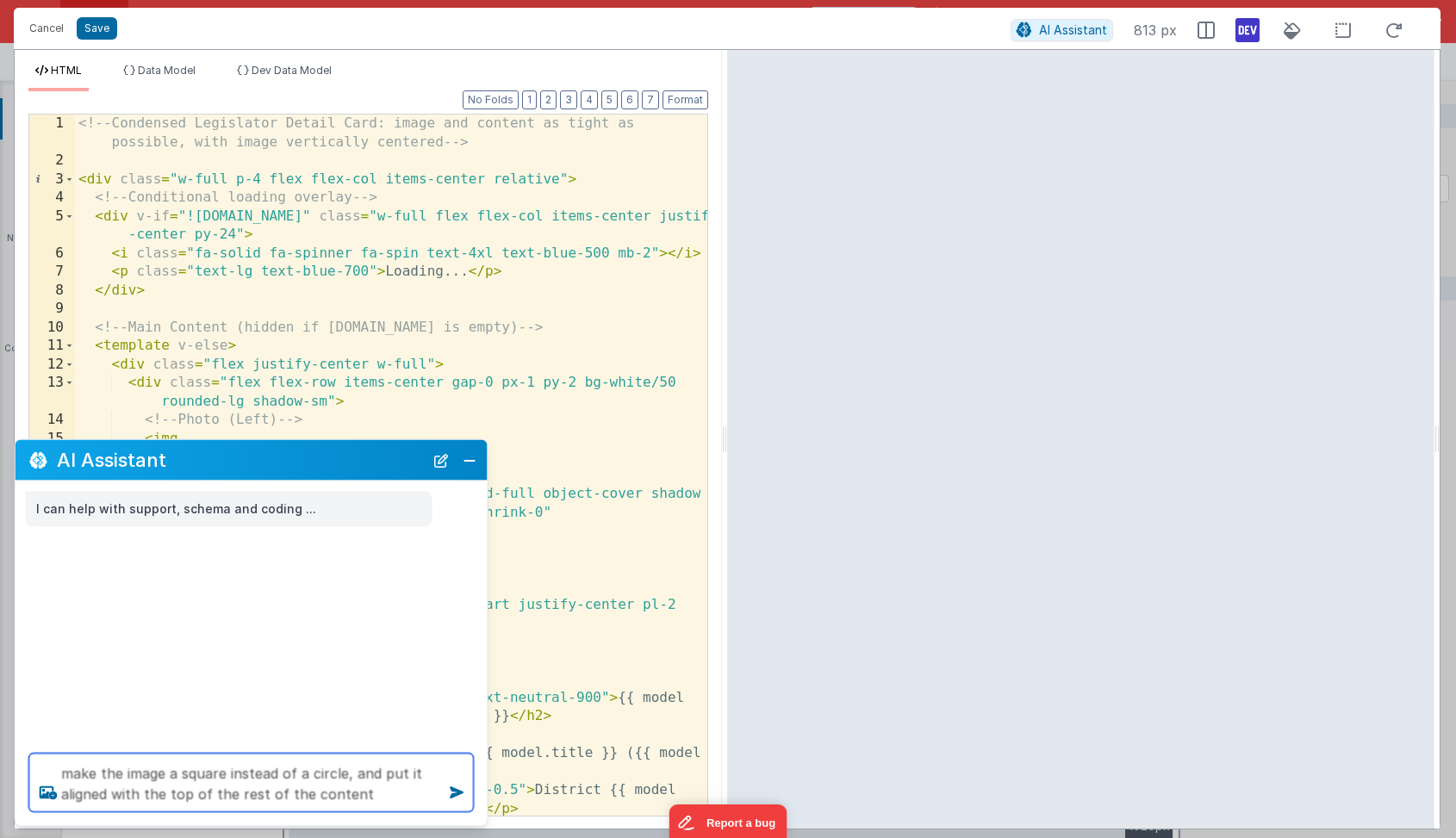
type textarea "make the image a square instead of a circle, and put it aligned with the top of…"
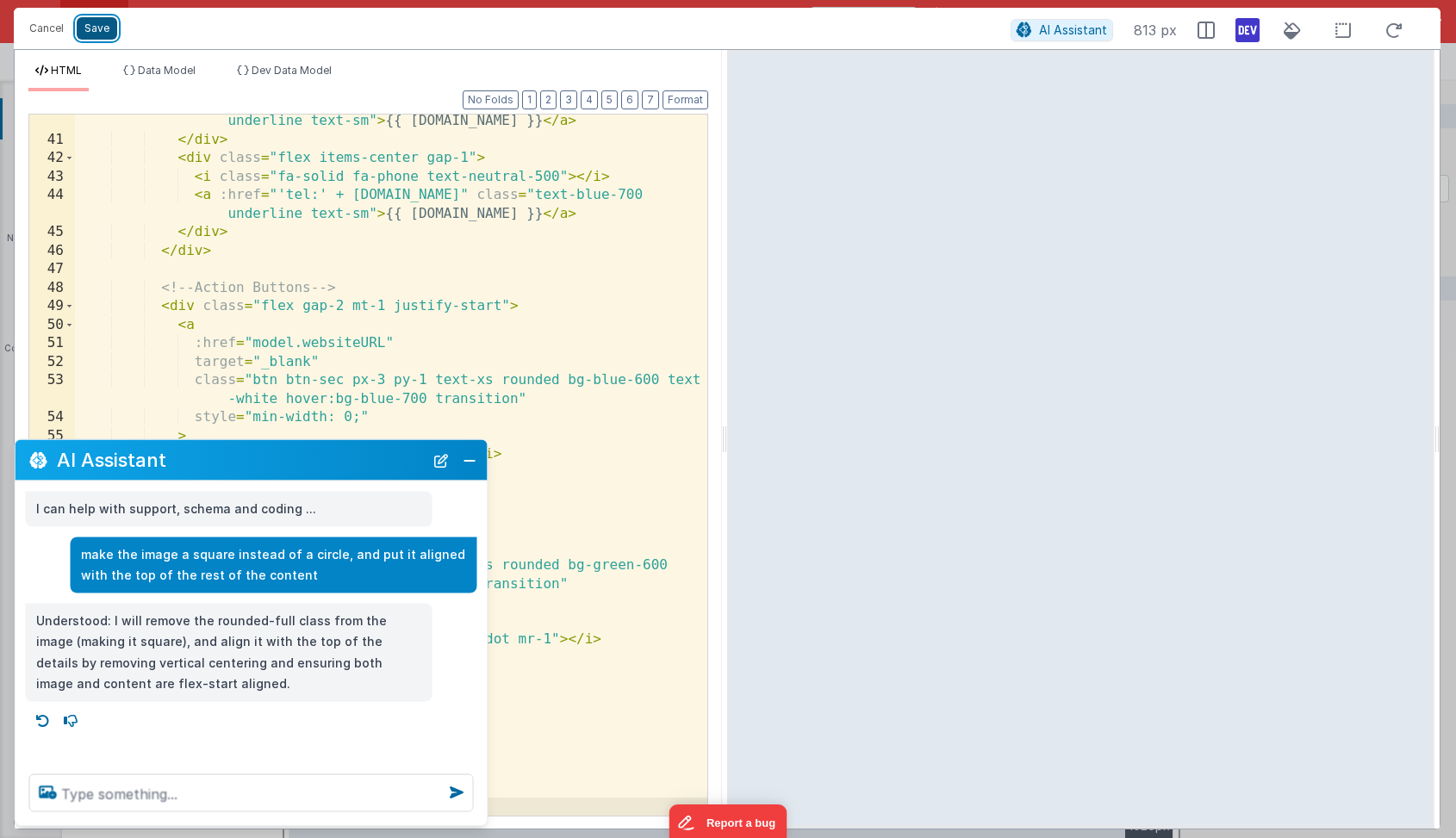
click at [106, 26] on button "Save" at bounding box center [97, 29] width 41 height 22
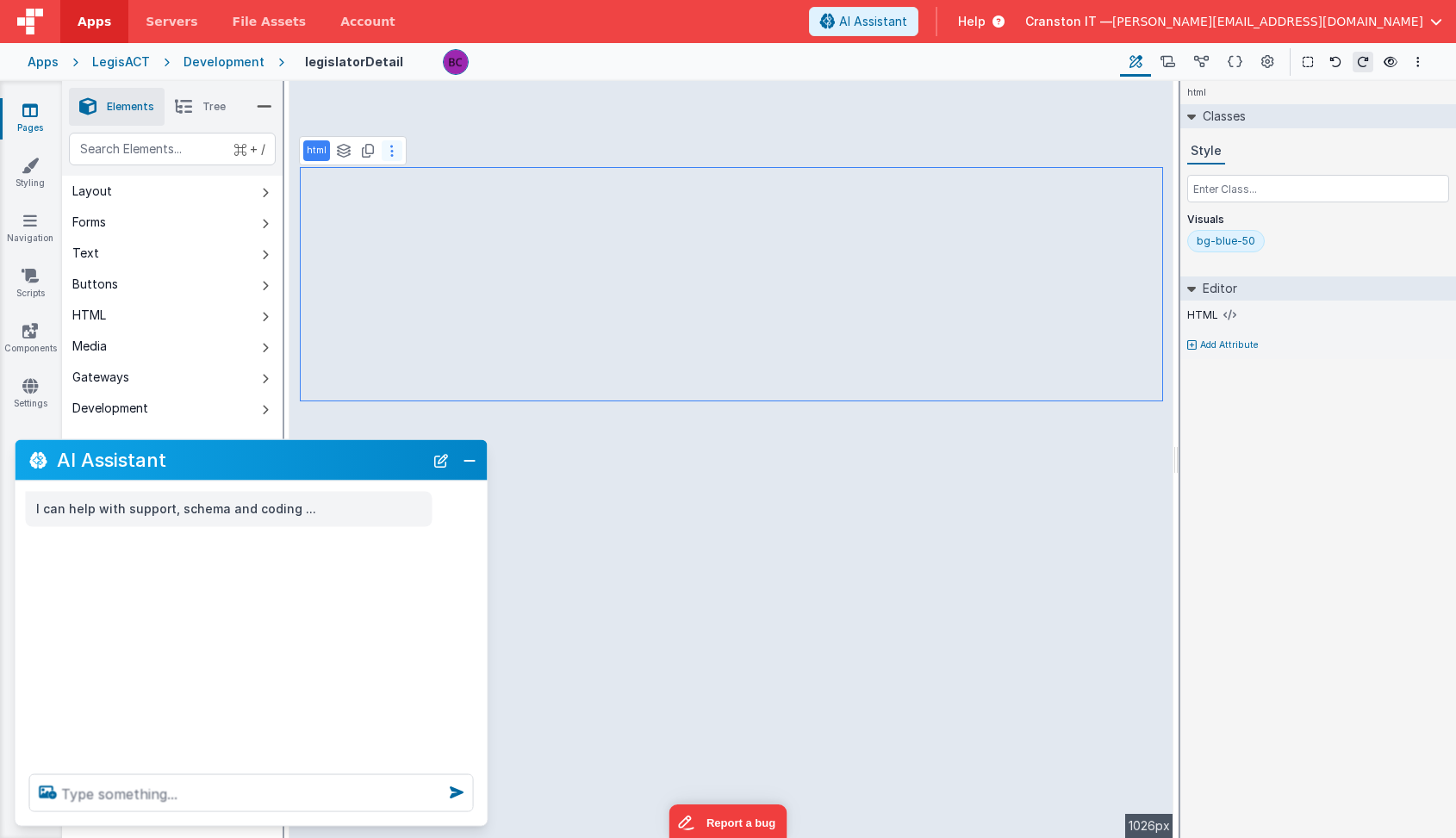
click at [393, 144] on button at bounding box center [392, 151] width 20 height 20
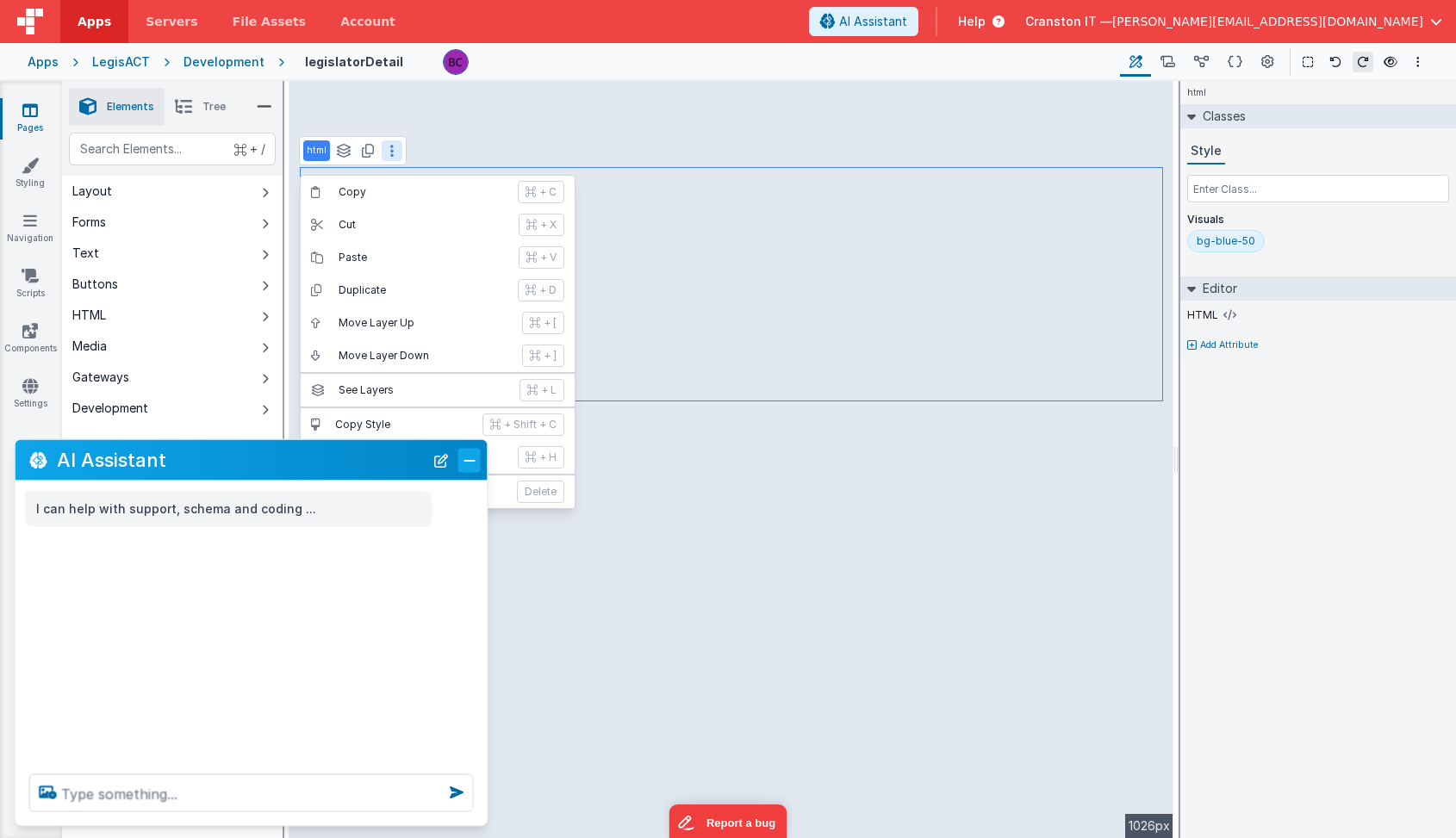
click at [466, 462] on button "Close" at bounding box center [469, 460] width 22 height 24
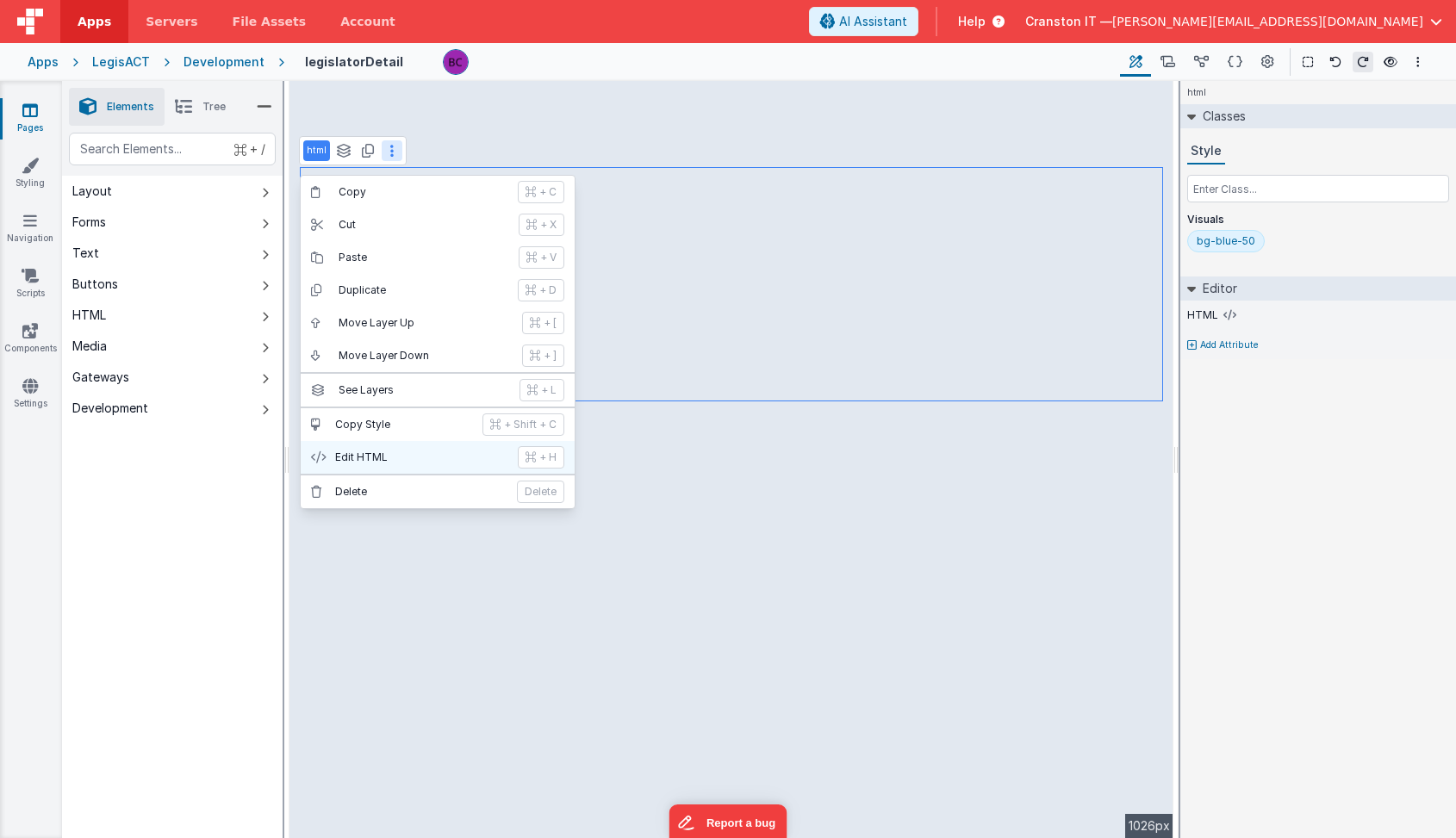
click at [395, 462] on p "Edit HTML" at bounding box center [421, 457] width 172 height 14
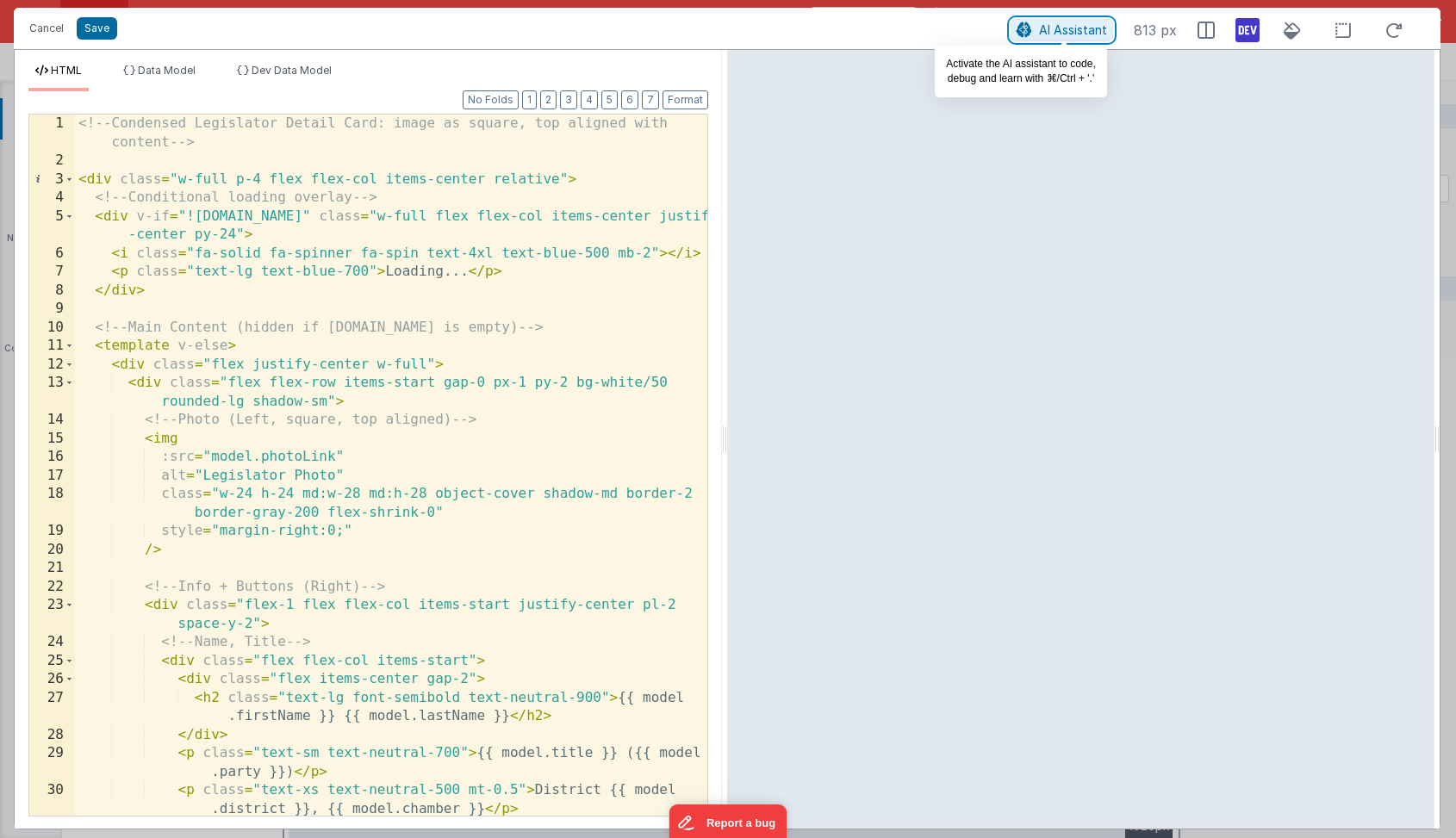
click at [1045, 32] on span "AI Assistant" at bounding box center [1073, 30] width 68 height 15
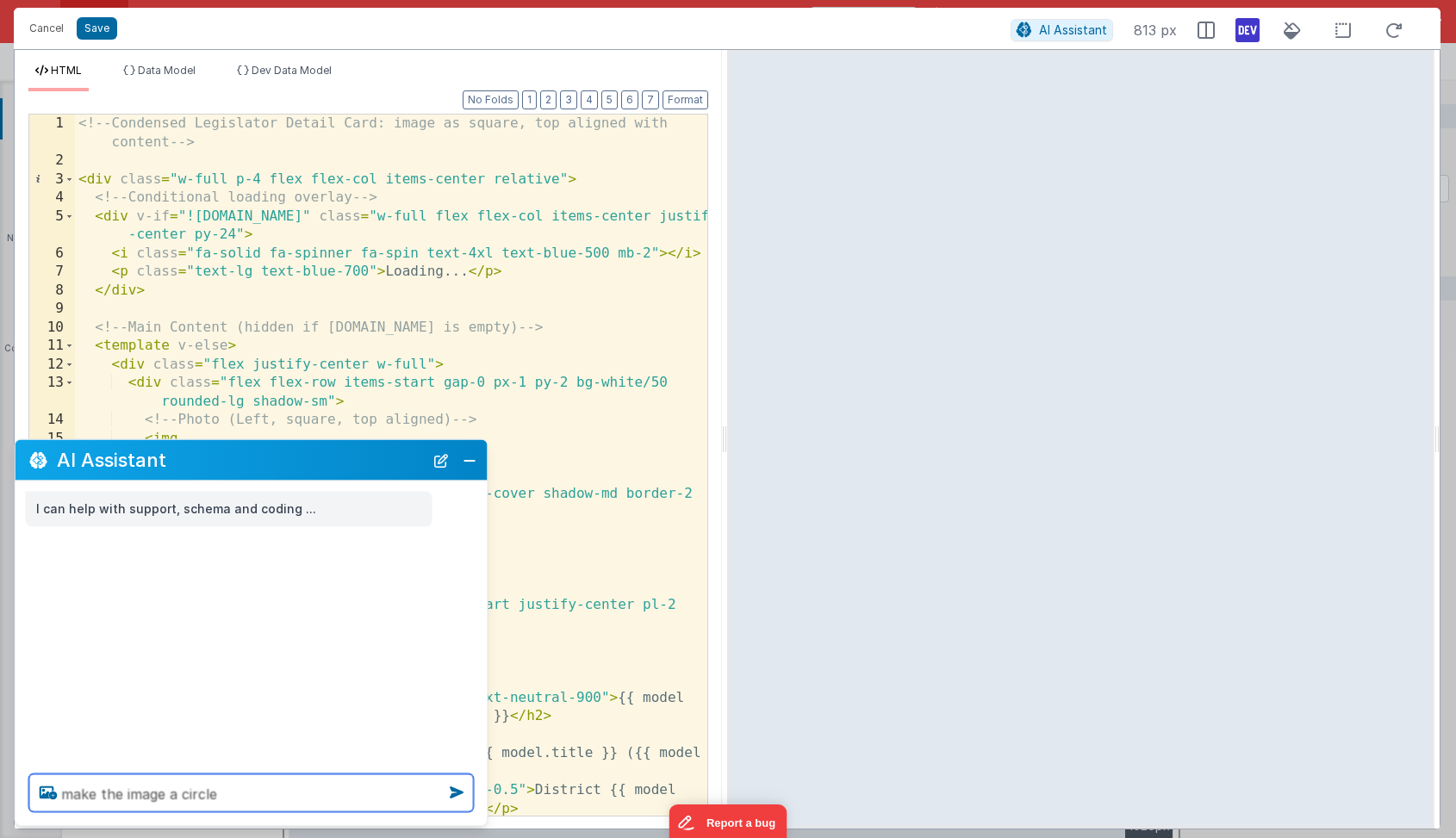
type textarea "make the image a circle"
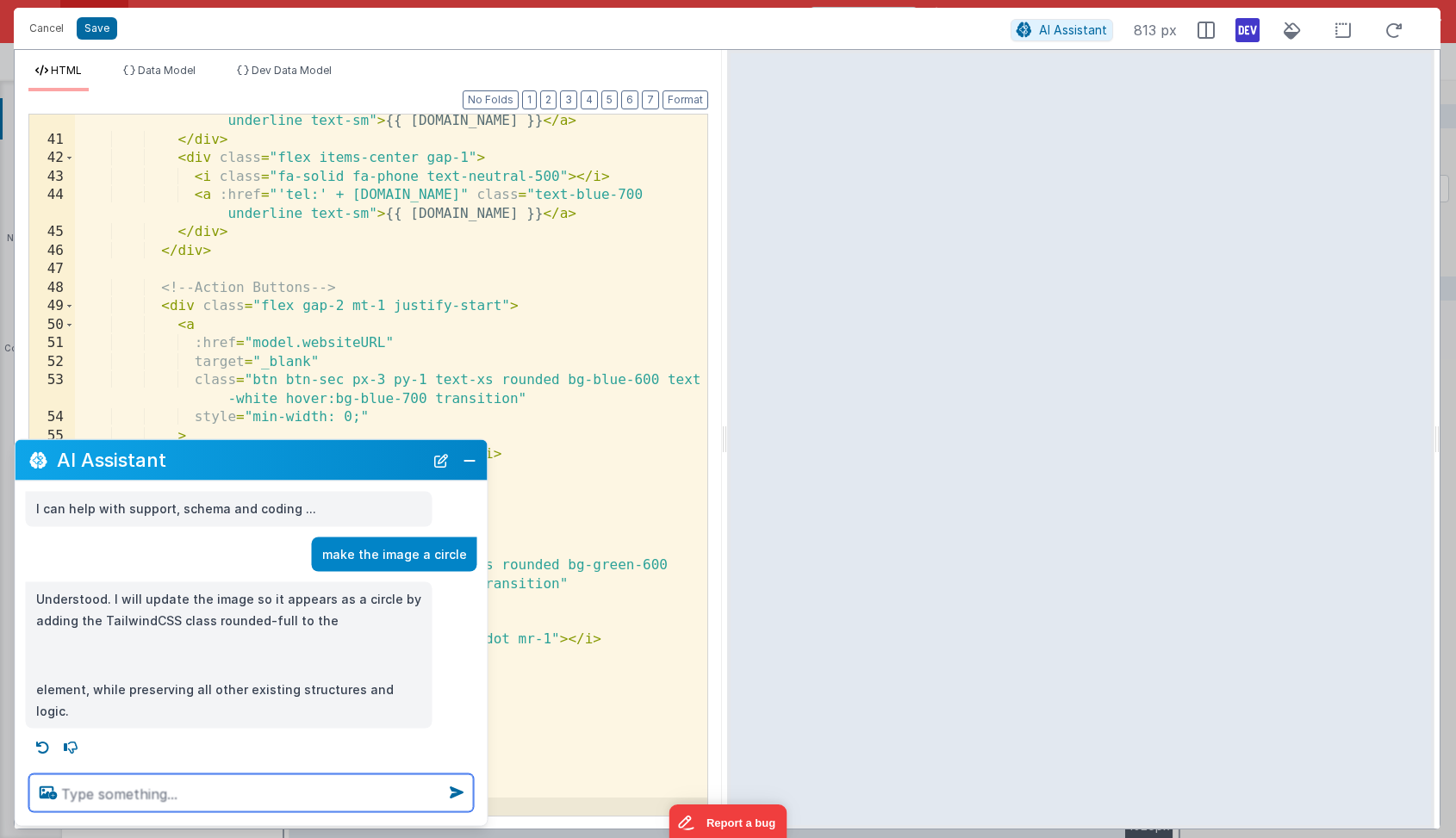
click at [106, 797] on textarea at bounding box center [252, 793] width 445 height 38
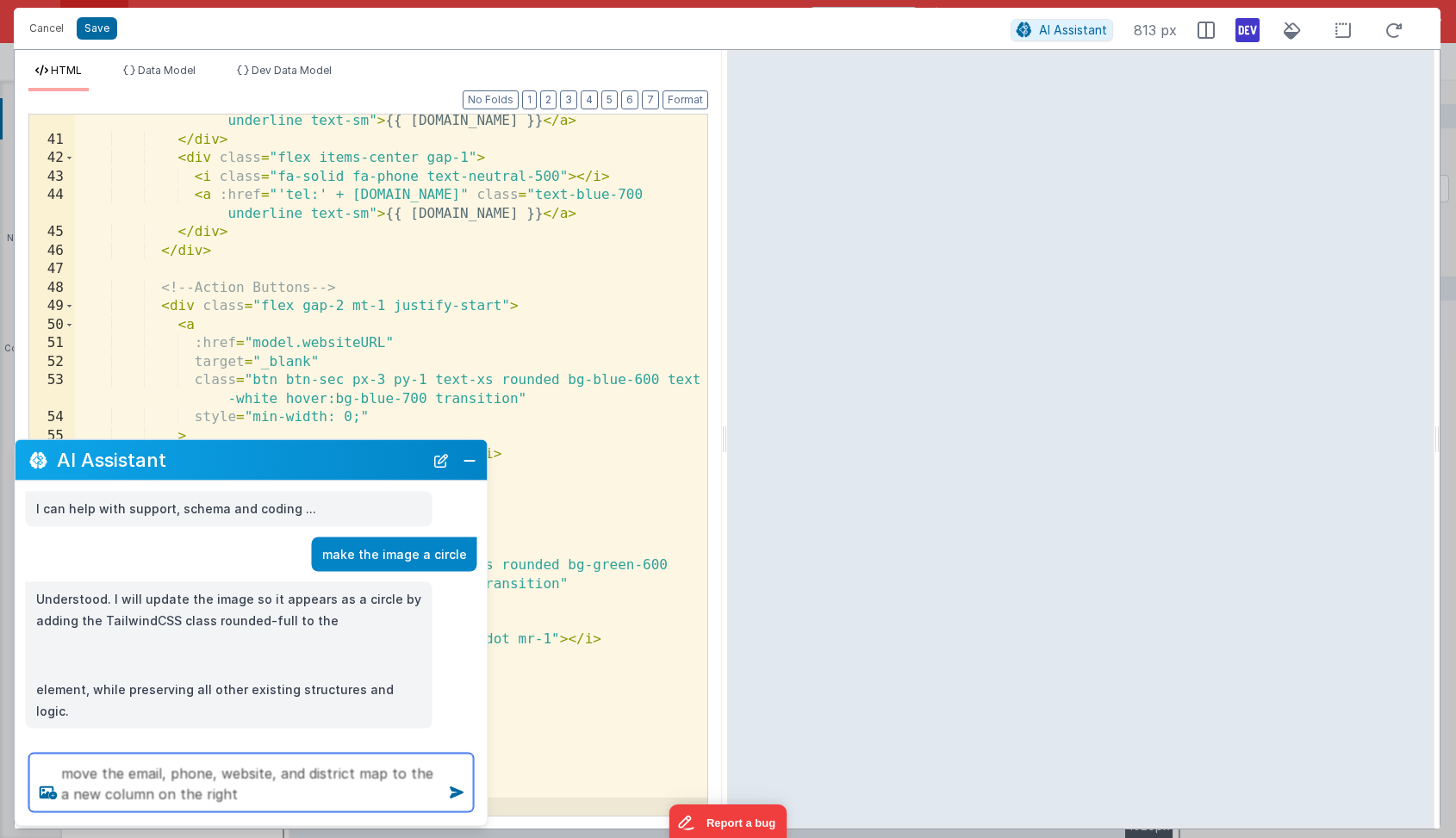
type textarea "move the email, phone, website, and district map to the a new column on the rig…"
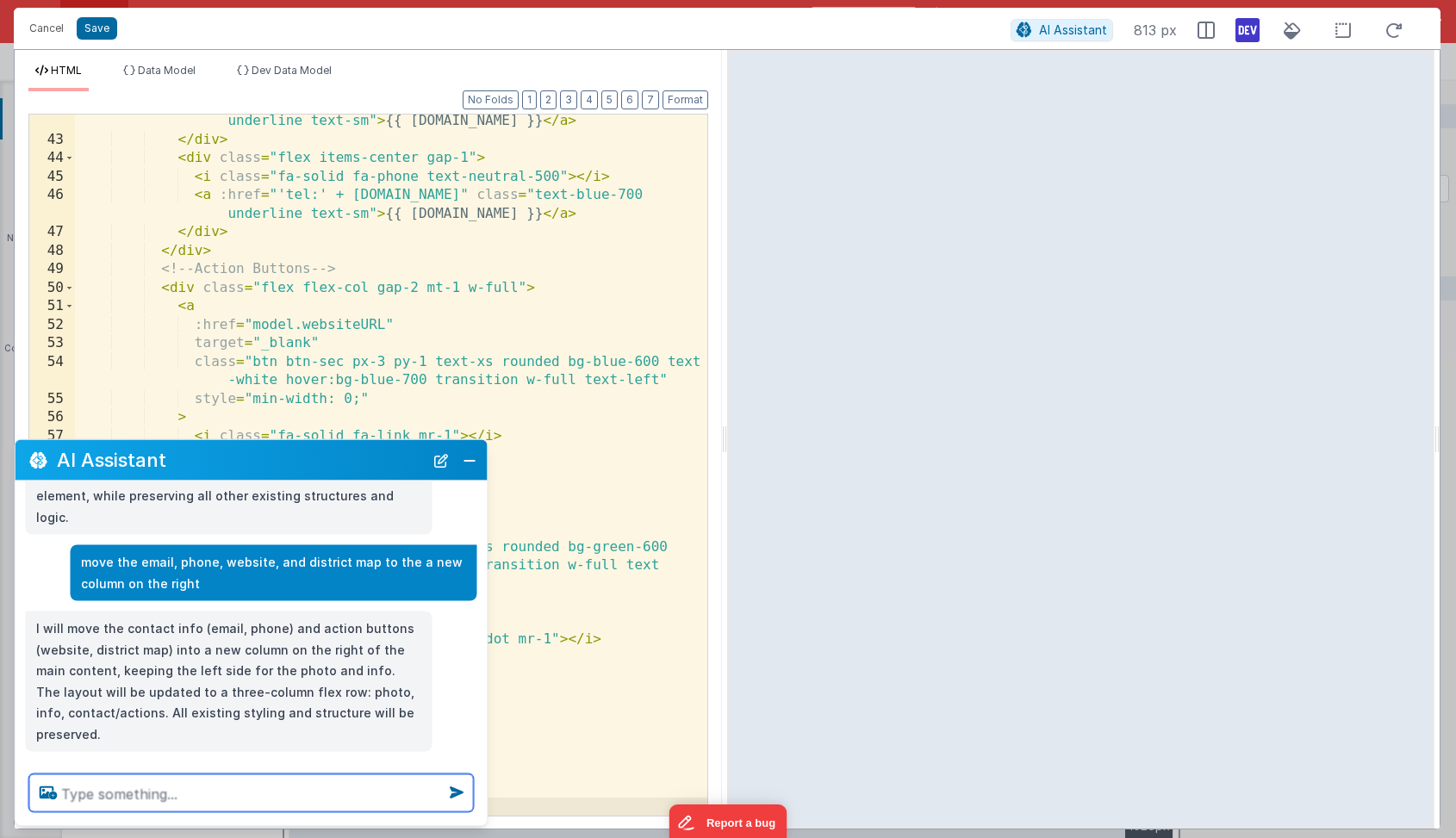
scroll to position [196, 0]
click at [188, 792] on textarea at bounding box center [252, 793] width 445 height 38
type textarea "bring all the content to the center"
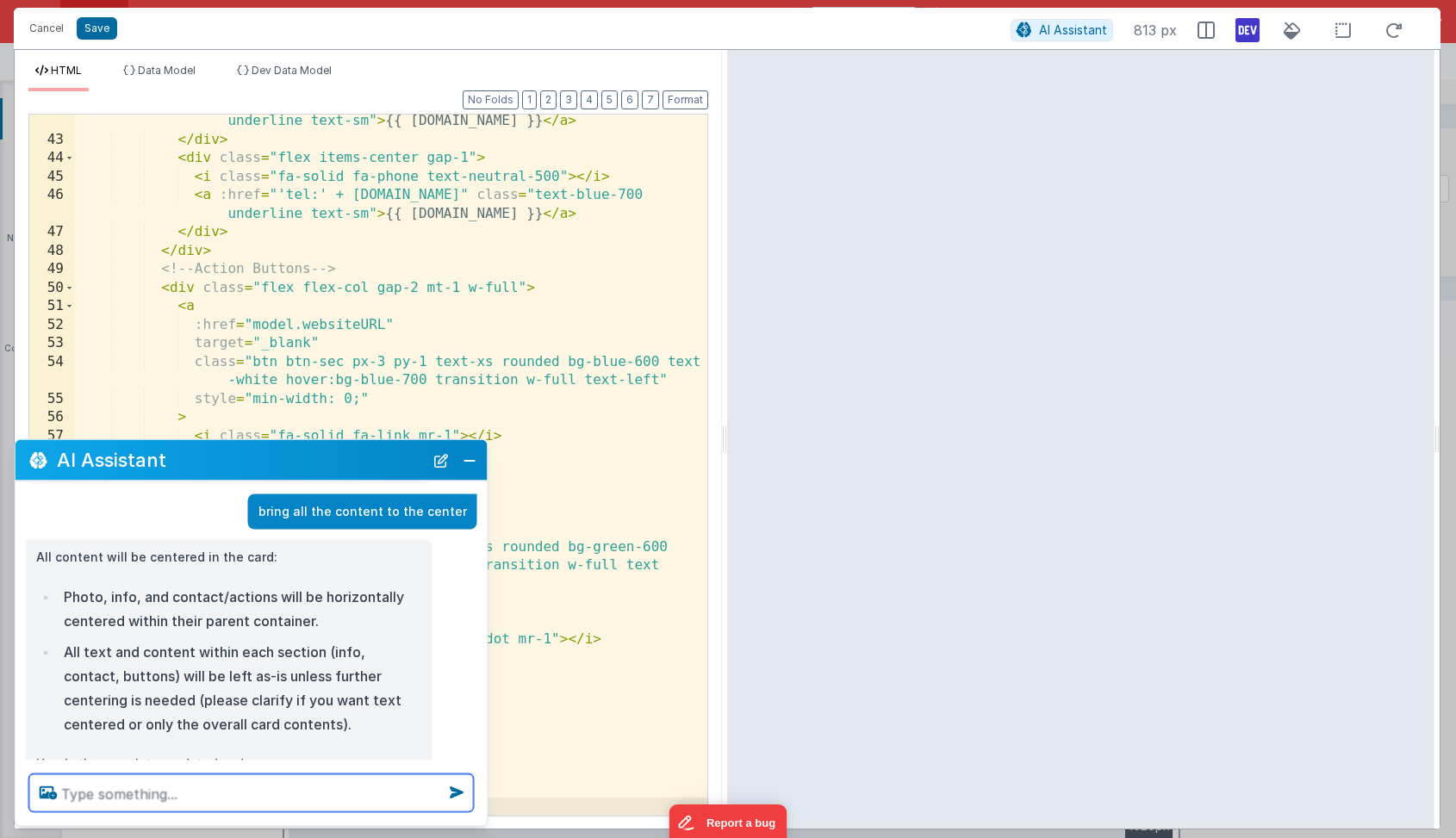
scroll to position [495, 0]
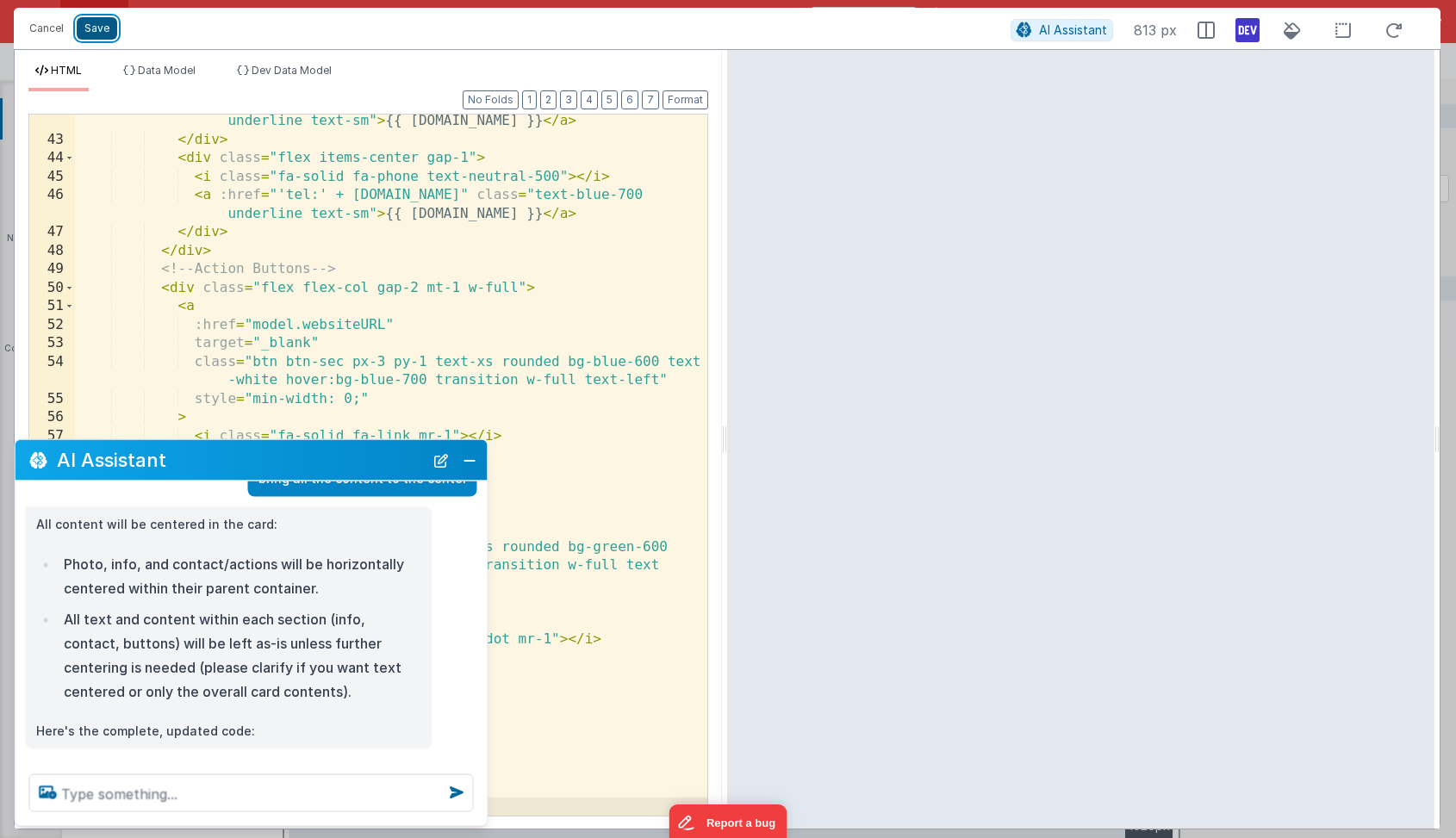
click at [106, 31] on button "Save" at bounding box center [97, 29] width 41 height 22
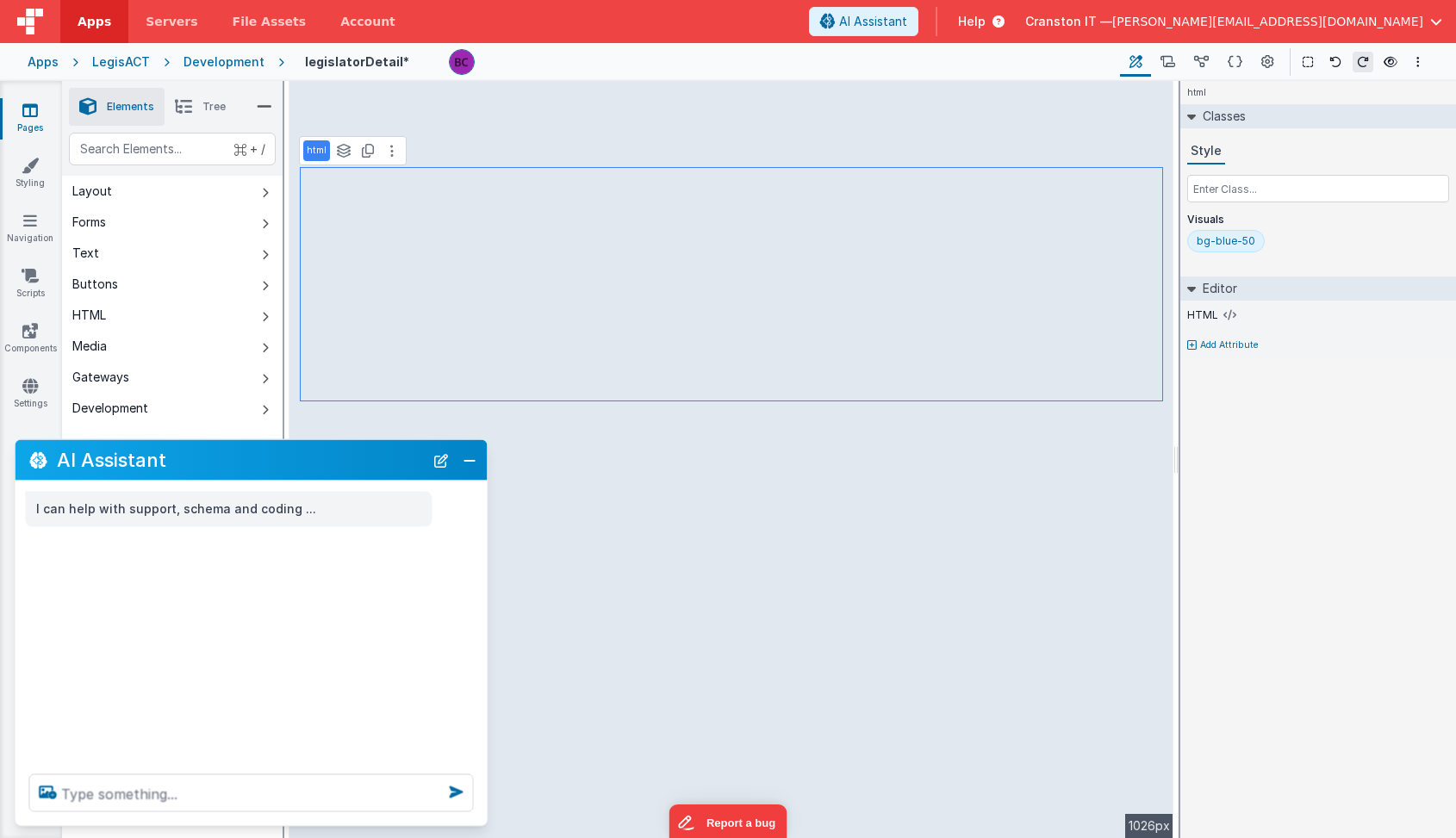
scroll to position [0, 0]
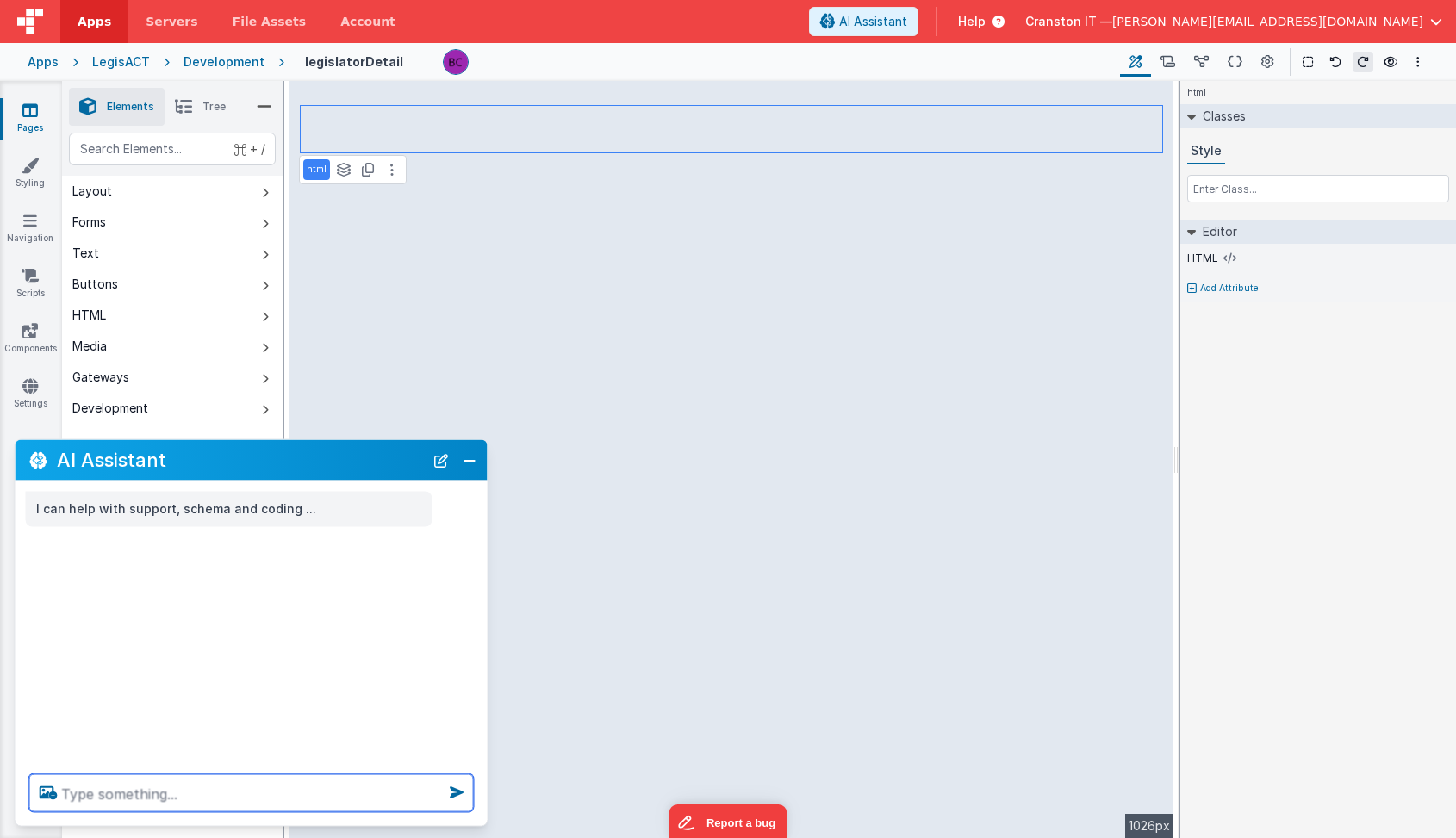
click at [140, 784] on textarea at bounding box center [252, 793] width 445 height 38
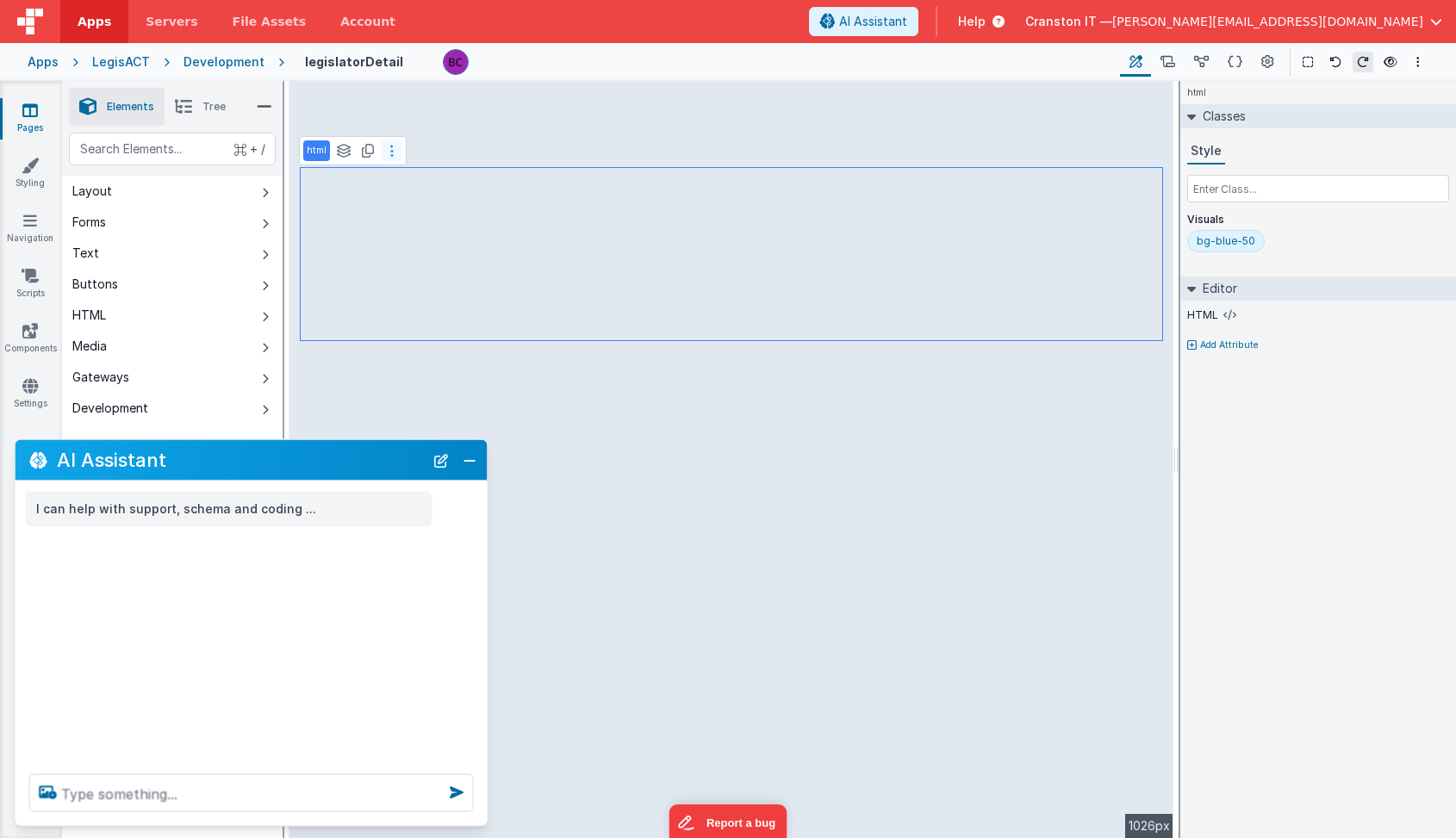
click at [390, 153] on icon at bounding box center [392, 151] width 4 height 14
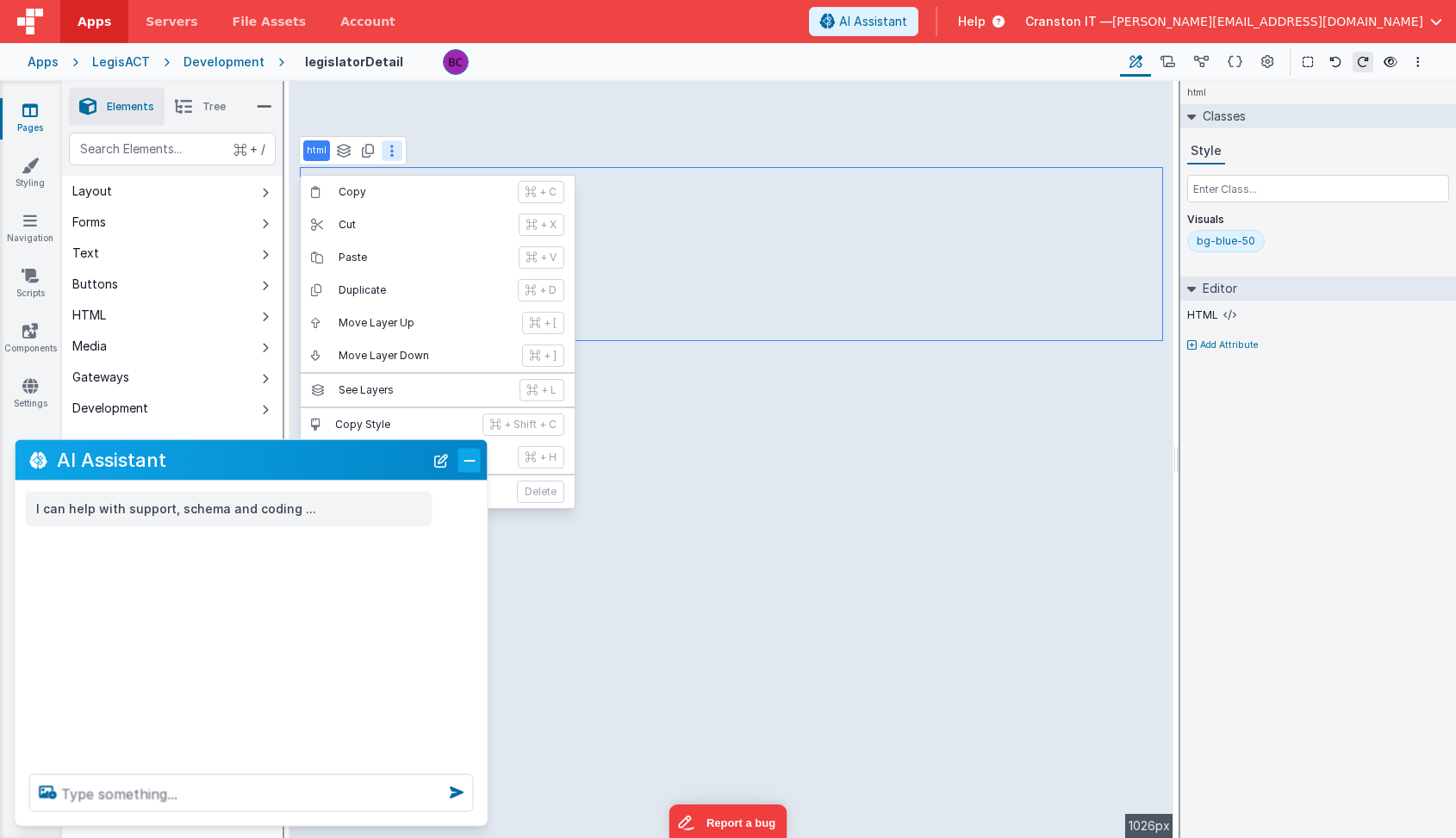
click at [465, 468] on button "Close" at bounding box center [469, 460] width 22 height 24
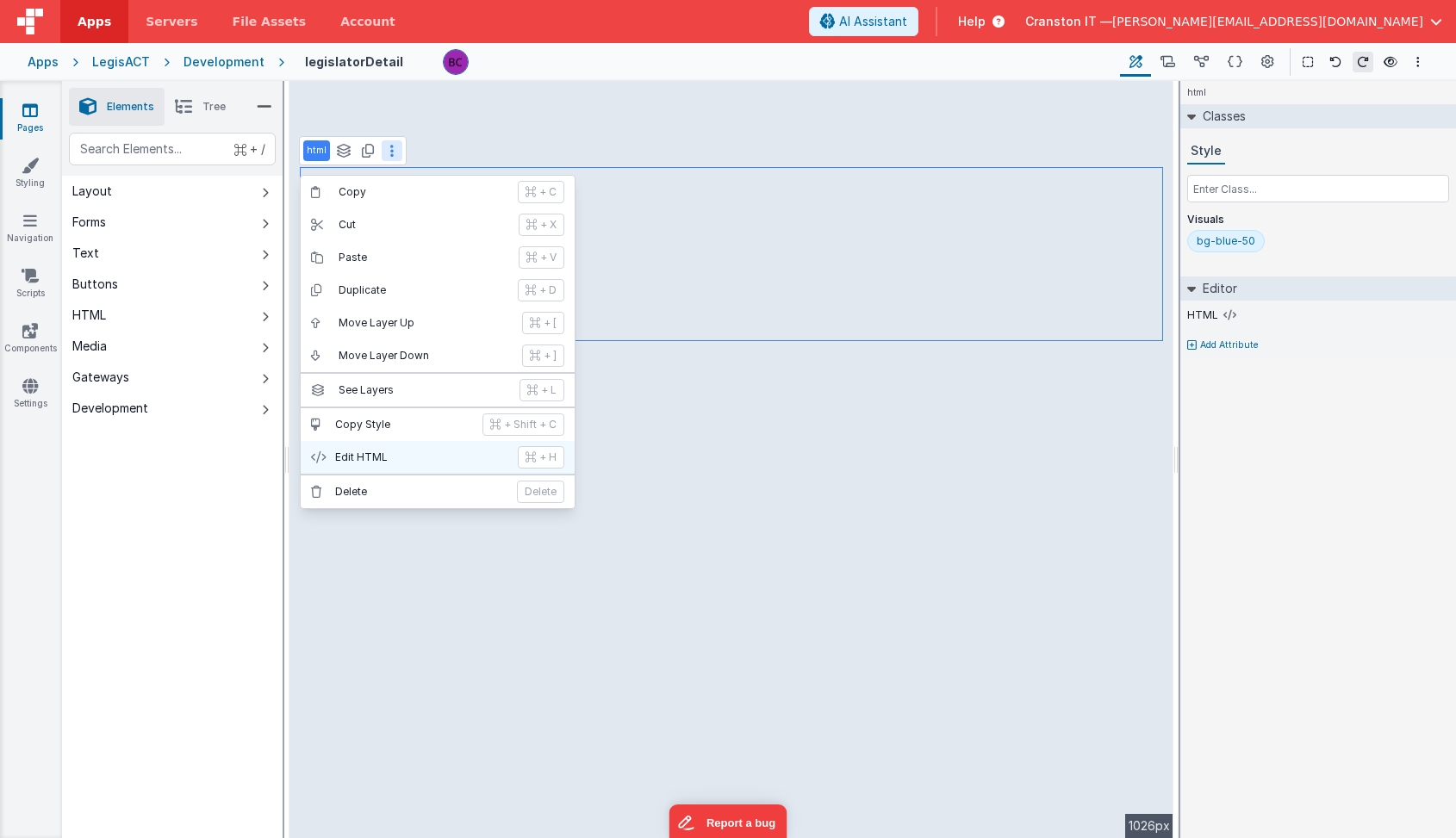
click at [427, 468] on button "Edit HTML + H" at bounding box center [438, 457] width 274 height 32
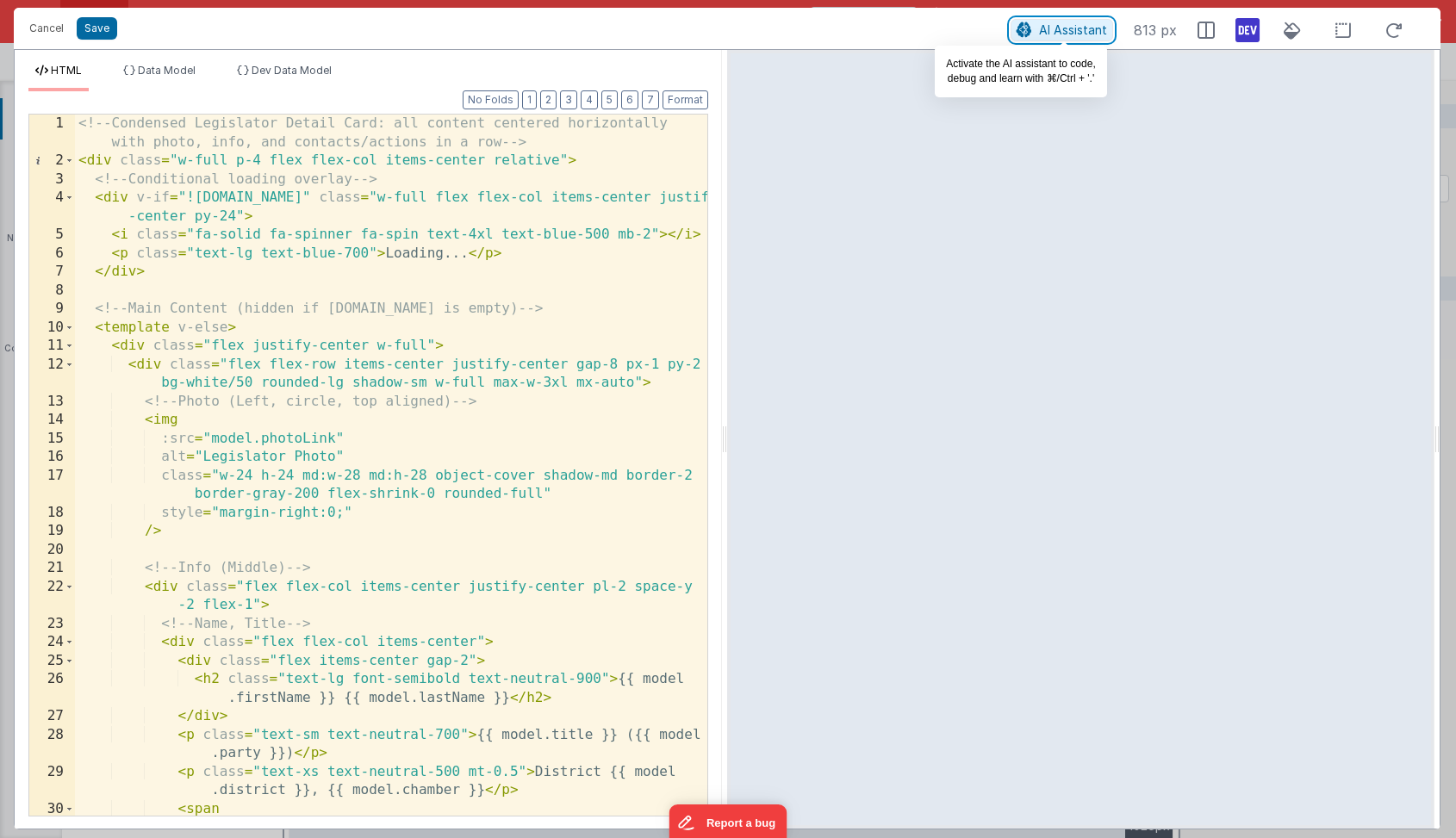
click at [1082, 28] on span "AI Assistant" at bounding box center [1073, 30] width 68 height 15
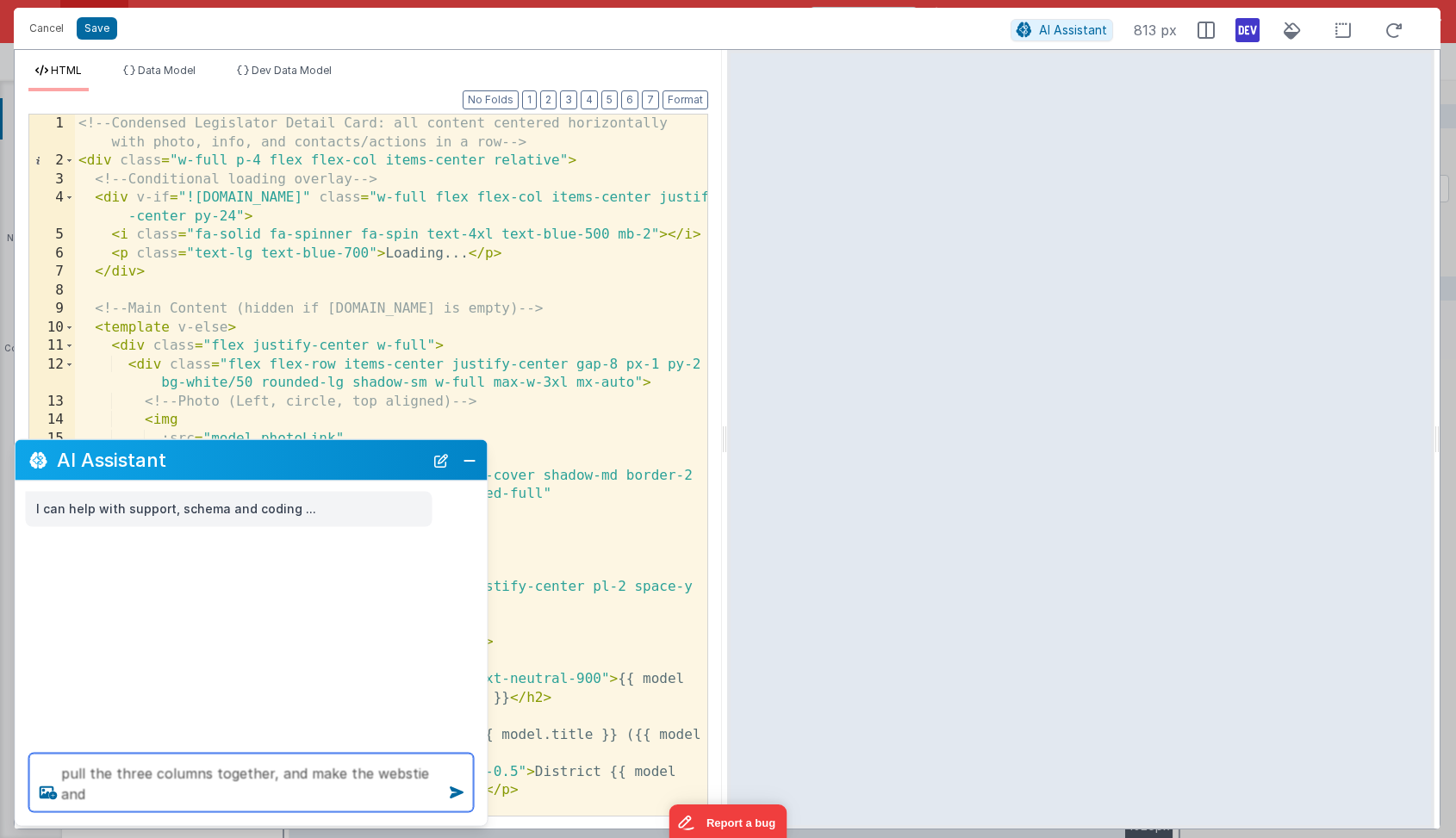
click at [401, 770] on textarea "pull the three columns together, and make the webstie and" at bounding box center [252, 783] width 445 height 58
type textarea "pull the three columns together, and make the website and district map buttons …"
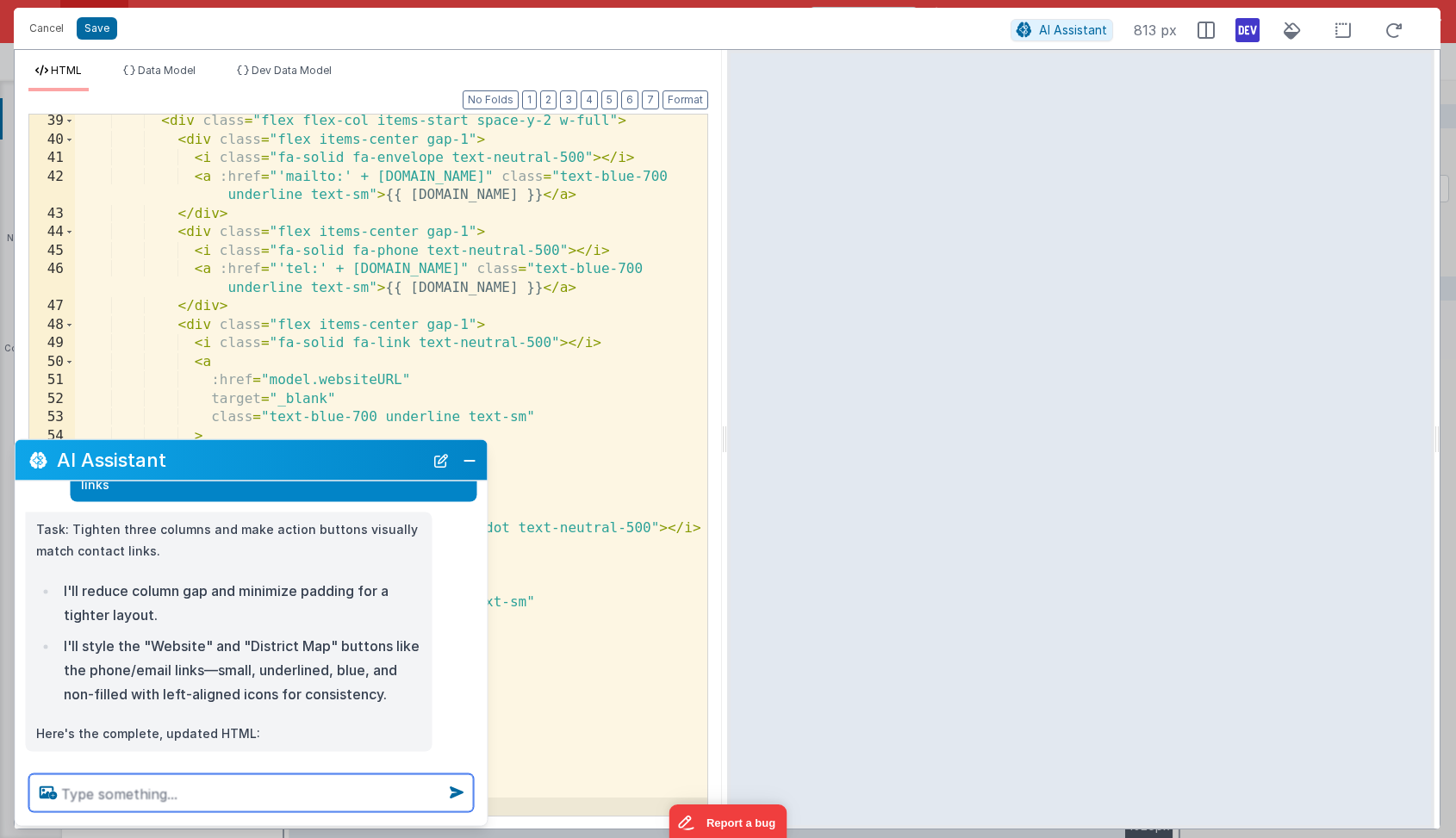
scroll to position [115, 0]
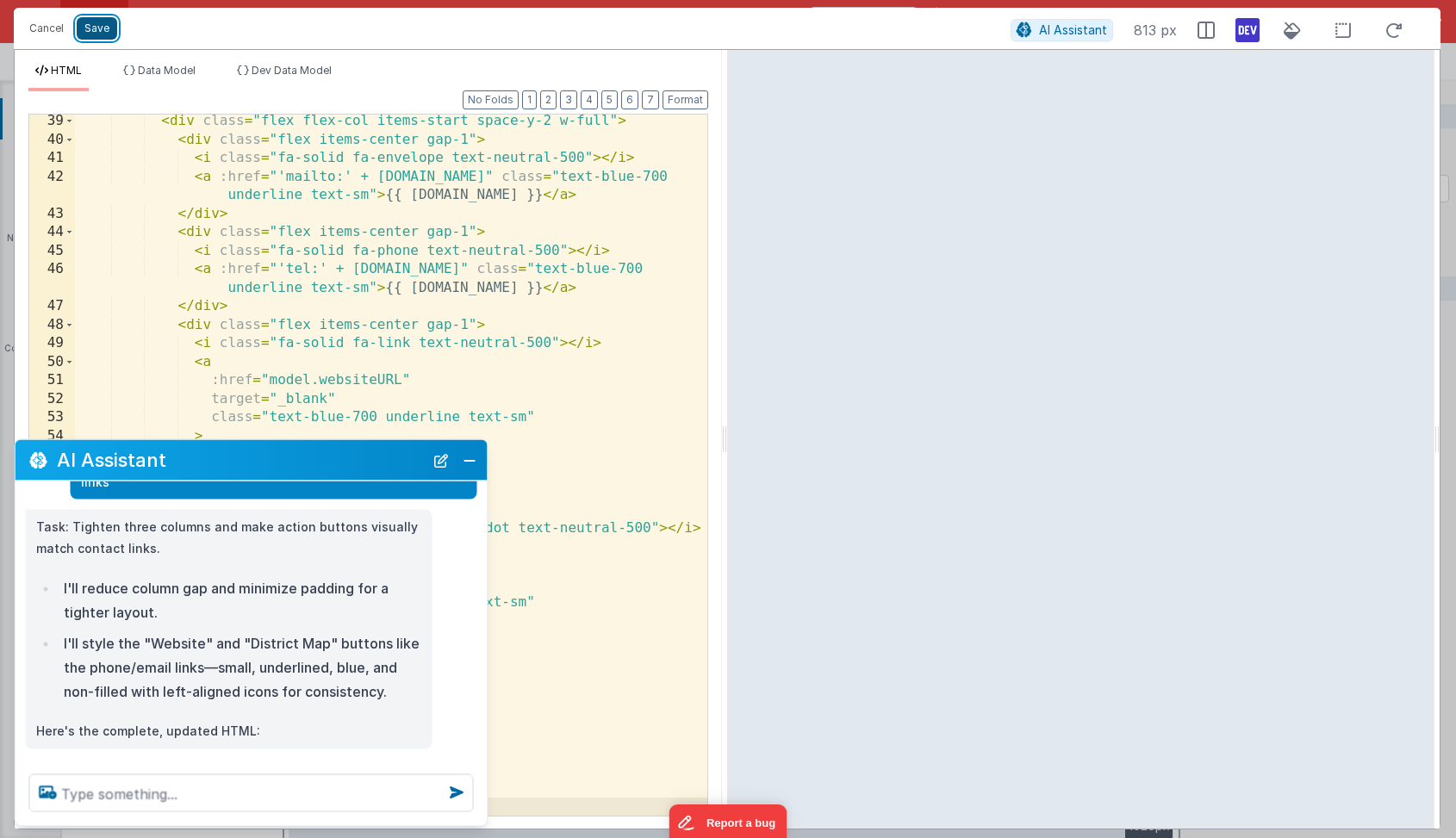
click at [105, 28] on button "Save" at bounding box center [97, 29] width 41 height 22
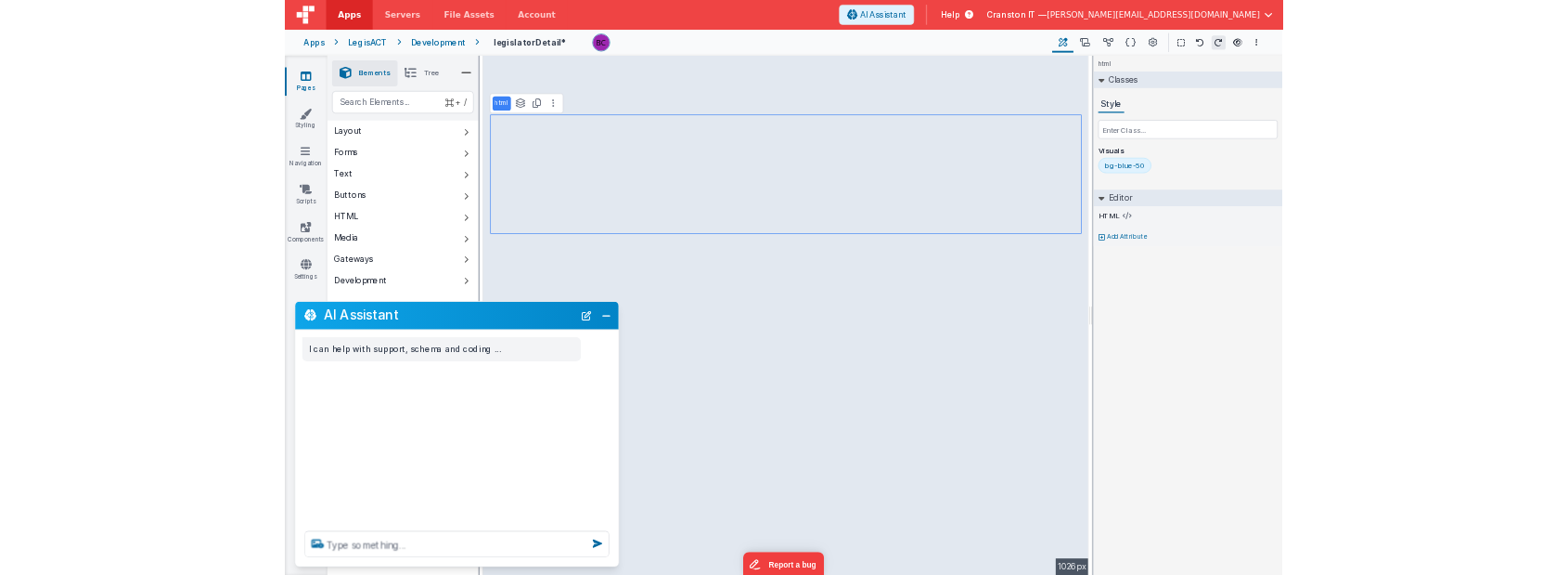
scroll to position [0, 0]
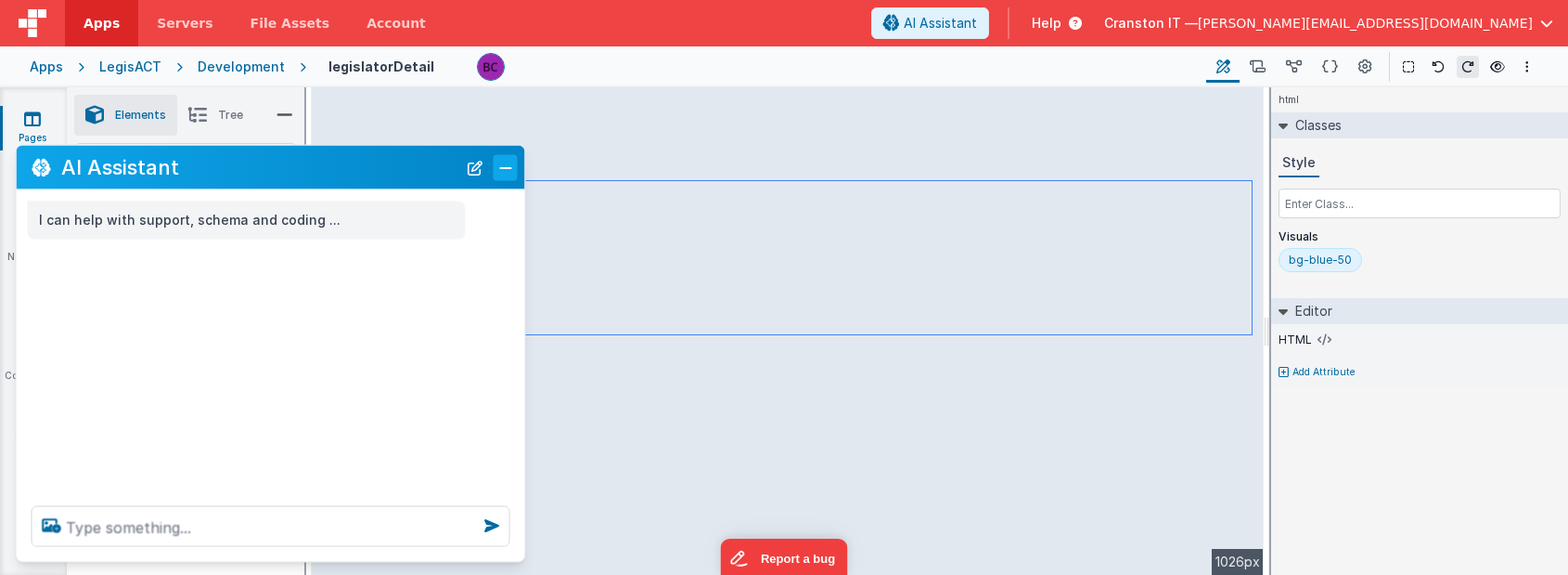
click at [503, 165] on button "Close" at bounding box center [505, 167] width 24 height 26
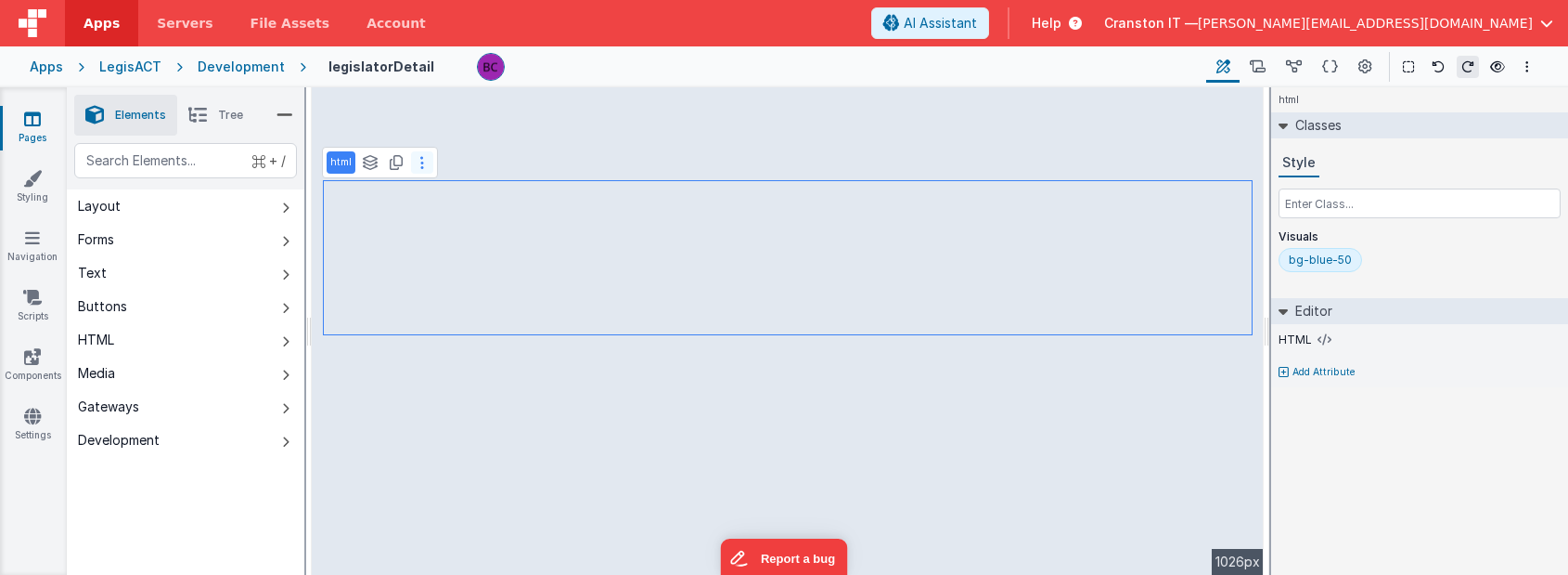
click at [420, 157] on icon at bounding box center [422, 162] width 4 height 15
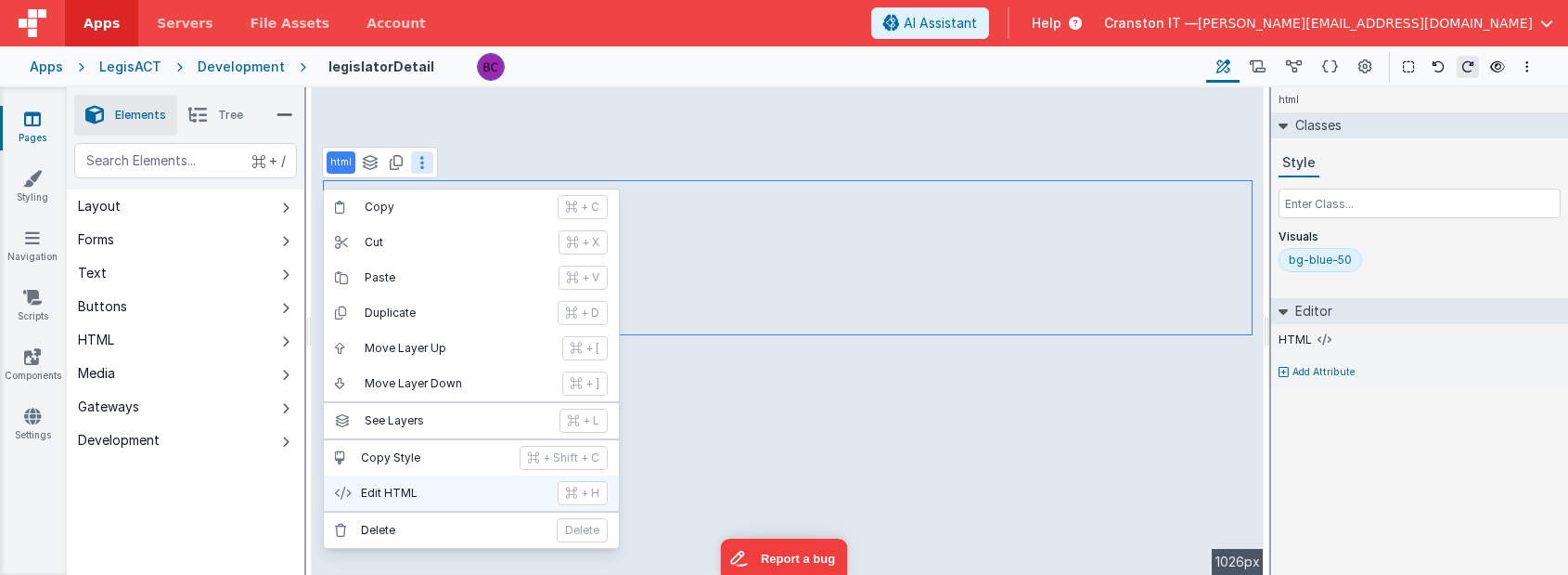
click at [418, 492] on p "Edit HTML" at bounding box center [453, 492] width 185 height 15
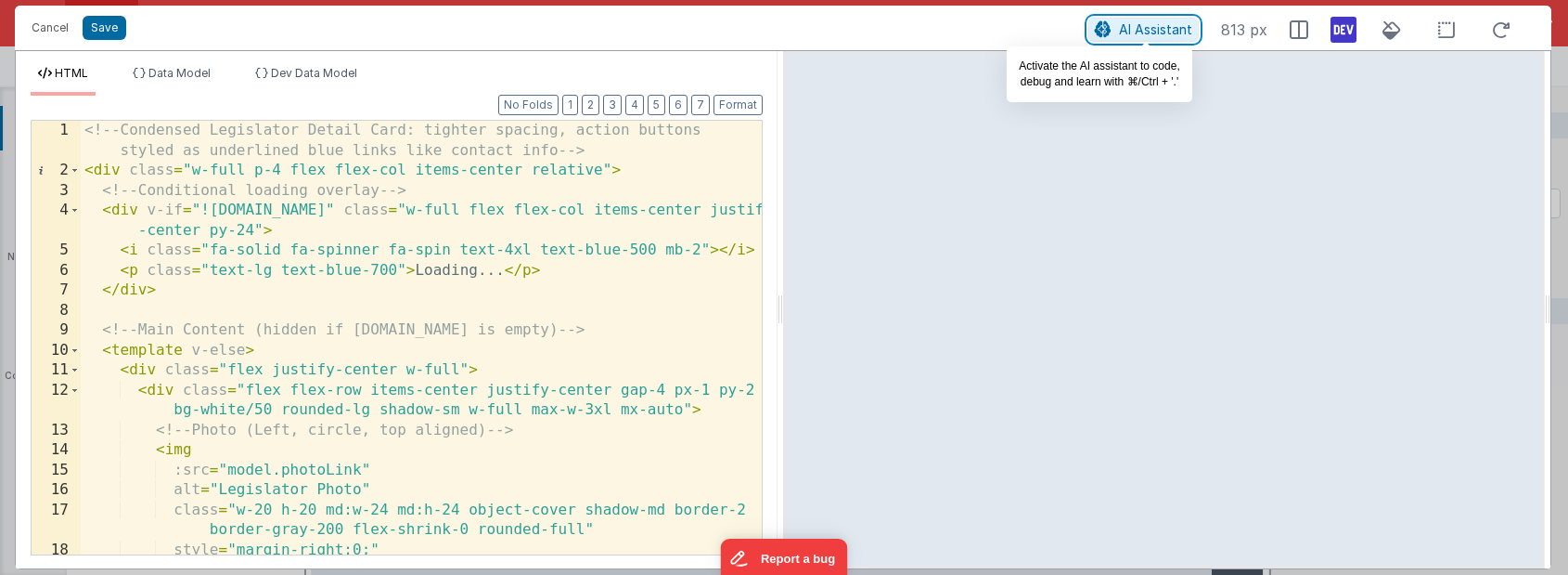
click at [1156, 31] on span "AI Assistant" at bounding box center [1156, 29] width 74 height 16
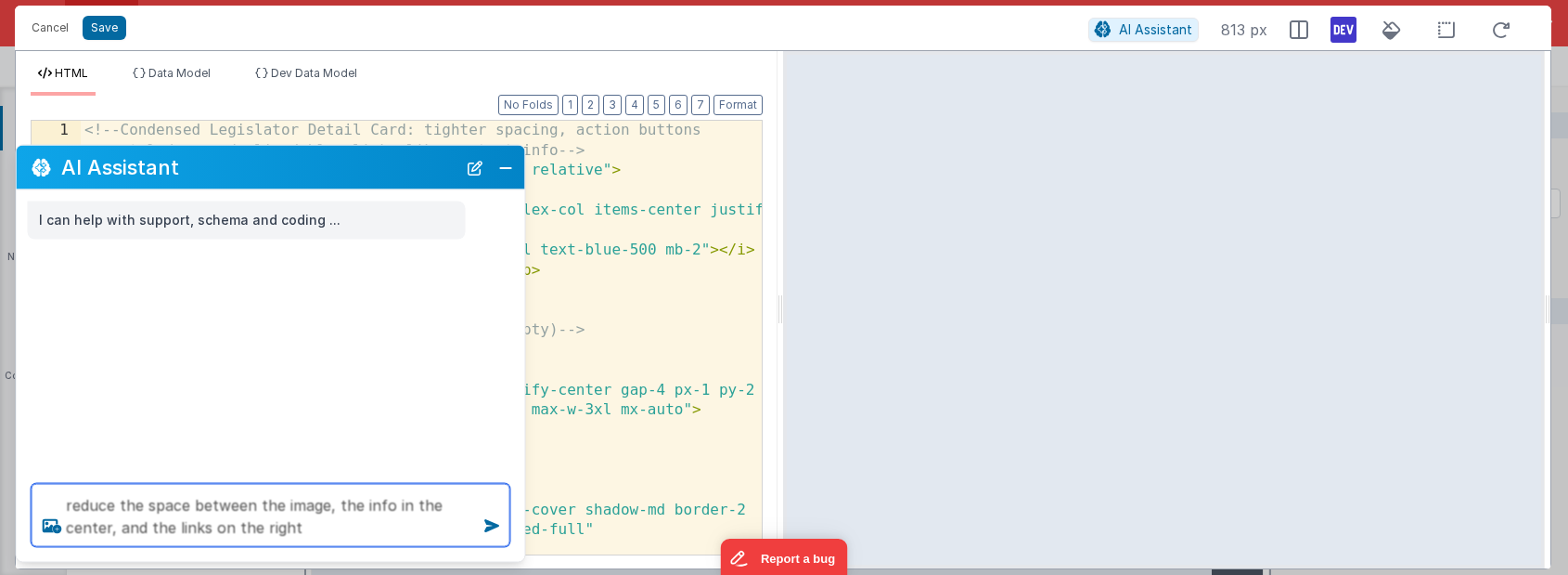
type textarea "reduce the space between the image, the info in the center, and the links on th…"
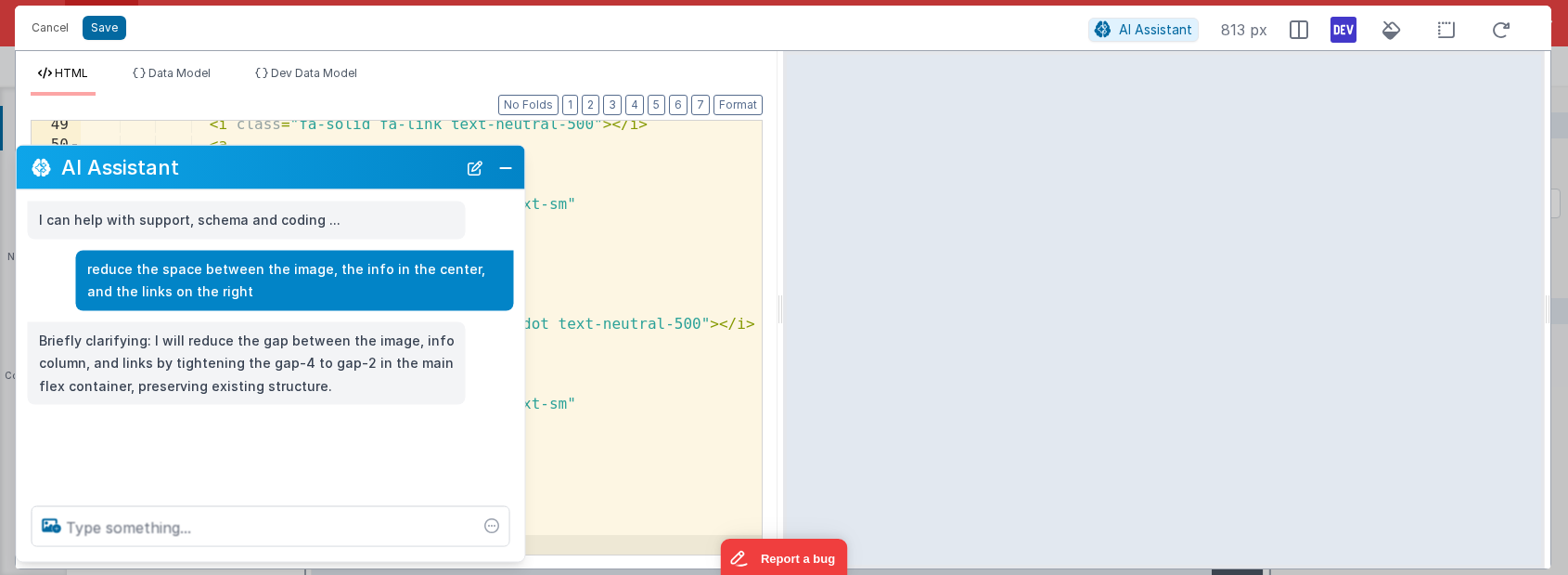
scroll to position [1302, 0]
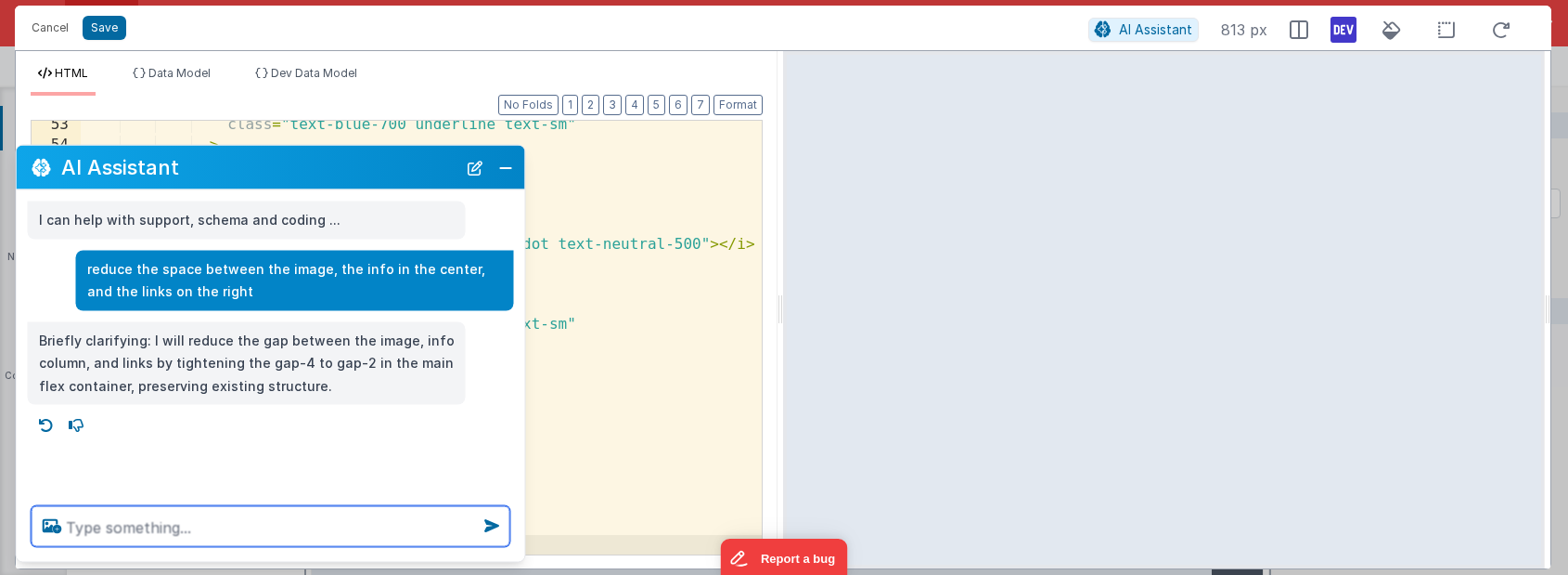
click at [153, 521] on textarea at bounding box center [271, 526] width 479 height 41
type textarea "it's not moved"
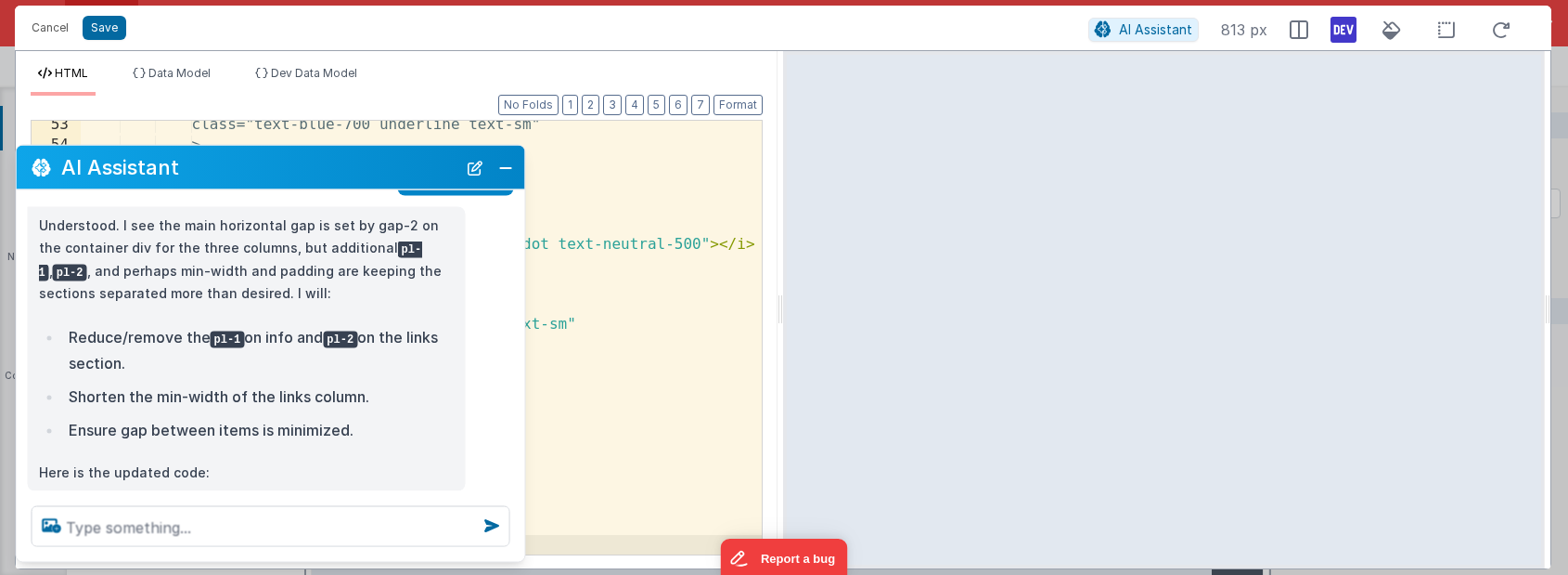
scroll to position [293, 0]
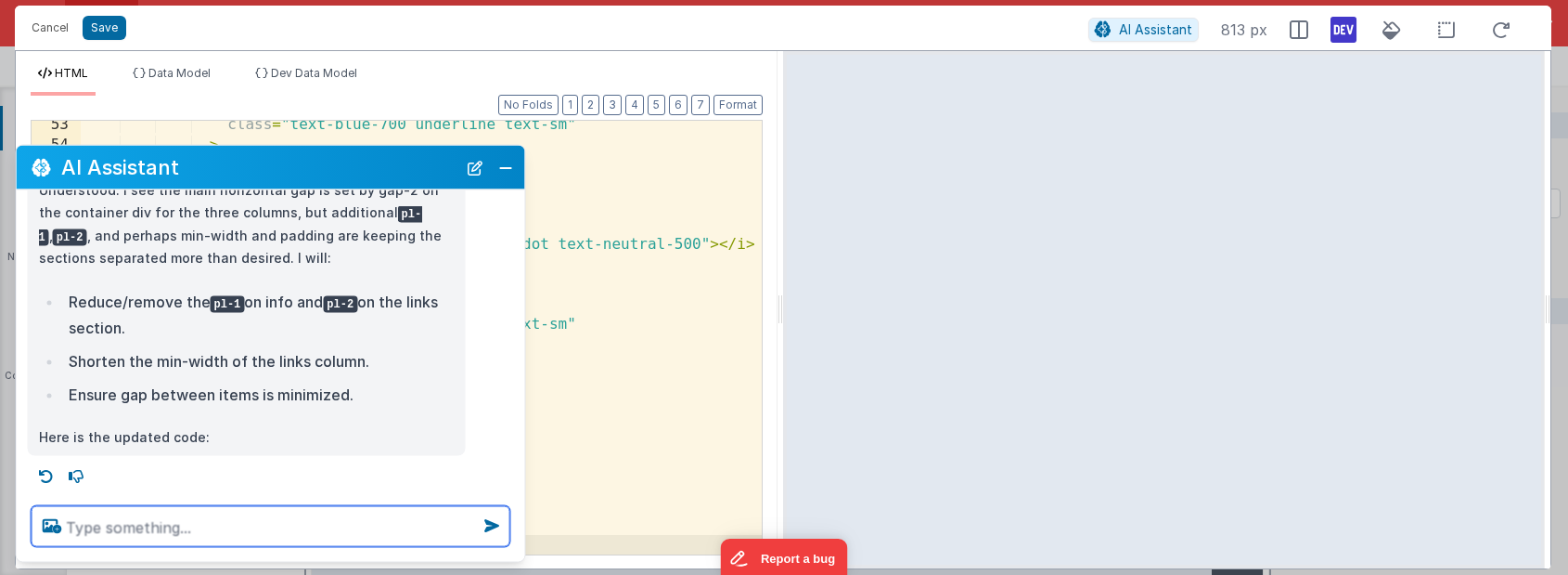
click at [93, 521] on textarea at bounding box center [271, 526] width 479 height 41
type textarea "it's still the same."
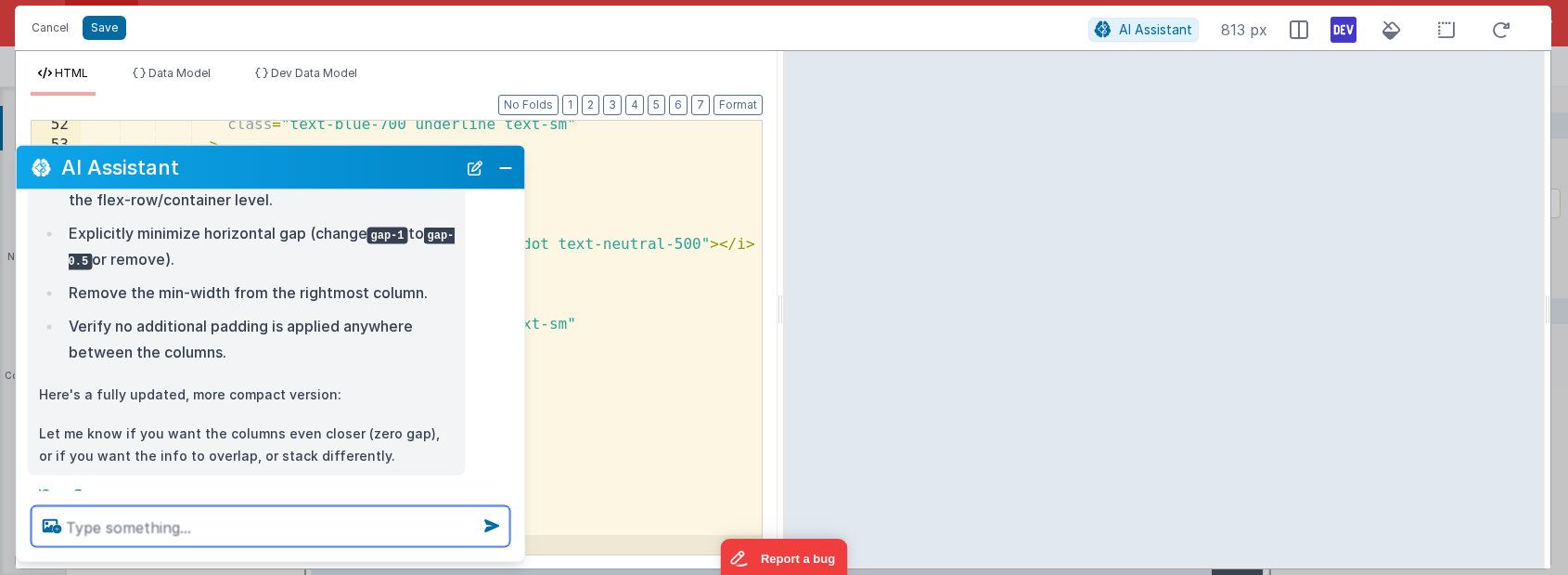
scroll to position [797, 0]
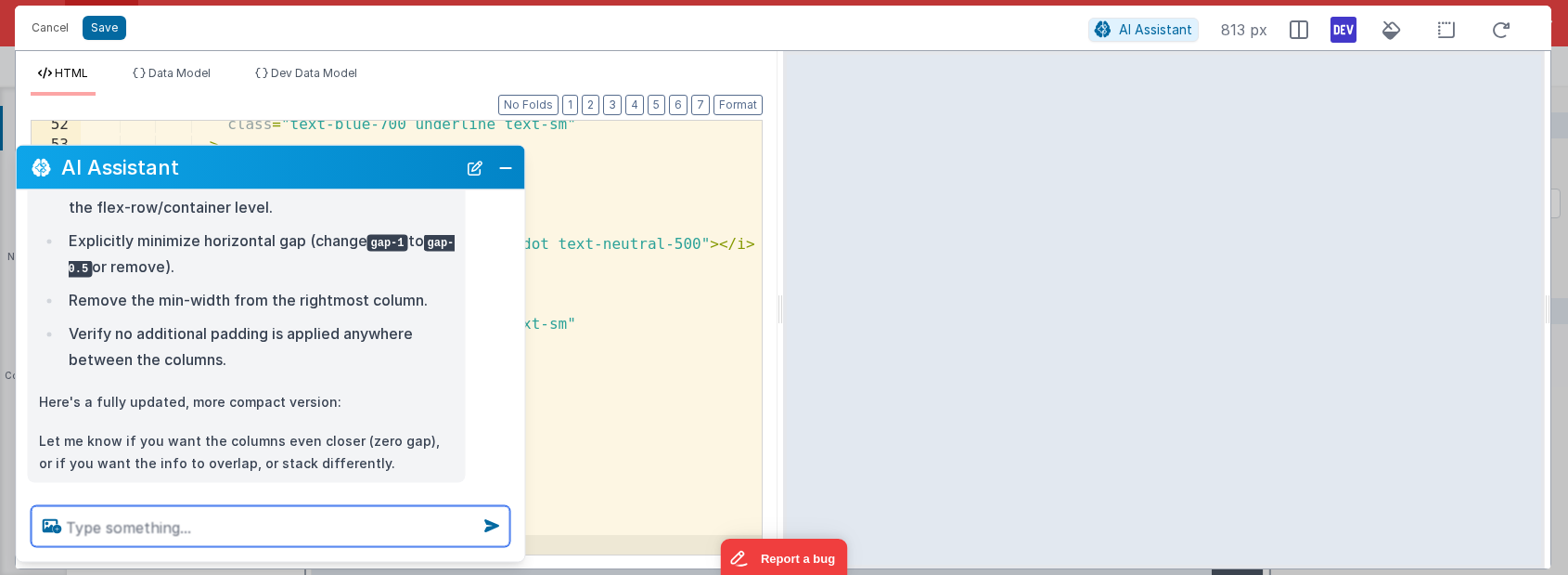
click at [198, 521] on textarea at bounding box center [271, 526] width 479 height 41
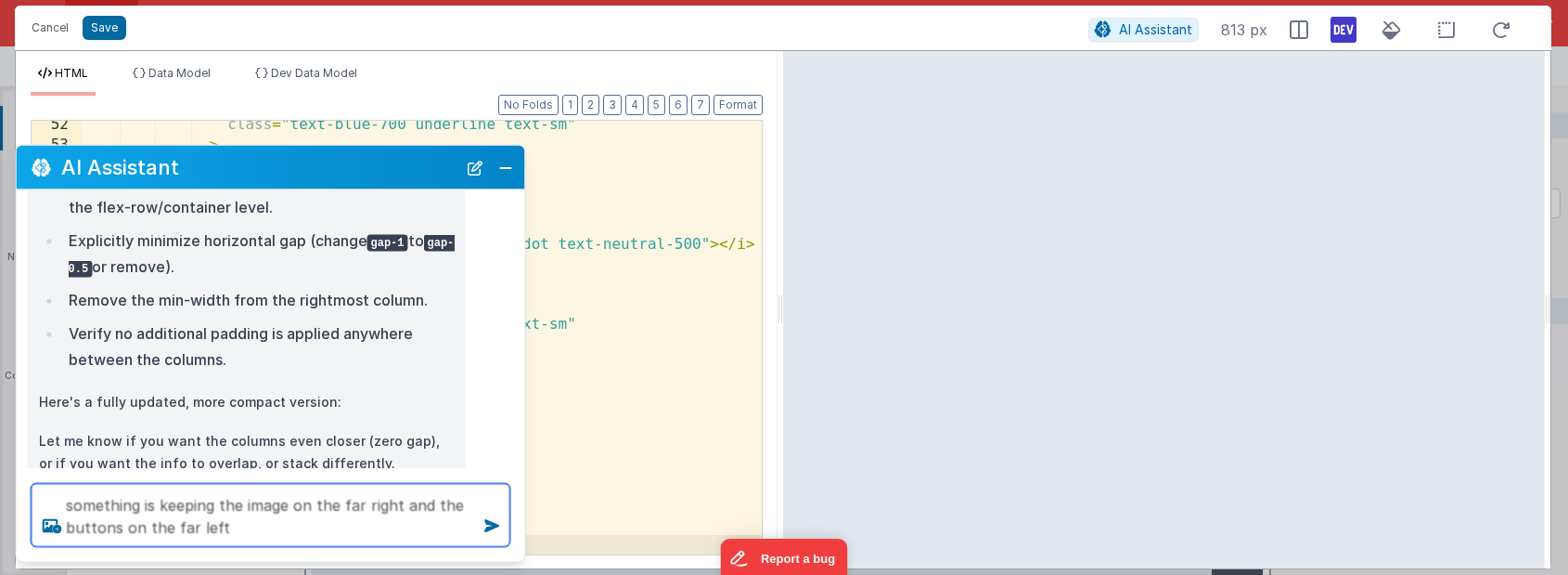
type textarea "something is keeping the image on the far right and the buttons on the far left"
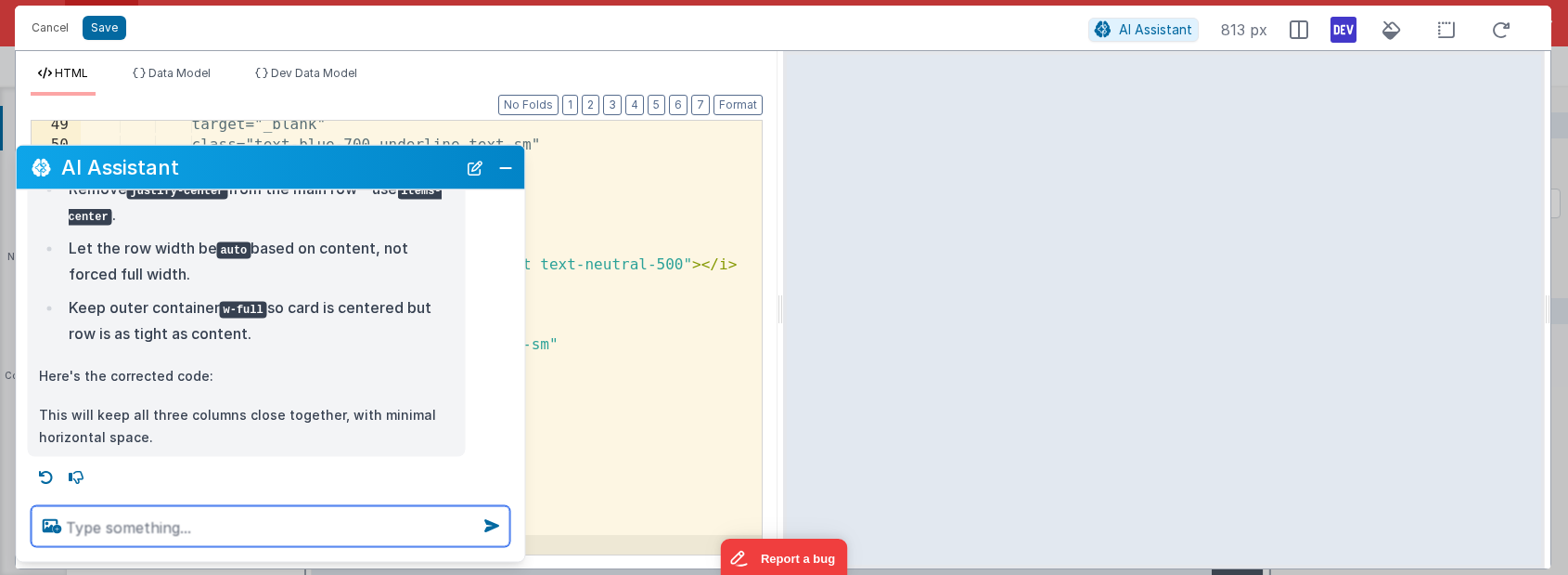
scroll to position [1402, 0]
type textarea "add small amount of space between them now"
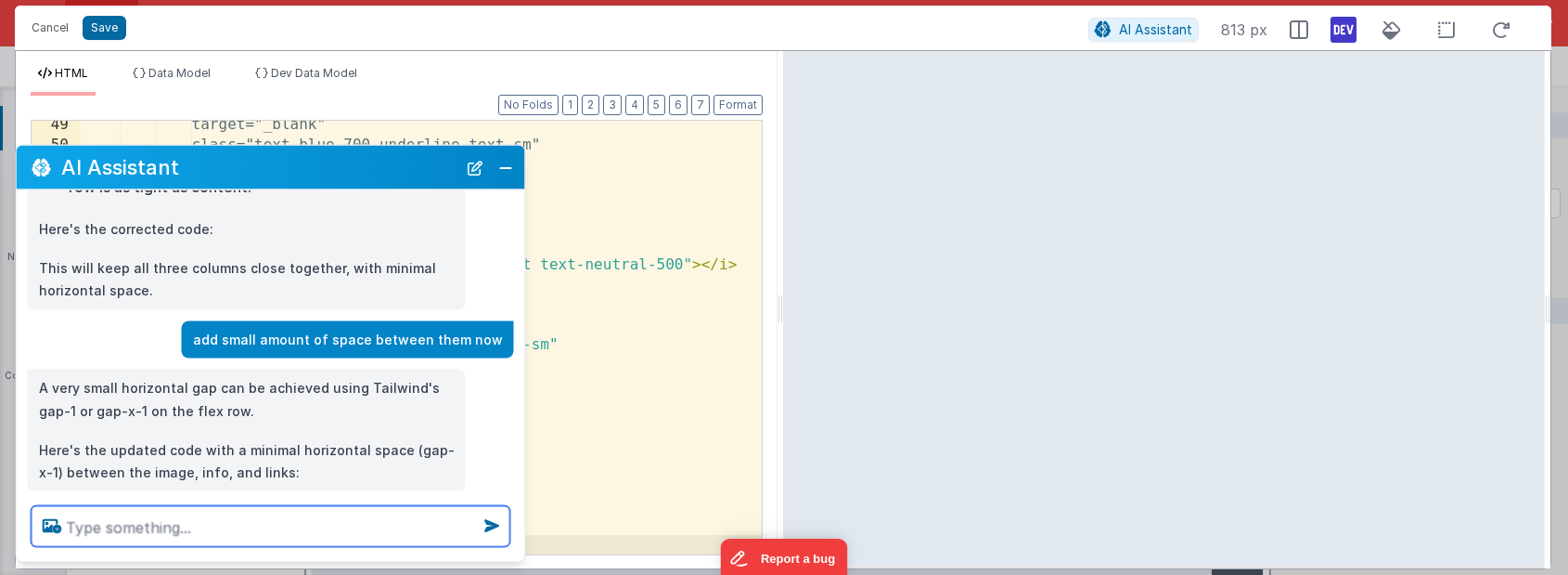
scroll to position [1584, 0]
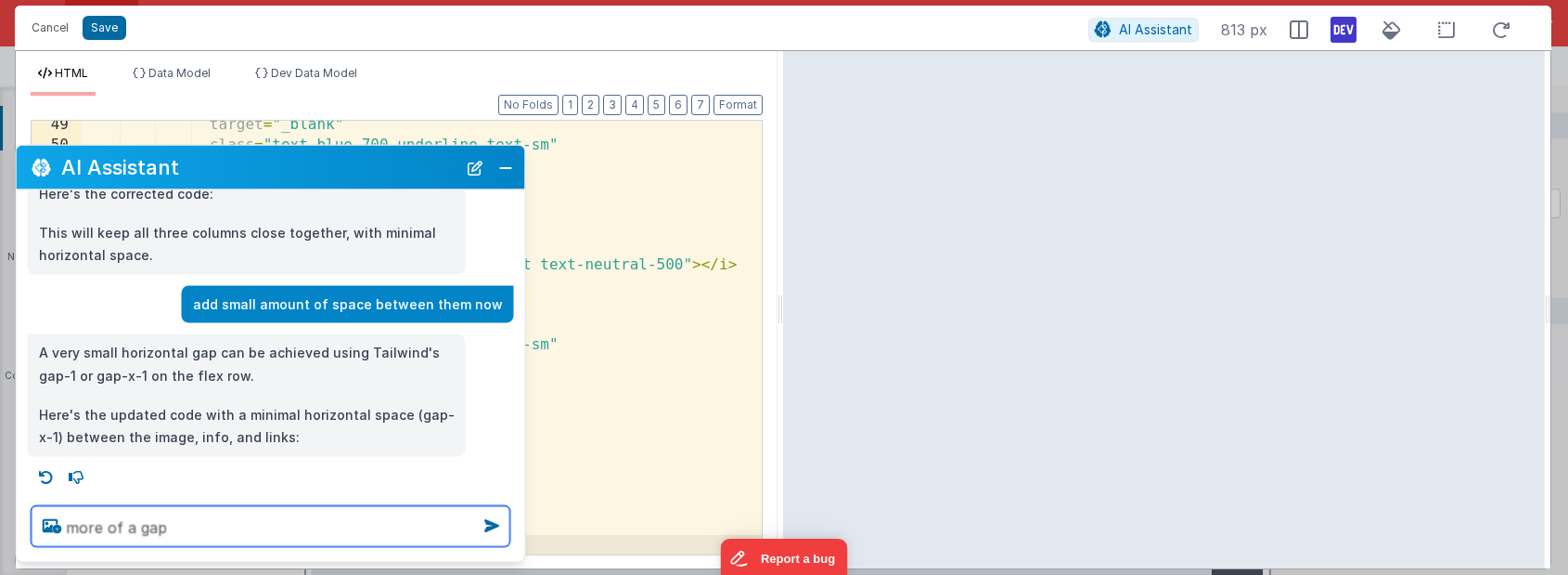
type textarea "more of a gap"
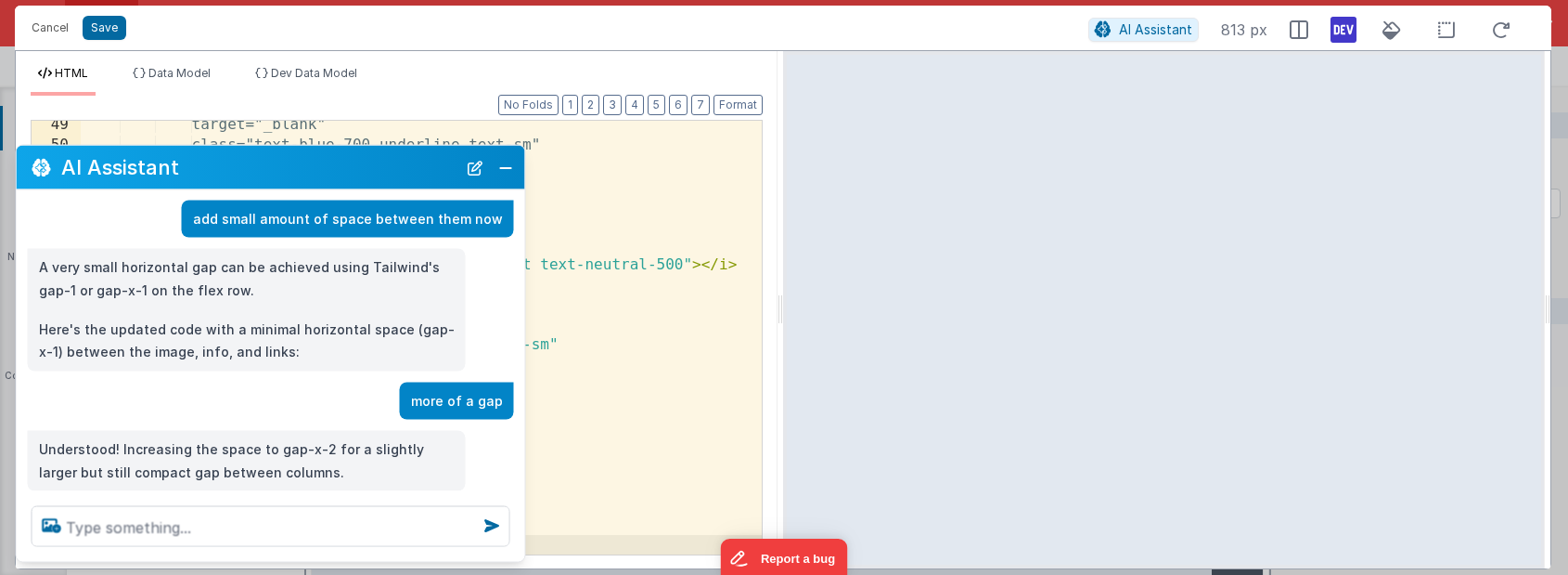
scroll to position [1705, 0]
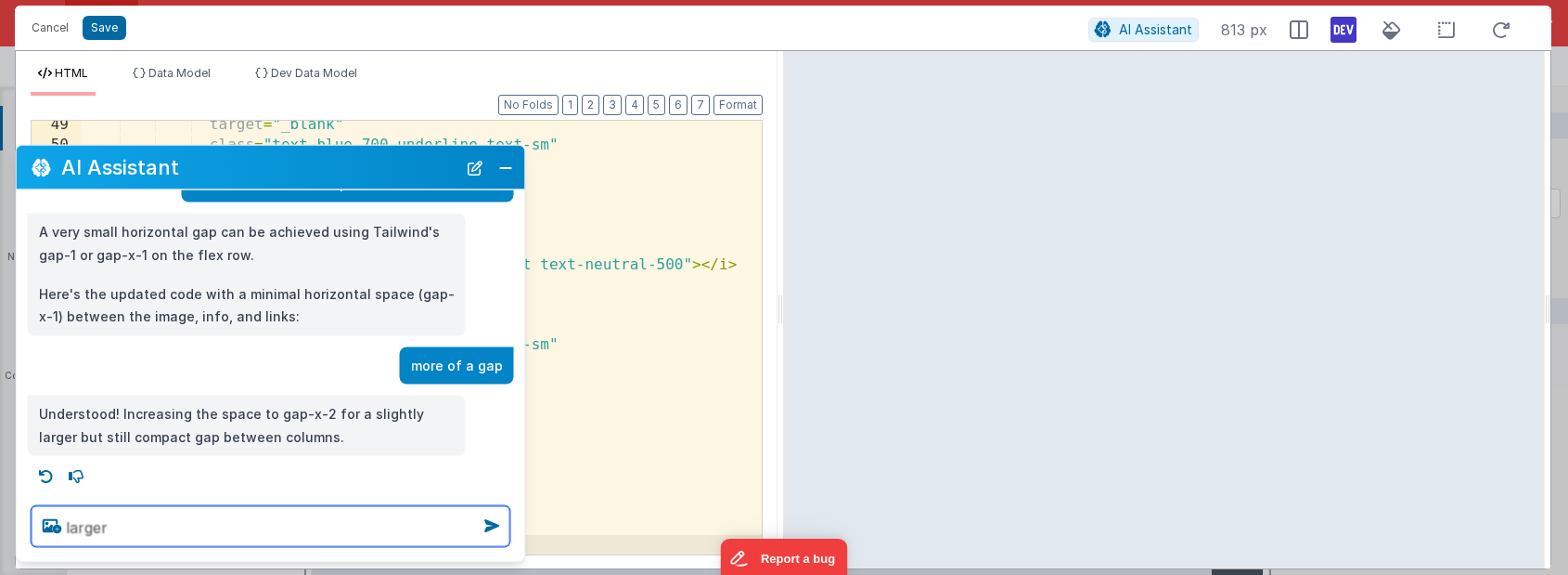
type textarea "larger"
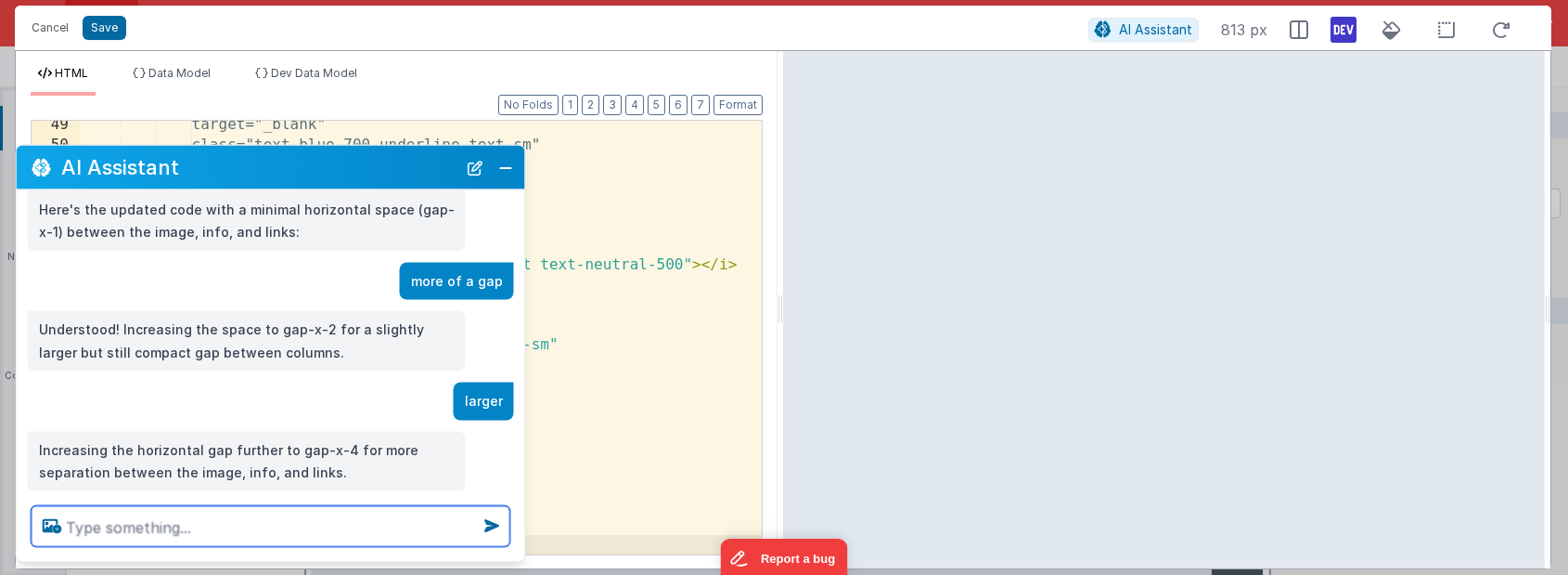
scroll to position [1825, 0]
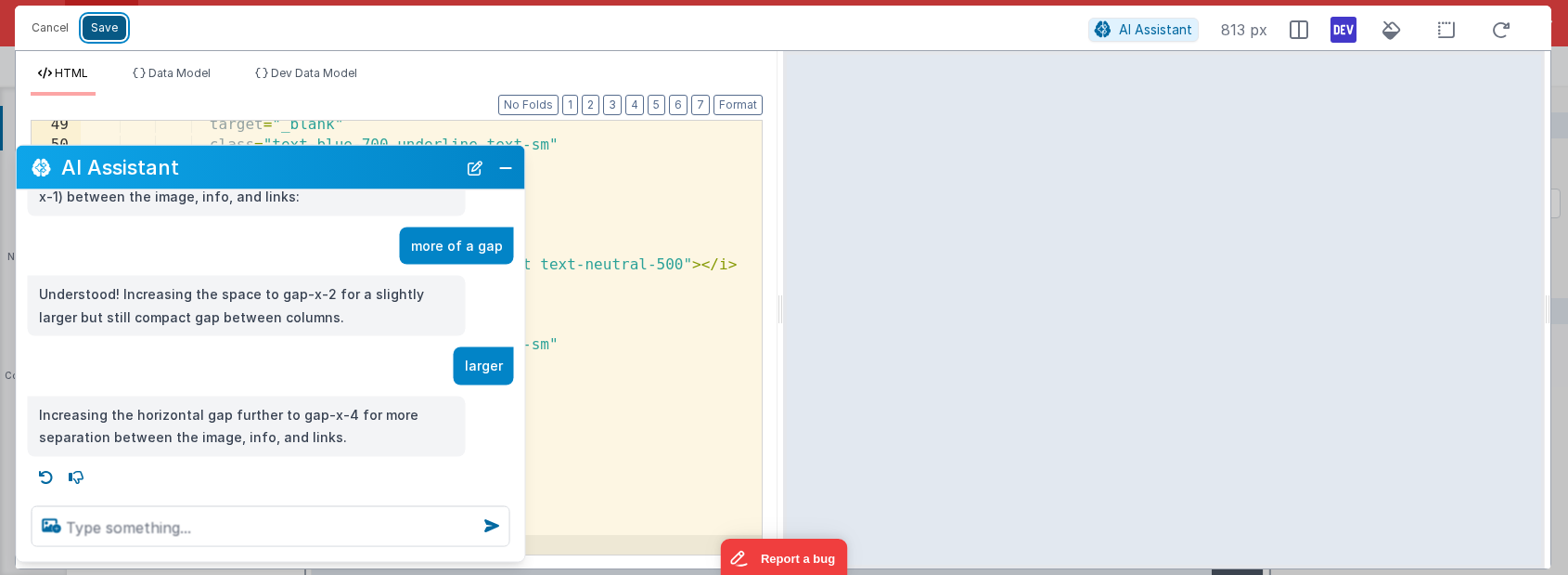
click at [111, 26] on button "Save" at bounding box center [105, 28] width 44 height 24
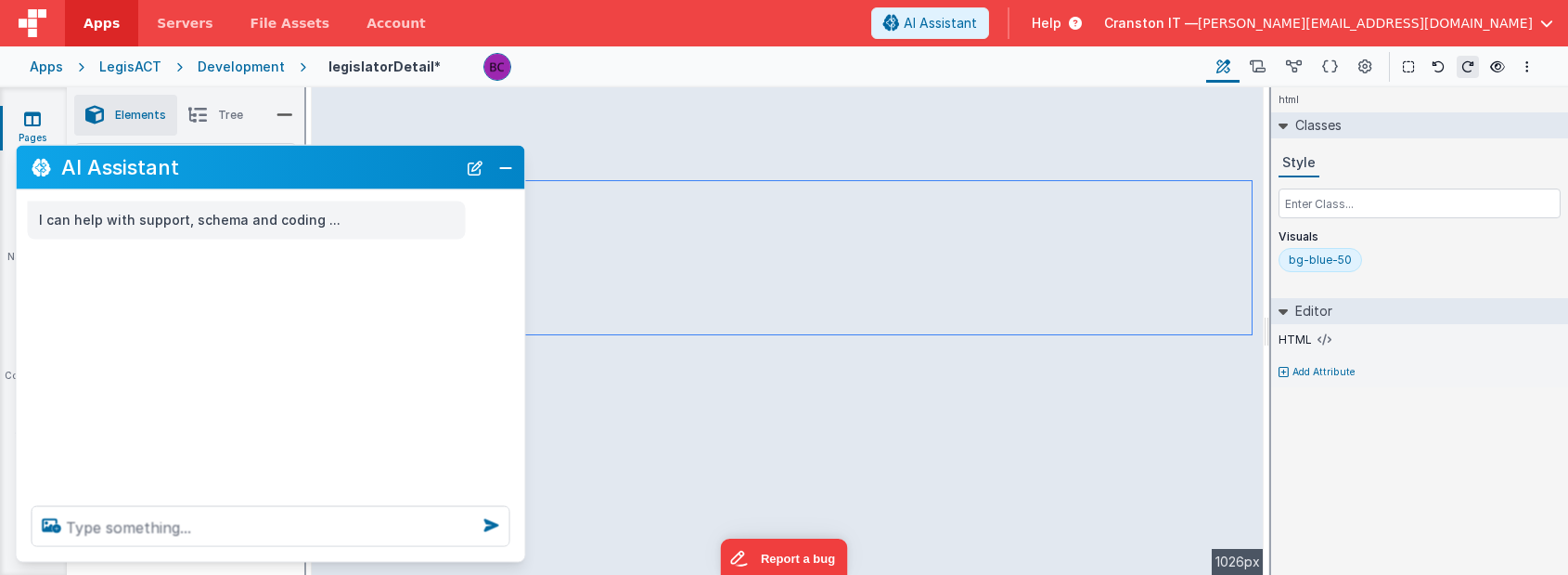
scroll to position [0, 0]
click at [509, 169] on button "Close" at bounding box center [505, 167] width 24 height 26
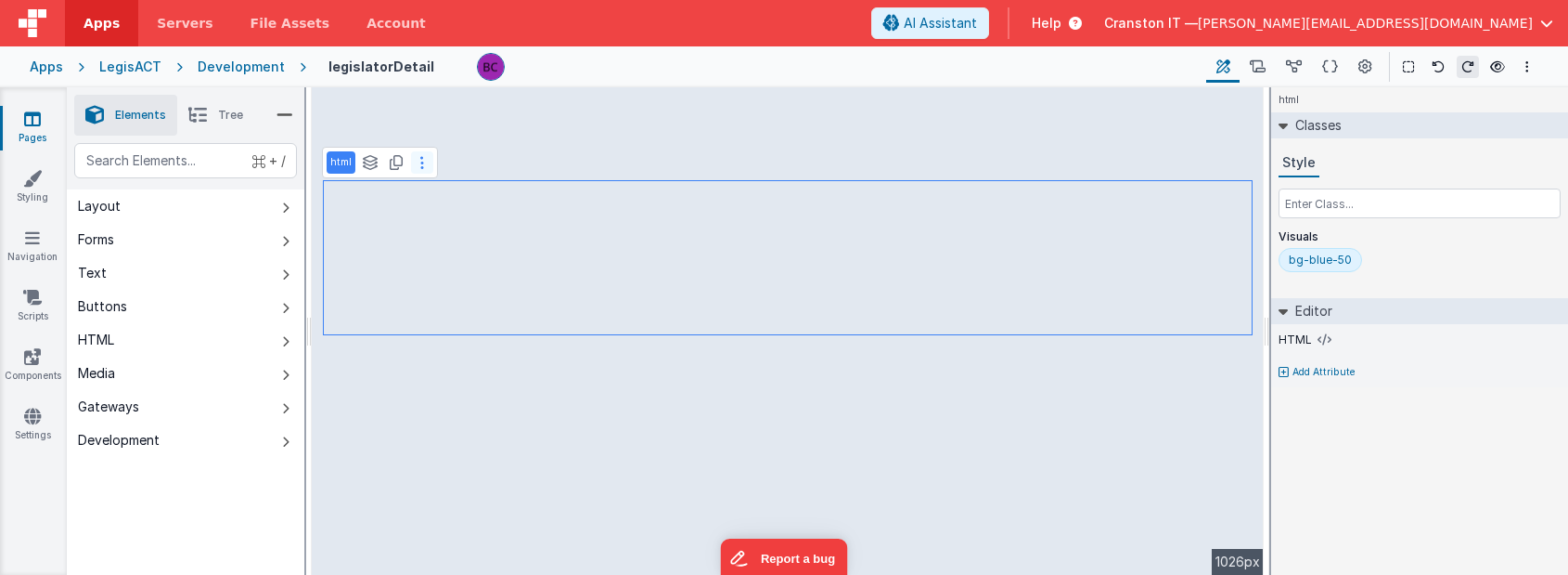
click at [423, 167] on button at bounding box center [422, 162] width 22 height 22
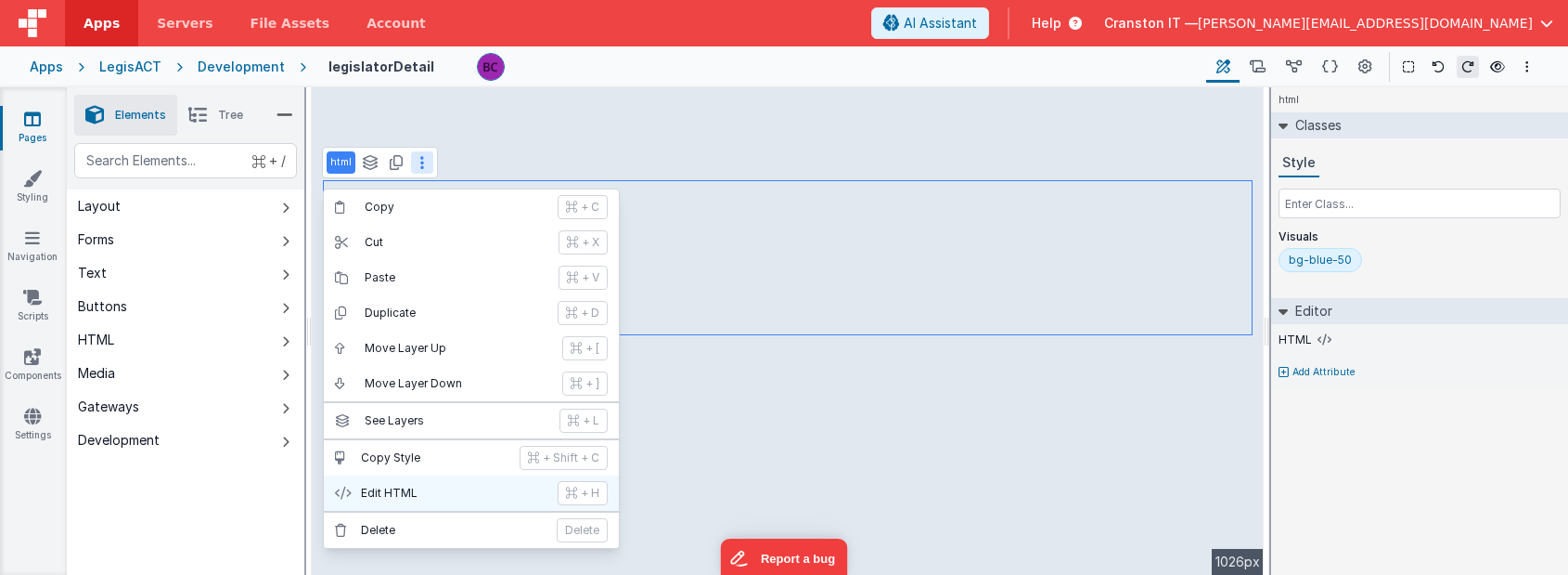
click at [394, 488] on p "Edit HTML" at bounding box center [453, 492] width 185 height 15
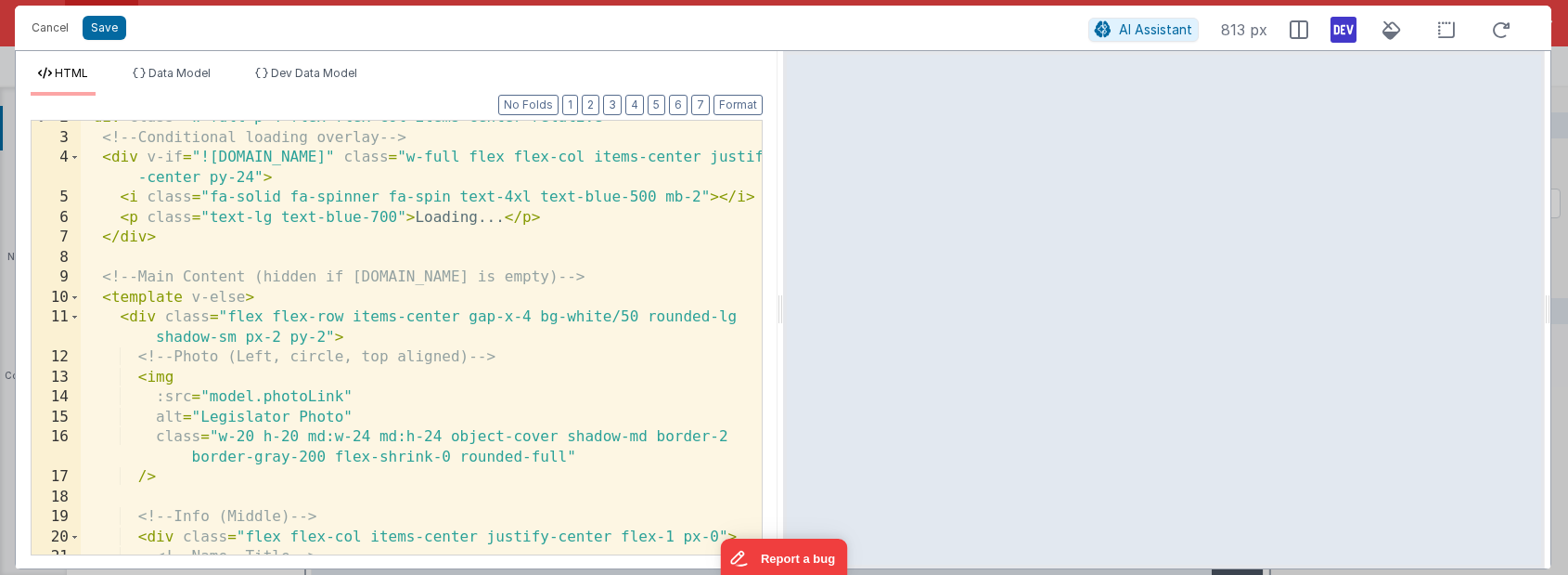
click at [398, 371] on div "< div class = "w-full p-4 flex flex-col items-center relative" > <!-- Condition…" at bounding box center [421, 344] width 681 height 473
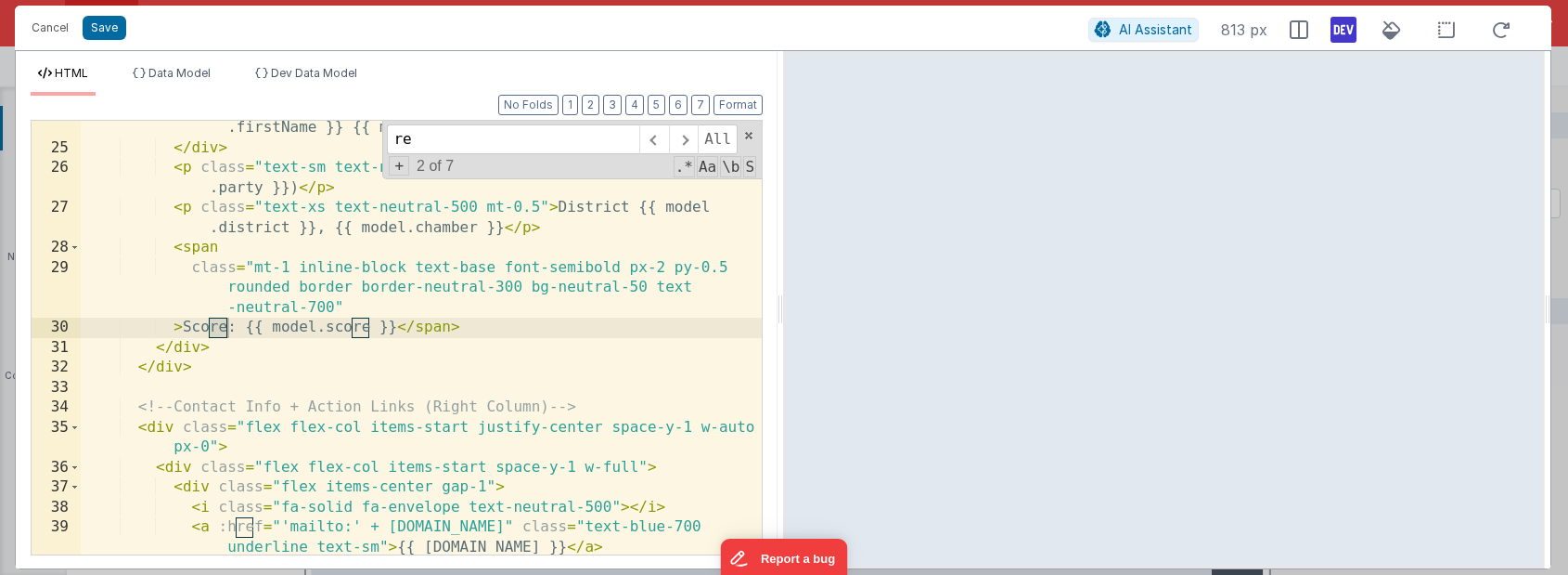
scroll to position [561, 0]
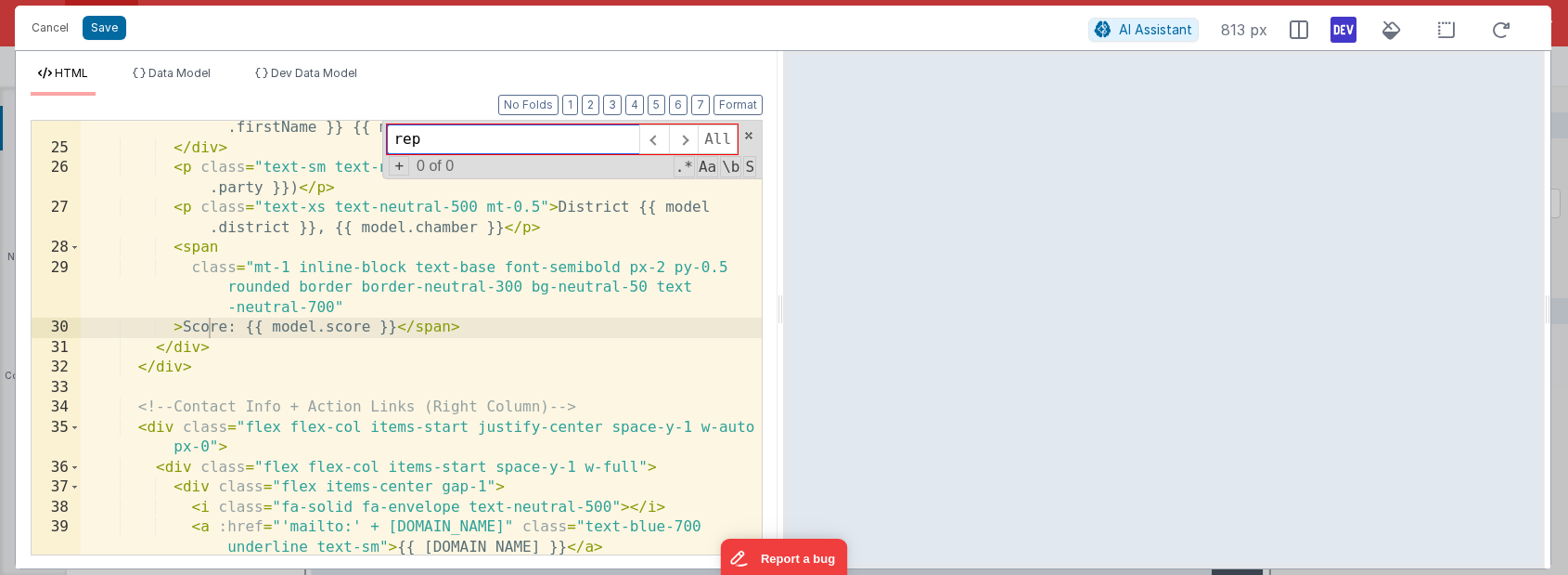
drag, startPoint x: 511, startPoint y: 135, endPoint x: 302, endPoint y: 135, distance: 209.0
click at [301, 135] on div "< h2 class = "text-lg font-semibold text-neutral-900" > {{ model .firstName }} …" at bounding box center [421, 337] width 681 height 433
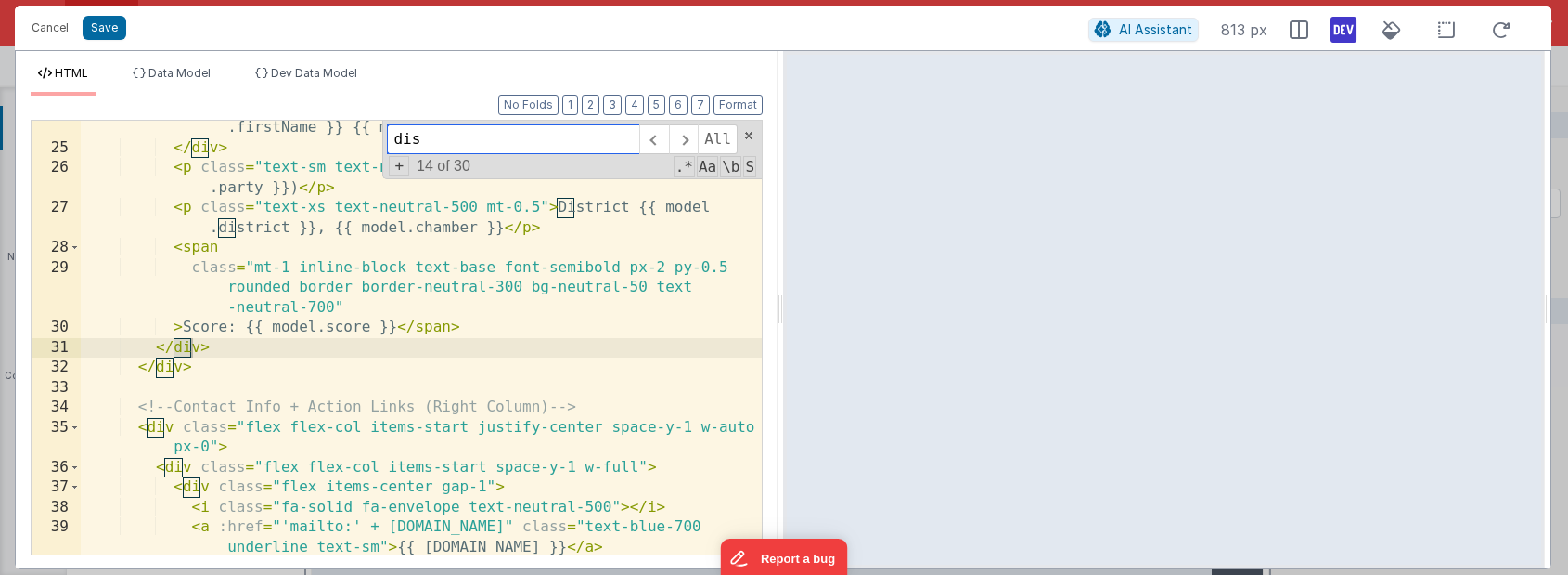
scroll to position [1203, 0]
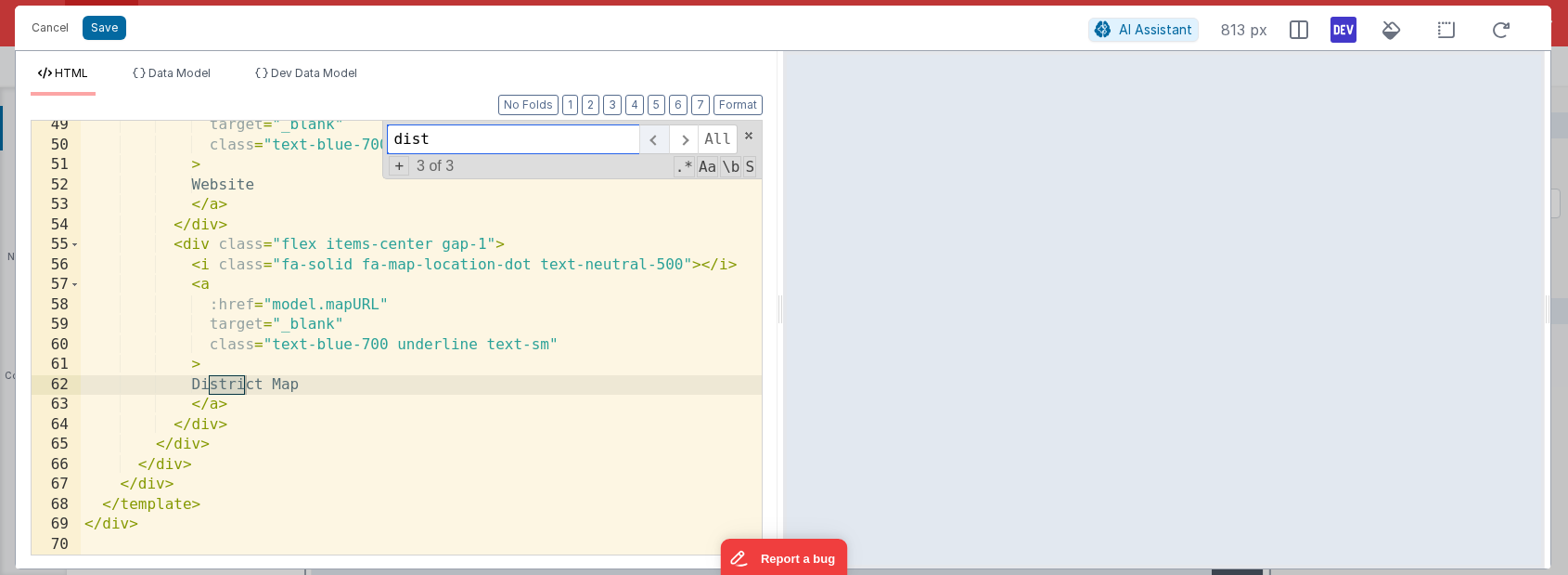
type input "dist"
click at [661, 144] on span at bounding box center [653, 140] width 29 height 30
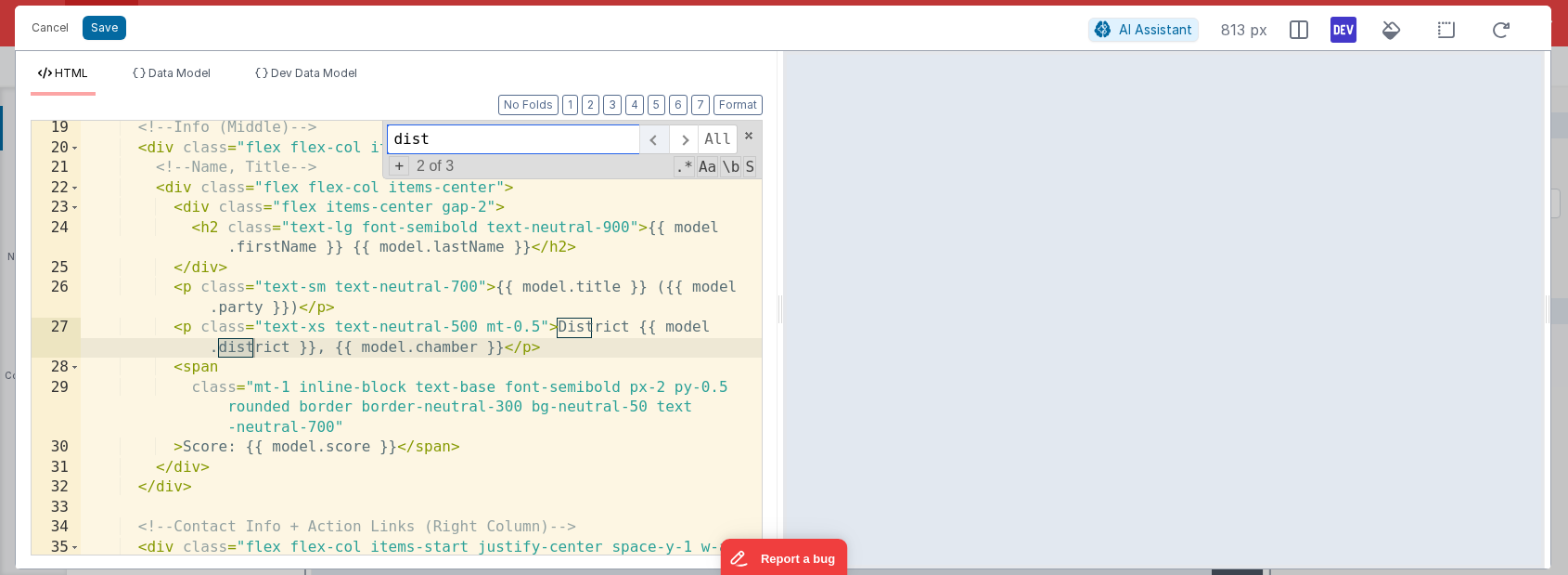
scroll to position [441, 0]
drag, startPoint x: 505, startPoint y: 350, endPoint x: 313, endPoint y: 347, distance: 192.0
click at [313, 347] on div "<!-- Info (Middle) --> < div class = "flex flex-col items-center justify-center…" at bounding box center [421, 364] width 681 height 493
click at [604, 56] on div "HTML Data Model Dev Data Model Format 7 6 5 4 3 2 1 No Folds 19 20 21 22 23 24 …" at bounding box center [396, 309] width 762 height 517
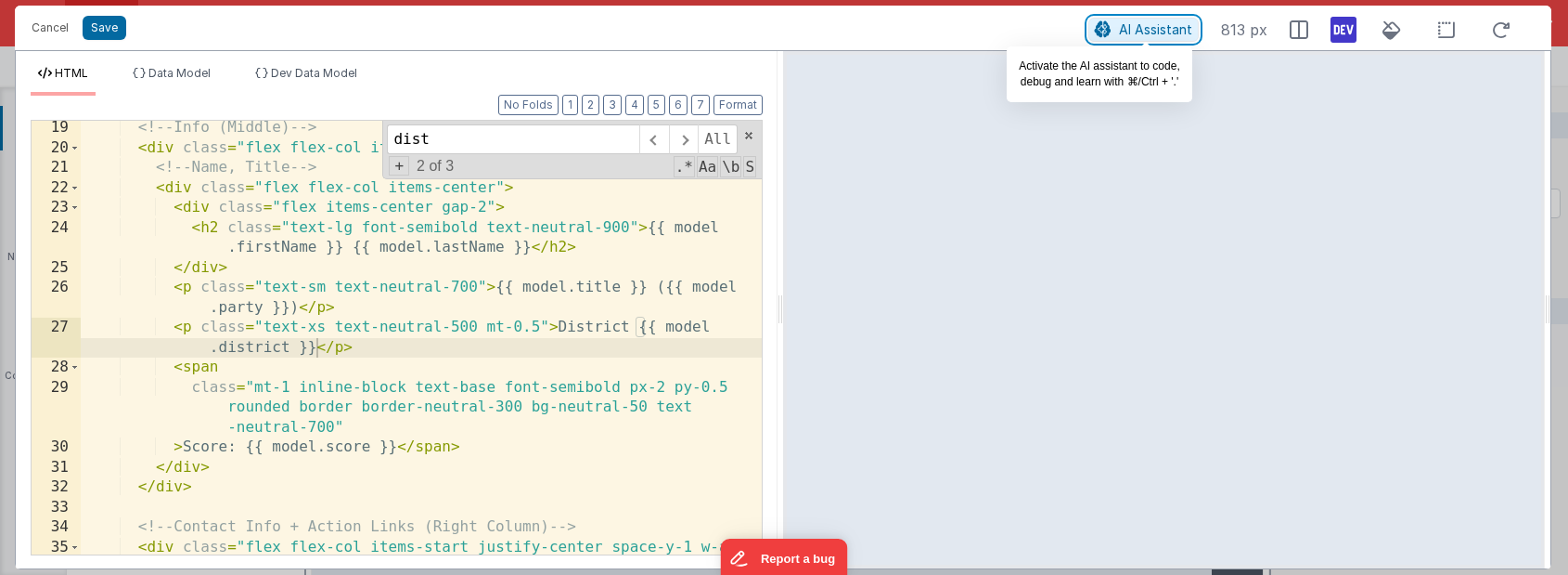
click at [1155, 31] on span "AI Assistant" at bounding box center [1156, 29] width 74 height 16
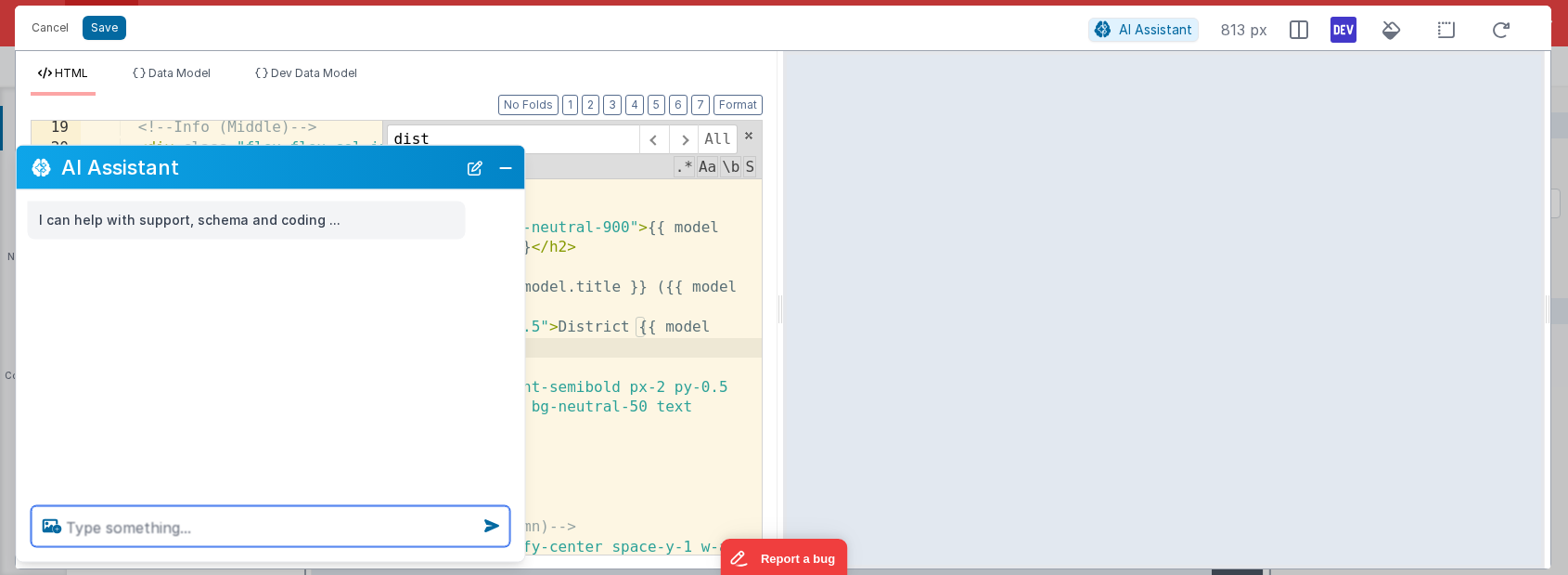
click at [142, 531] on textarea at bounding box center [271, 526] width 479 height 41
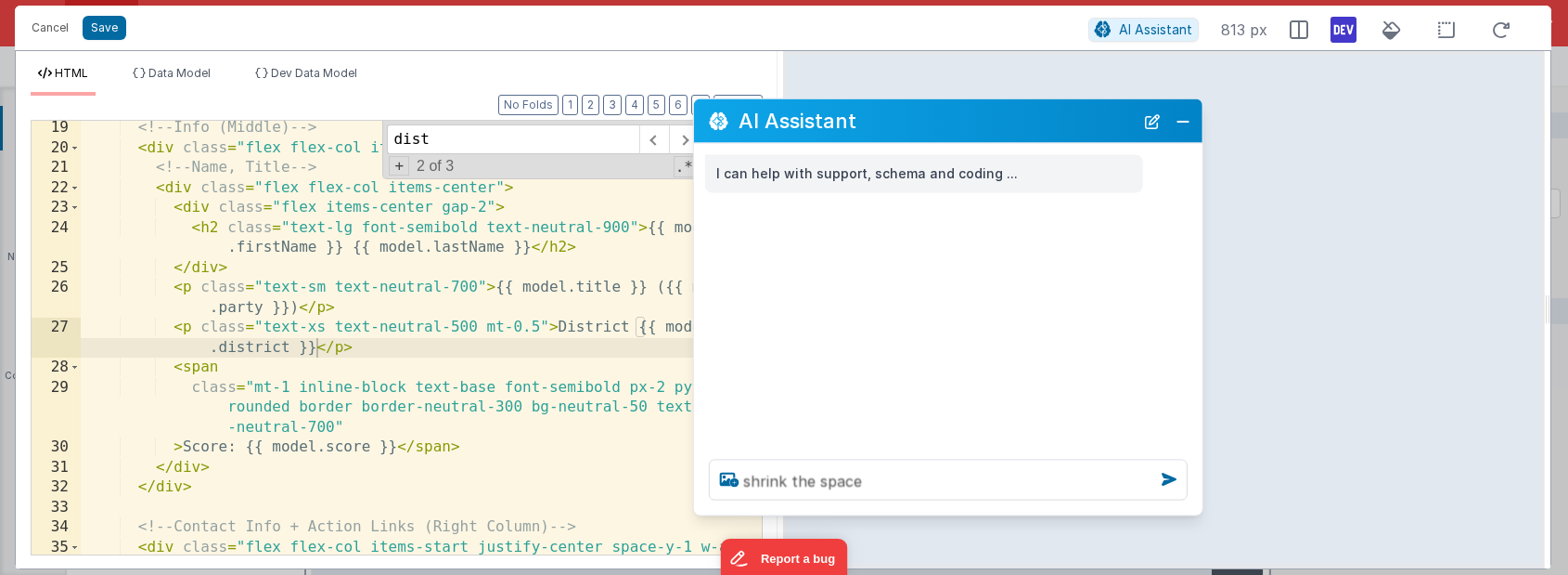
drag, startPoint x: 296, startPoint y: 172, endPoint x: 974, endPoint y: 127, distance: 679.5
click at [973, 127] on h2 "AI Assistant" at bounding box center [935, 121] width 395 height 22
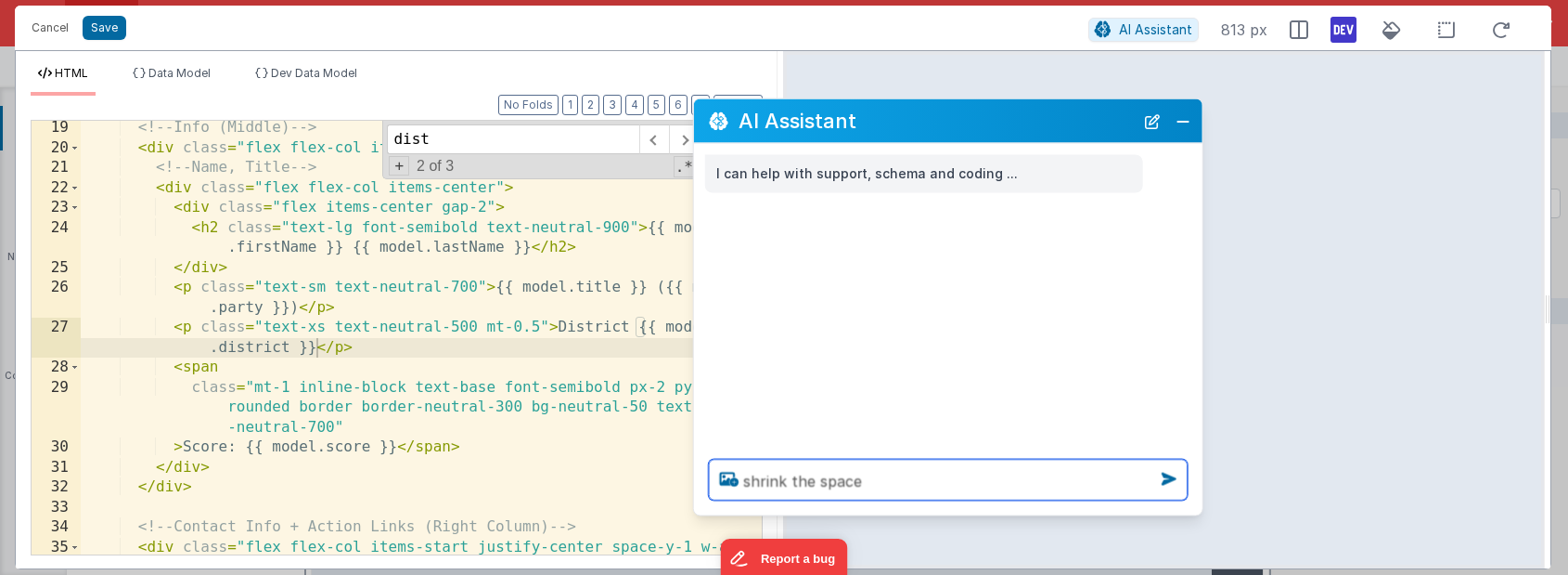
click at [896, 489] on textarea "shrink the space" at bounding box center [948, 479] width 479 height 41
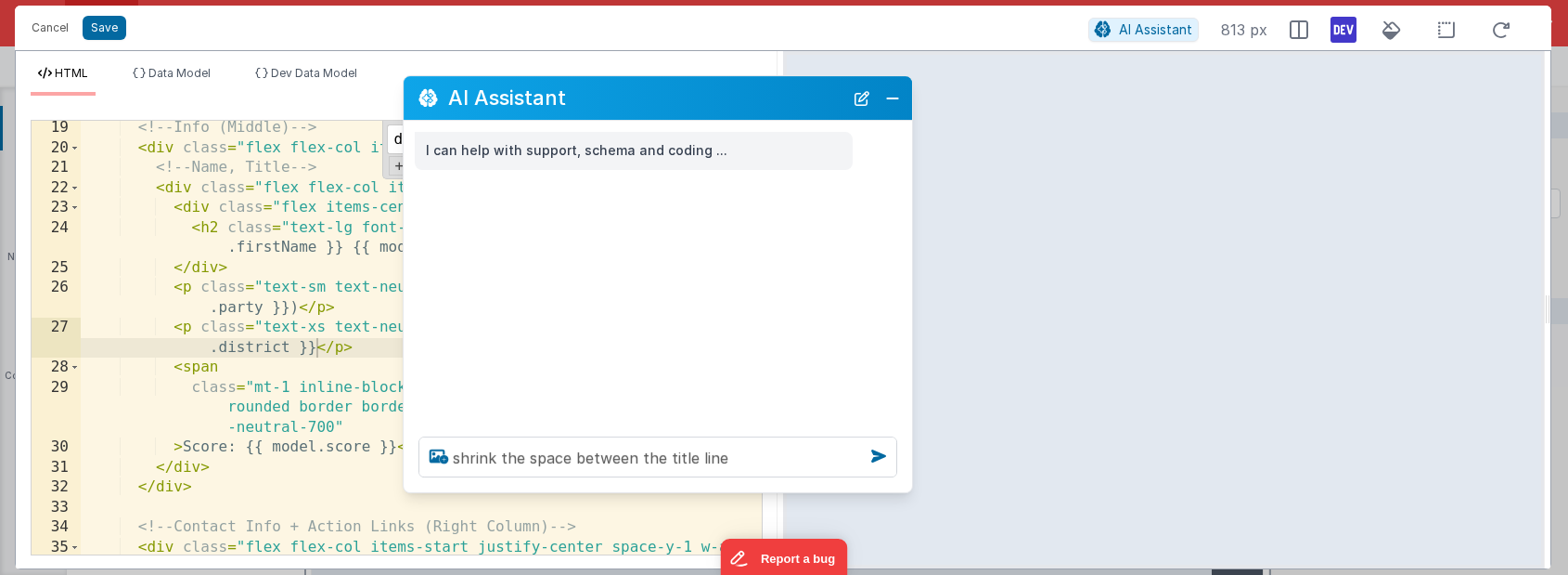
drag, startPoint x: 992, startPoint y: 124, endPoint x: 701, endPoint y: 102, distance: 291.8
click at [701, 102] on h2 "AI Assistant" at bounding box center [646, 99] width 395 height 22
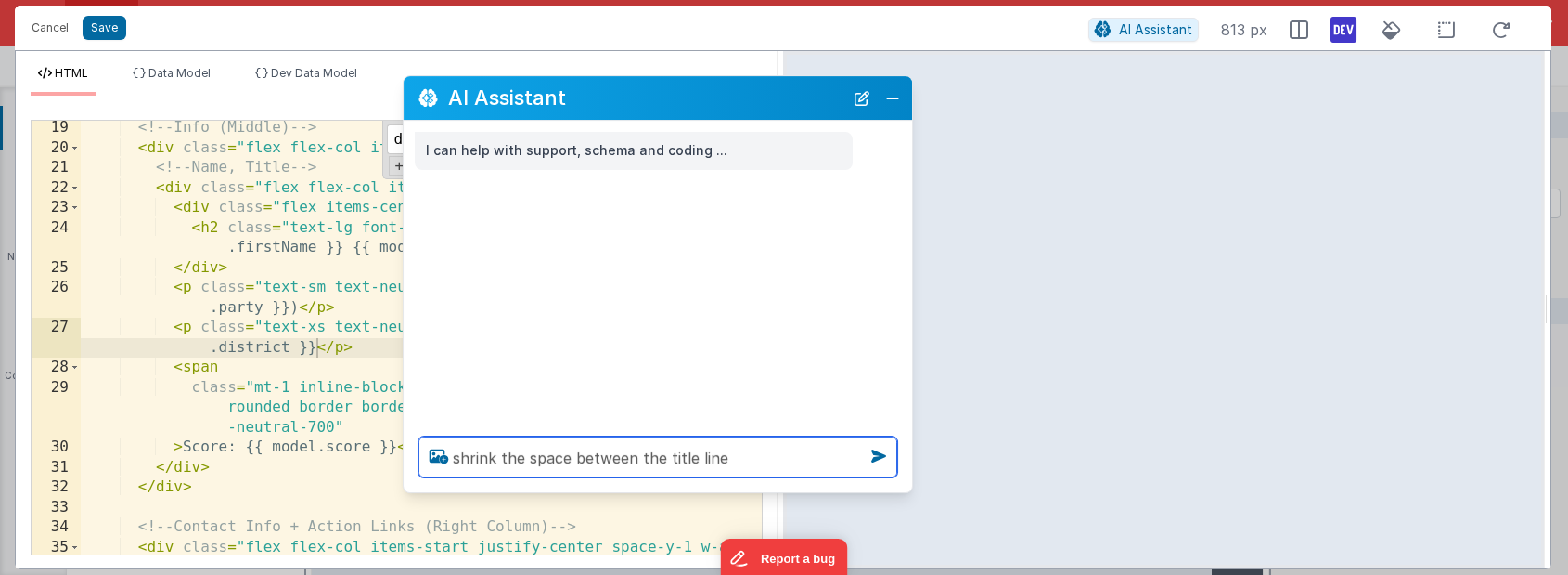
click at [753, 461] on textarea "shrink the space between the title line" at bounding box center [657, 456] width 479 height 41
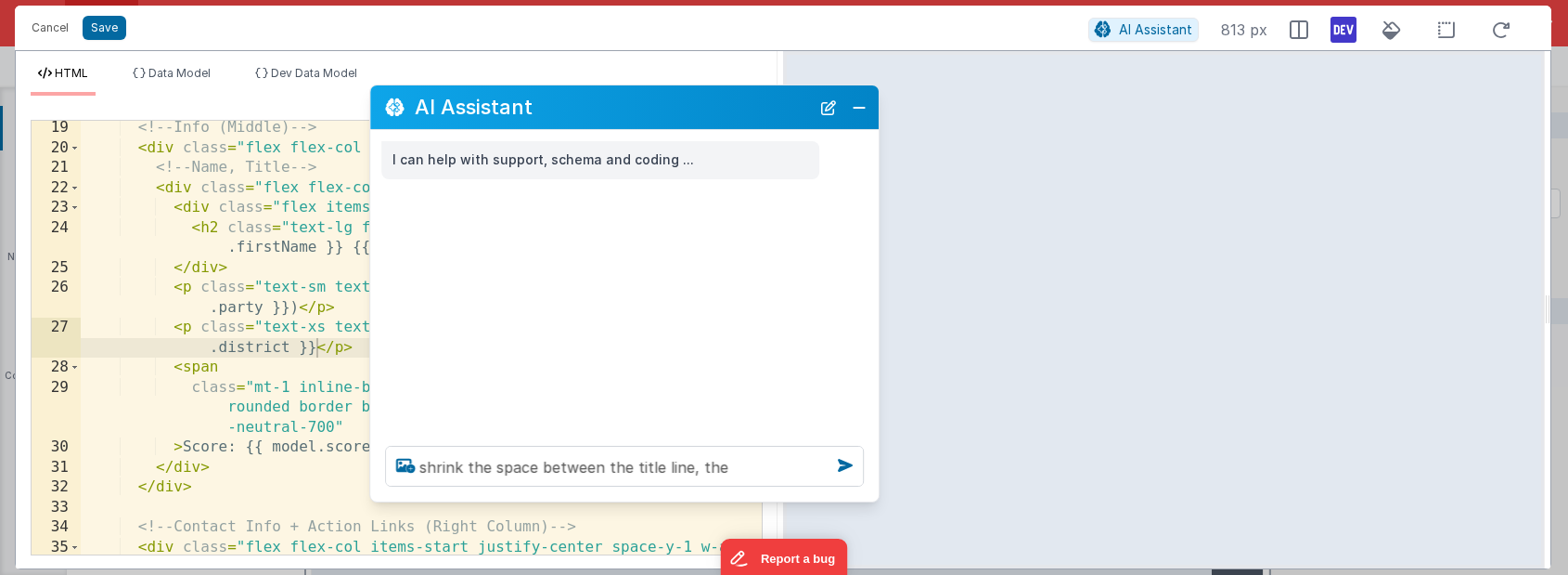
drag, startPoint x: 655, startPoint y: 96, endPoint x: 619, endPoint y: 107, distance: 37.6
click at [619, 107] on h2 "AI Assistant" at bounding box center [612, 107] width 395 height 22
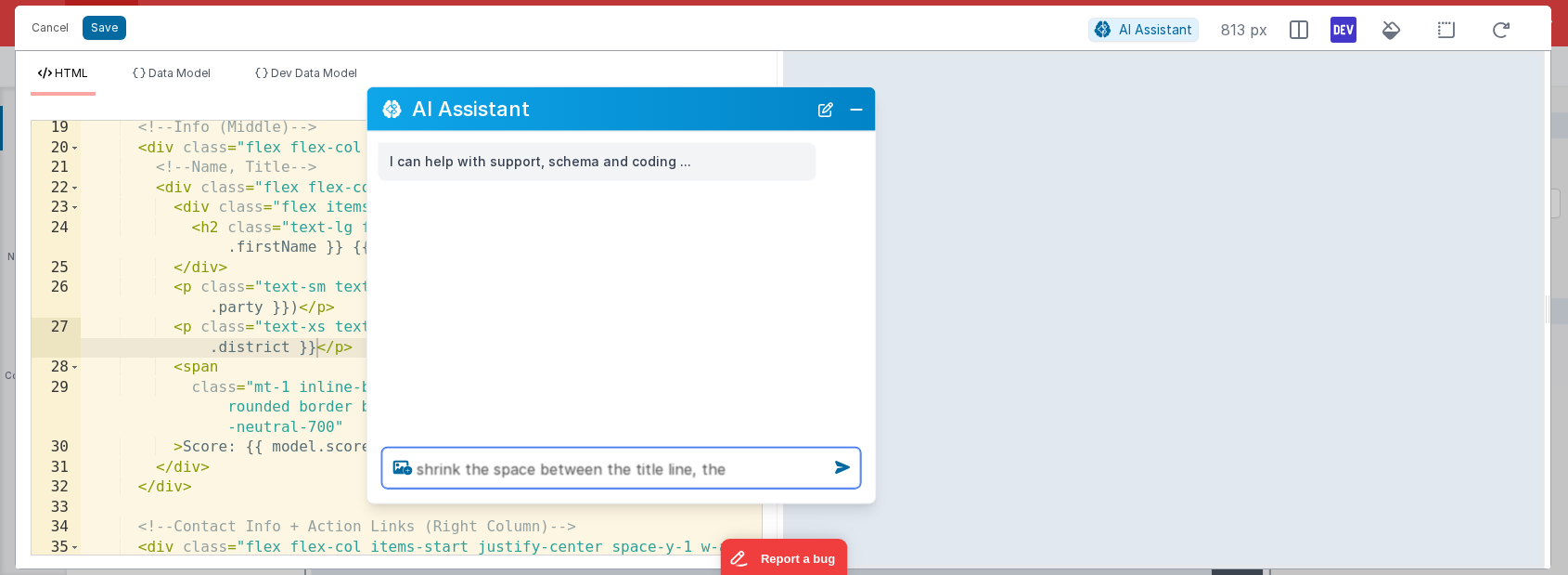
click at [738, 471] on textarea "shrink the space between the title line, the" at bounding box center [622, 467] width 479 height 41
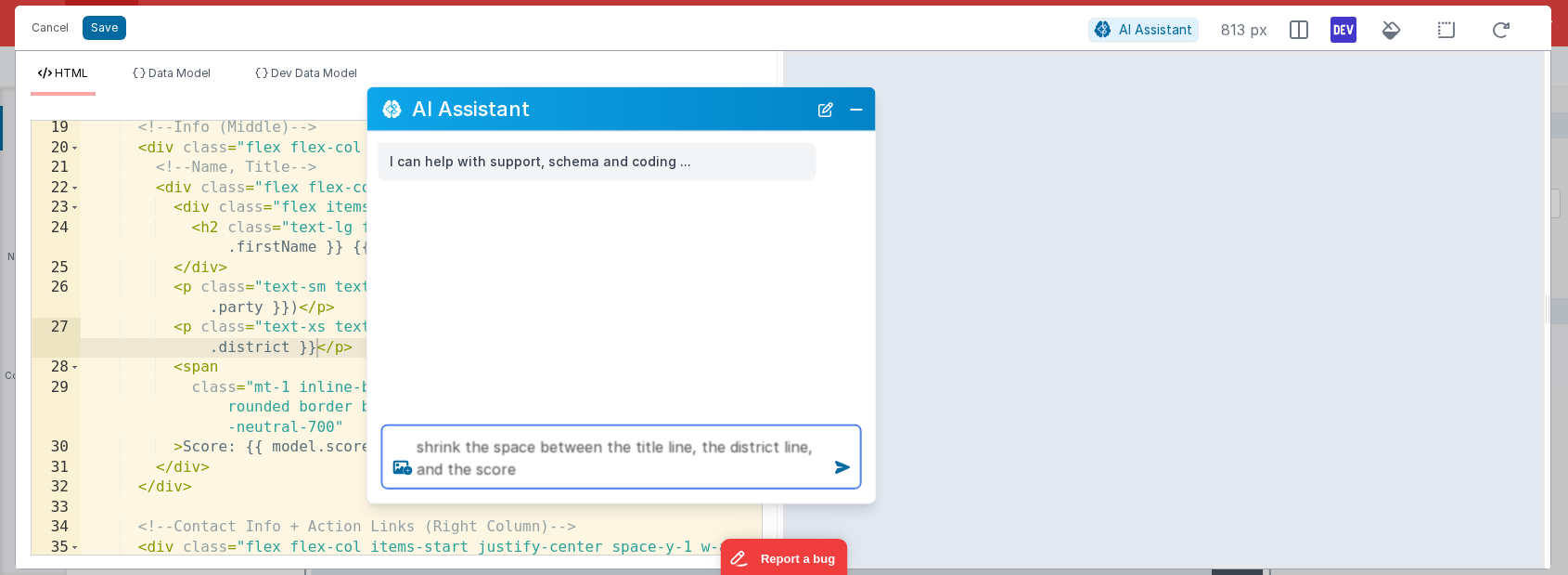
type textarea "shrink the space between the title line, the district line, and the score"
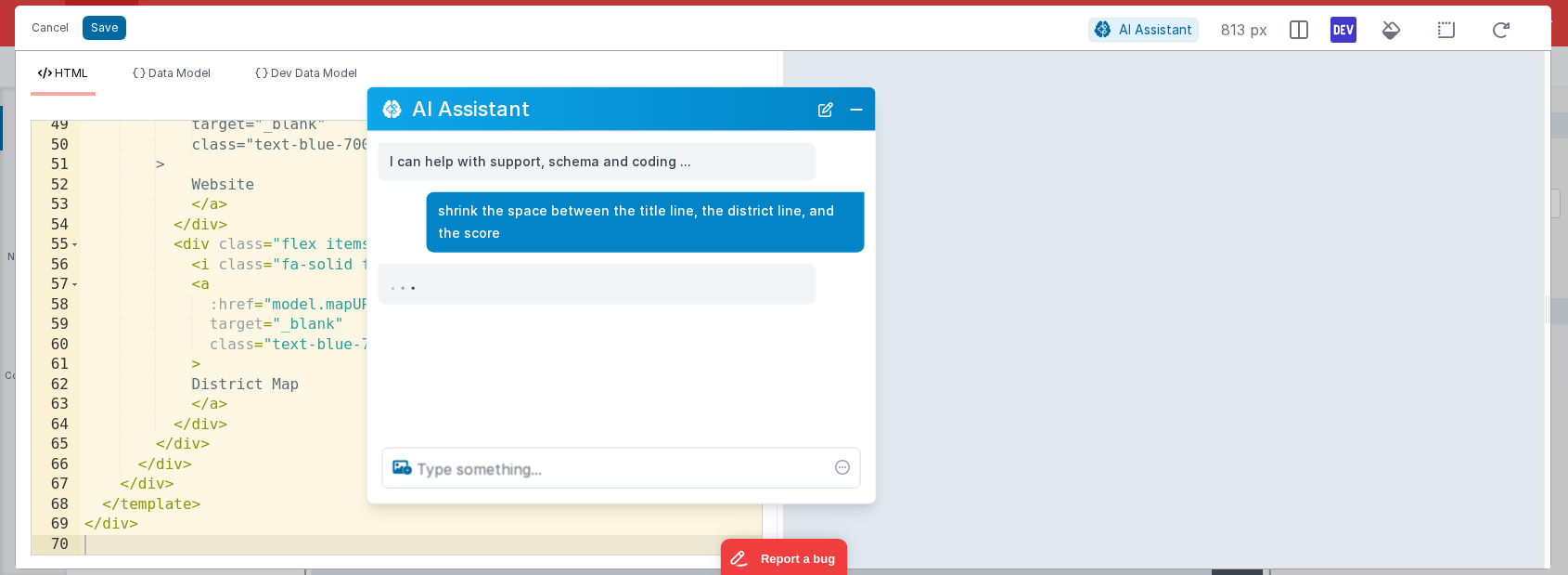
scroll to position [1183, 0]
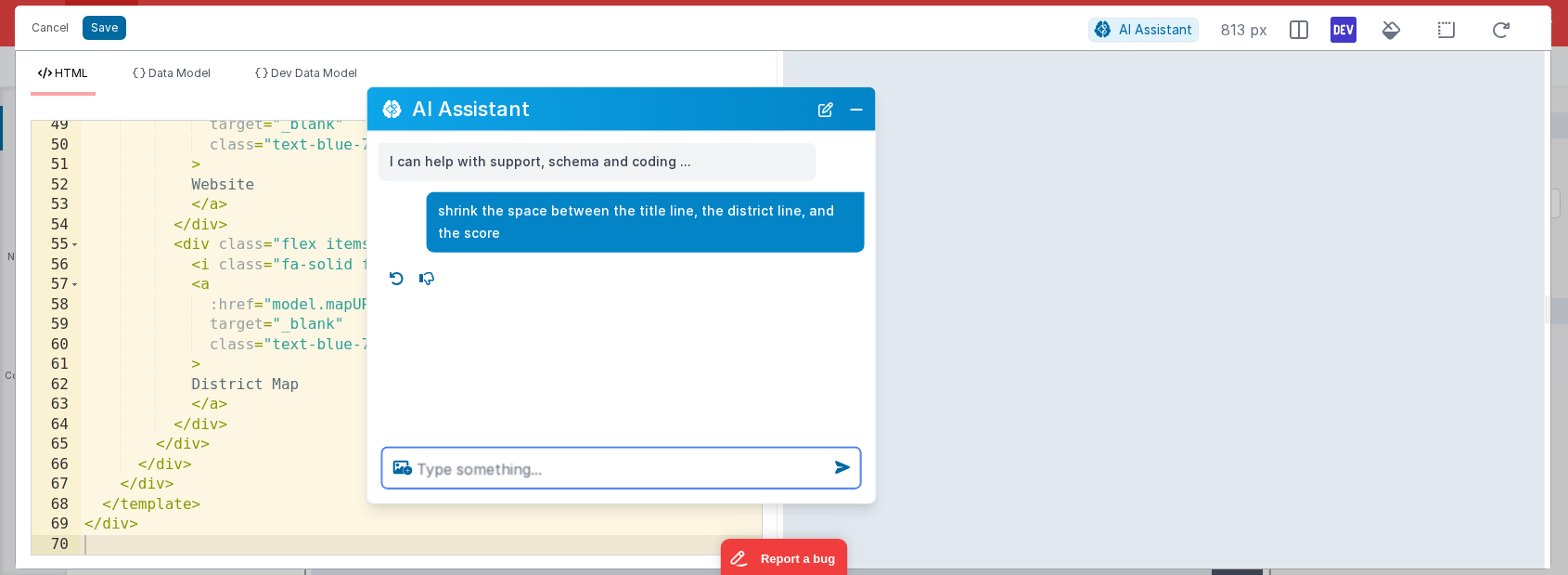
click at [587, 472] on textarea at bounding box center [622, 467] width 479 height 41
click at [671, 469] on textarea "move the links down, so the top is alligned with the" at bounding box center [622, 467] width 479 height 41
click at [787, 471] on textarea "move the links down, so the top is aligned with the" at bounding box center [622, 467] width 479 height 41
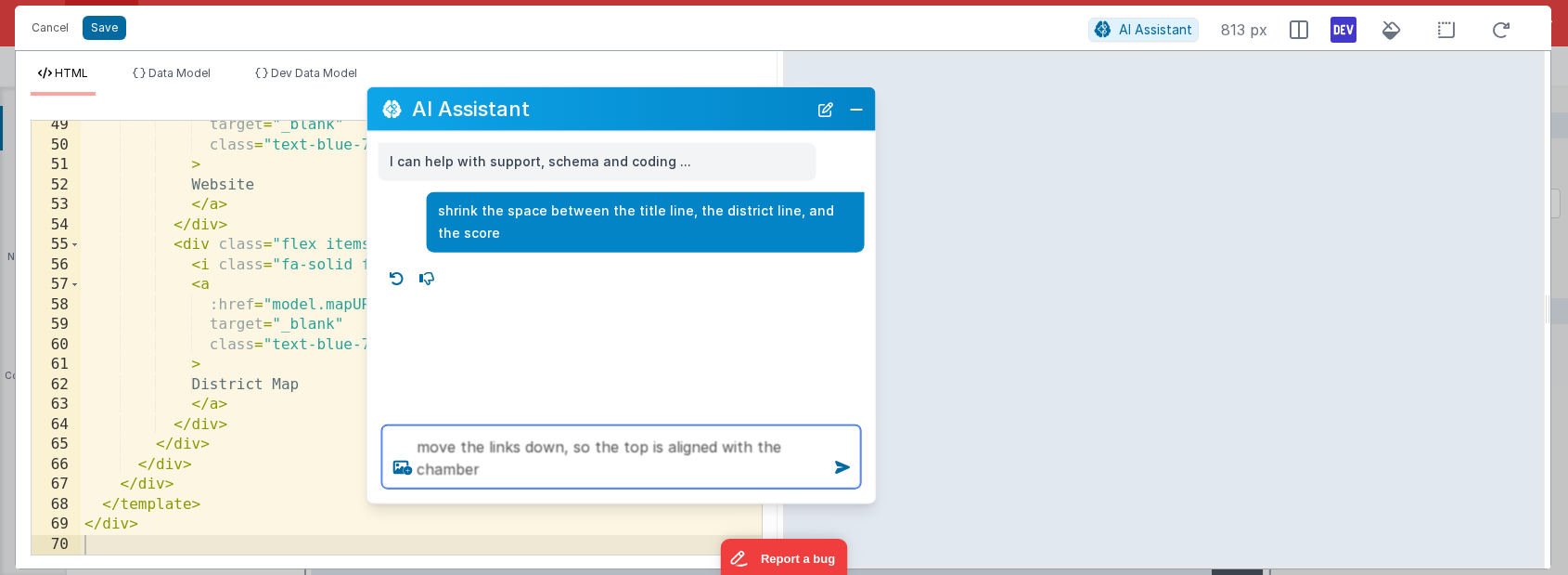
type textarea "move the links down, so the top is aligned with the chamber"
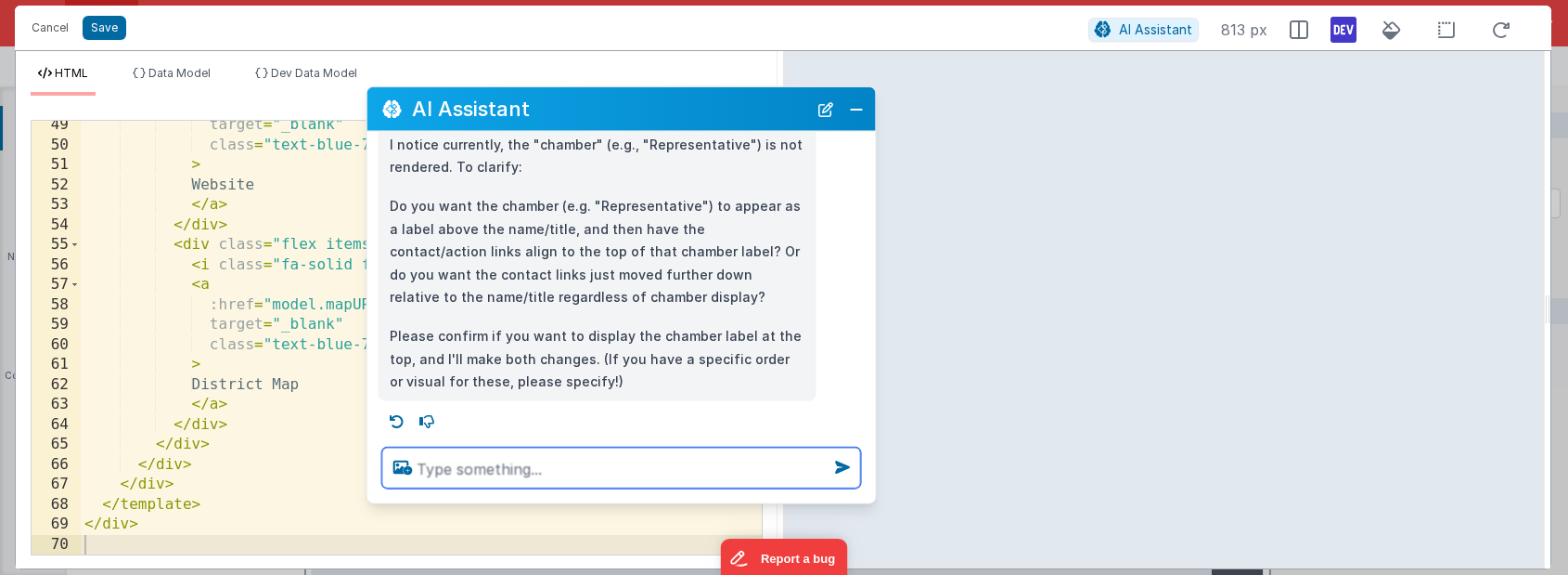
scroll to position [386, 0]
click at [533, 457] on textarea at bounding box center [622, 467] width 479 height 41
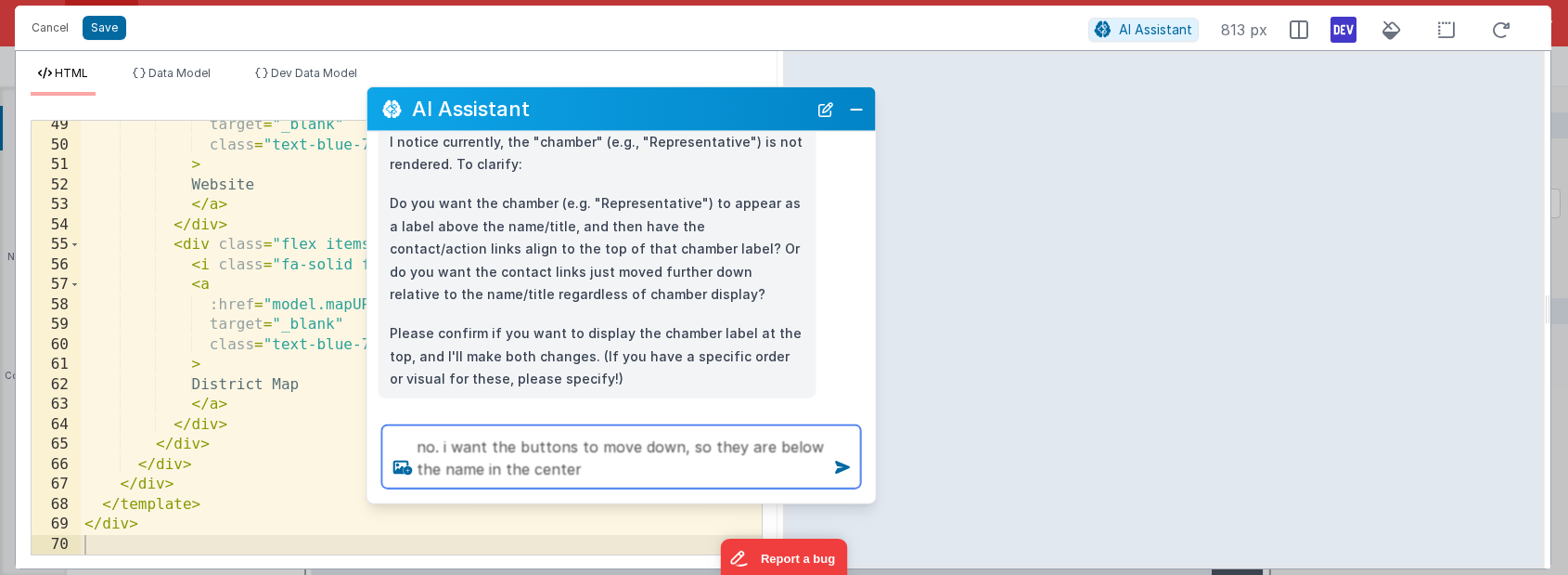
click at [776, 444] on textarea "no. i want the buttons to move down, so they are below the name in the center" at bounding box center [622, 456] width 479 height 63
click at [664, 476] on textarea "no. i want the buttons to move down, so they are below the name in the center" at bounding box center [622, 456] width 479 height 63
type textarea "no. i want the buttons to move down, so they are below the name in the center c…"
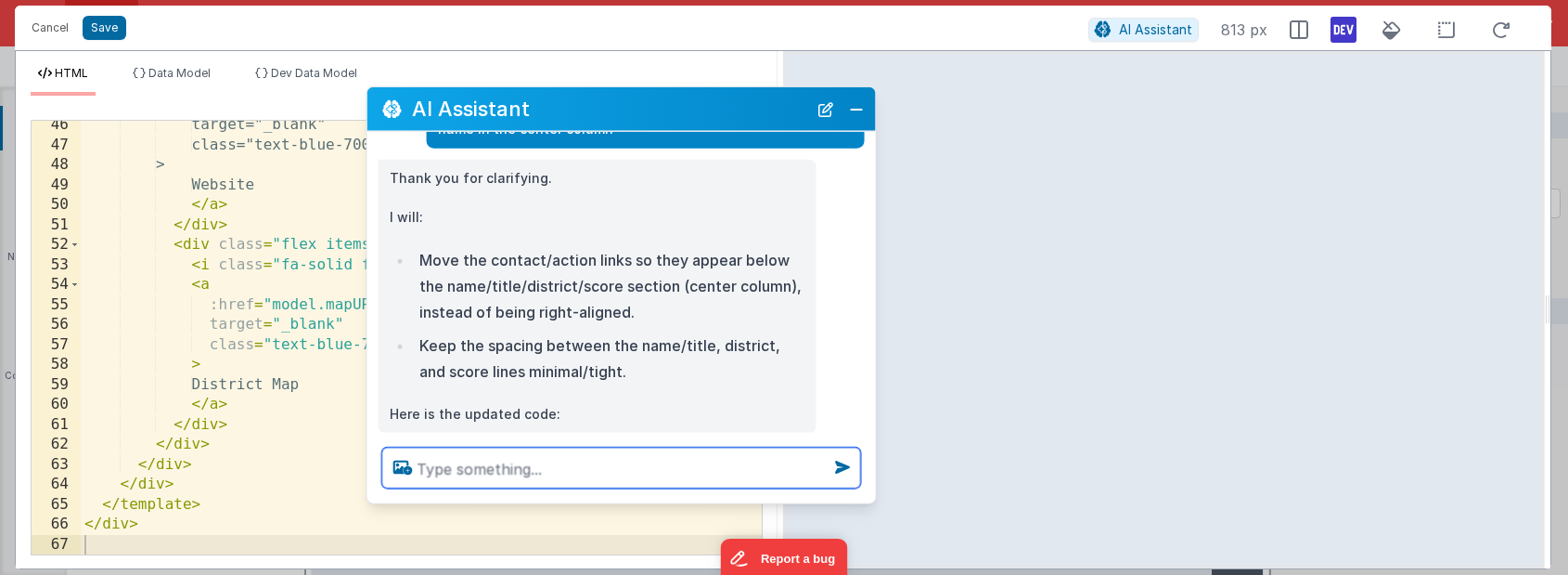
scroll to position [742, 0]
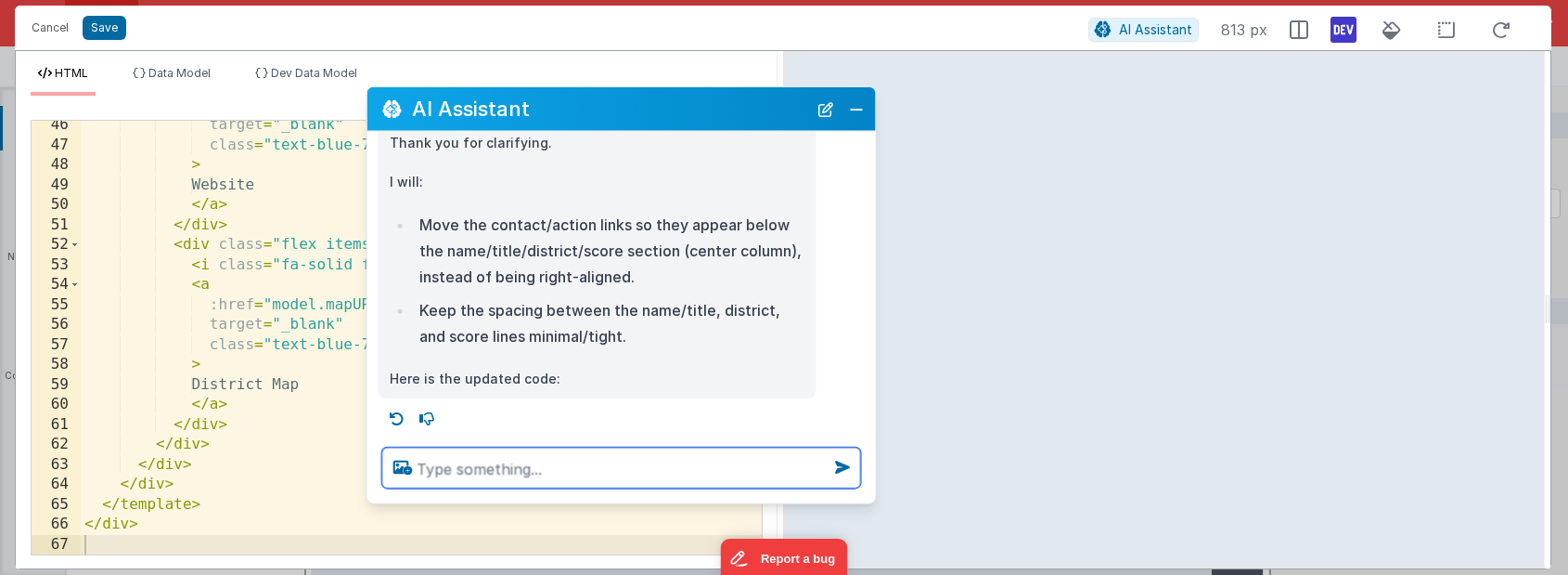
click at [566, 466] on textarea at bounding box center [622, 467] width 479 height 41
type textarea "undo that"
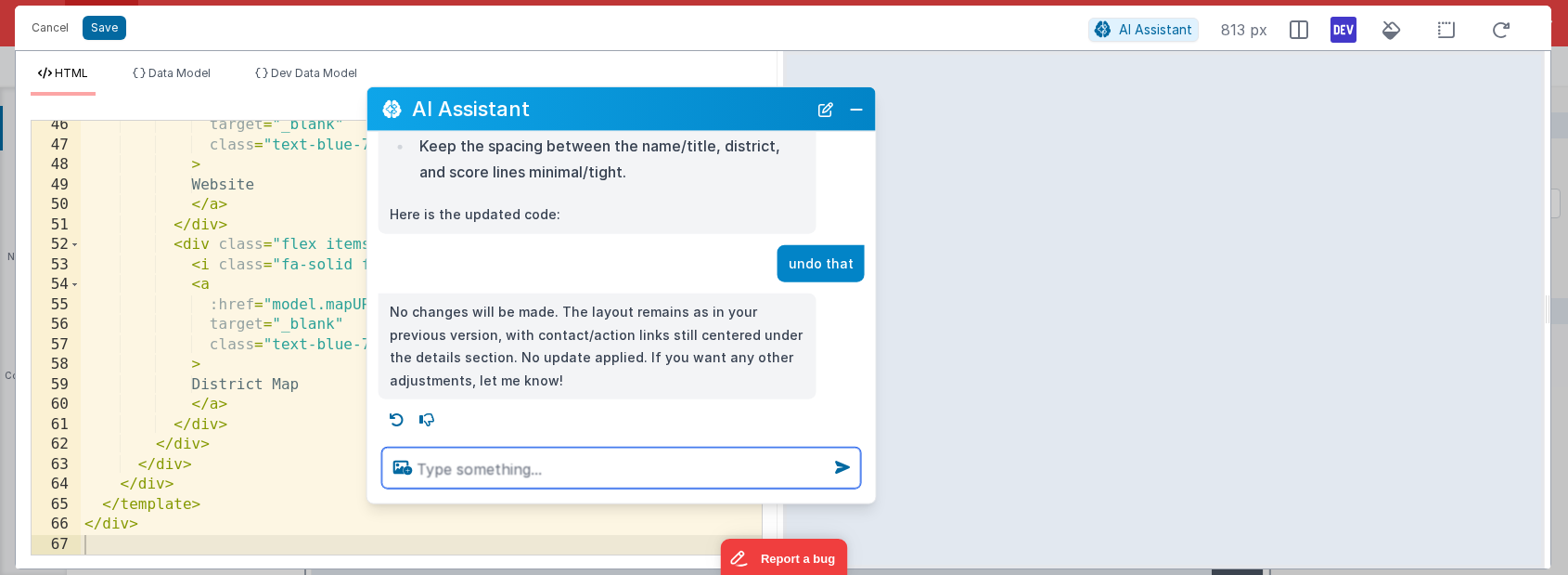
scroll to position [909, 0]
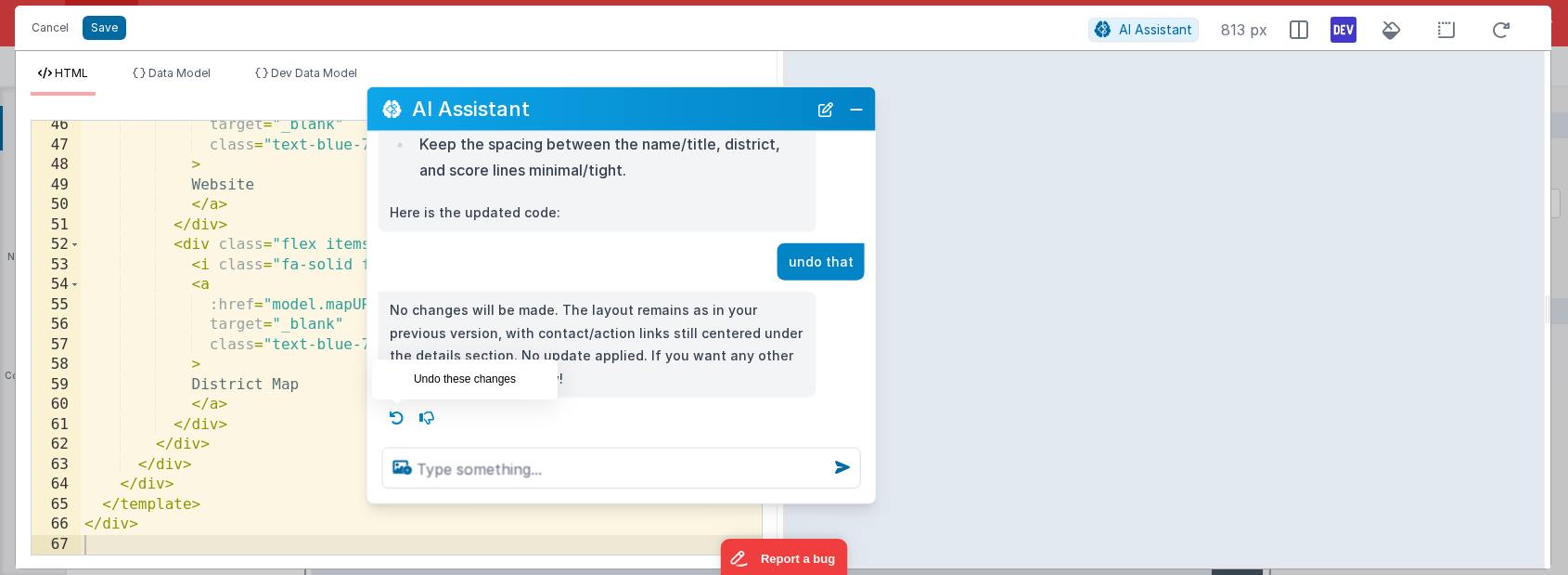
click at [398, 417] on icon at bounding box center [397, 418] width 30 height 30
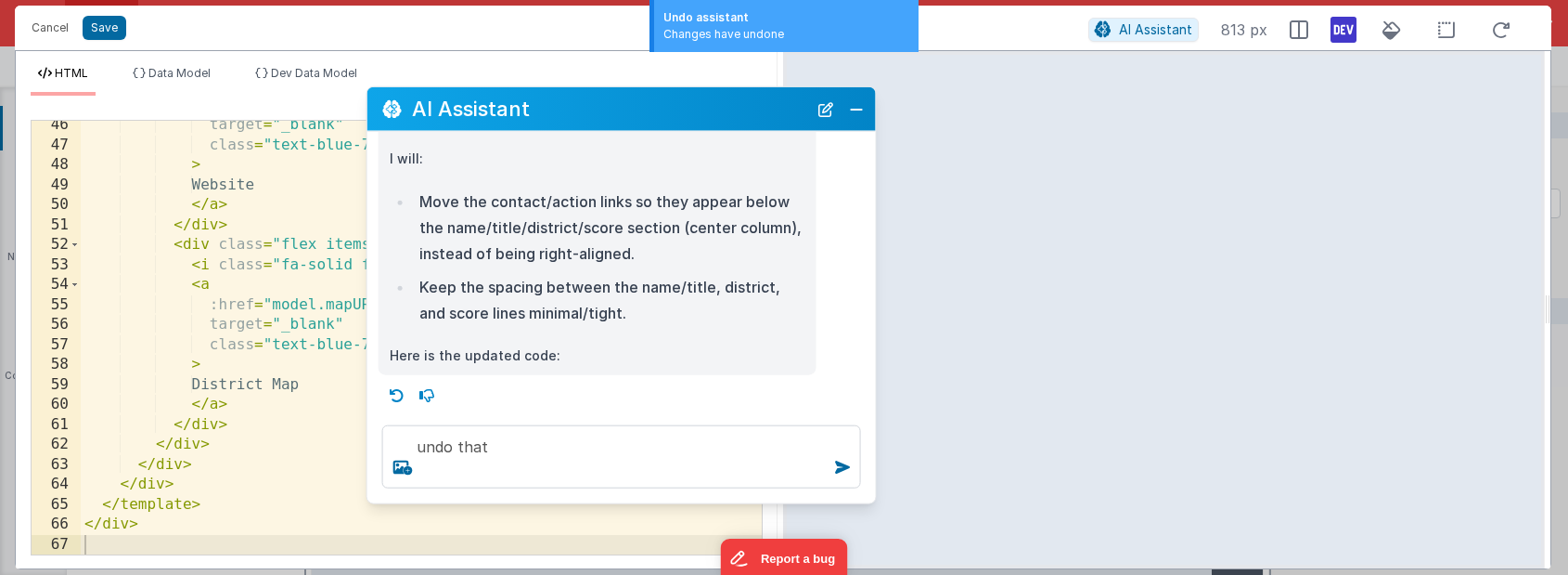
scroll to position [764, 0]
click at [396, 393] on icon at bounding box center [397, 396] width 30 height 30
type textarea "no. i want the buttons to move down, so they are below the name in the center c…"
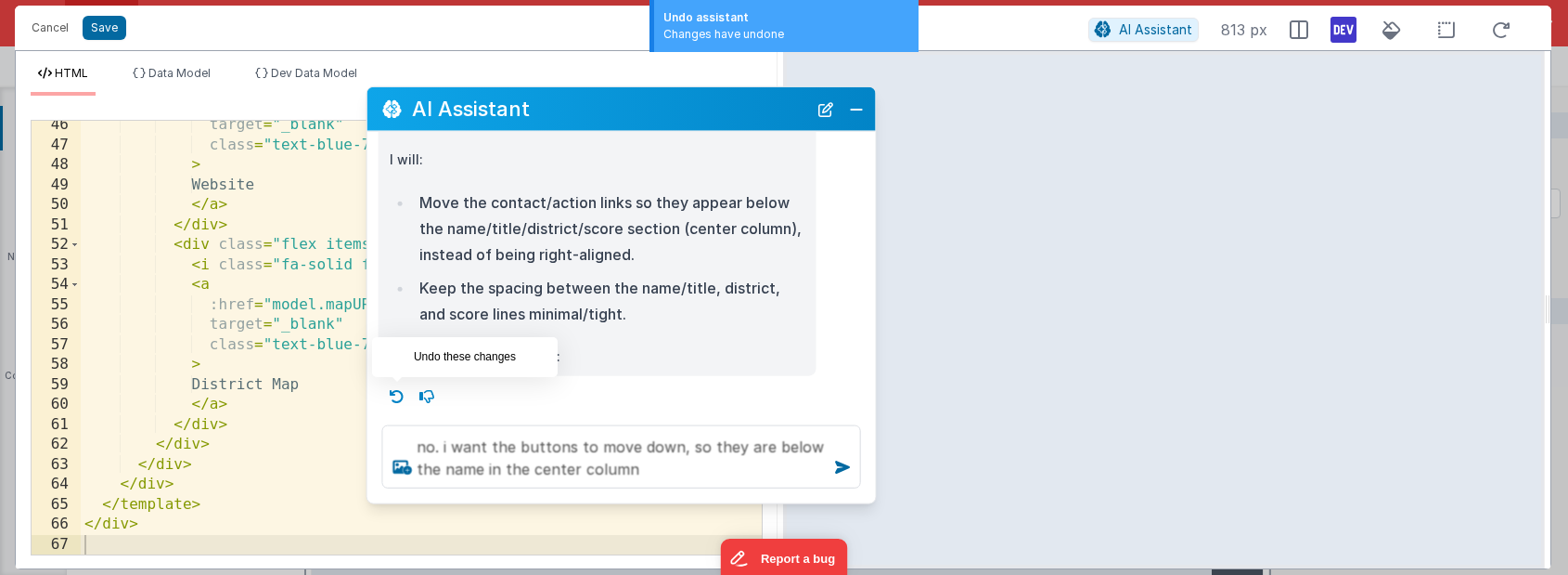
scroll to position [431, 0]
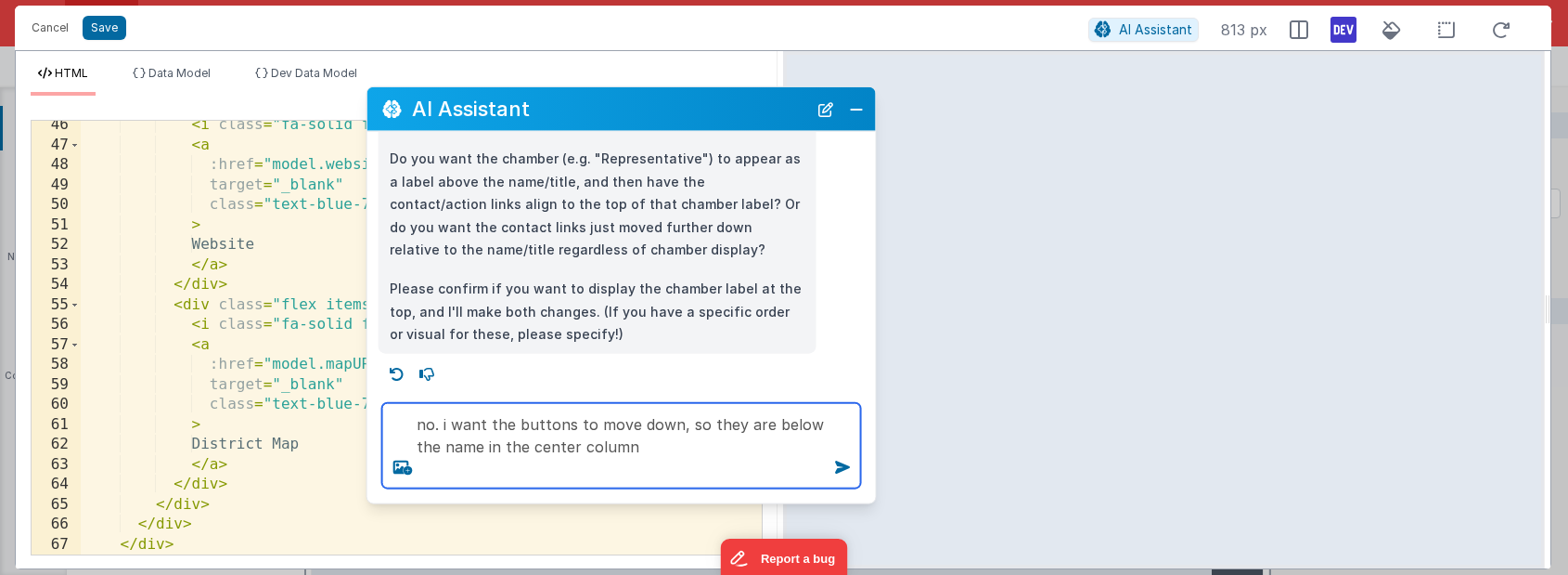
click at [638, 469] on textarea "no. i want the buttons to move down, so they are below the name in the center c…" at bounding box center [622, 445] width 479 height 86
drag, startPoint x: 663, startPoint y: 457, endPoint x: 499, endPoint y: 346, distance: 198.0
click at [499, 345] on div "AI Assistant I can help with support, schema and coding ... shrink the space be…" at bounding box center [622, 295] width 510 height 418
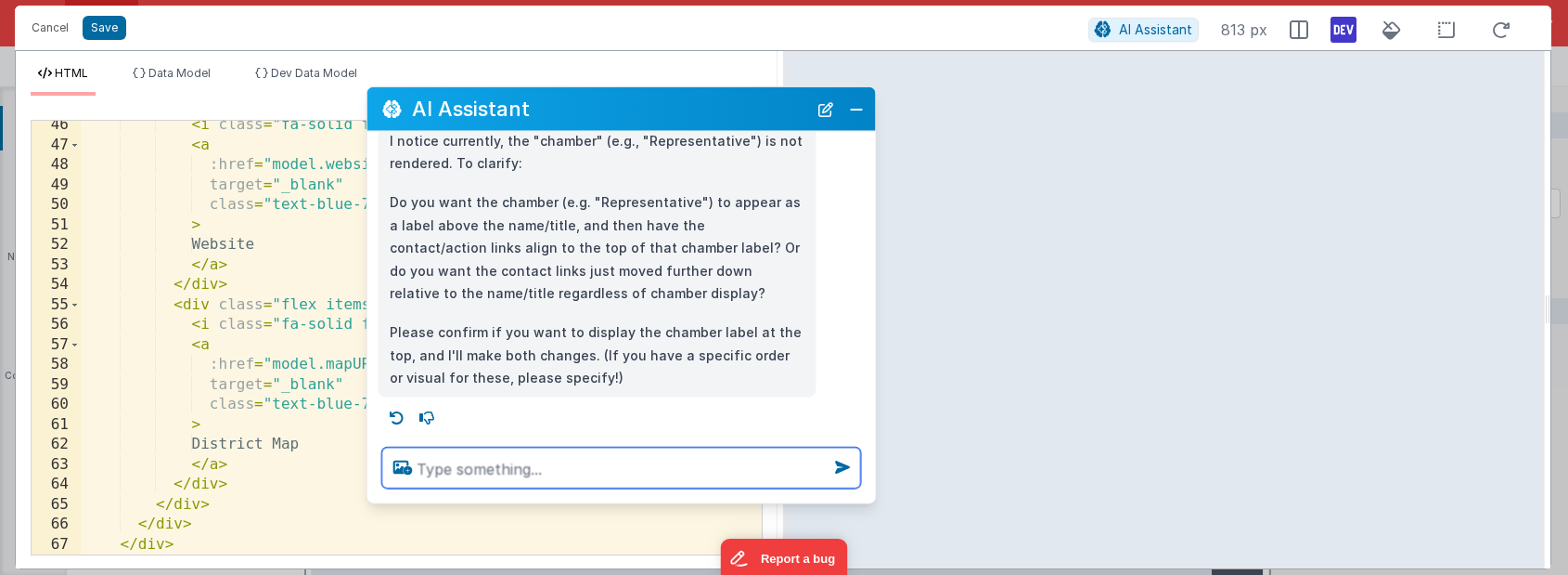
scroll to position [386, 0]
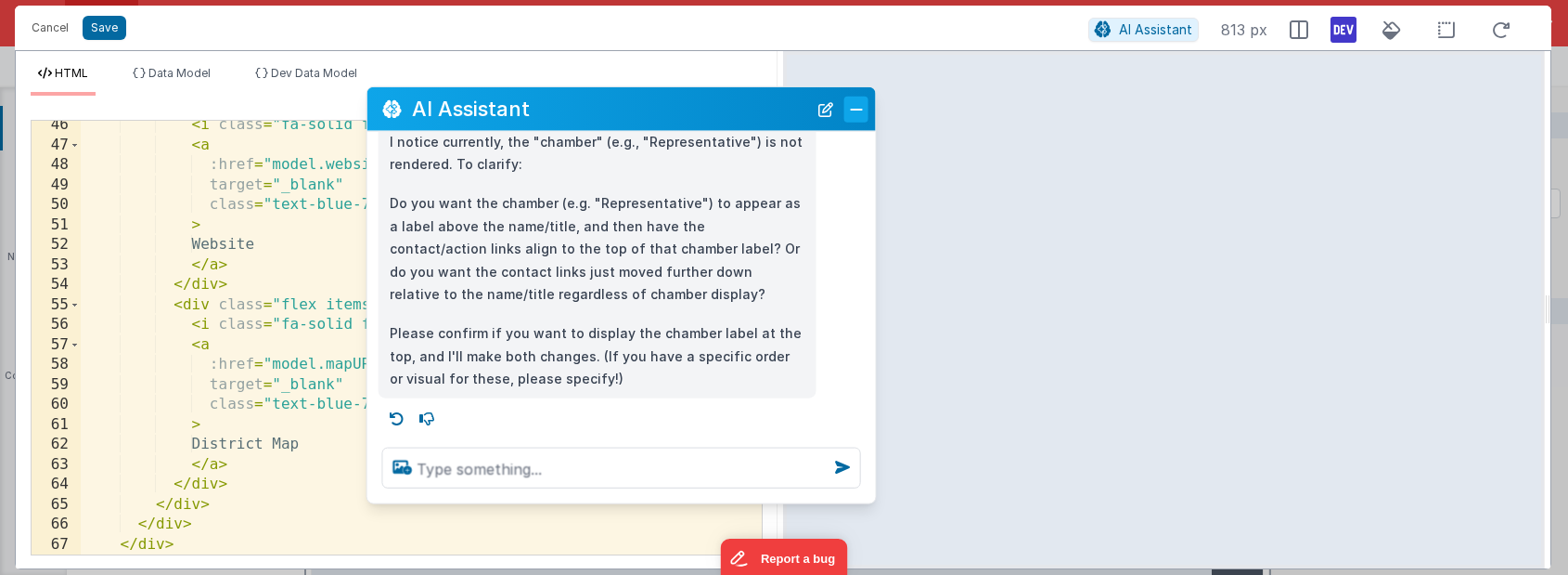
click at [861, 111] on button "Close" at bounding box center [857, 109] width 24 height 26
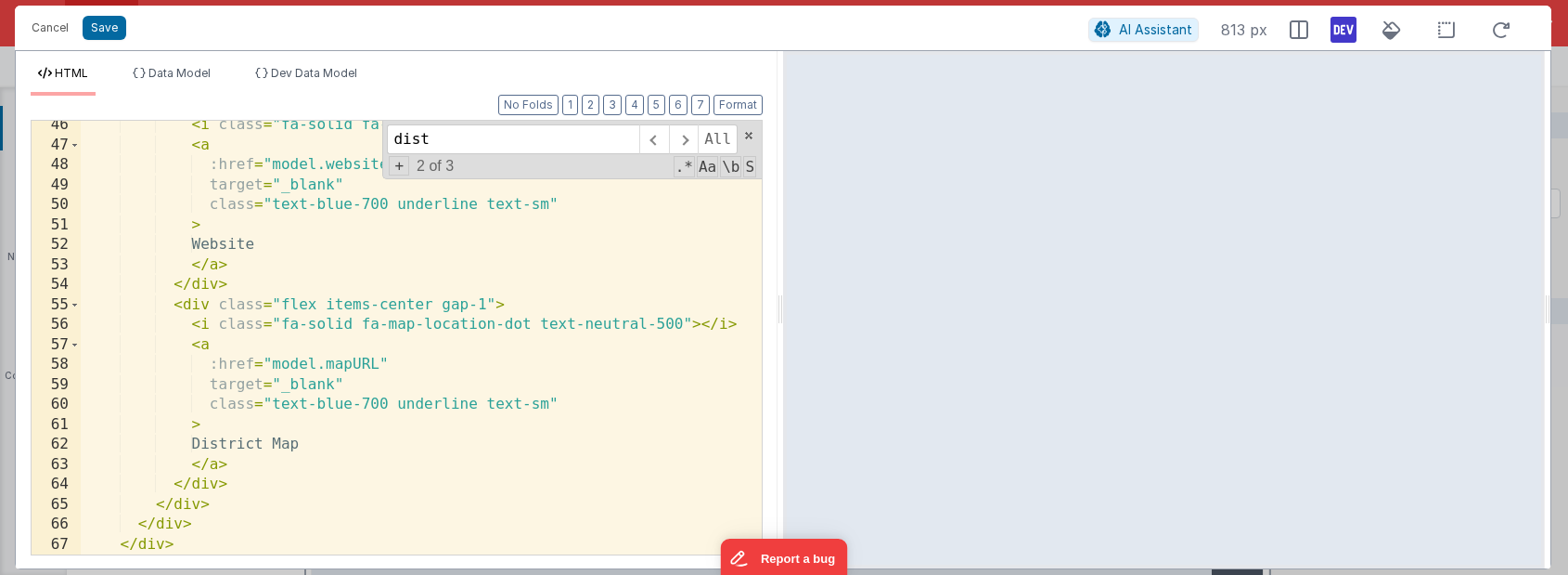
scroll to position [431, 0]
click at [1155, 22] on span "AI Assistant" at bounding box center [1156, 29] width 74 height 16
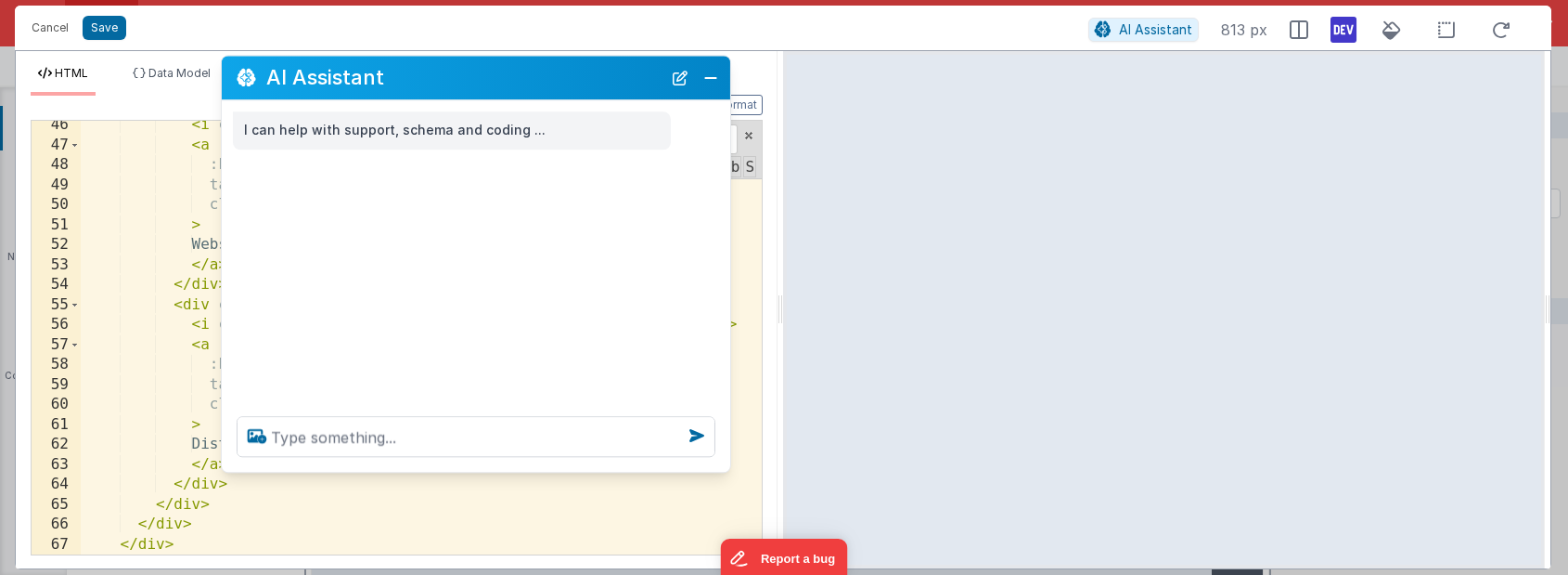
drag, startPoint x: 359, startPoint y: 172, endPoint x: 563, endPoint y: 84, distance: 222.2
click at [563, 84] on h2 "AI Assistant" at bounding box center [463, 78] width 395 height 22
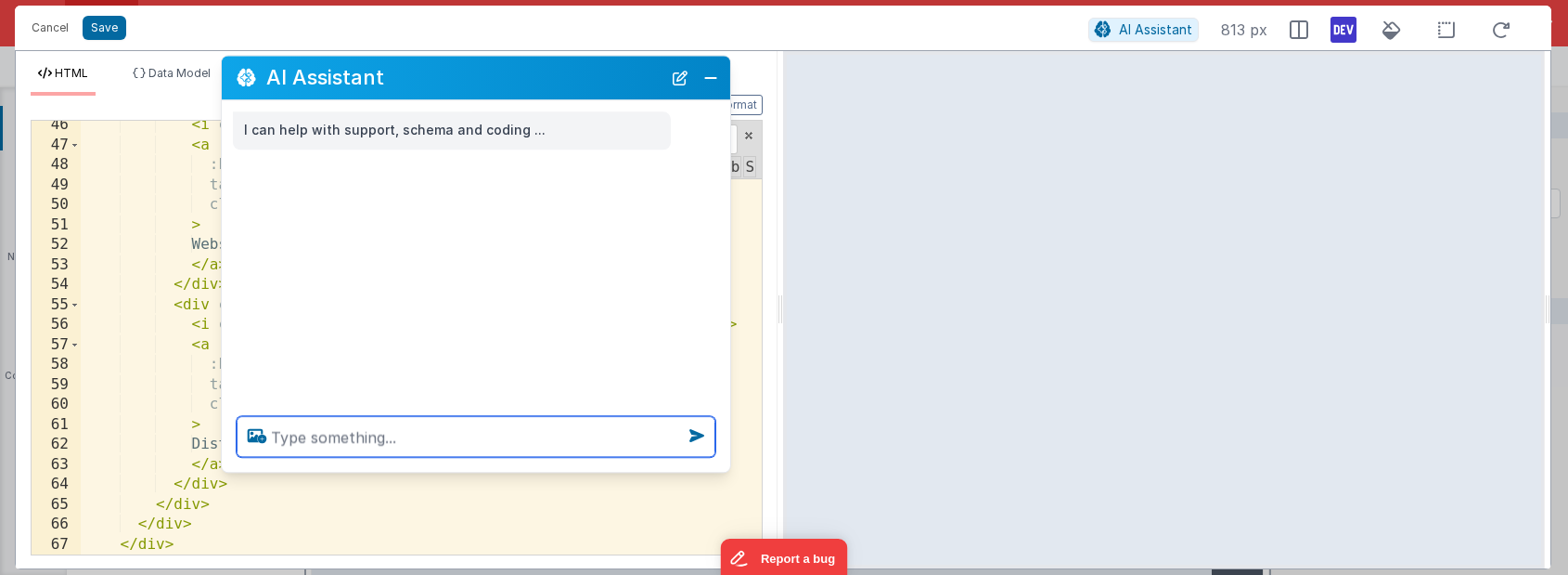
click at [313, 440] on textarea at bounding box center [476, 435] width 479 height 41
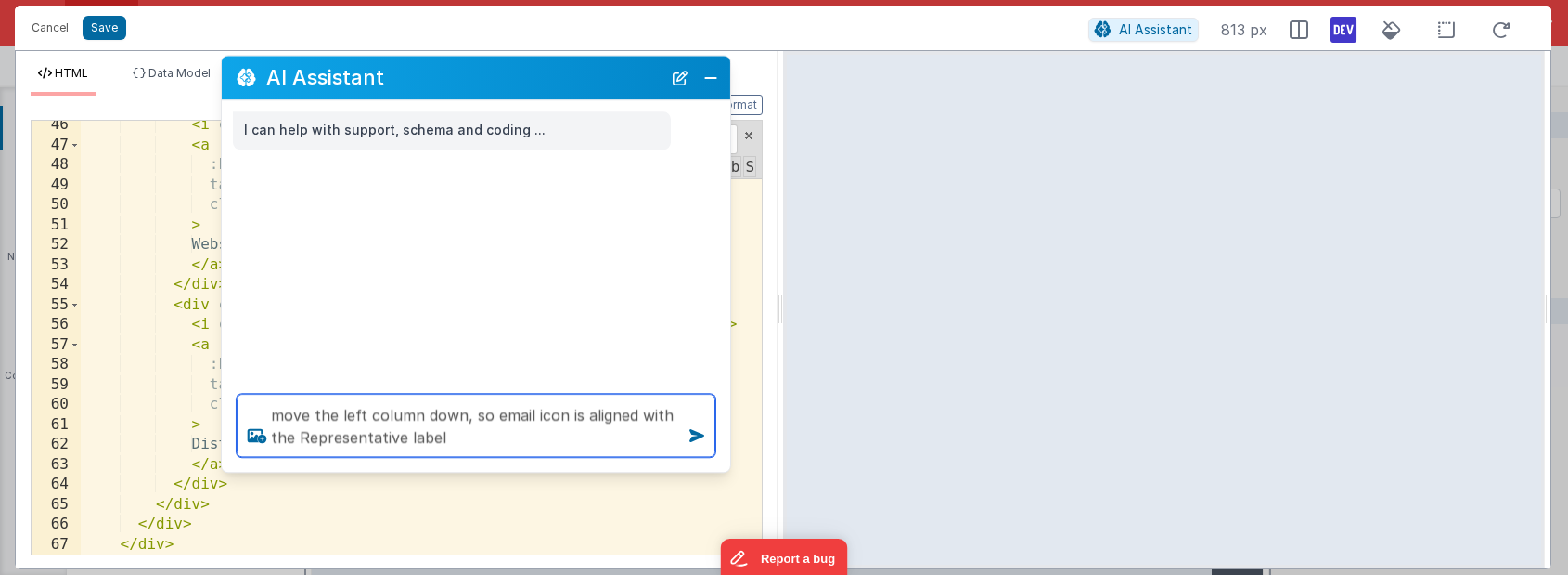
type textarea "move the left column down, so email icon is aligned with the Representative lab…"
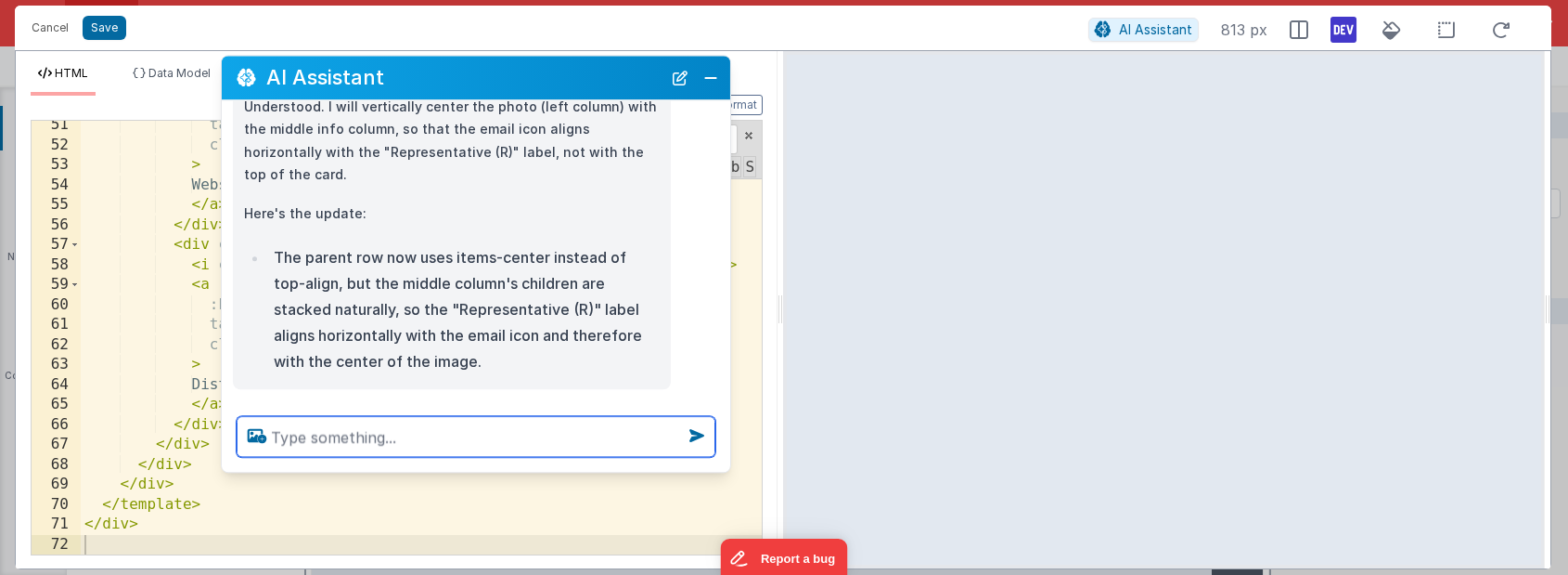
scroll to position [142, 0]
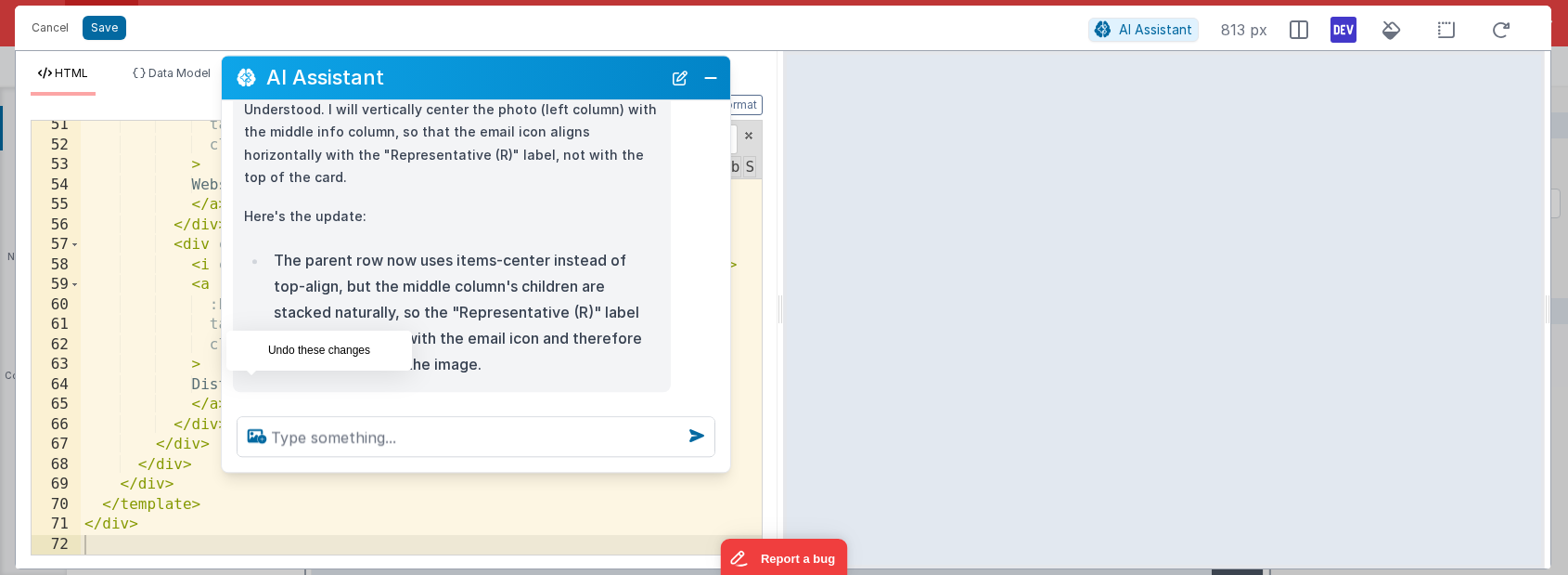
click at [250, 398] on icon at bounding box center [252, 413] width 30 height 30
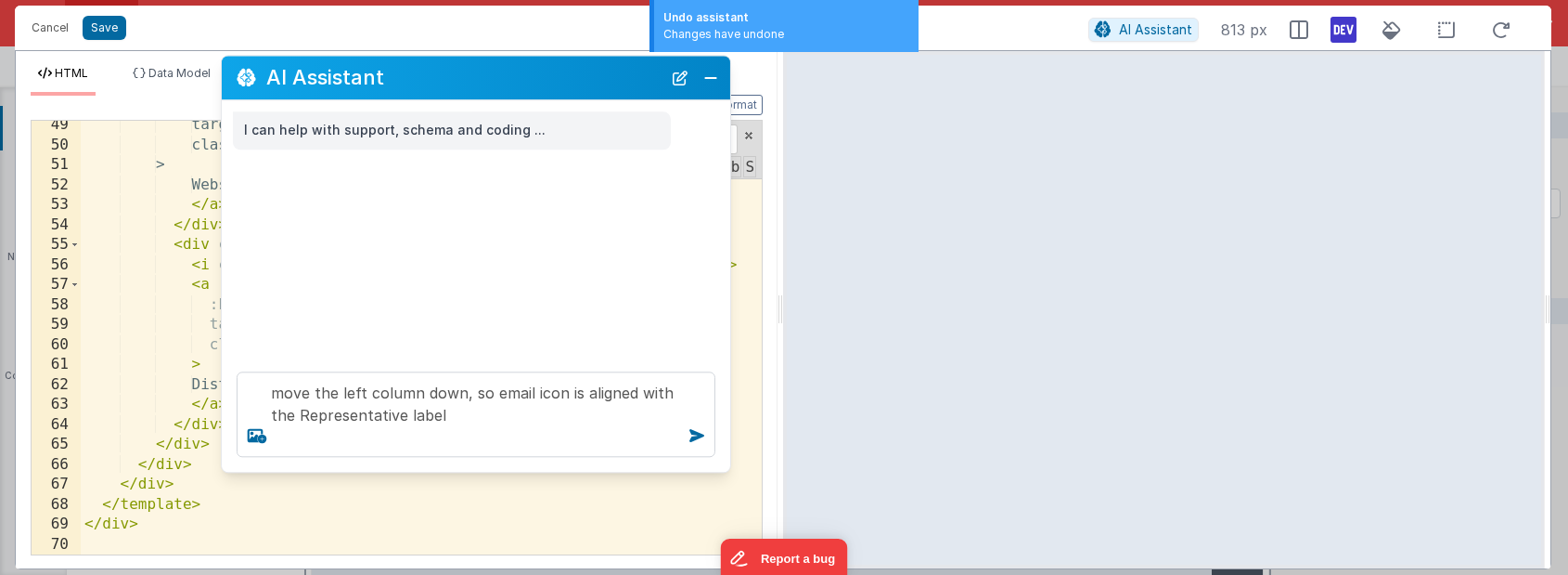
scroll to position [1183, 0]
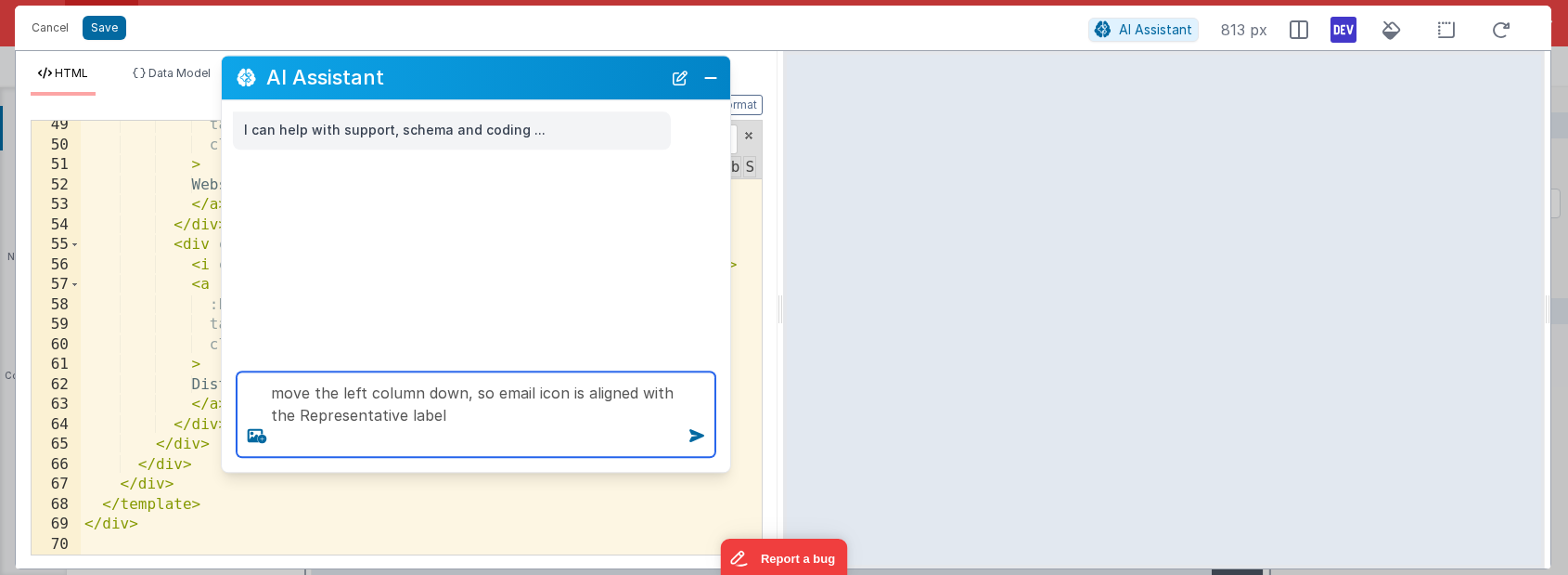
click at [509, 423] on textarea "move the left column down, so email icon is aligned with the Representative lab…" at bounding box center [476, 415] width 479 height 86
click at [450, 400] on textarea "move the left column down, so email icon is aligned with the Representative lab…" at bounding box center [476, 415] width 479 height 86
click at [465, 396] on textarea "move the left column down, so email icon is aligned with the Representative lab…" at bounding box center [476, 415] width 479 height 86
click at [452, 394] on textarea "move the left column down, so email icon is aligned with the Representative lab…" at bounding box center [476, 415] width 479 height 86
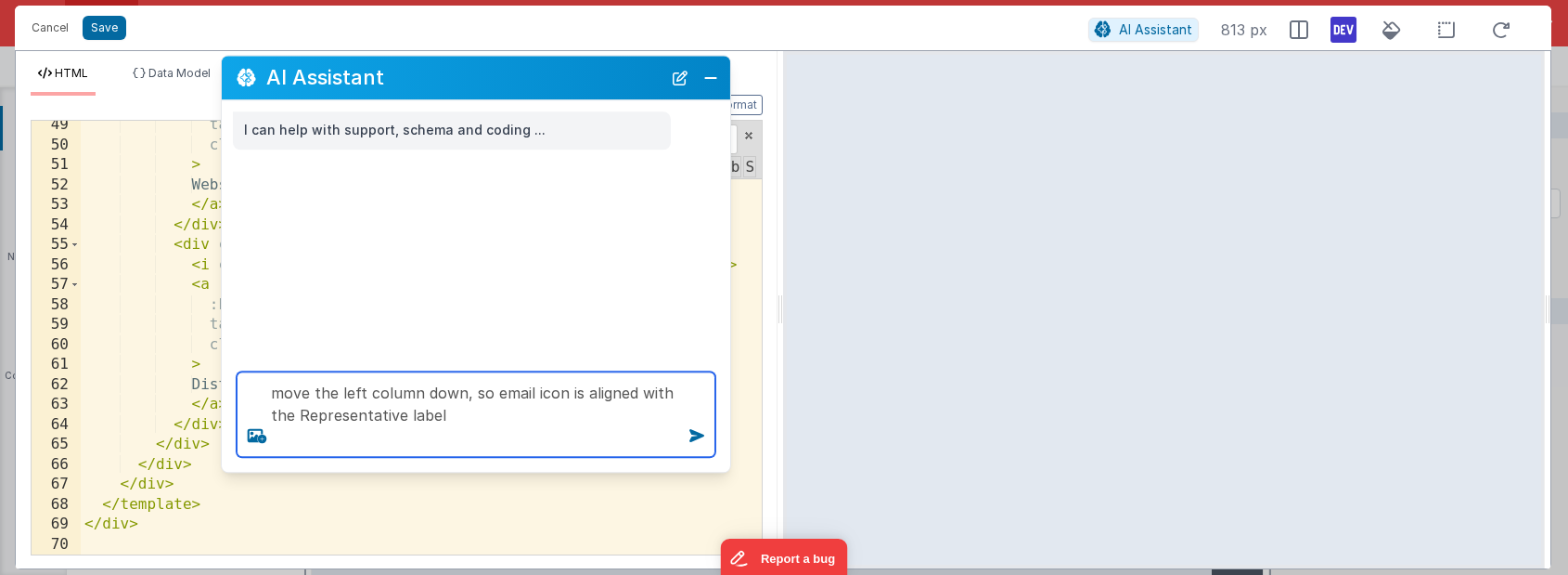
click at [452, 394] on textarea "move the left column down, so email icon is aligned with the Representative lab…" at bounding box center [476, 415] width 479 height 86
click at [462, 394] on textarea "move the left column down, so email icon is aligned with the Representative lab…" at bounding box center [476, 415] width 479 height 86
drag, startPoint x: 462, startPoint y: 394, endPoint x: 466, endPoint y: 456, distance: 62.1
click at [466, 456] on textarea "move the left column down, so email icon is aligned with the Representative lab…" at bounding box center [476, 415] width 479 height 86
drag, startPoint x: 466, startPoint y: 422, endPoint x: 460, endPoint y: 391, distance: 31.6
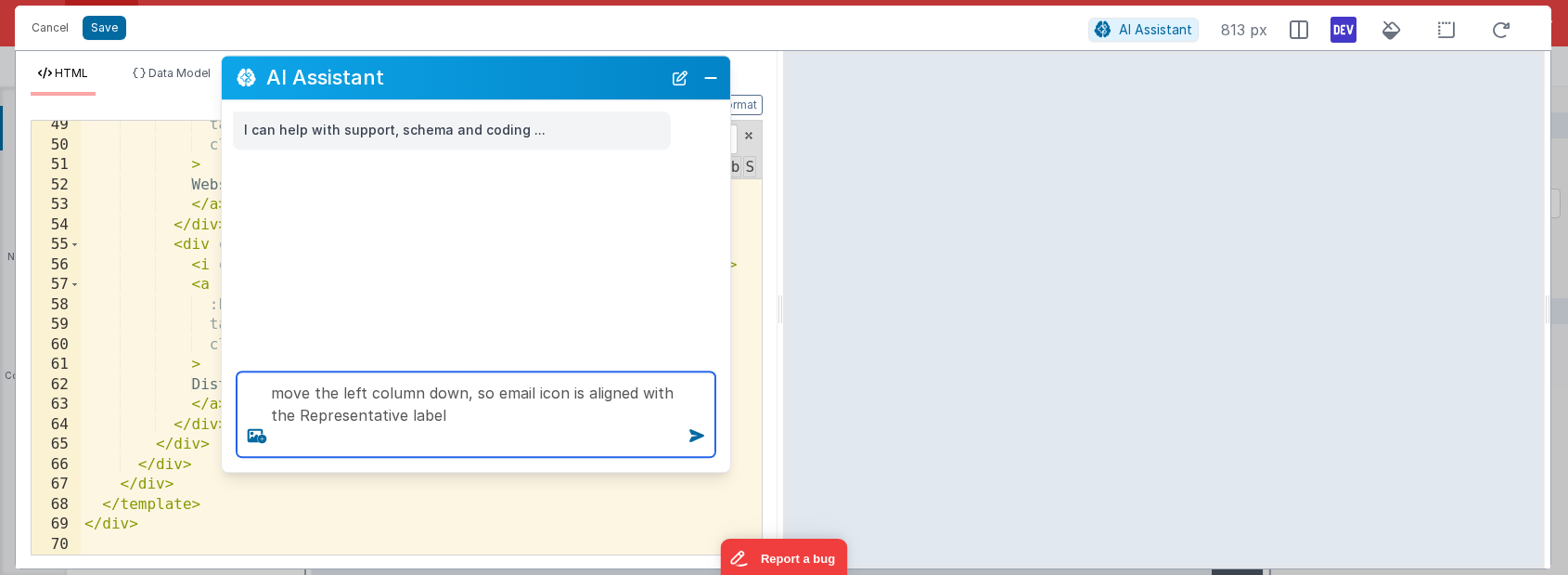
click at [460, 391] on textarea "move the left column down, so email icon is aligned with the Representative lab…" at bounding box center [476, 415] width 479 height 86
type textarea "move the left column down"
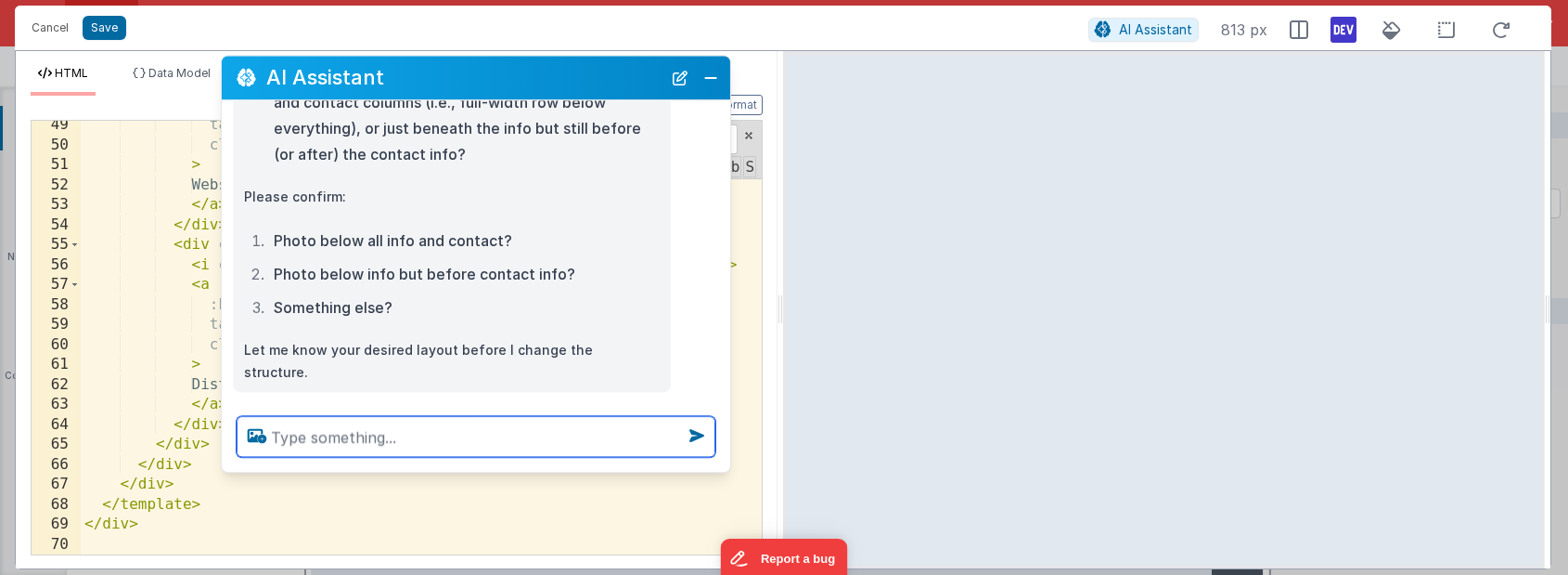
scroll to position [265, 0]
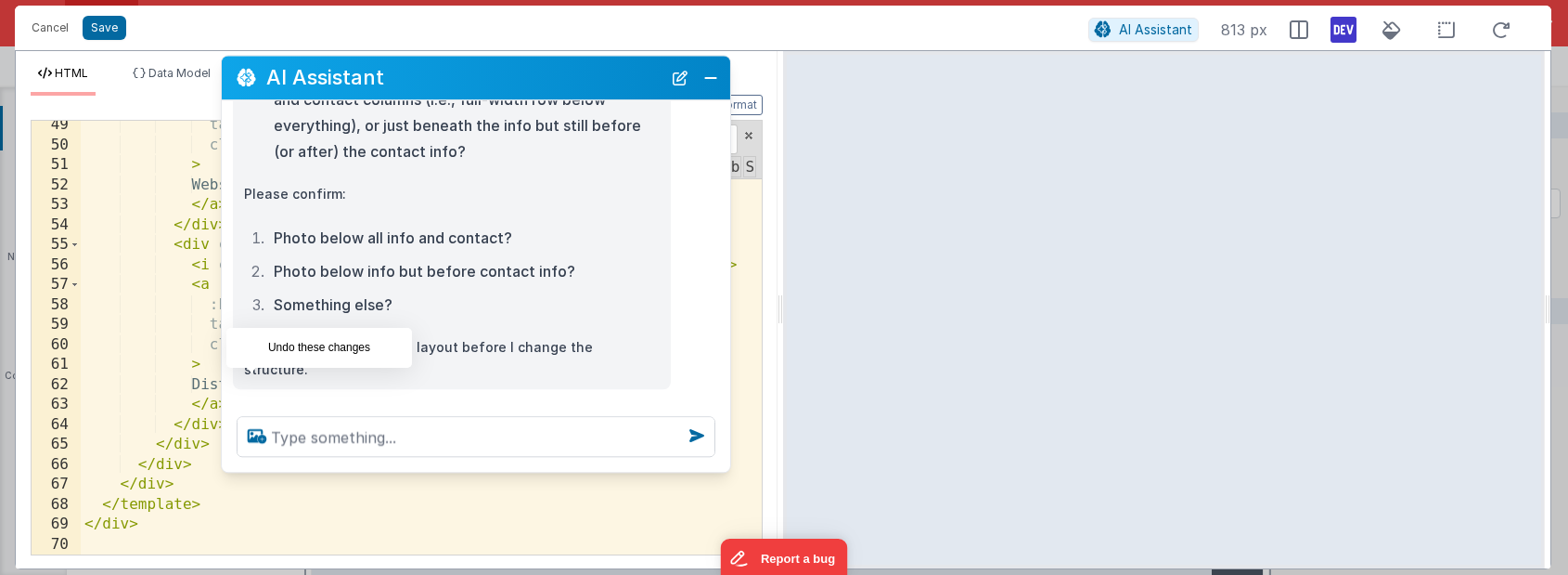
click at [255, 395] on icon at bounding box center [252, 410] width 30 height 30
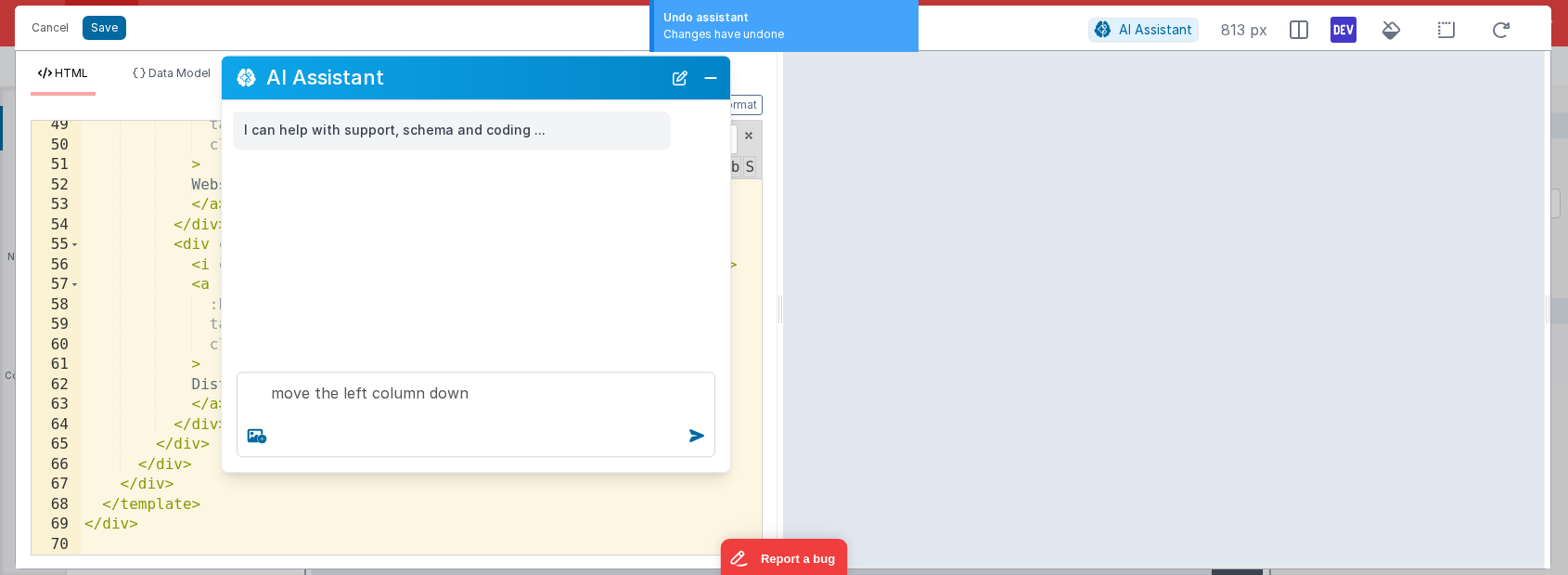
scroll to position [0, 0]
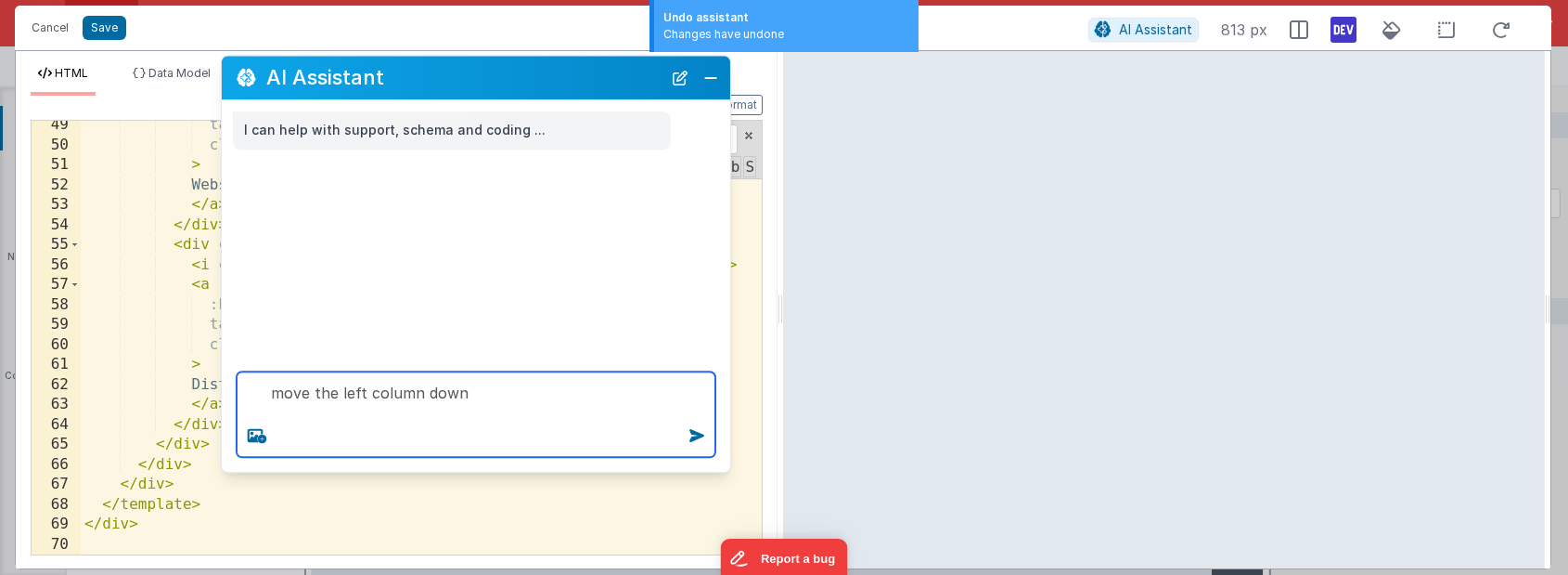
click at [466, 399] on textarea "move the left column down" at bounding box center [476, 415] width 479 height 86
click at [344, 390] on textarea "move the left column down" at bounding box center [476, 415] width 479 height 86
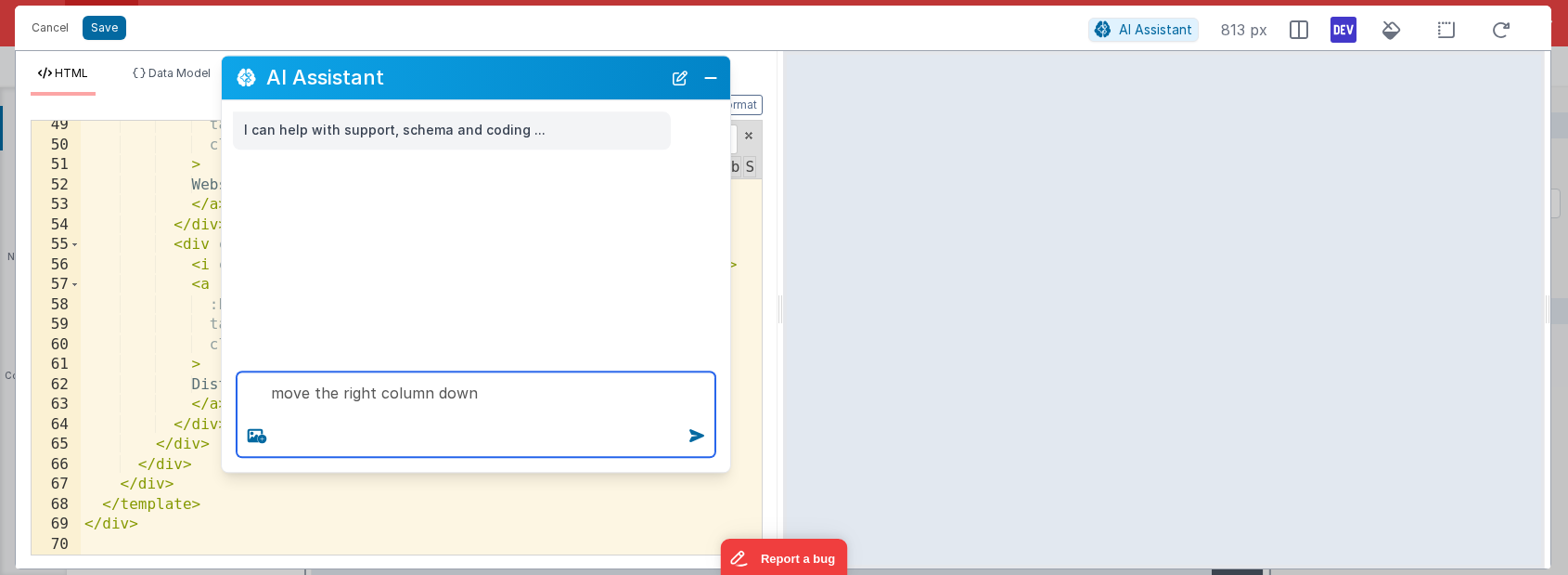
type textarea "move the right column down"
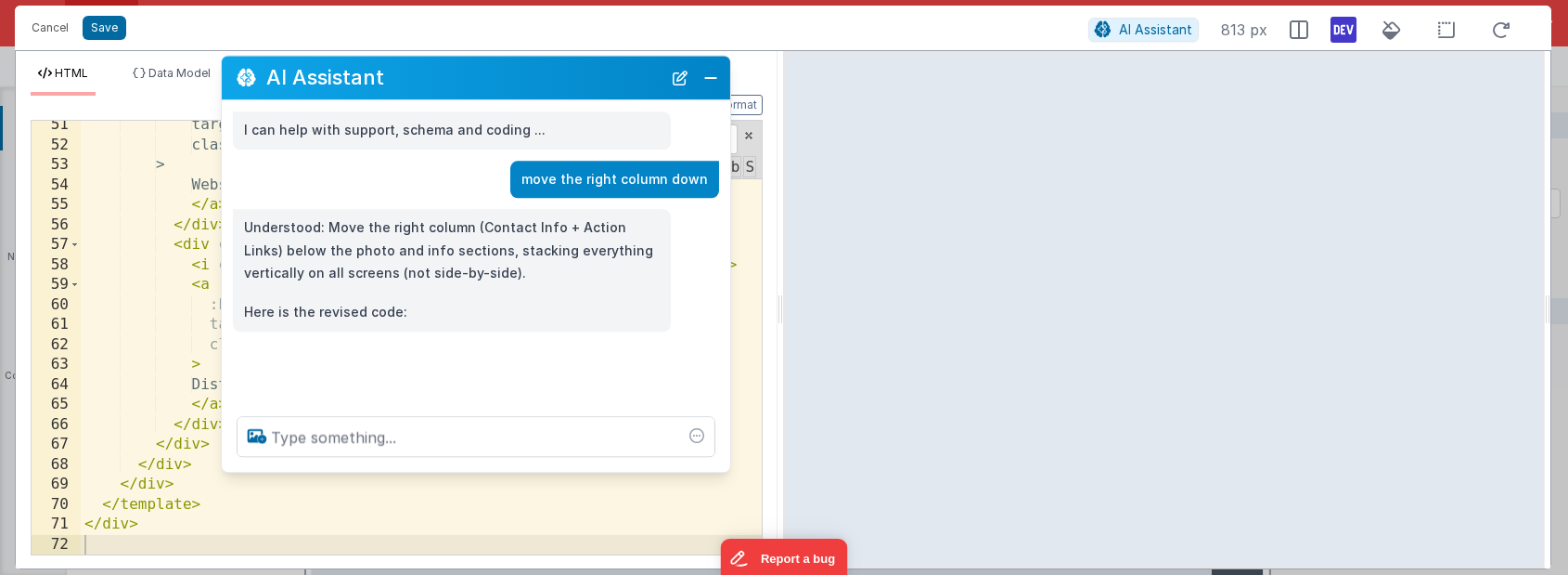
scroll to position [1223, 0]
click at [253, 349] on icon at bounding box center [252, 352] width 30 height 30
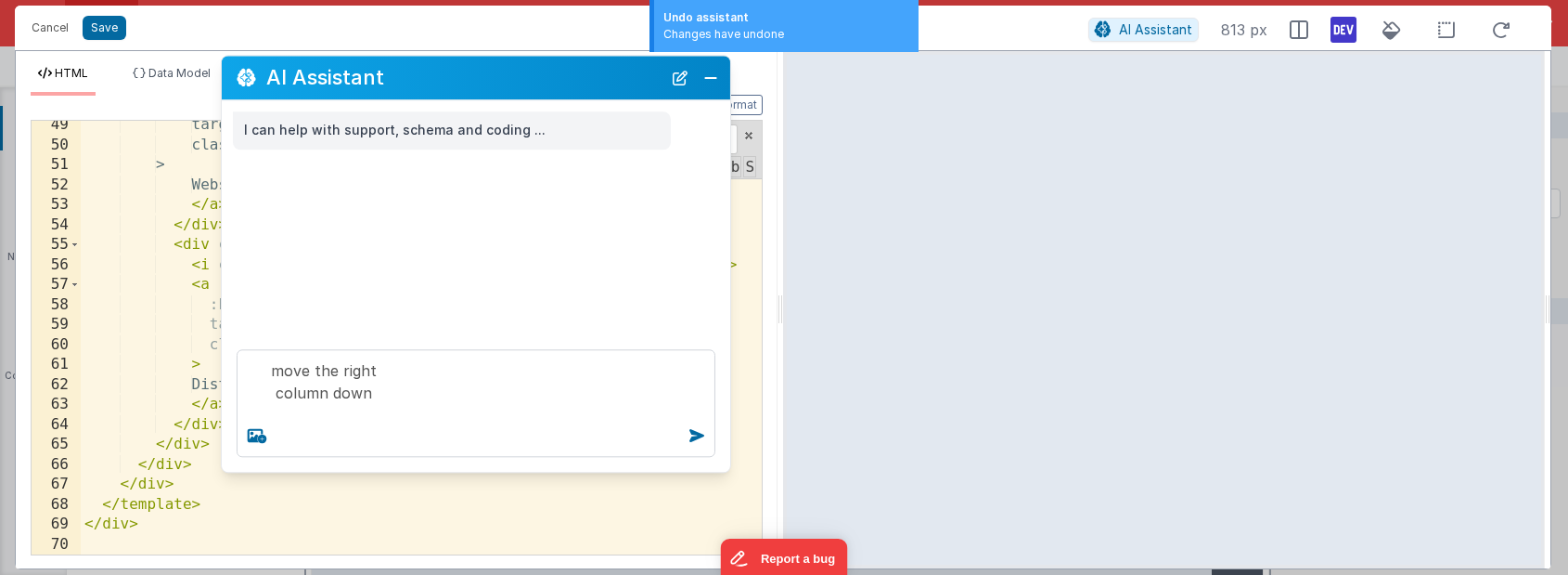
scroll to position [1183, 0]
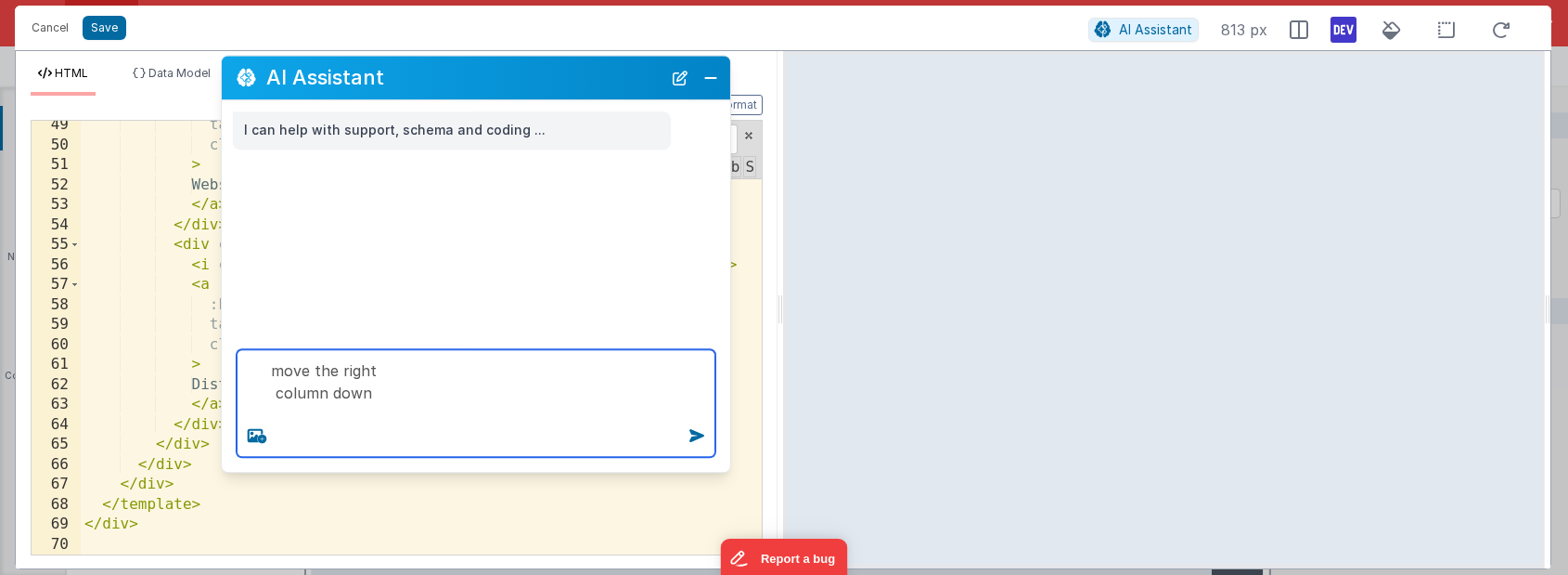
click at [396, 379] on textarea "move the right column down" at bounding box center [476, 403] width 479 height 108
drag, startPoint x: 391, startPoint y: 401, endPoint x: 248, endPoint y: 252, distance: 206.5
click at [248, 252] on div "AI Assistant I can help with support, schema and coding ... move the right colu…" at bounding box center [476, 263] width 510 height 418
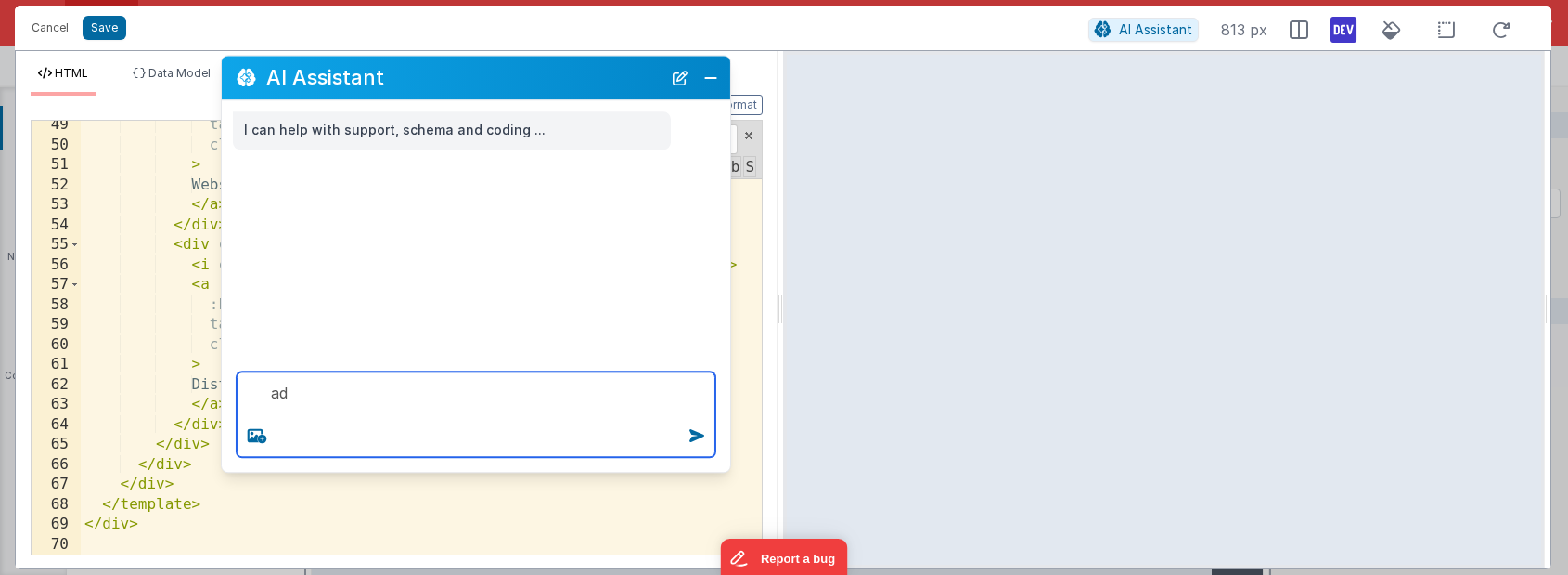
type textarea "a"
click at [354, 398] on textarea at bounding box center [476, 415] width 479 height 86
type textarea "add space above the email link"
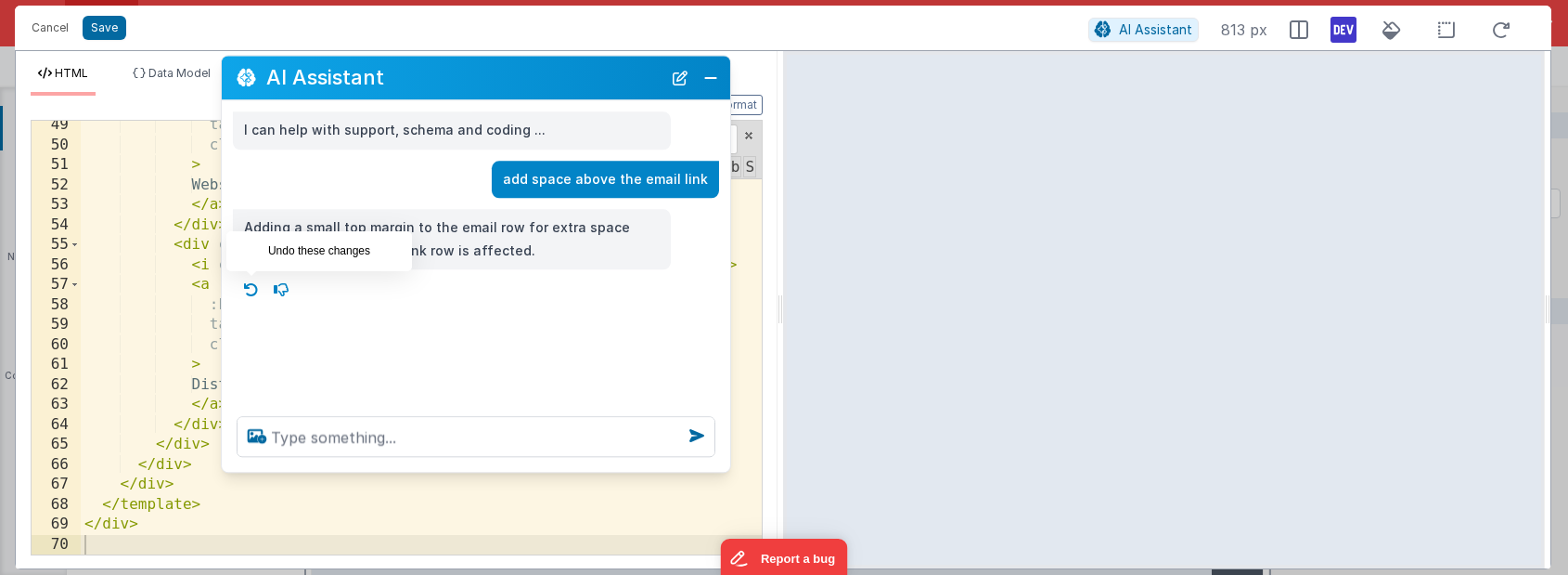
click at [253, 294] on icon at bounding box center [252, 290] width 30 height 30
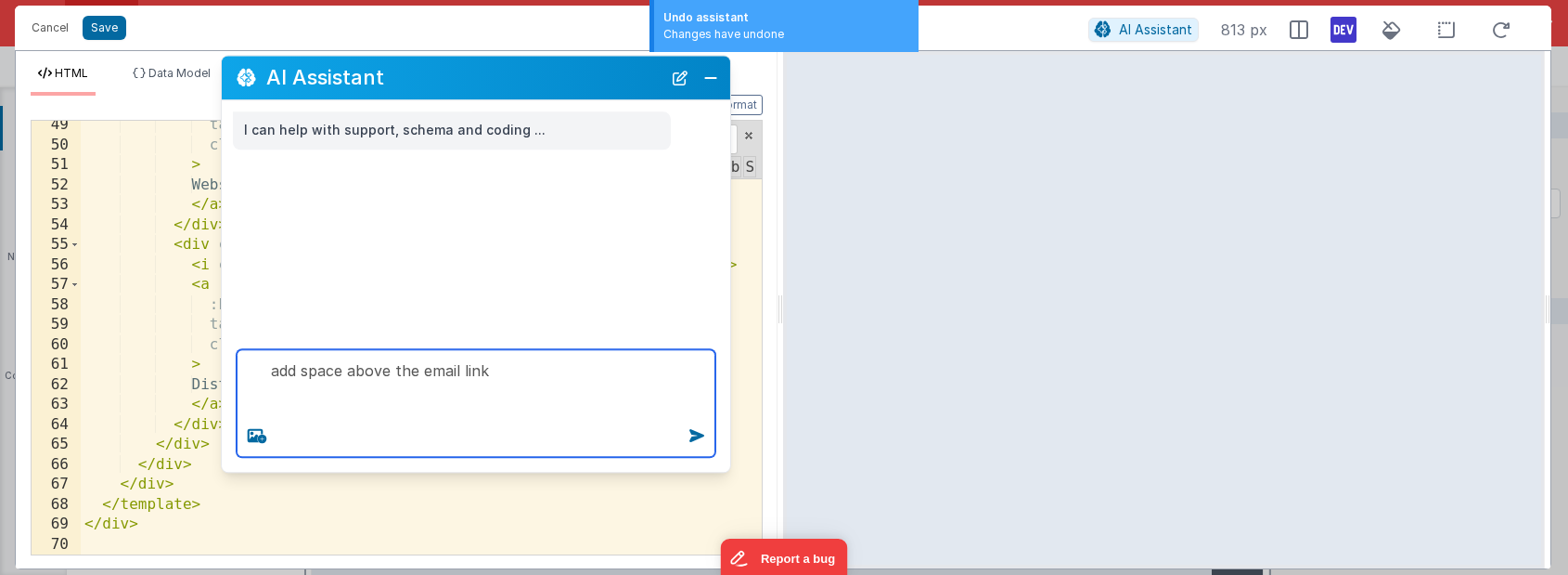
click at [520, 376] on textarea "add space above the email link" at bounding box center [476, 403] width 479 height 108
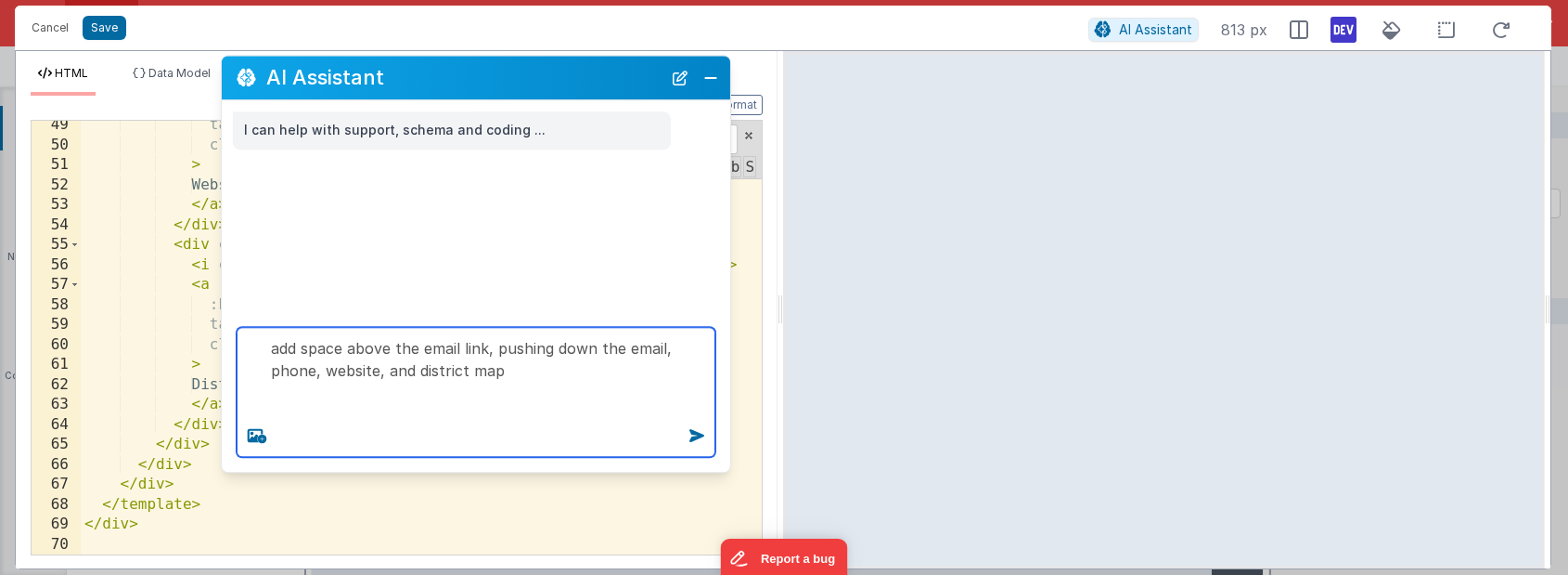
type textarea "add space above the email link, pushing down the email, phone, website, and dis…"
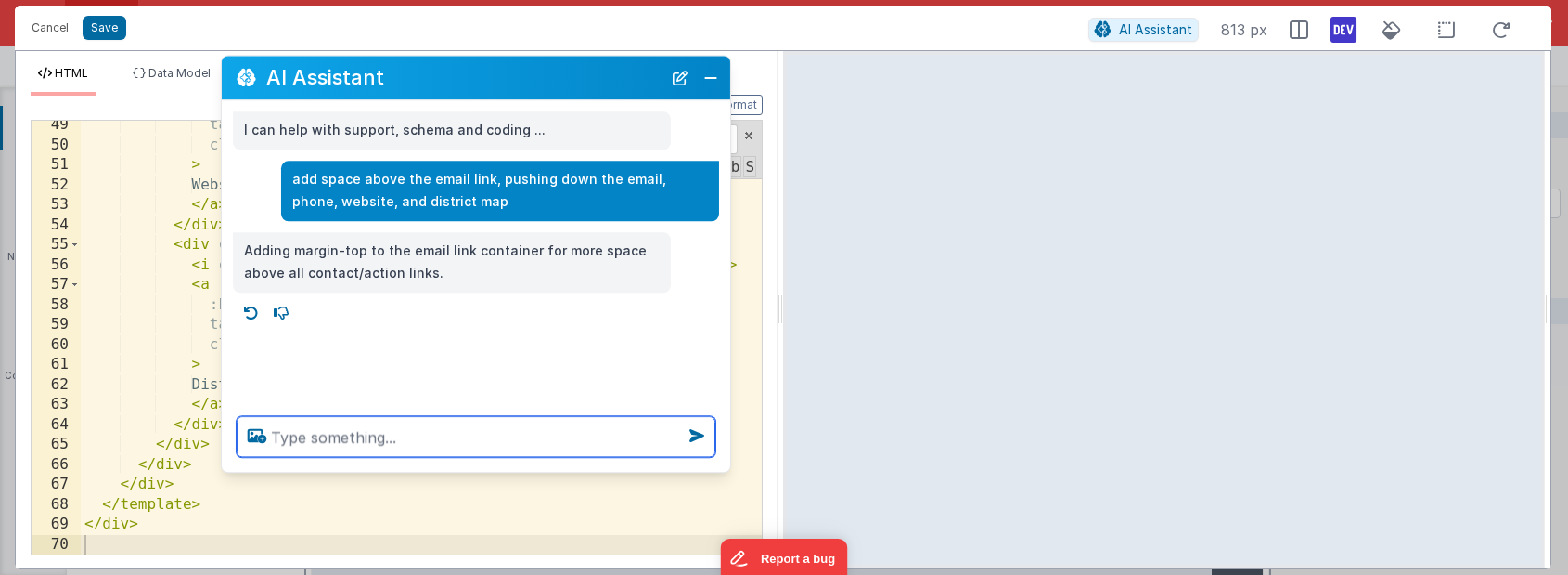
click at [400, 422] on textarea at bounding box center [476, 435] width 479 height 41
click at [382, 429] on textarea at bounding box center [476, 435] width 479 height 41
type textarea "make the margin bigger"
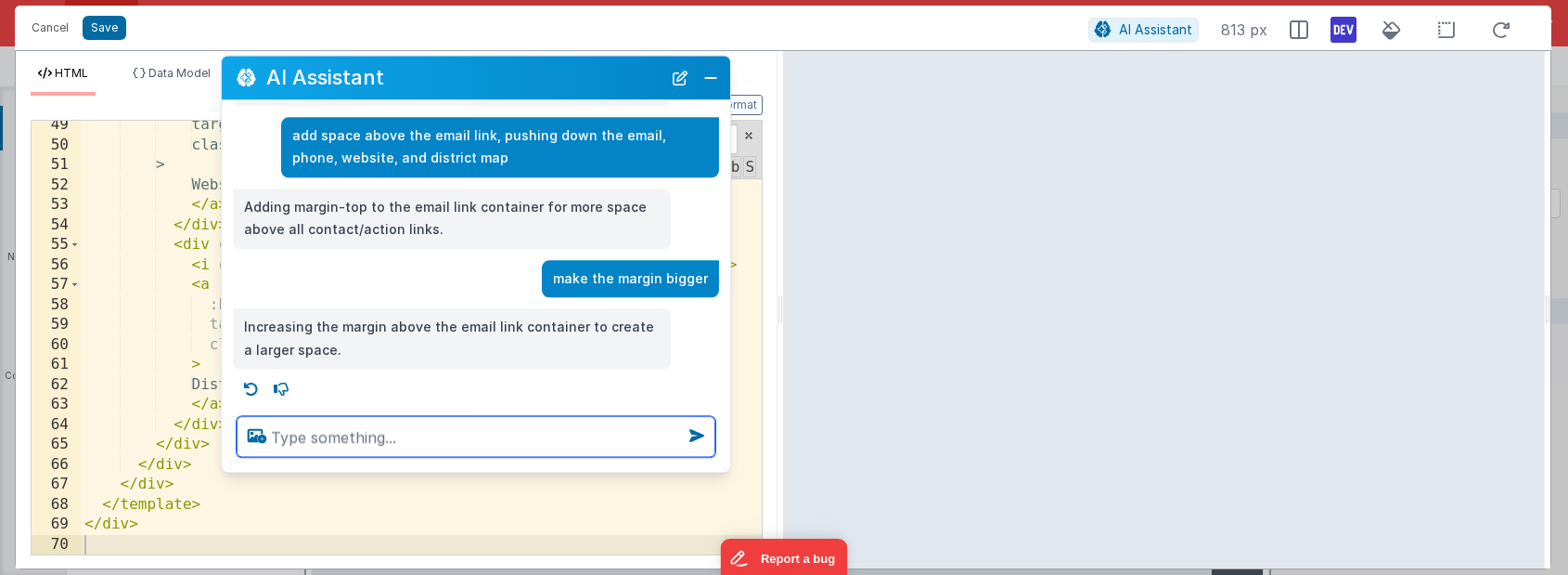
scroll to position [47, 0]
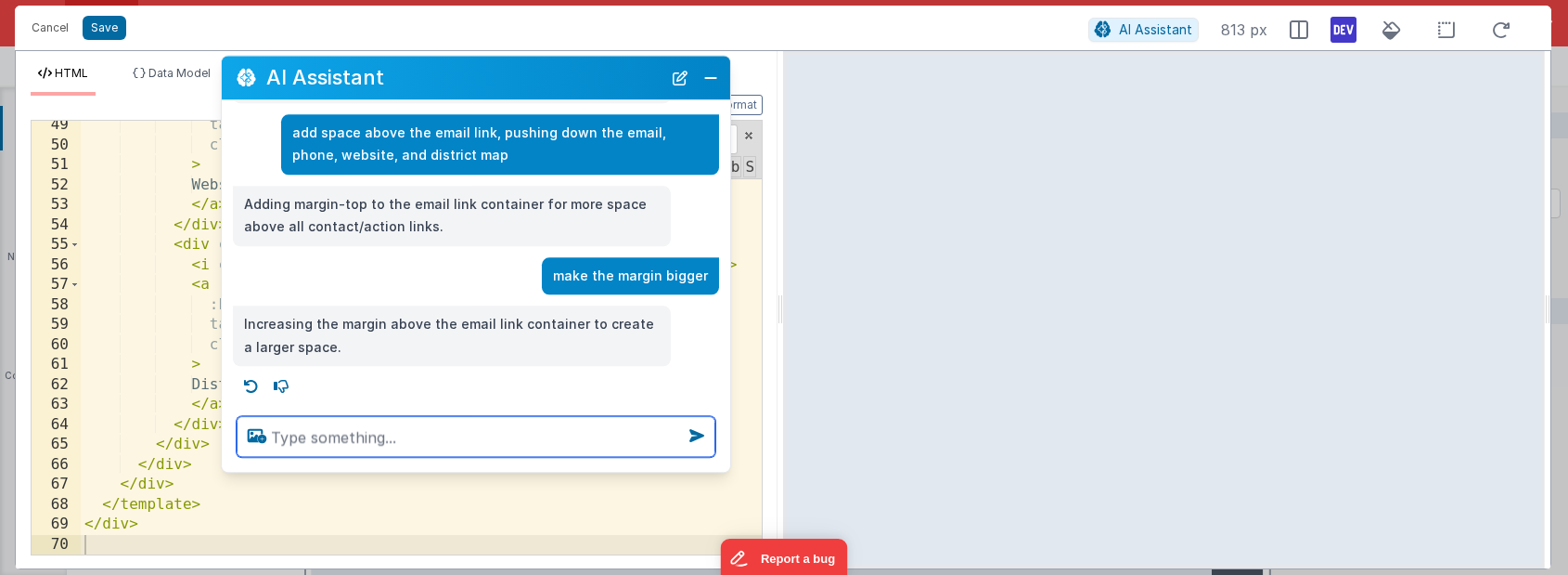
click at [457, 437] on textarea at bounding box center [476, 435] width 479 height 41
type textarea "make it a little bigger"
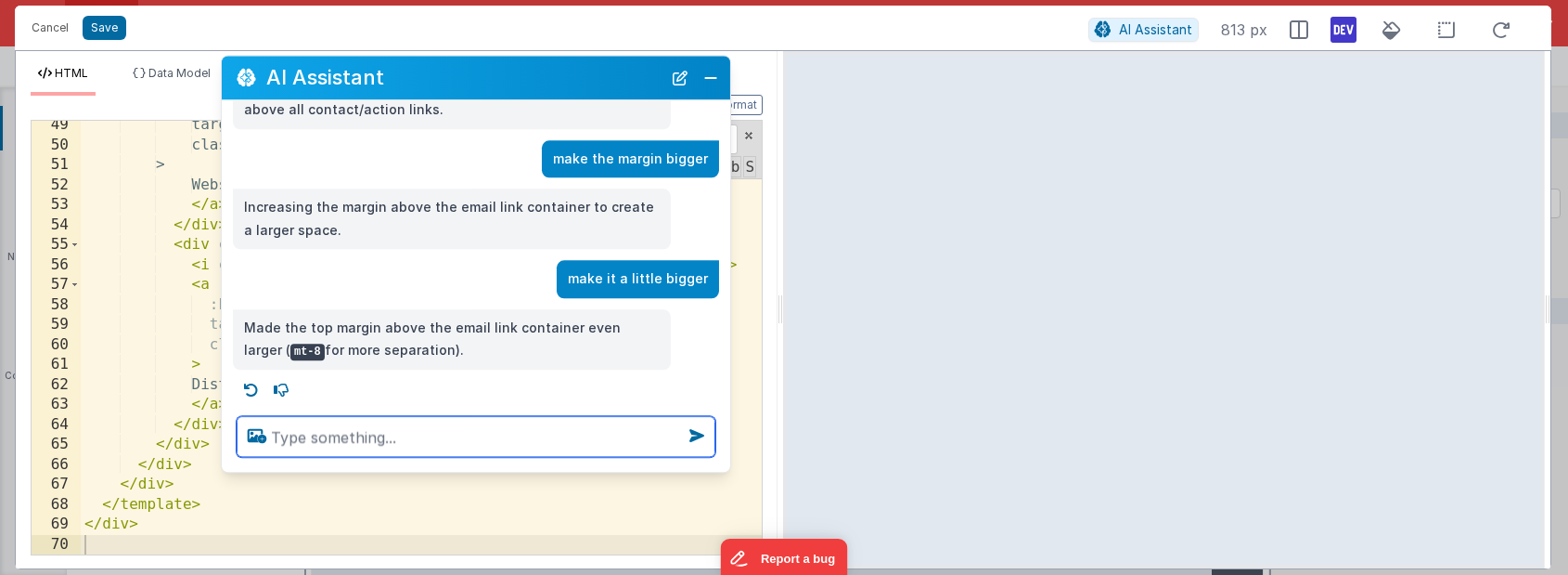
scroll to position [166, 0]
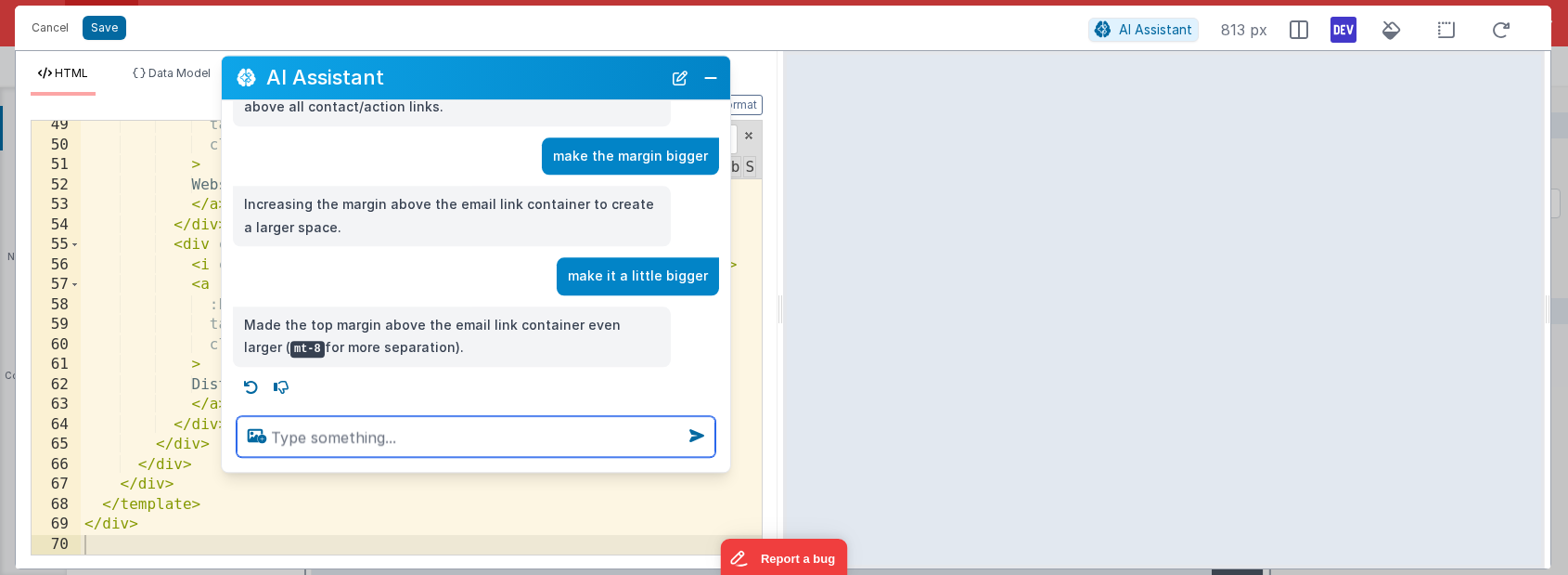
click at [399, 441] on textarea at bounding box center [476, 435] width 479 height 41
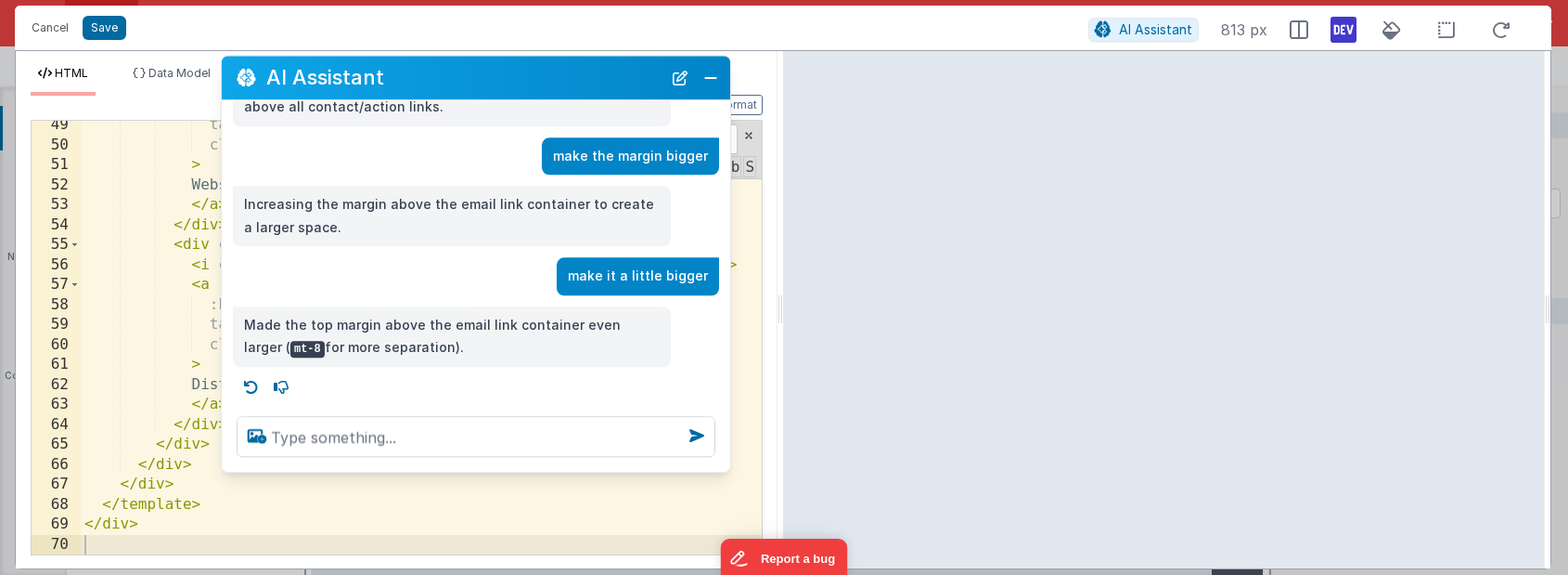
click at [291, 352] on code "mt-8" at bounding box center [308, 349] width 34 height 17
click at [291, 347] on code "mt-8" at bounding box center [308, 349] width 34 height 17
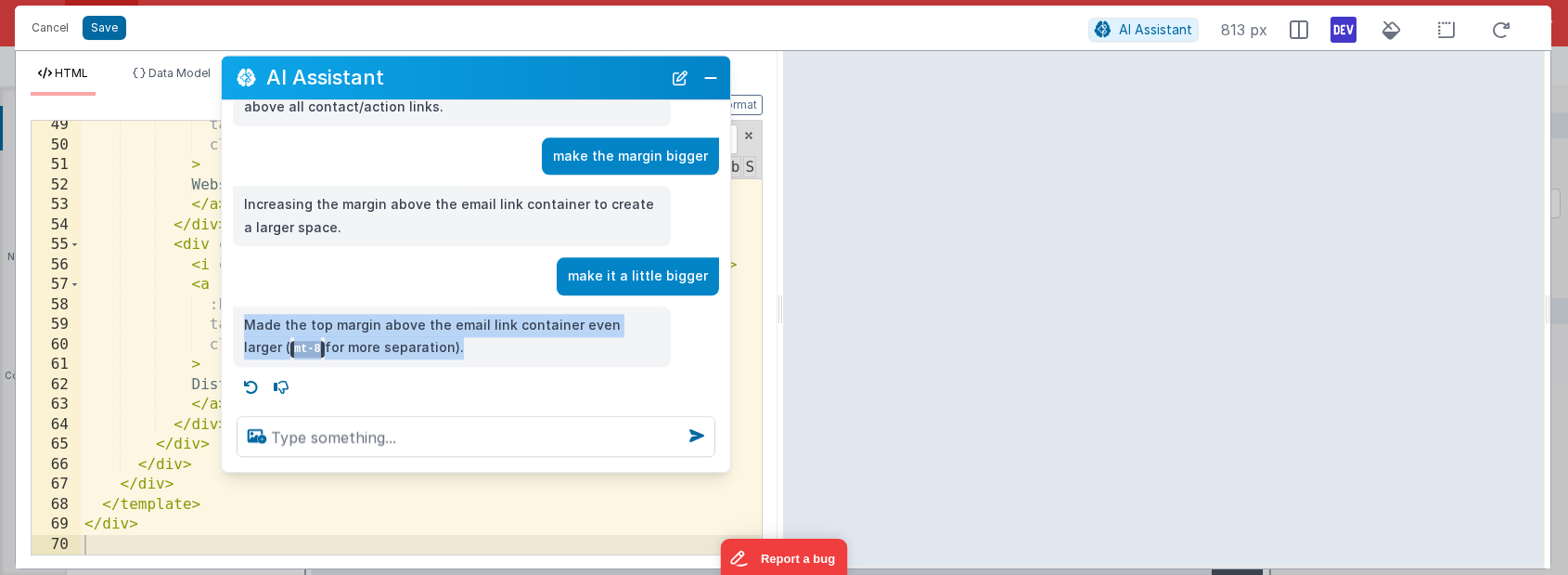
click at [291, 347] on code "mt-8" at bounding box center [308, 349] width 34 height 17
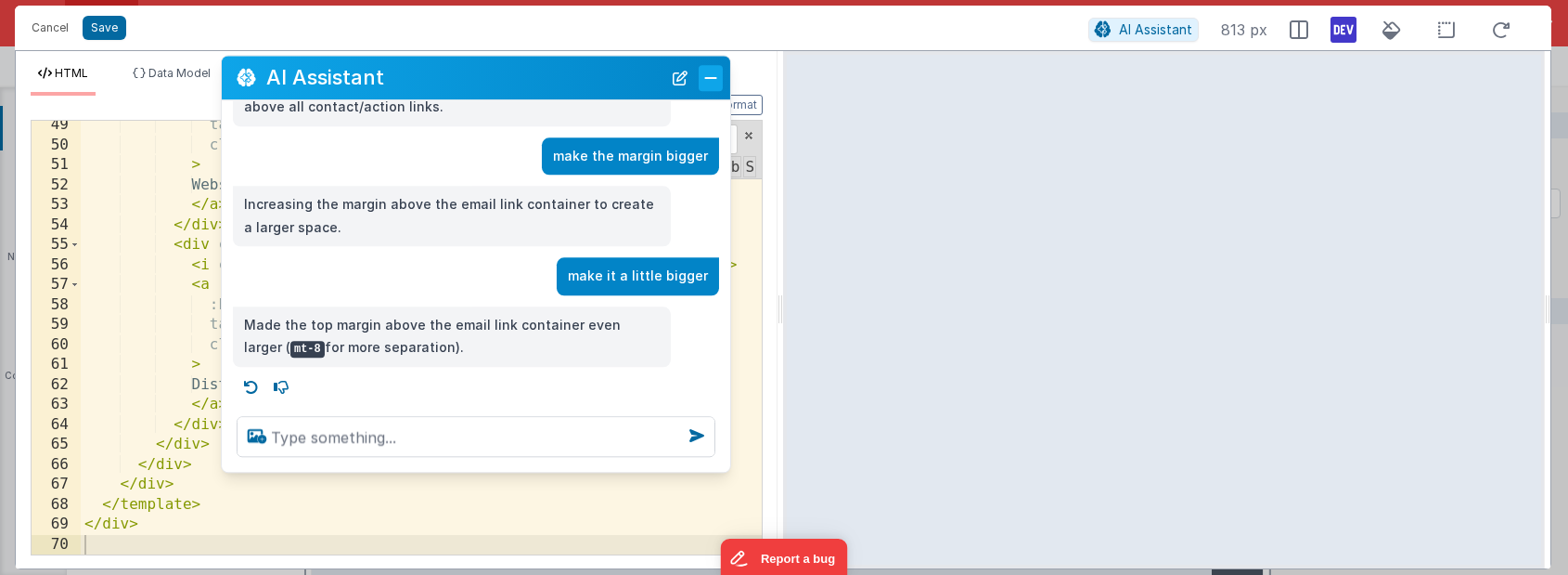
click at [699, 75] on button "Close" at bounding box center [710, 78] width 24 height 26
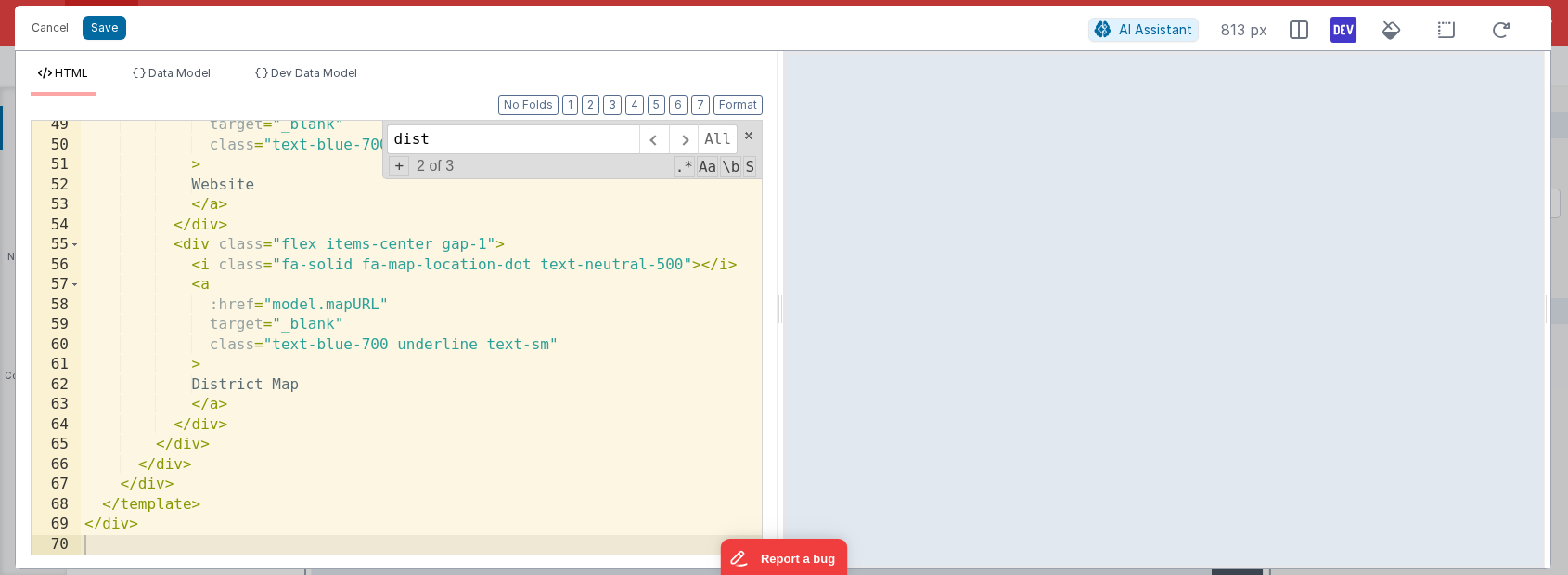
click at [582, 277] on div "target = "_blank" class = "text-blue-700 underline text-sm" > Website </ a > </…" at bounding box center [421, 351] width 681 height 473
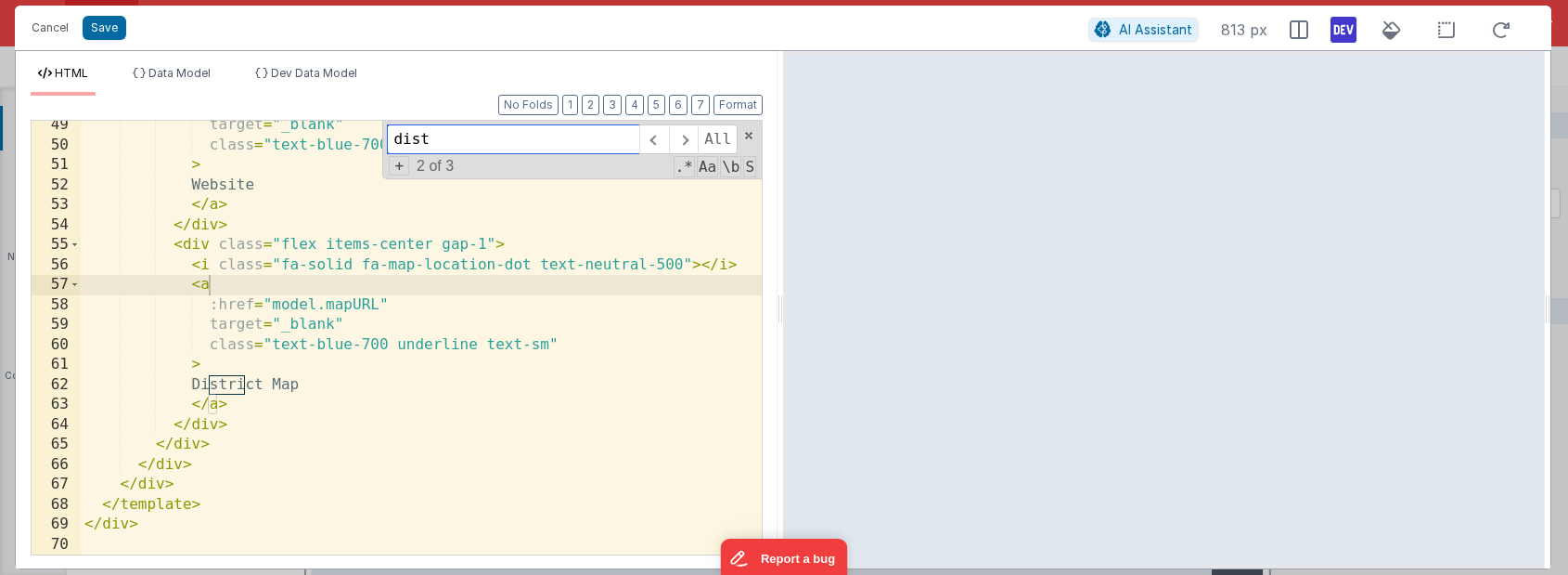
drag, startPoint x: 440, startPoint y: 136, endPoint x: 301, endPoint y: 136, distance: 139.0
click at [301, 136] on div "target = "_blank" class = "text-blue-700 underline text-sm" > Website </ a > </…" at bounding box center [421, 337] width 681 height 433
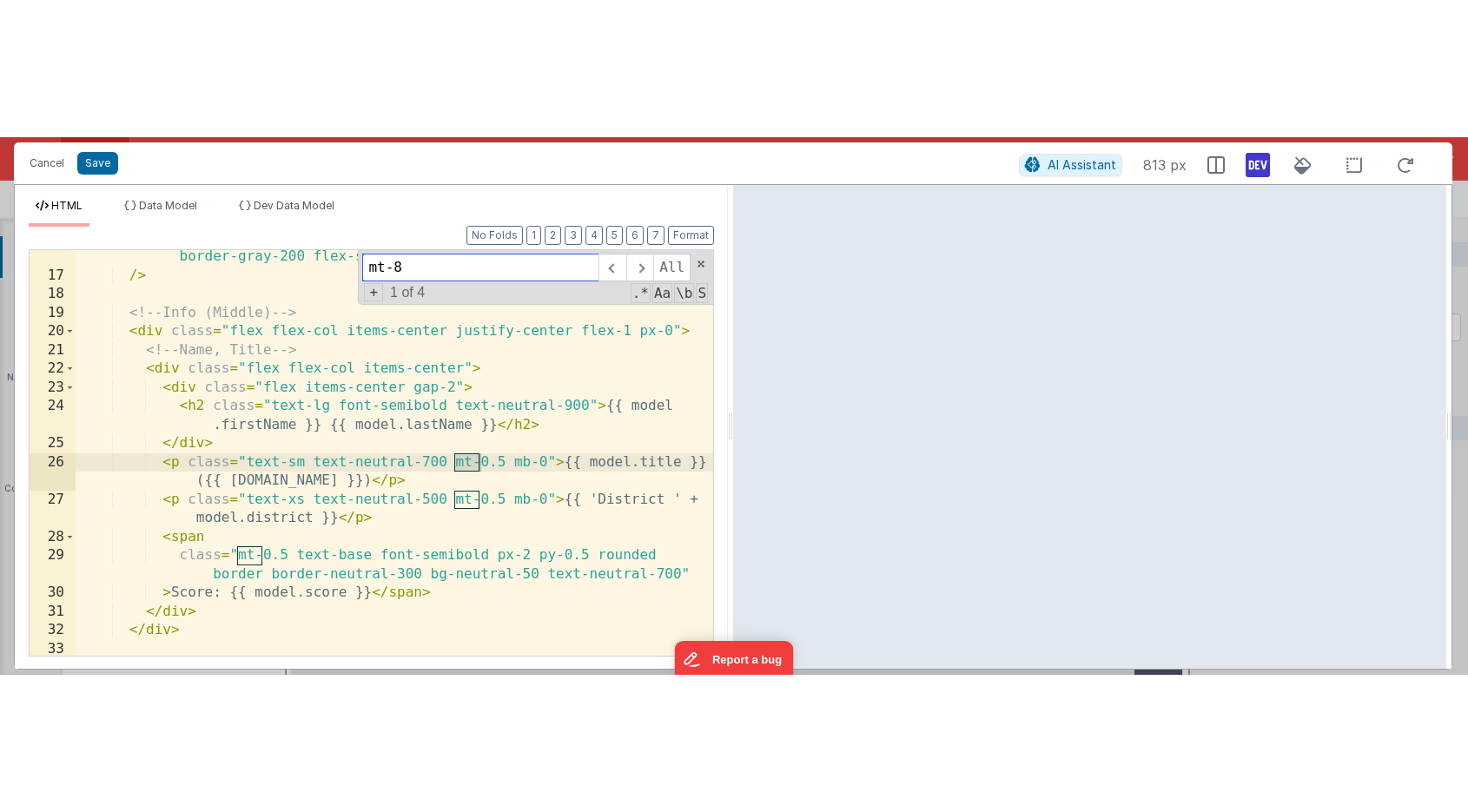
scroll to position [618, 0]
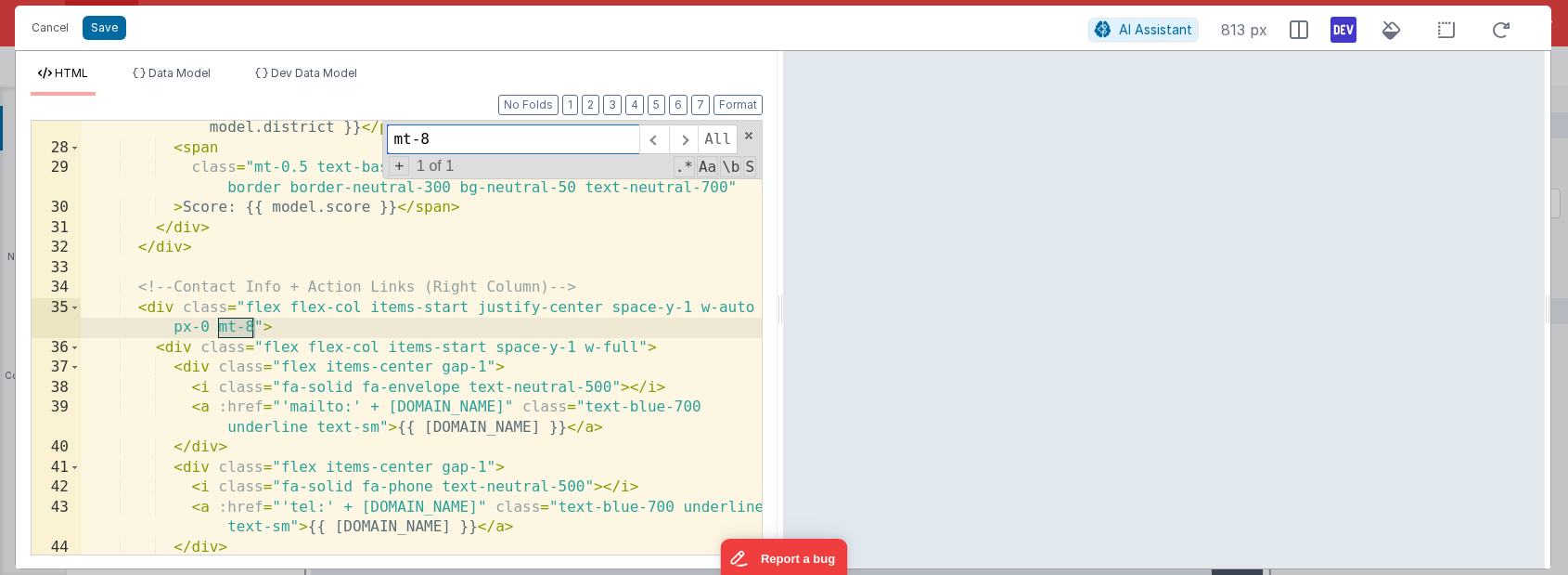
type input "mt-8"
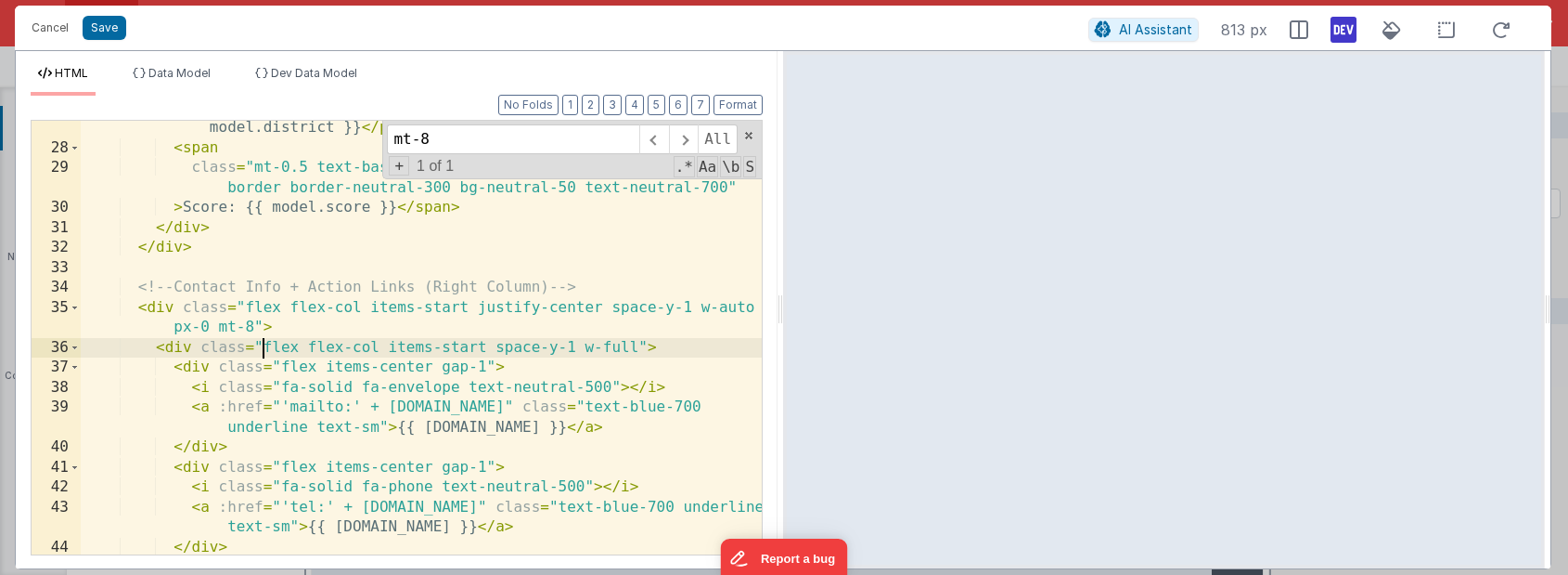
click at [263, 342] on div "< p class = "text-xs text-neutral-500 mt-0.5 mb-0" > {{ 'District ' + model.dis…" at bounding box center [421, 345] width 681 height 493
click at [254, 329] on div "< p class = "text-xs text-neutral-500 mt-0.5 mb-0" > {{ 'District ' + model.dis…" at bounding box center [421, 345] width 681 height 493
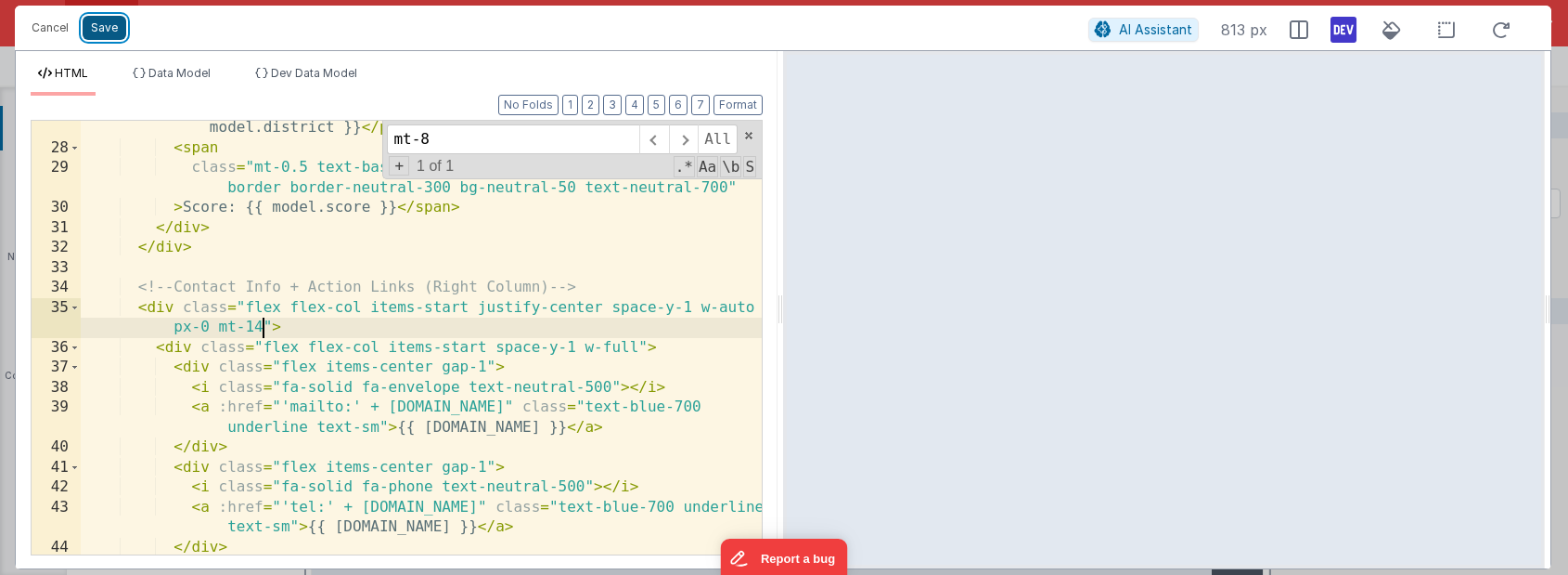
click at [98, 19] on button "Save" at bounding box center [105, 28] width 44 height 24
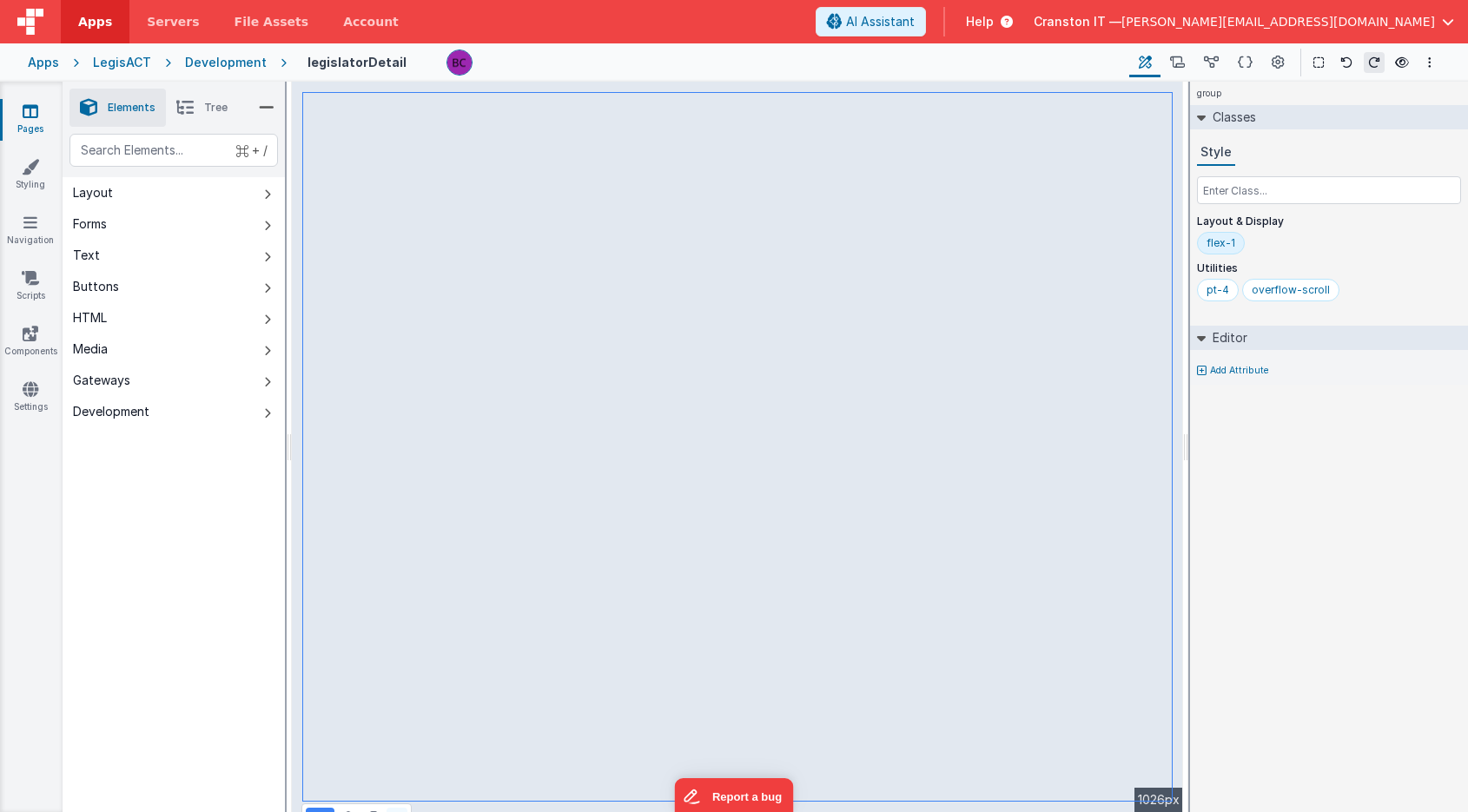
click at [399, 808] on button at bounding box center [396, 818] width 21 height 21
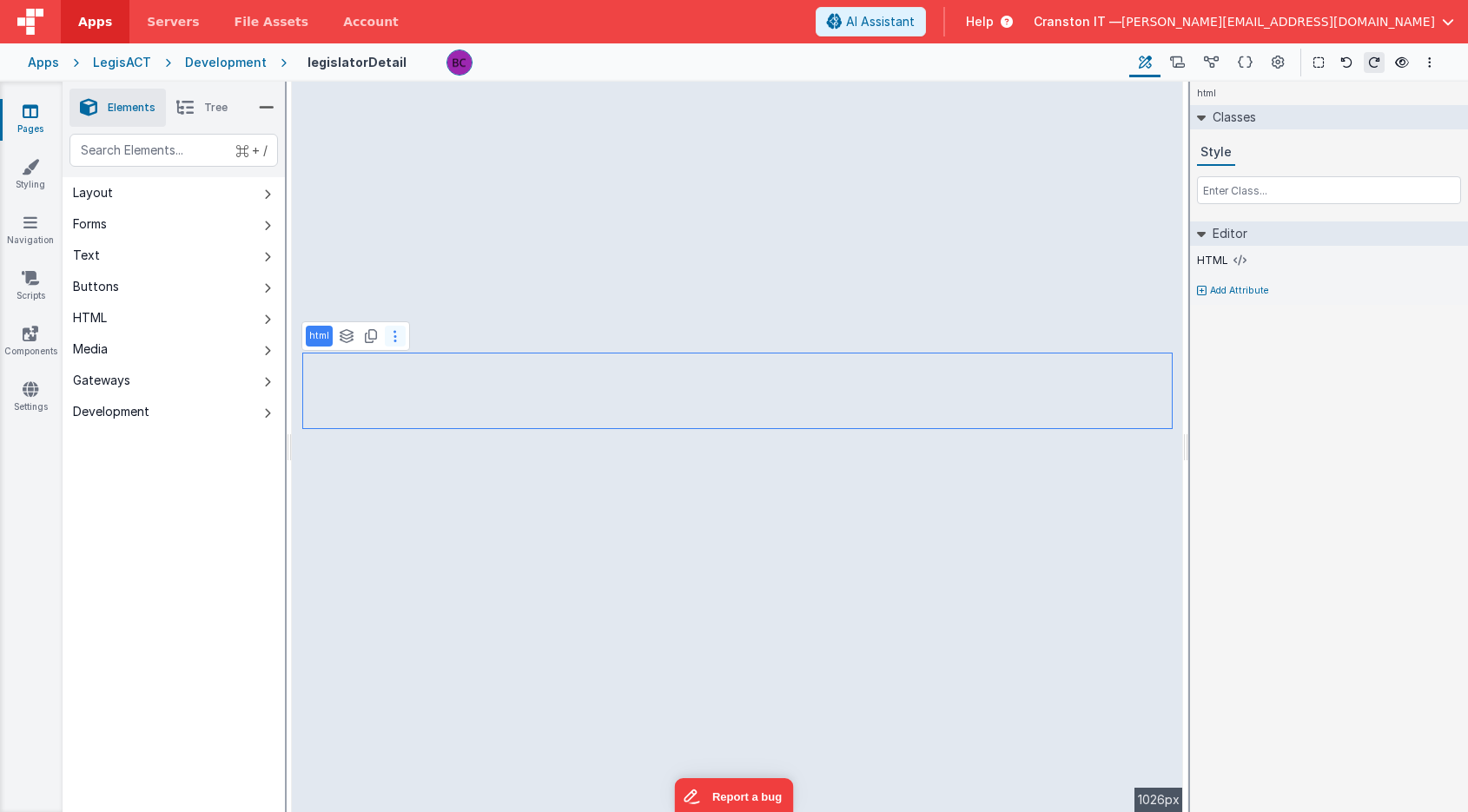
click at [397, 337] on button at bounding box center [395, 336] width 21 height 21
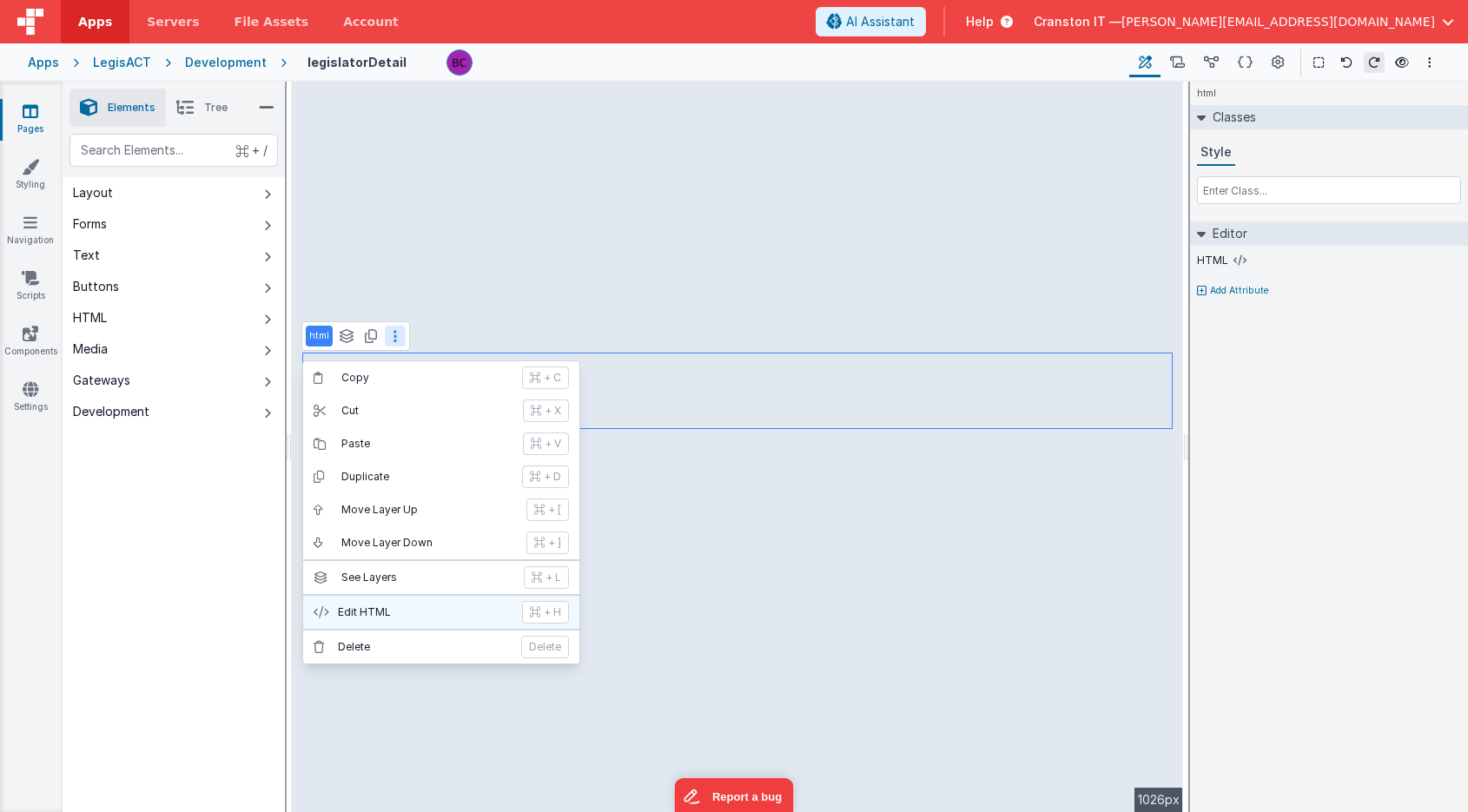
click at [386, 611] on p "Edit HTML" at bounding box center [424, 612] width 173 height 14
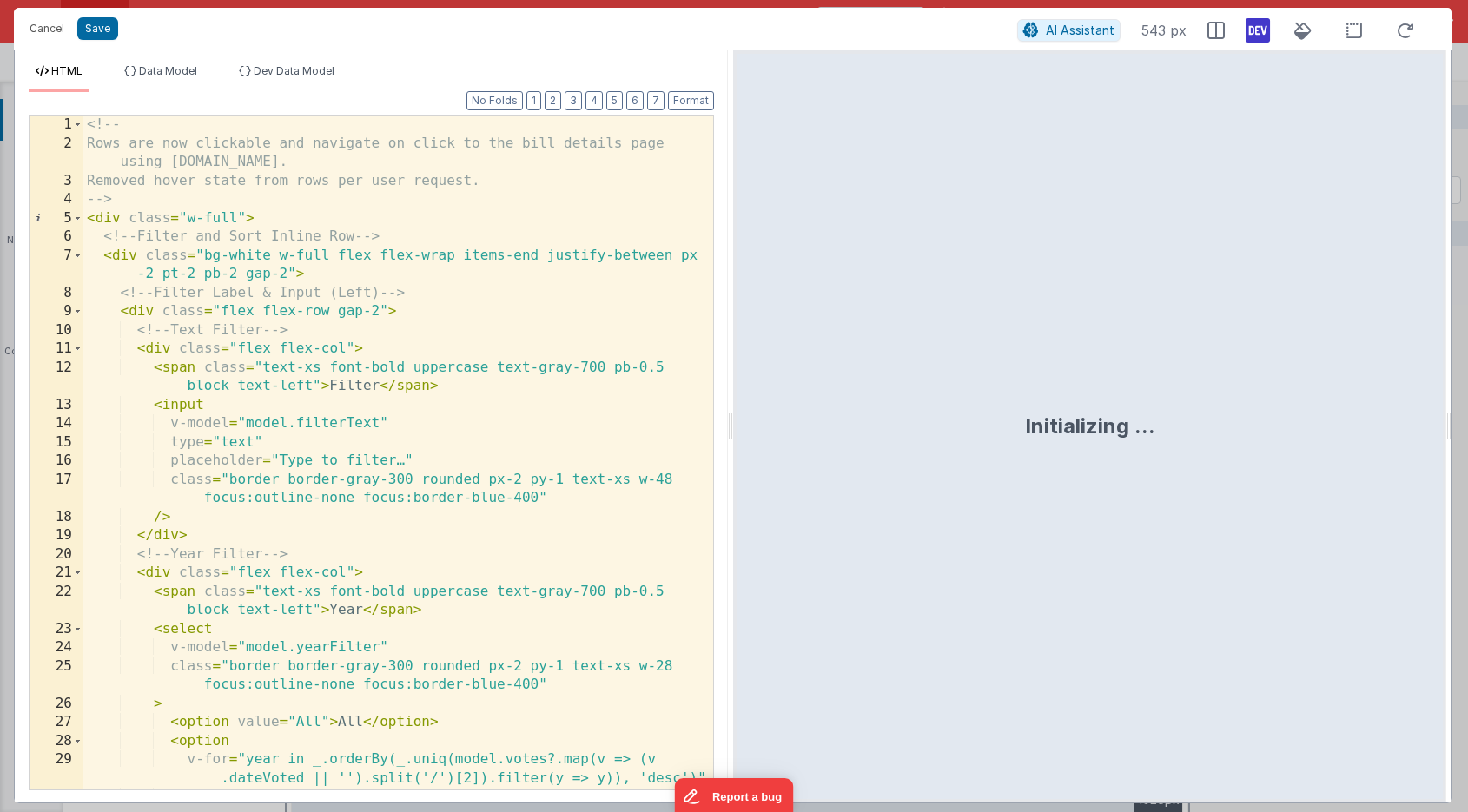
click at [411, 393] on div "<!-- Rows are now clickable and navigate on click to the bill details page usin…" at bounding box center [397, 471] width 630 height 711
click at [145, 74] on span "Data Model" at bounding box center [168, 71] width 58 height 13
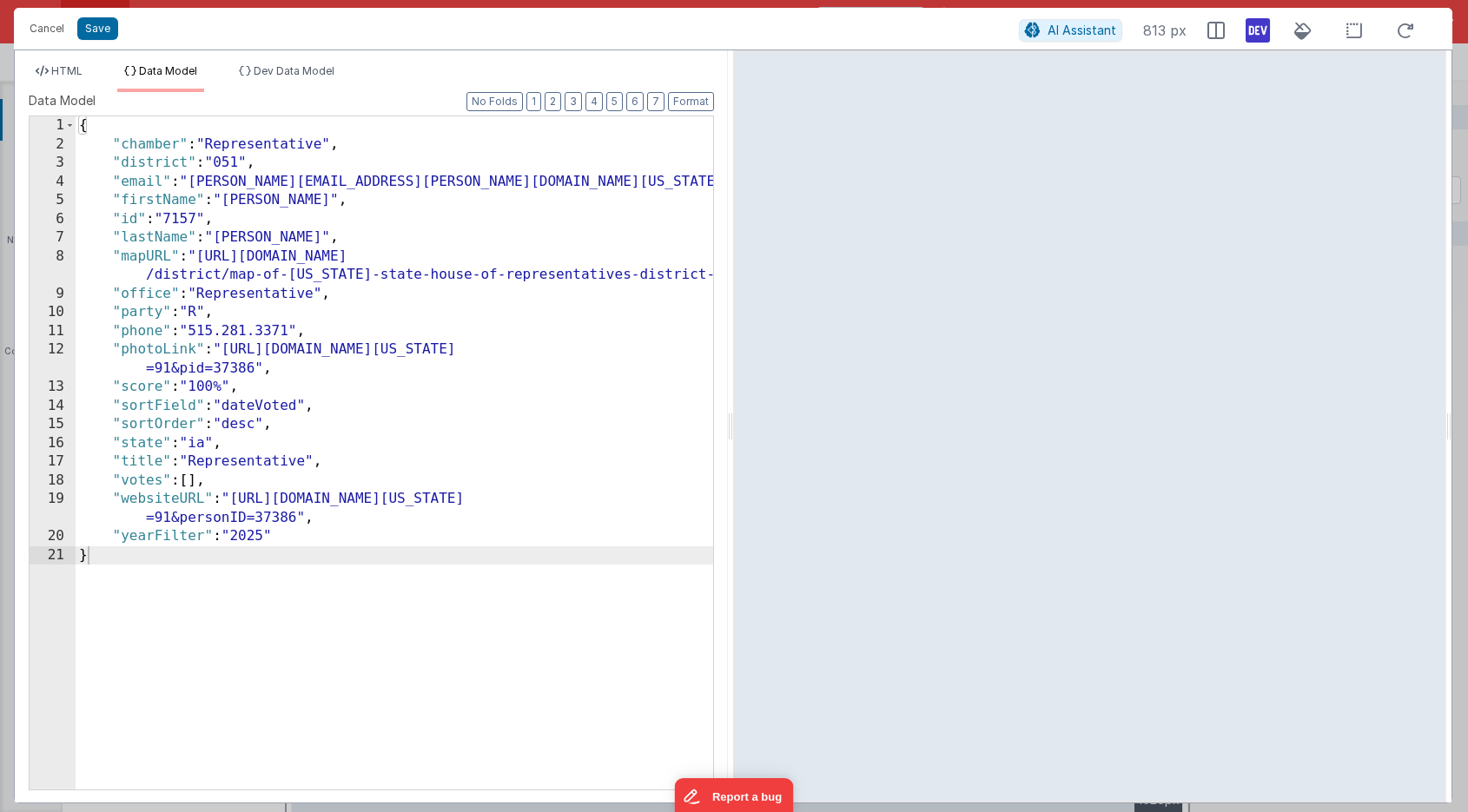
click at [534, 415] on div "{ "chamber" : "Representative" , "district" : "051" , "email" : "[PERSON_NAME][…" at bounding box center [395, 472] width 638 height 710
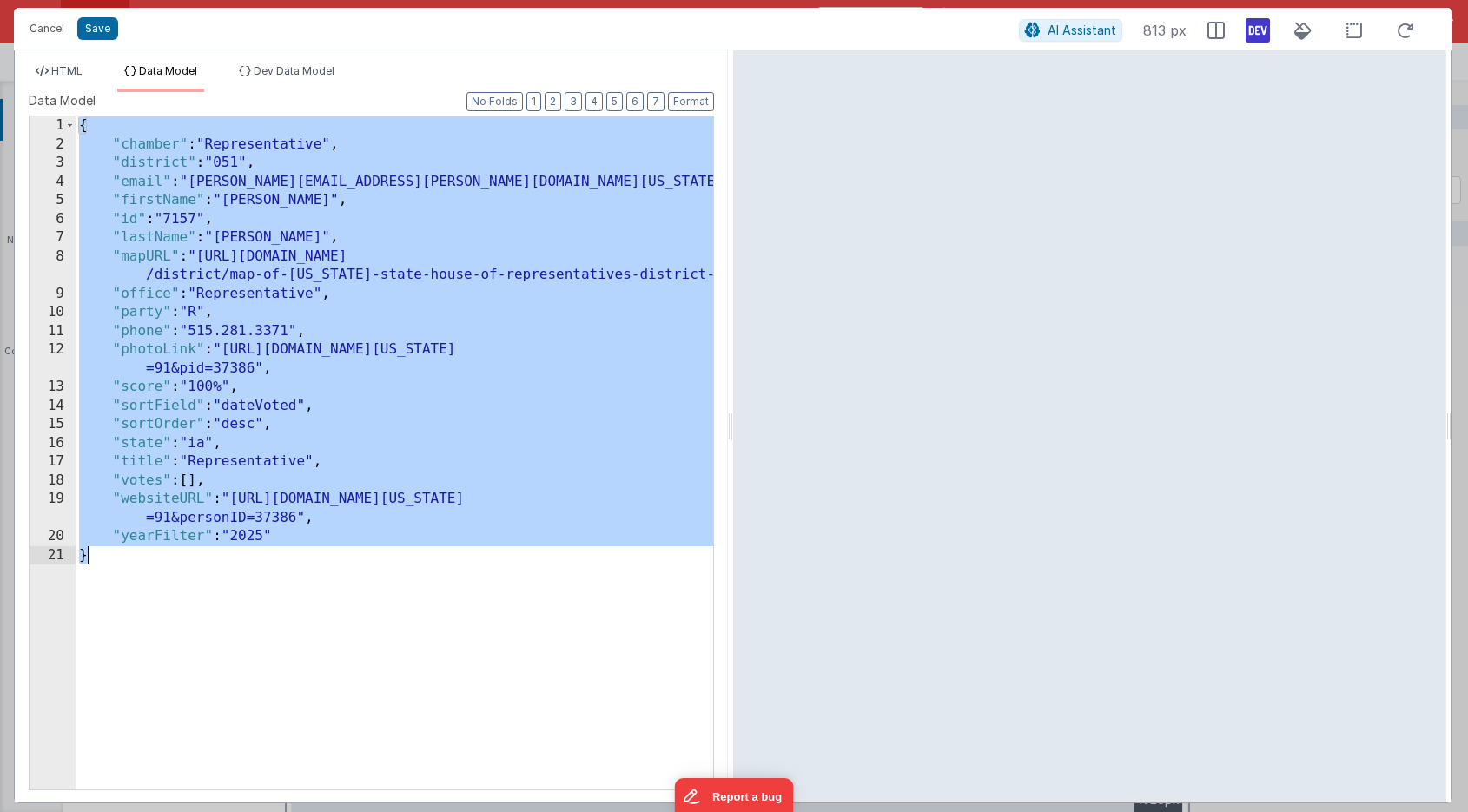
scroll to position [7652, 0]
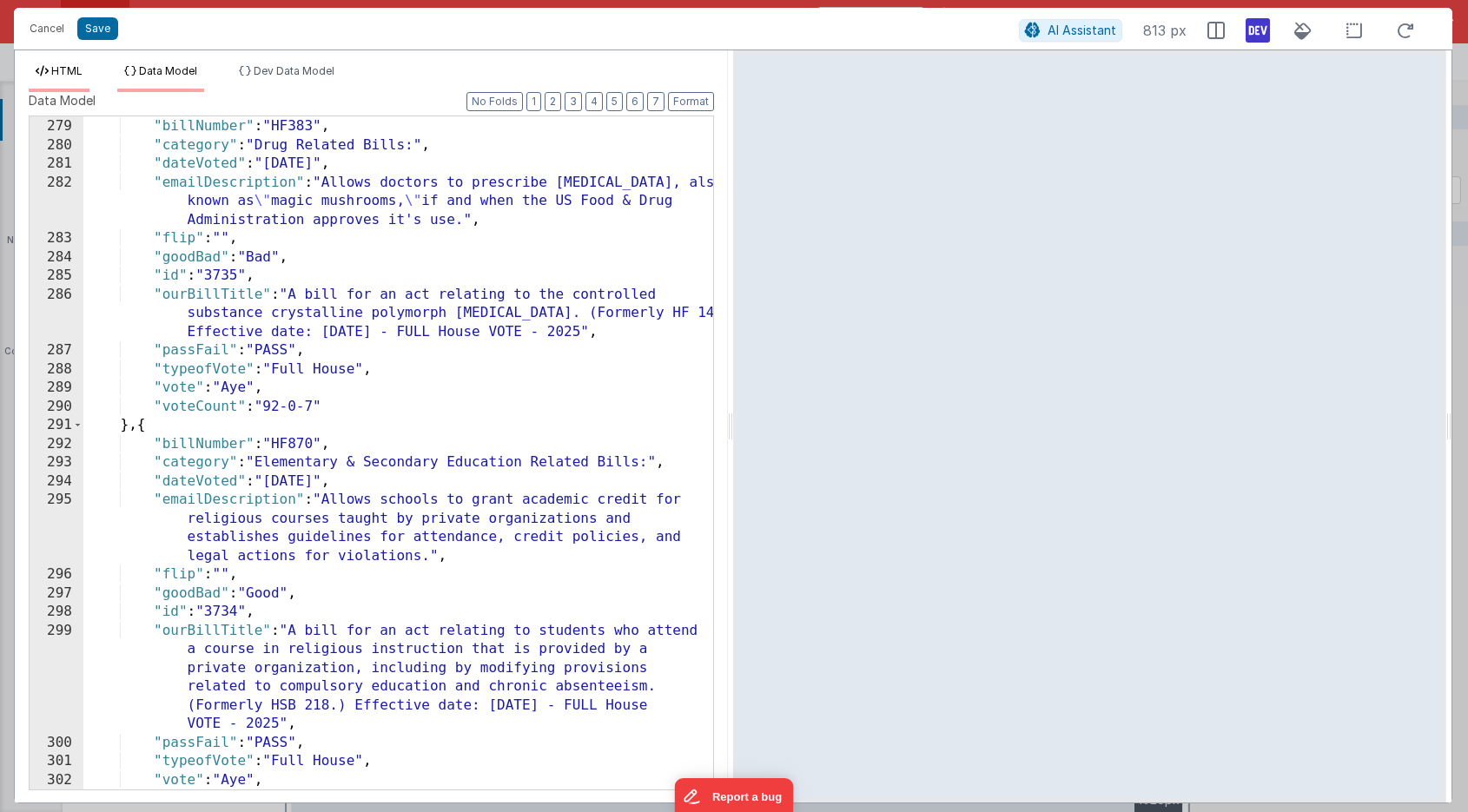
click at [60, 76] on span "HTML" at bounding box center [67, 71] width 32 height 13
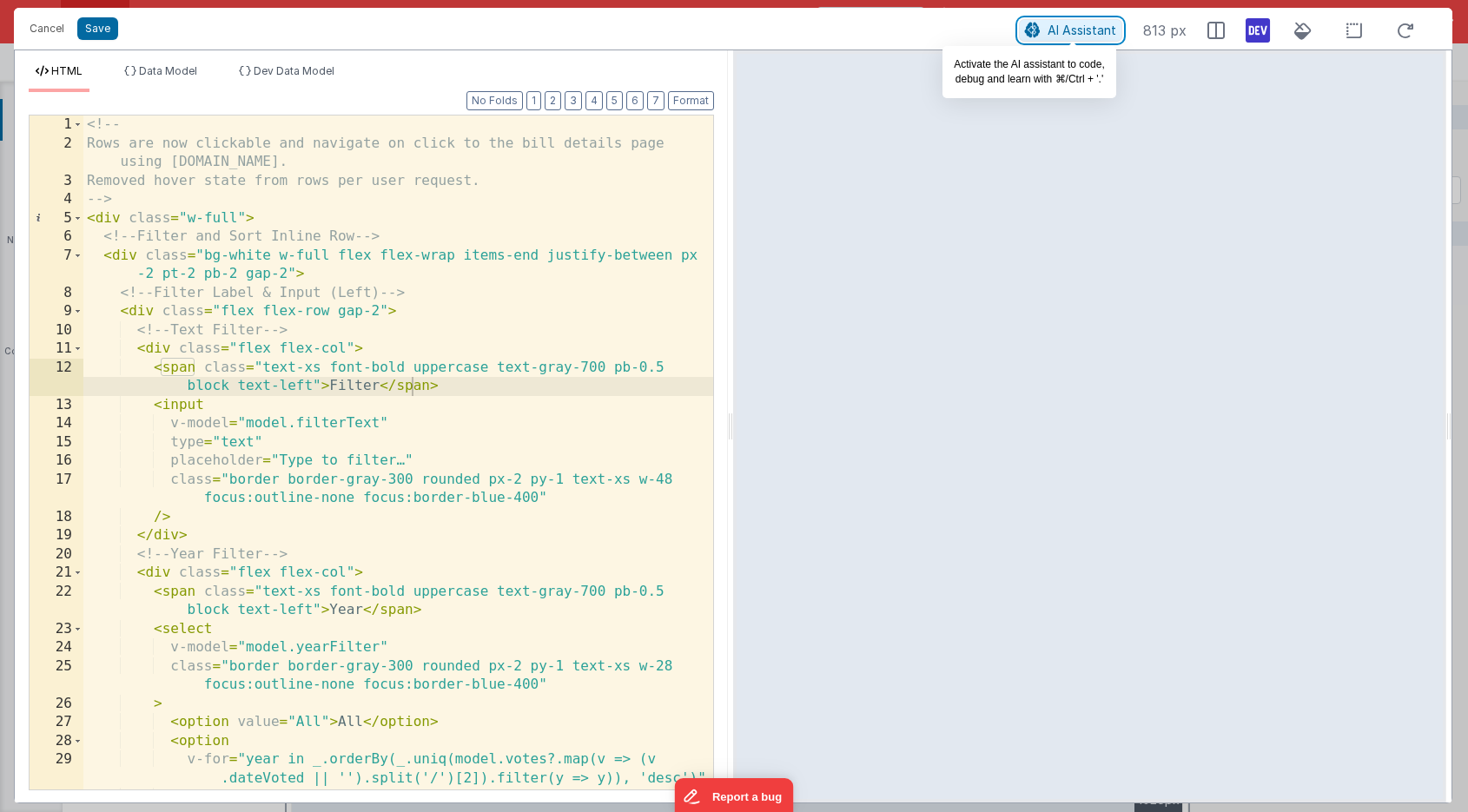
click at [1070, 26] on span "AI Assistant" at bounding box center [1082, 30] width 69 height 15
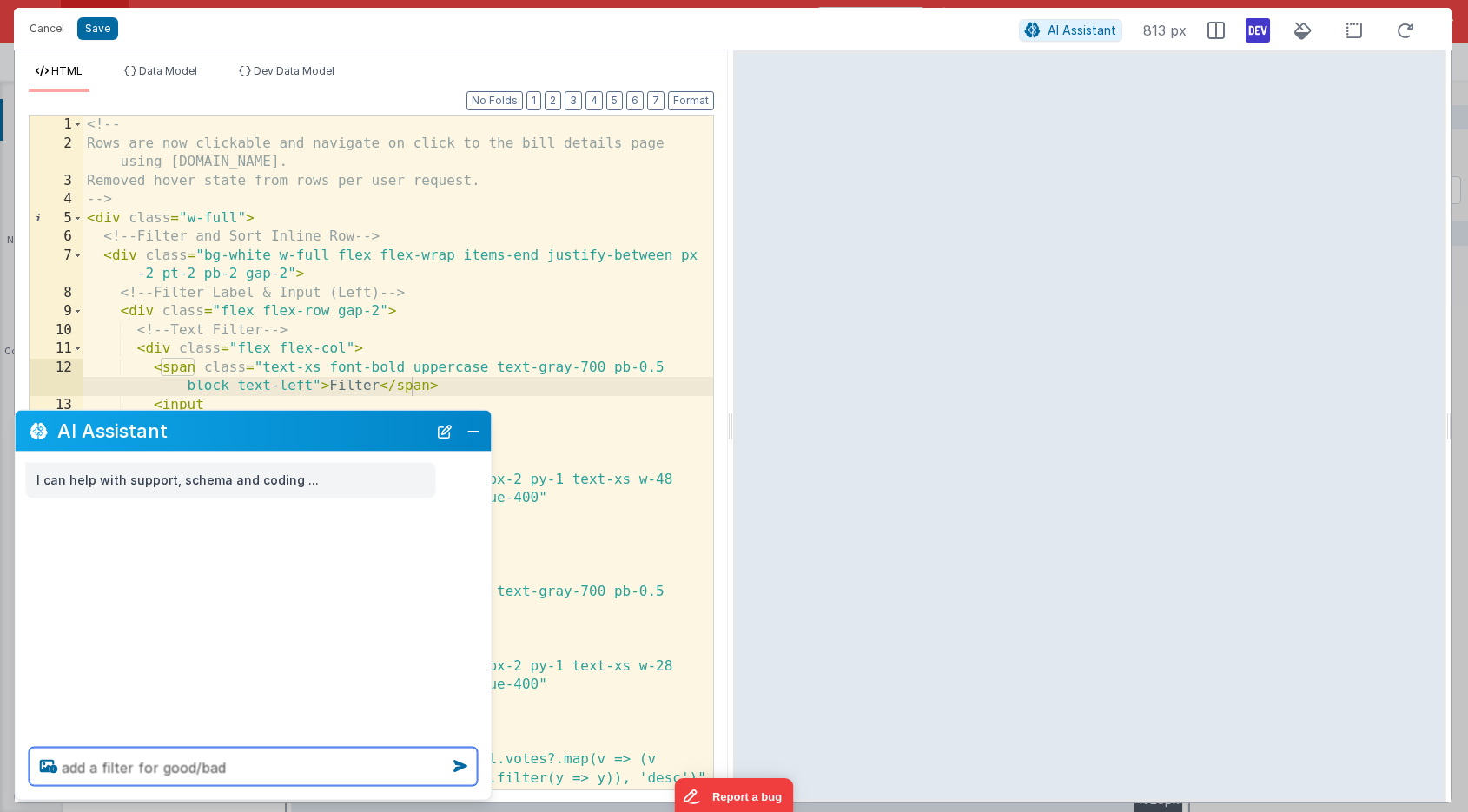
type textarea "add a filter for good/bad"
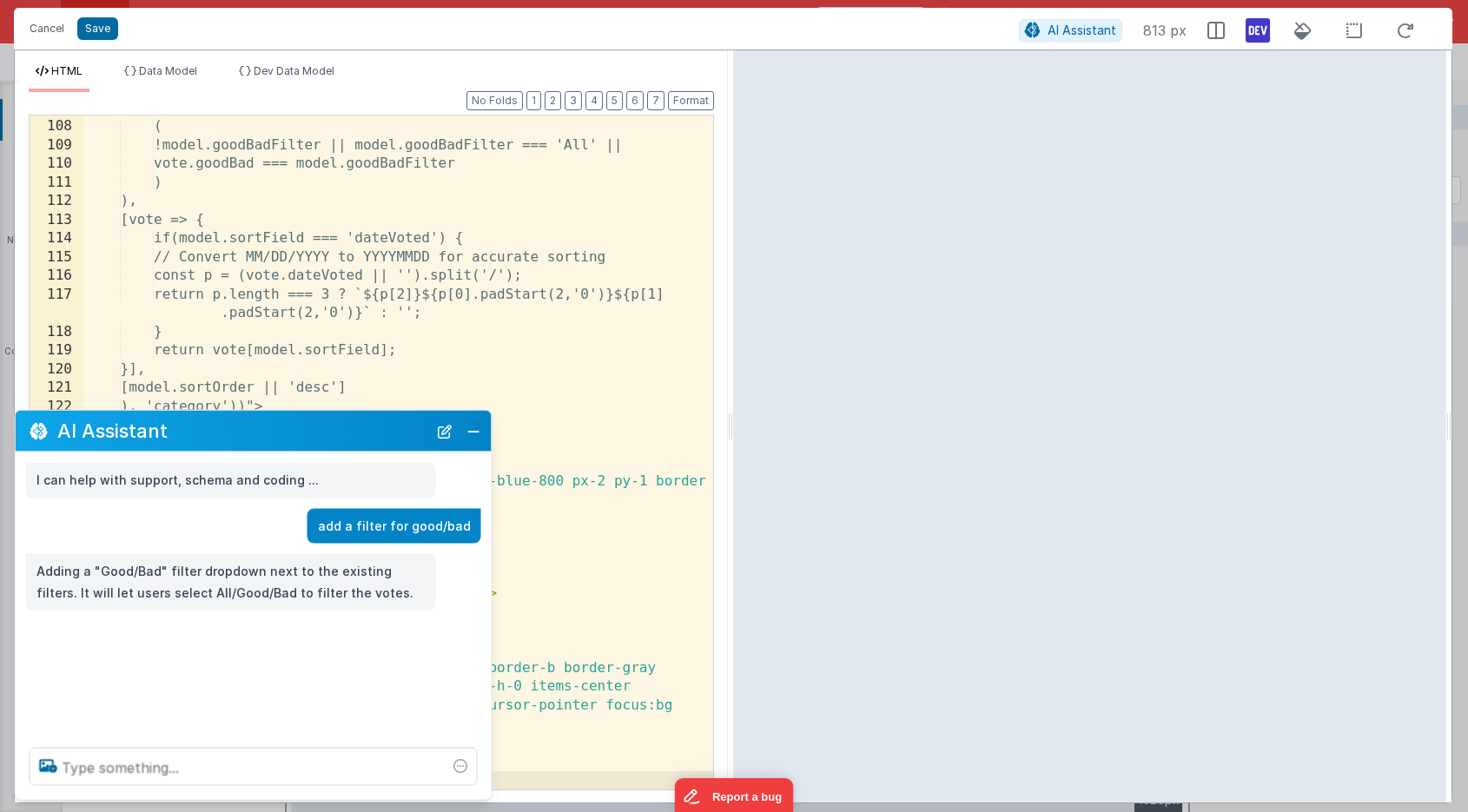
scroll to position [2537, 0]
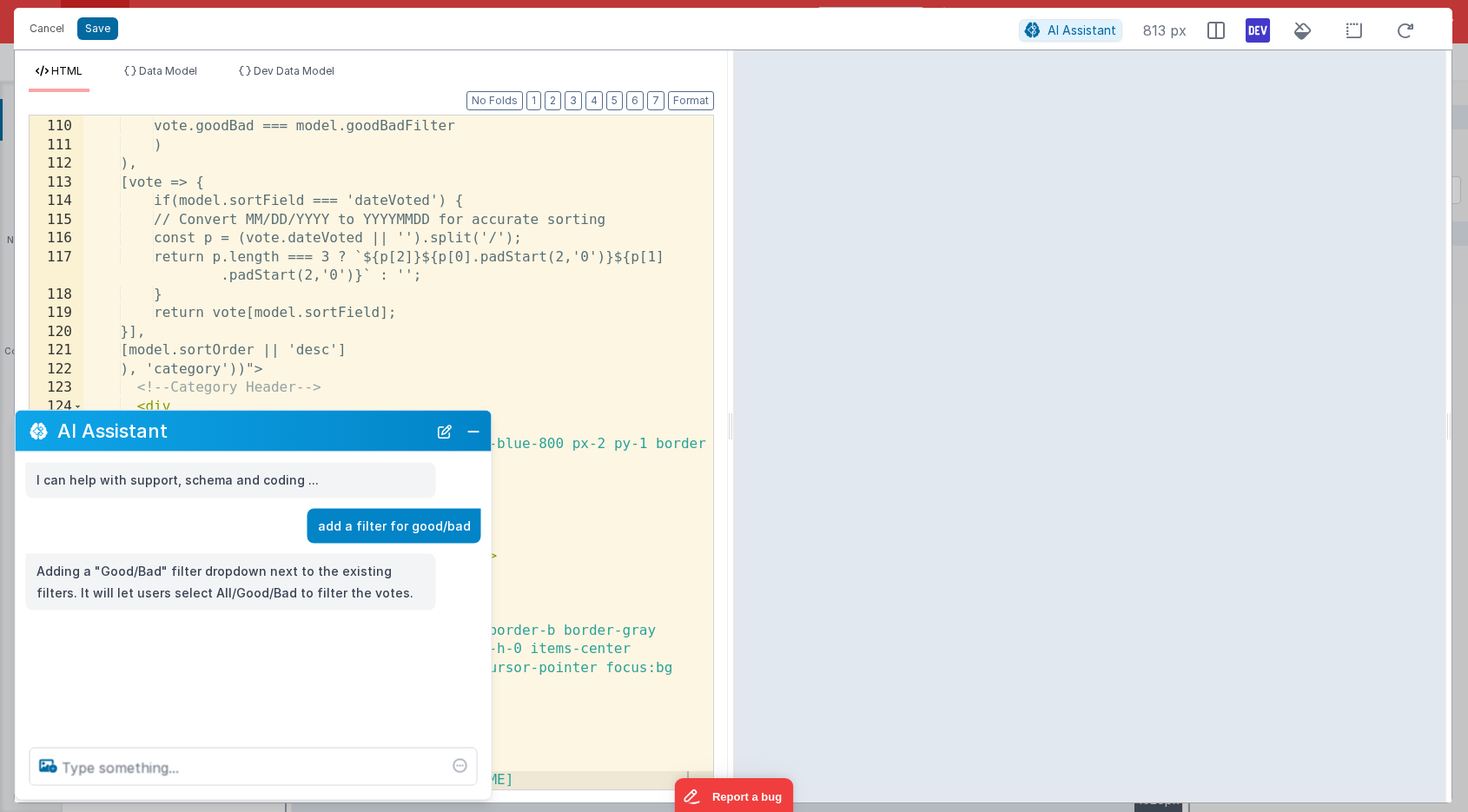
click at [1051, 92] on div at bounding box center [1089, 426] width 713 height 752
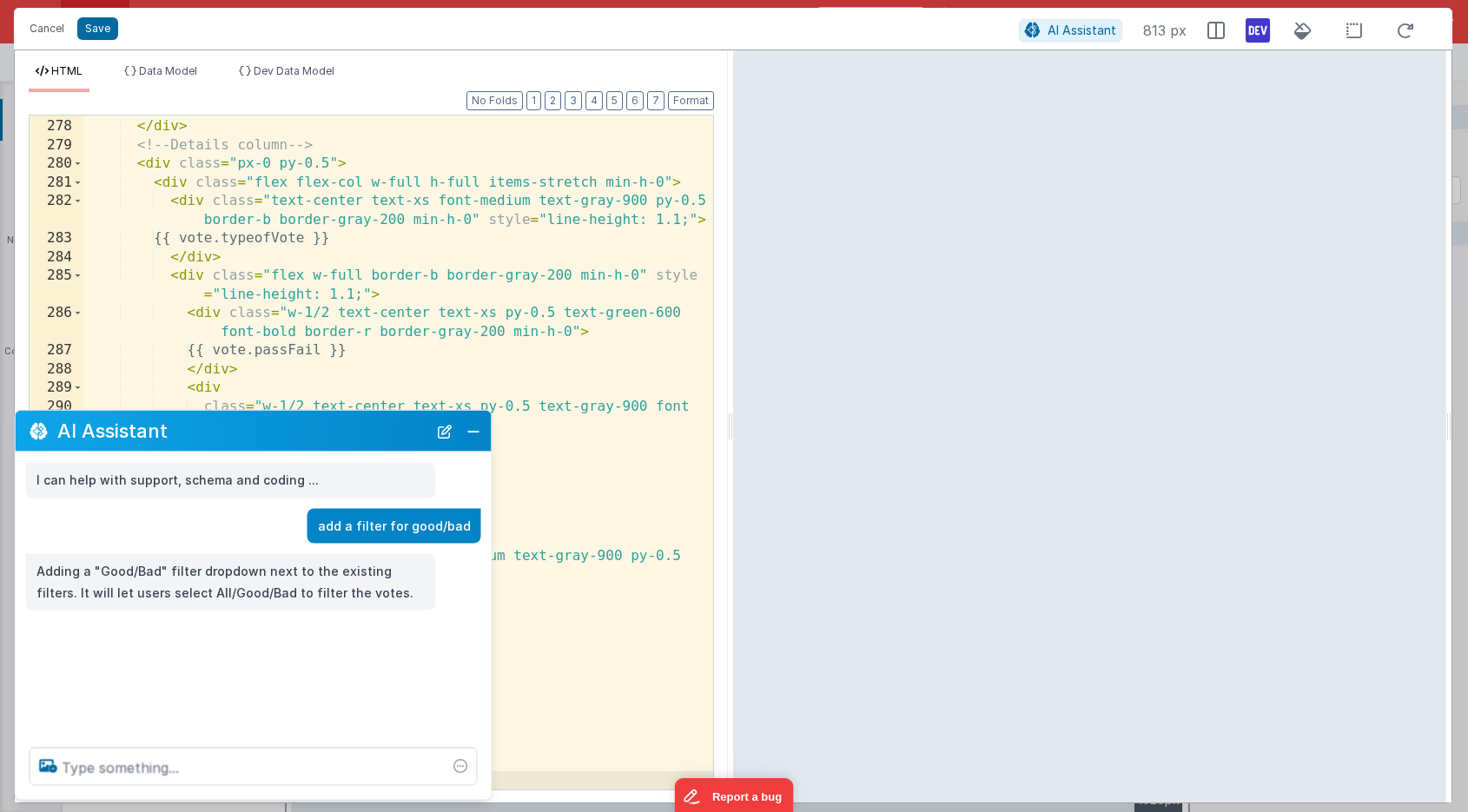
scroll to position [6252, 0]
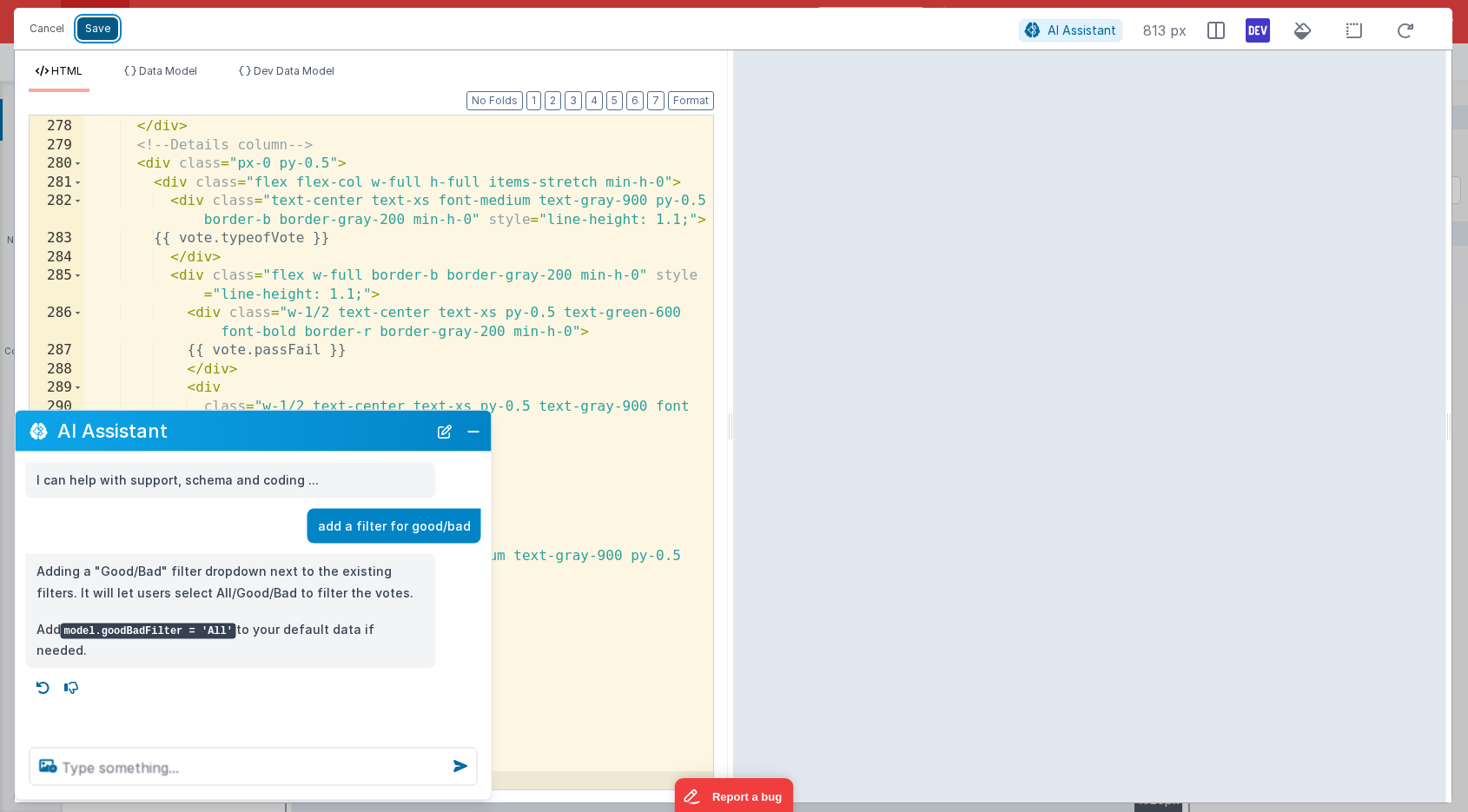
click at [96, 26] on button "Save" at bounding box center [98, 29] width 41 height 22
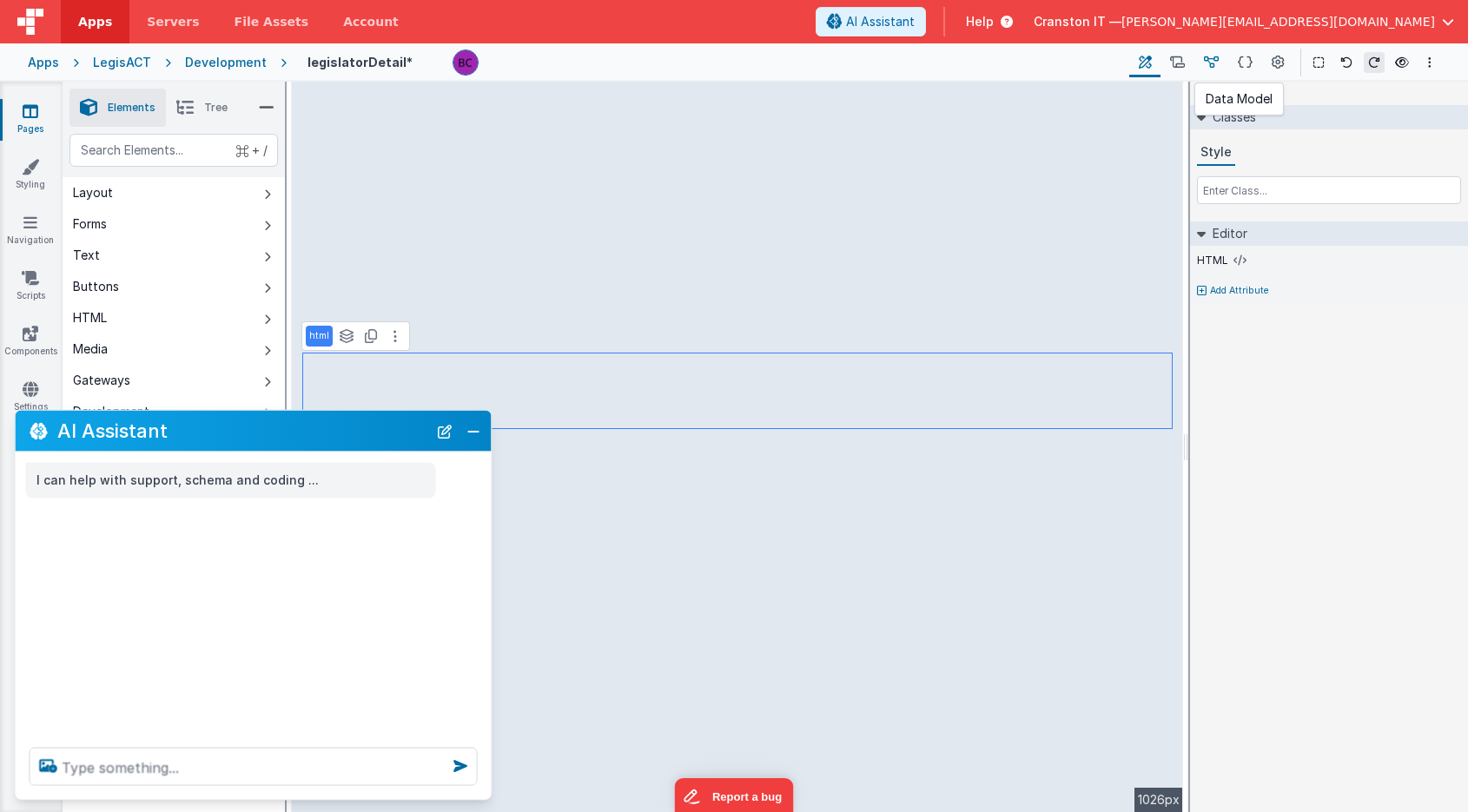
click at [1214, 63] on icon at bounding box center [1212, 63] width 15 height 19
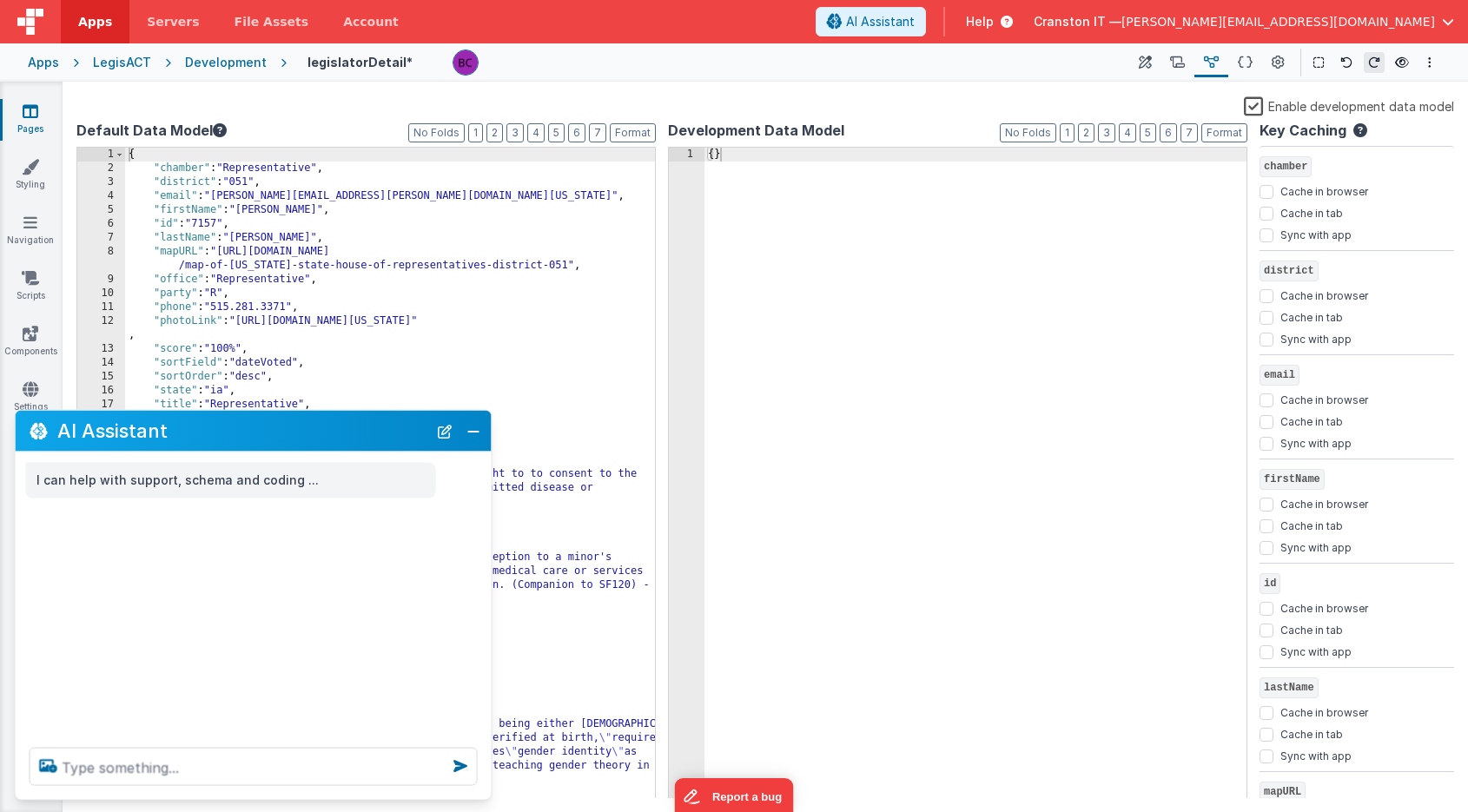
click at [570, 304] on div "{ "chamber" : "Representative" , "district" : "051" , "email" : "[PERSON_NAME][…" at bounding box center [390, 487] width 530 height 679
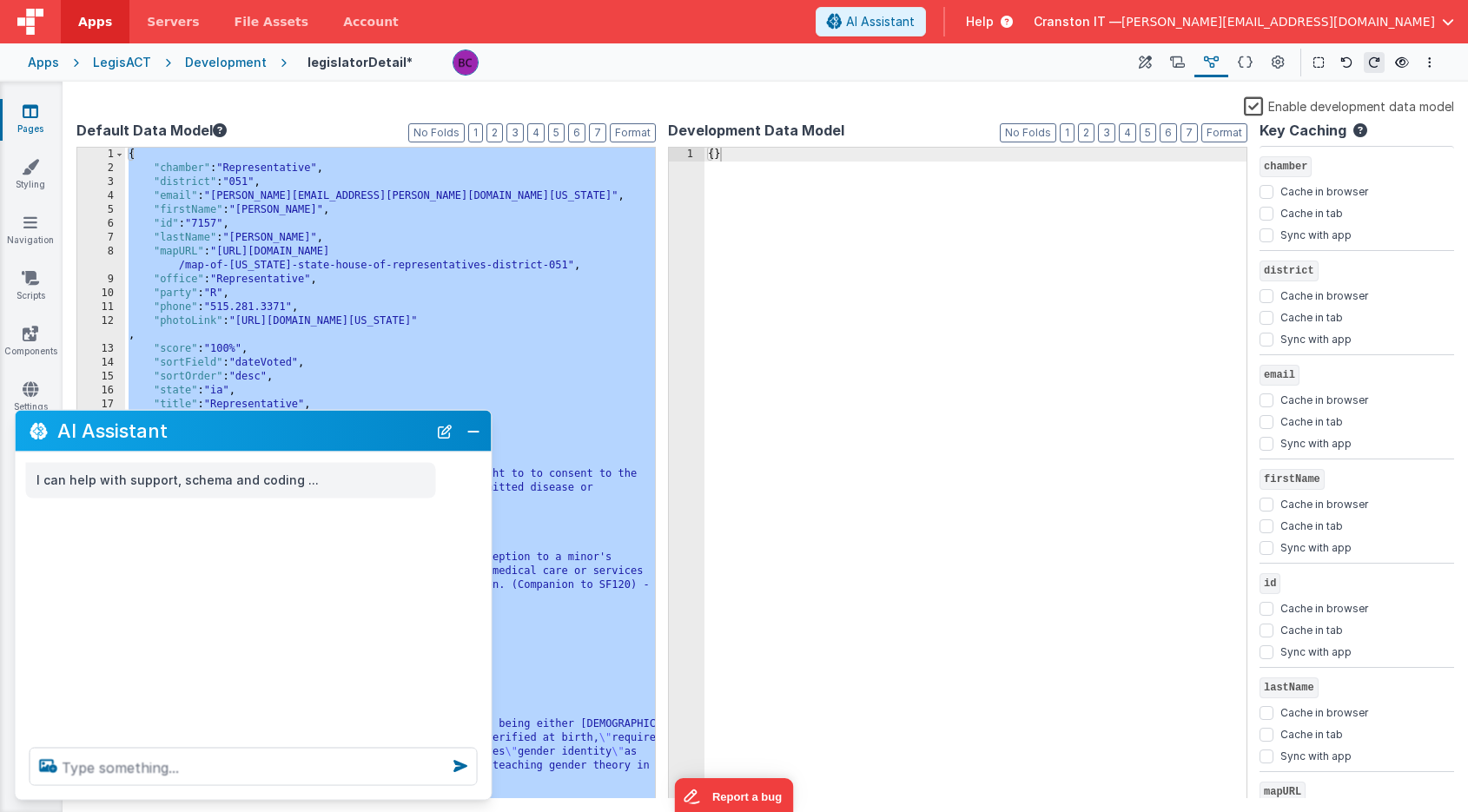
scroll to position [5350, 0]
